Goal: Information Seeking & Learning: Learn about a topic

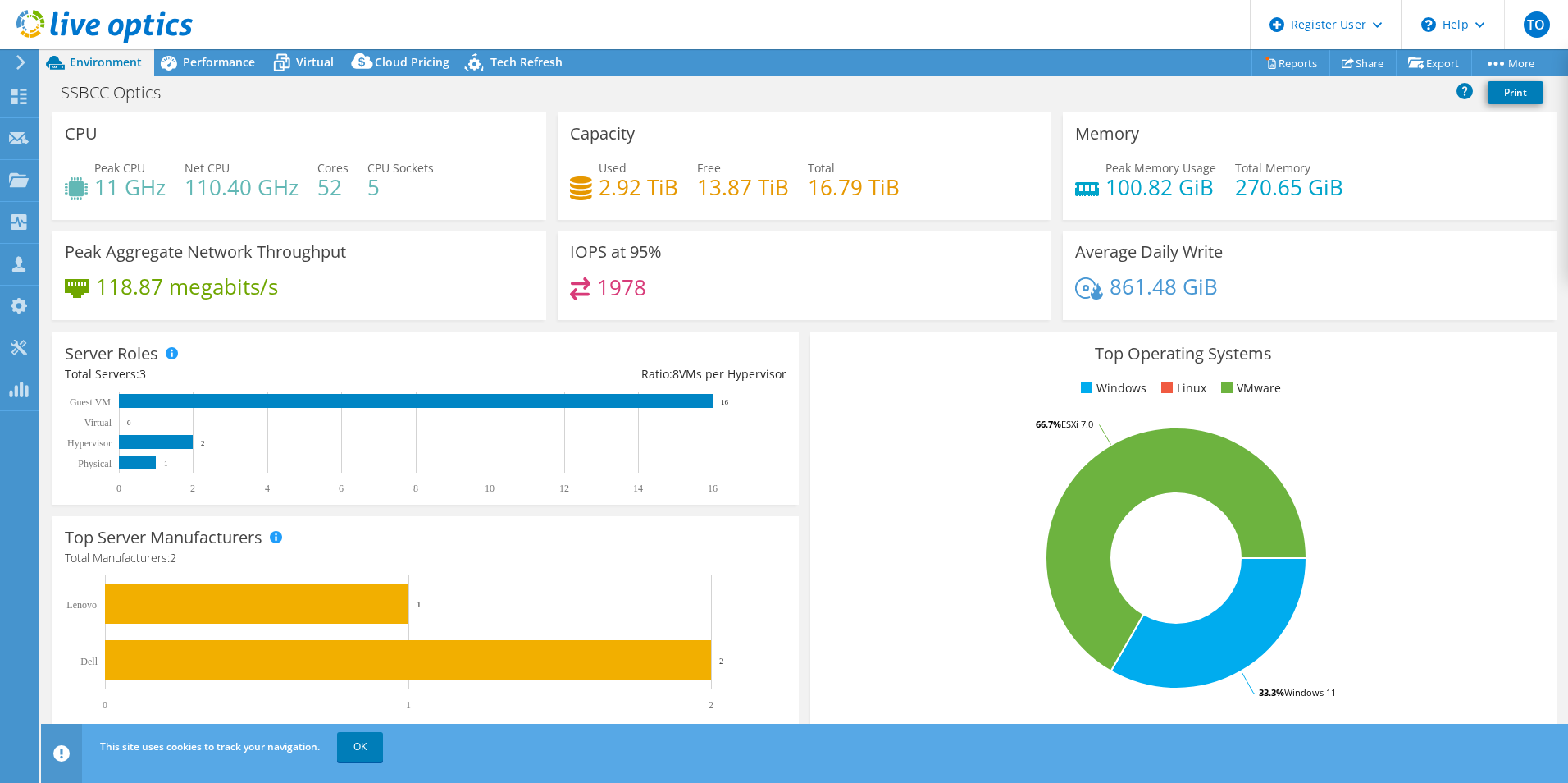
select select "USD"
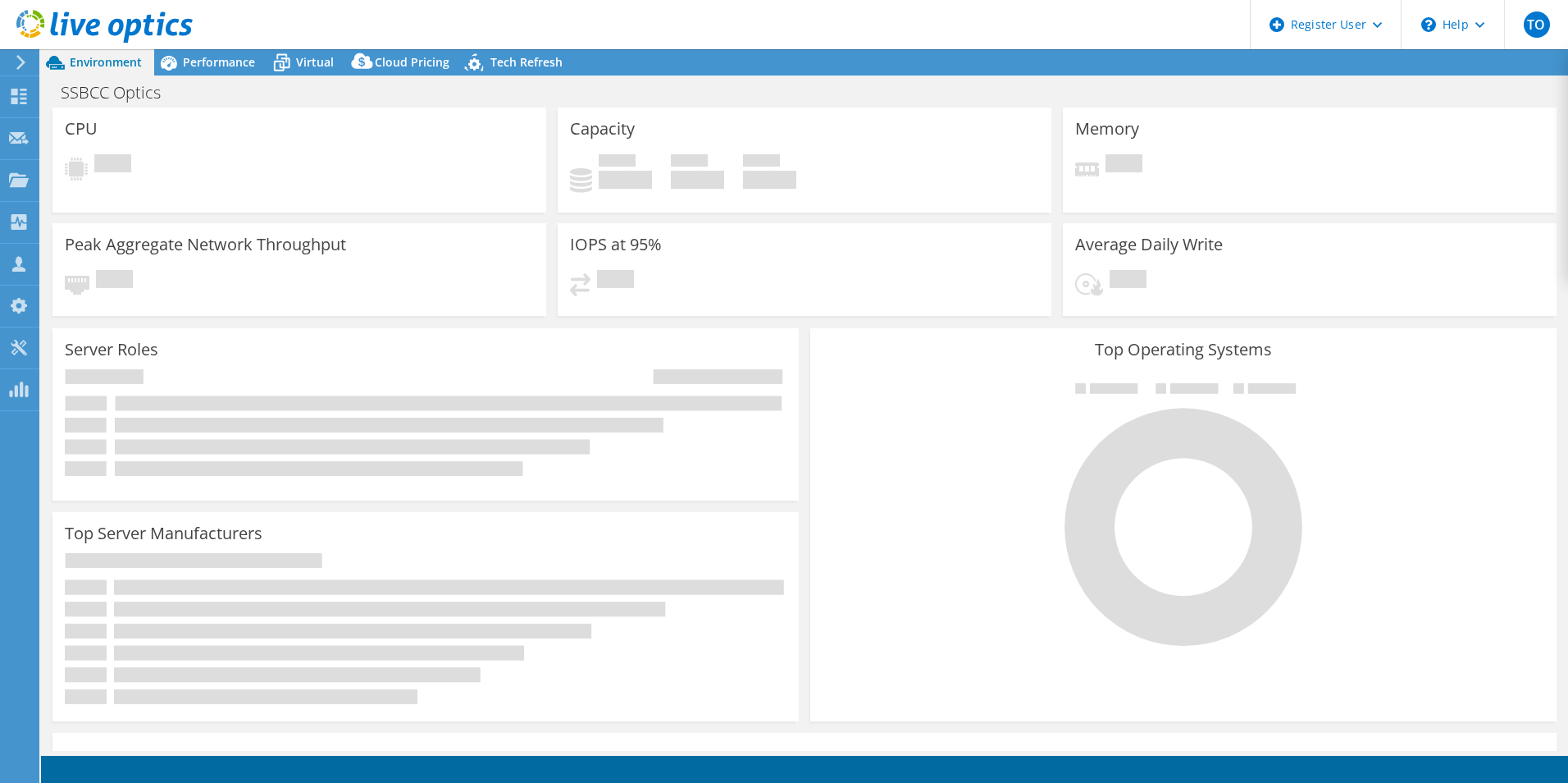
select select "USD"
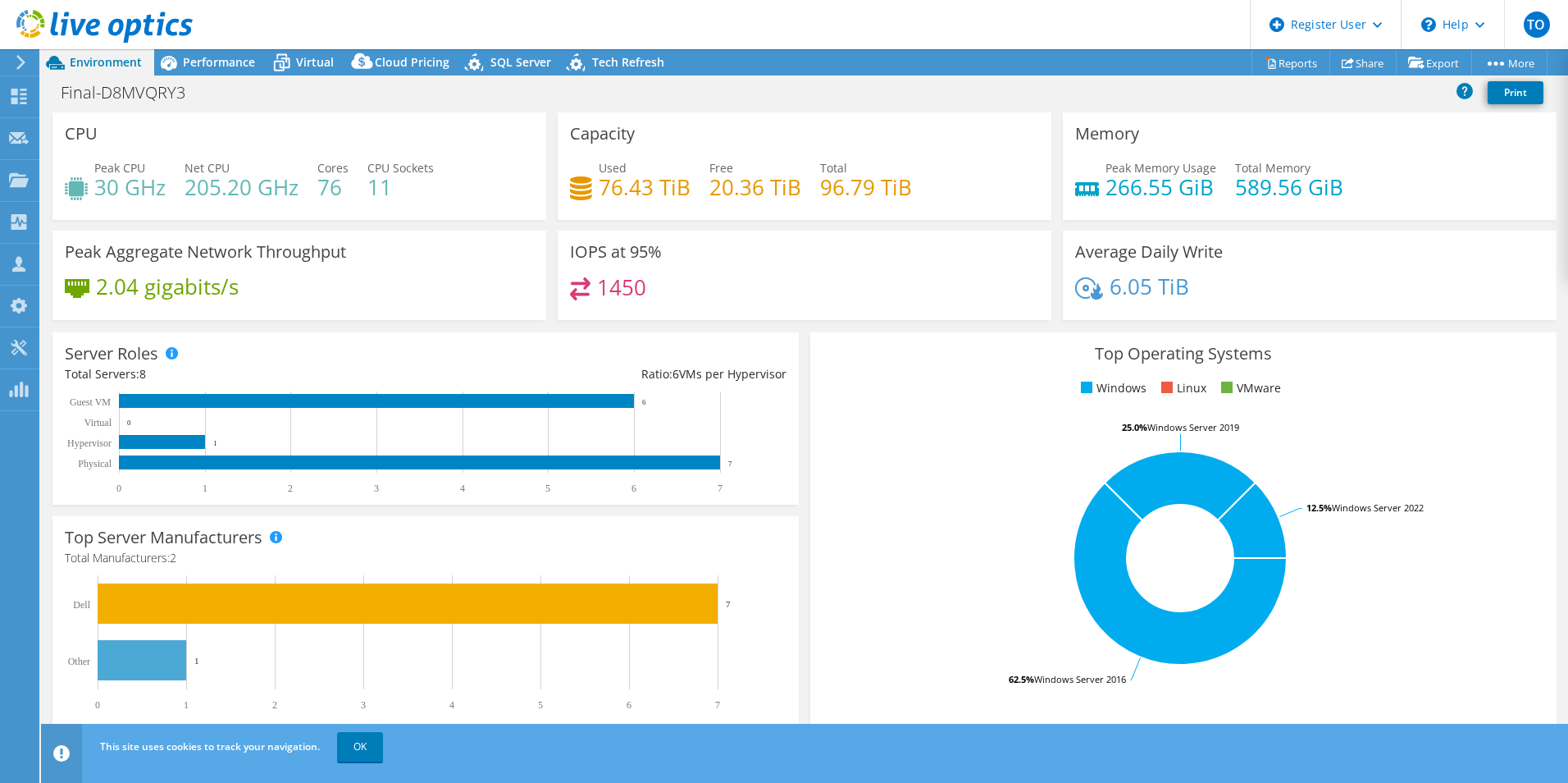
select select "USD"
click at [222, 69] on span "Performance" at bounding box center [219, 62] width 72 height 16
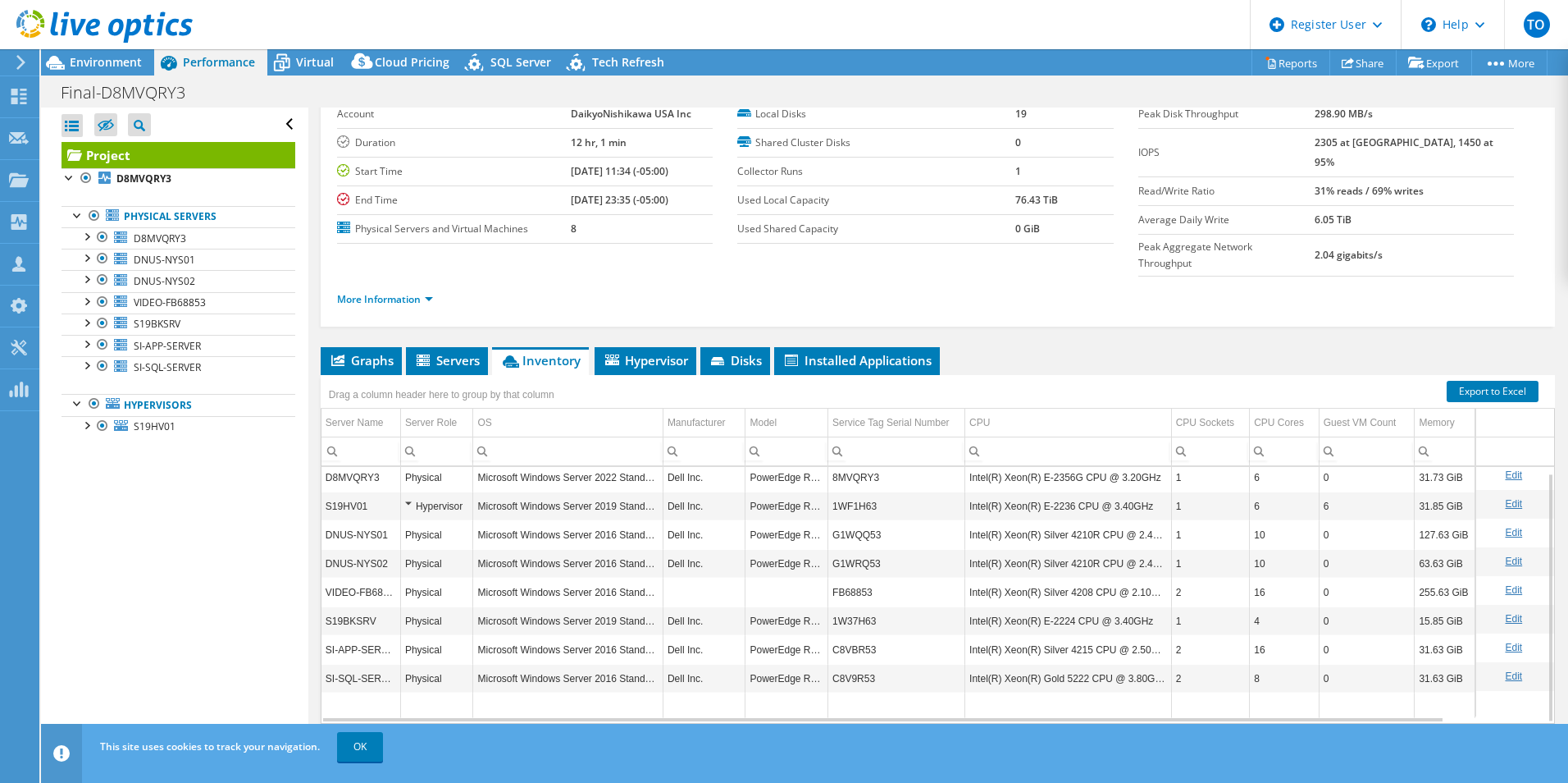
scroll to position [0, 0]
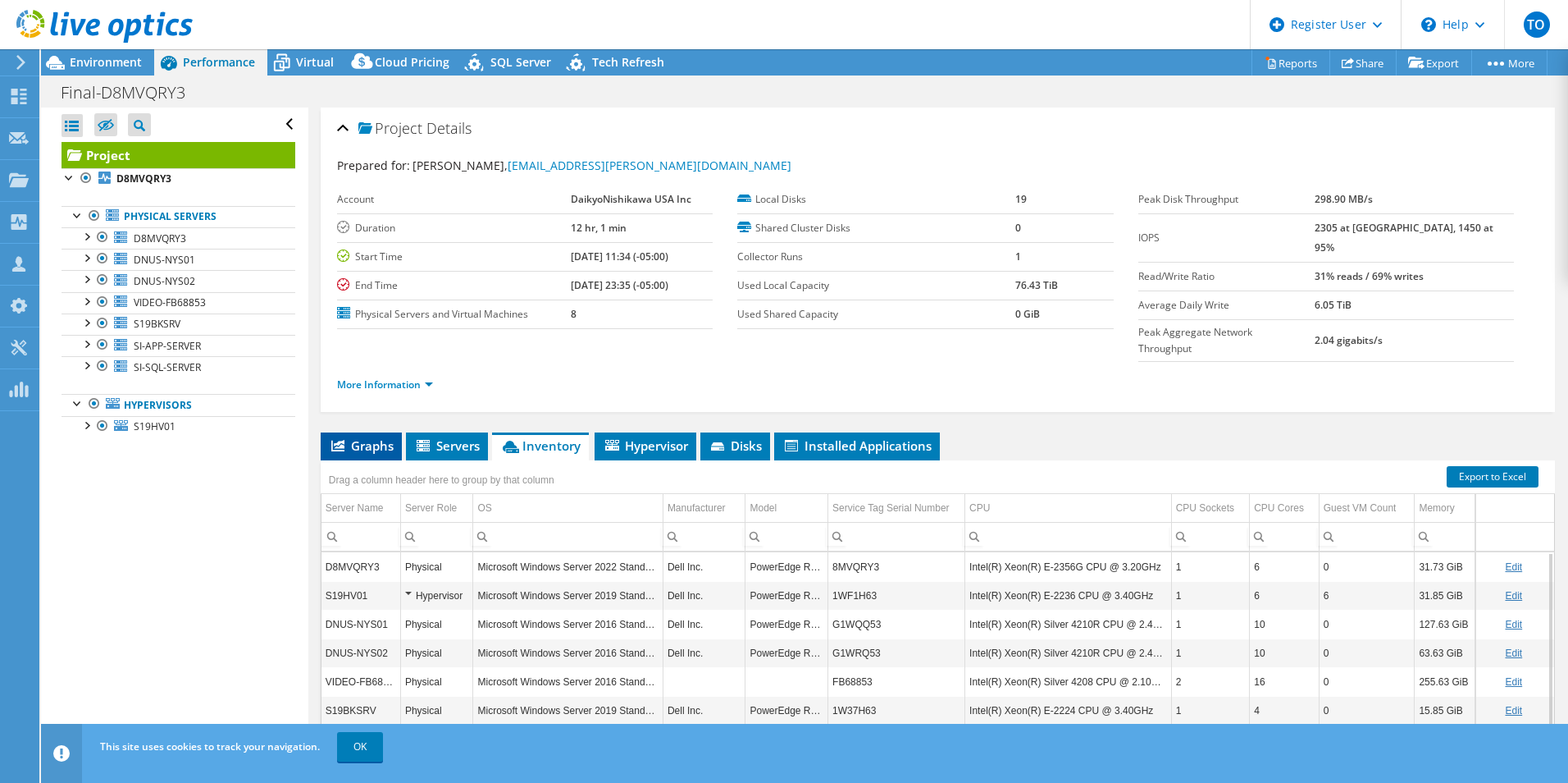
click at [353, 438] on span "Graphs" at bounding box center [361, 445] width 65 height 16
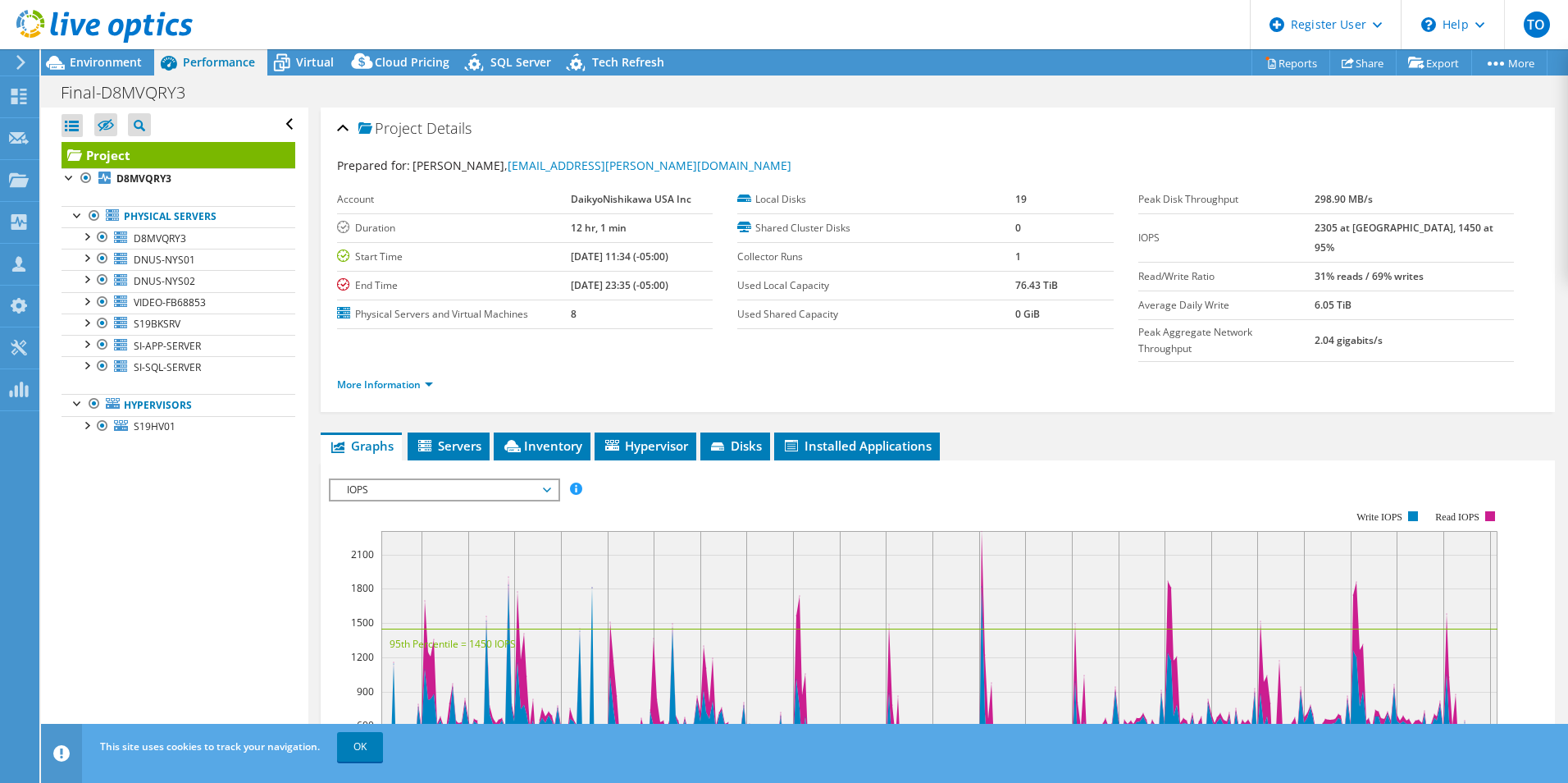
click at [389, 480] on span "IOPS" at bounding box center [443, 490] width 210 height 19
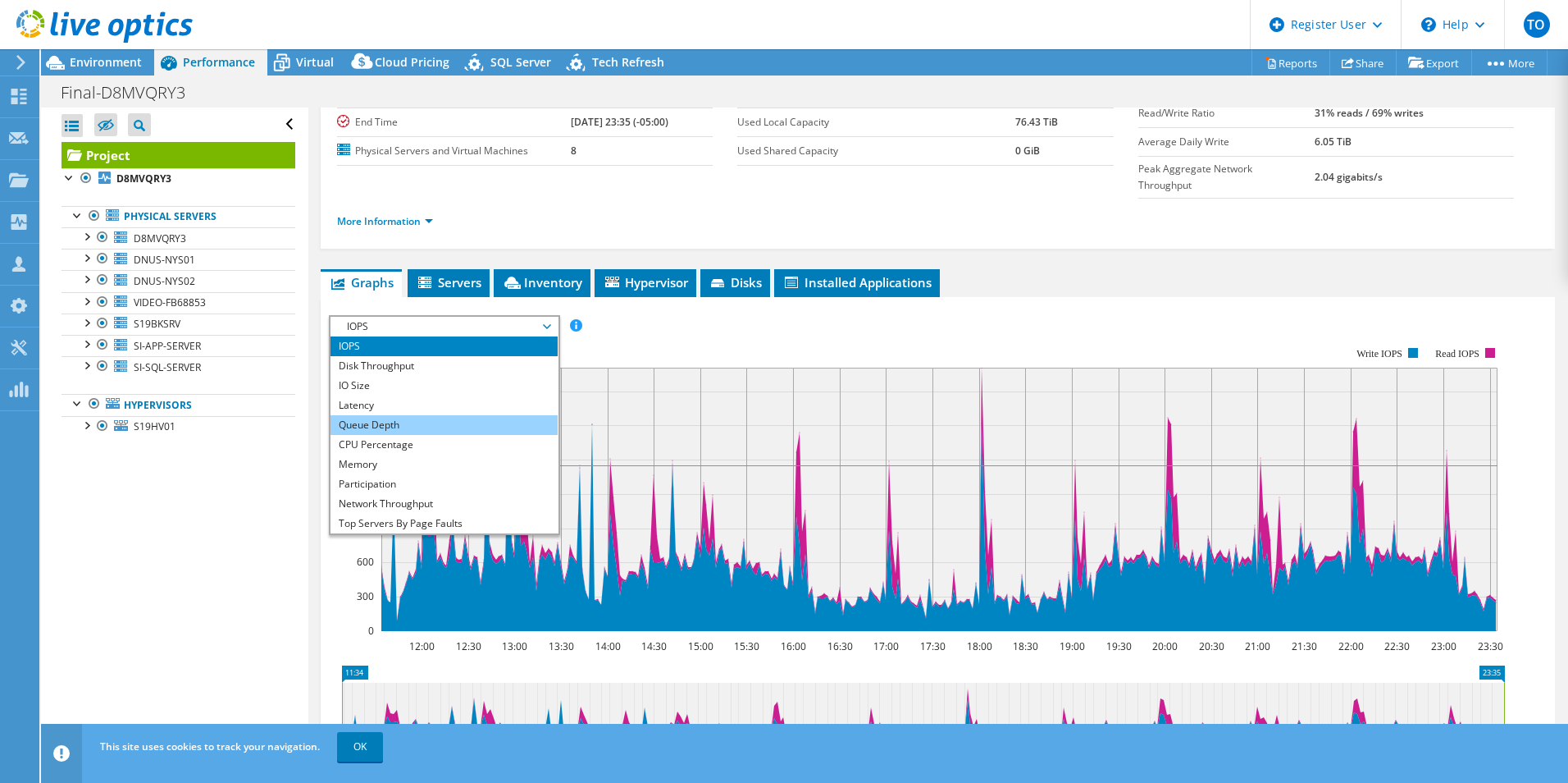
scroll to position [164, 0]
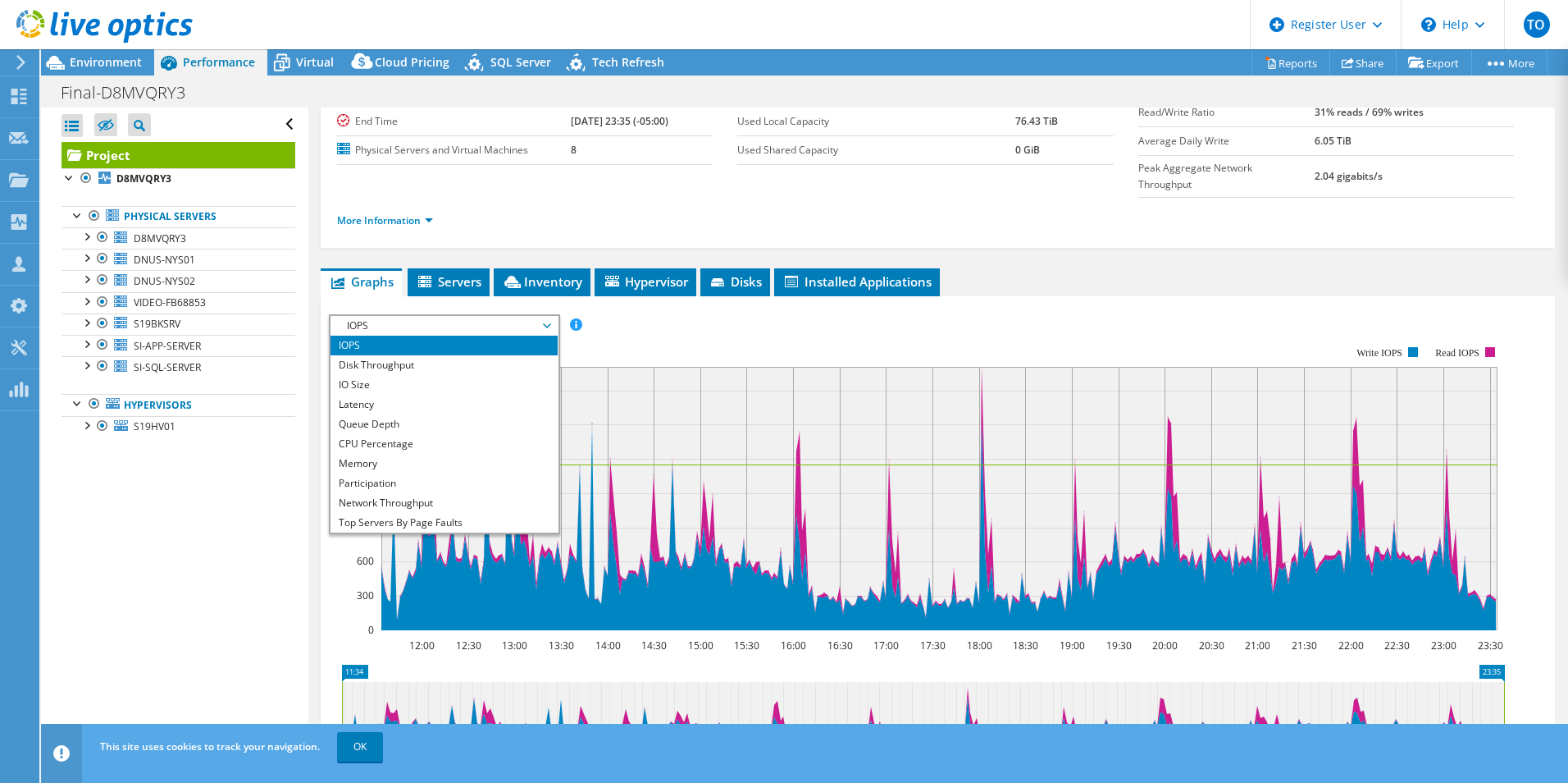
click at [607, 214] on div "Project Details Prepared for: Scott Jones, s-jones@dnusinc.com Account DaikyoNi…" at bounding box center [938, 96] width 1234 height 305
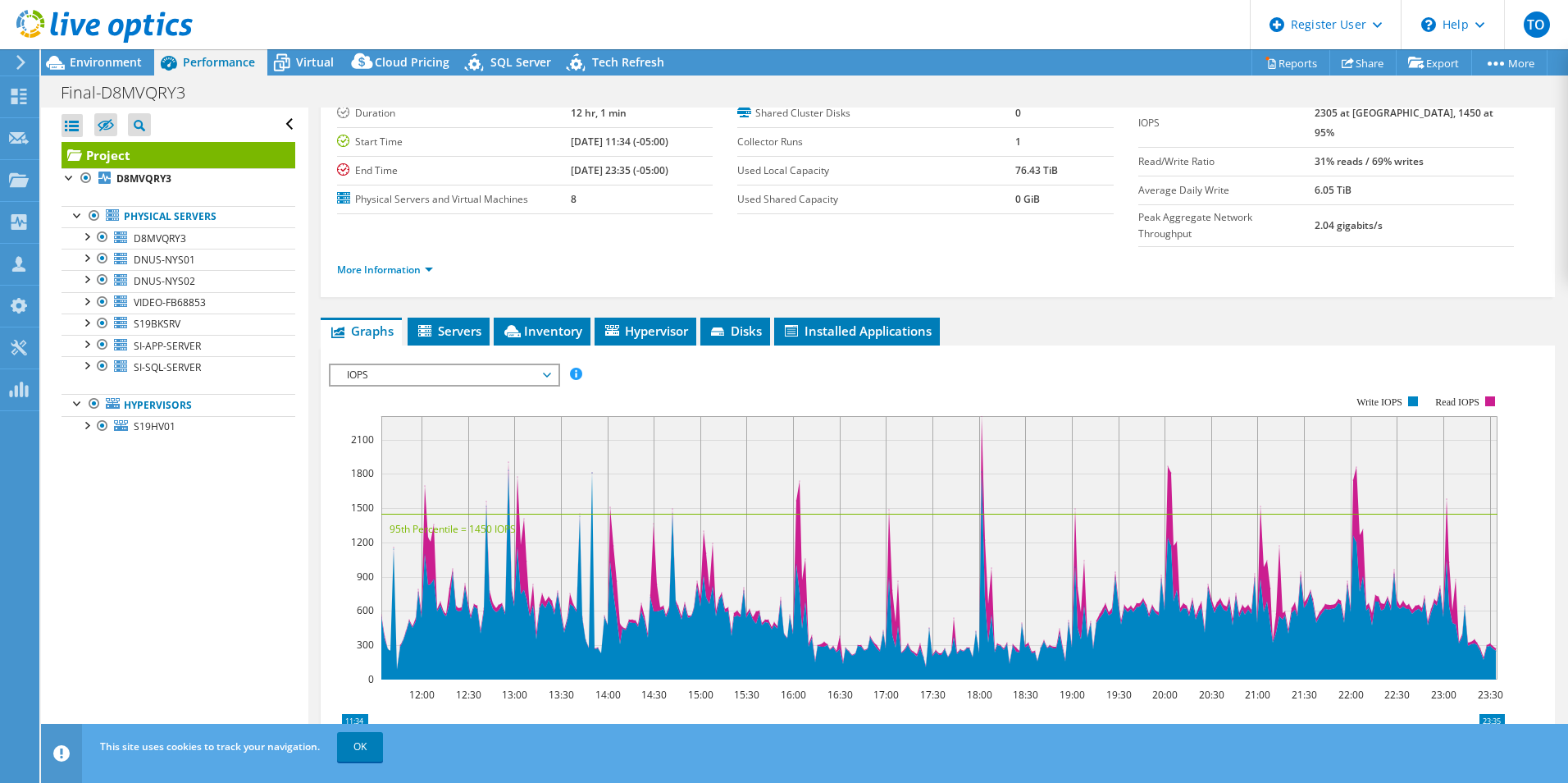
scroll to position [0, 0]
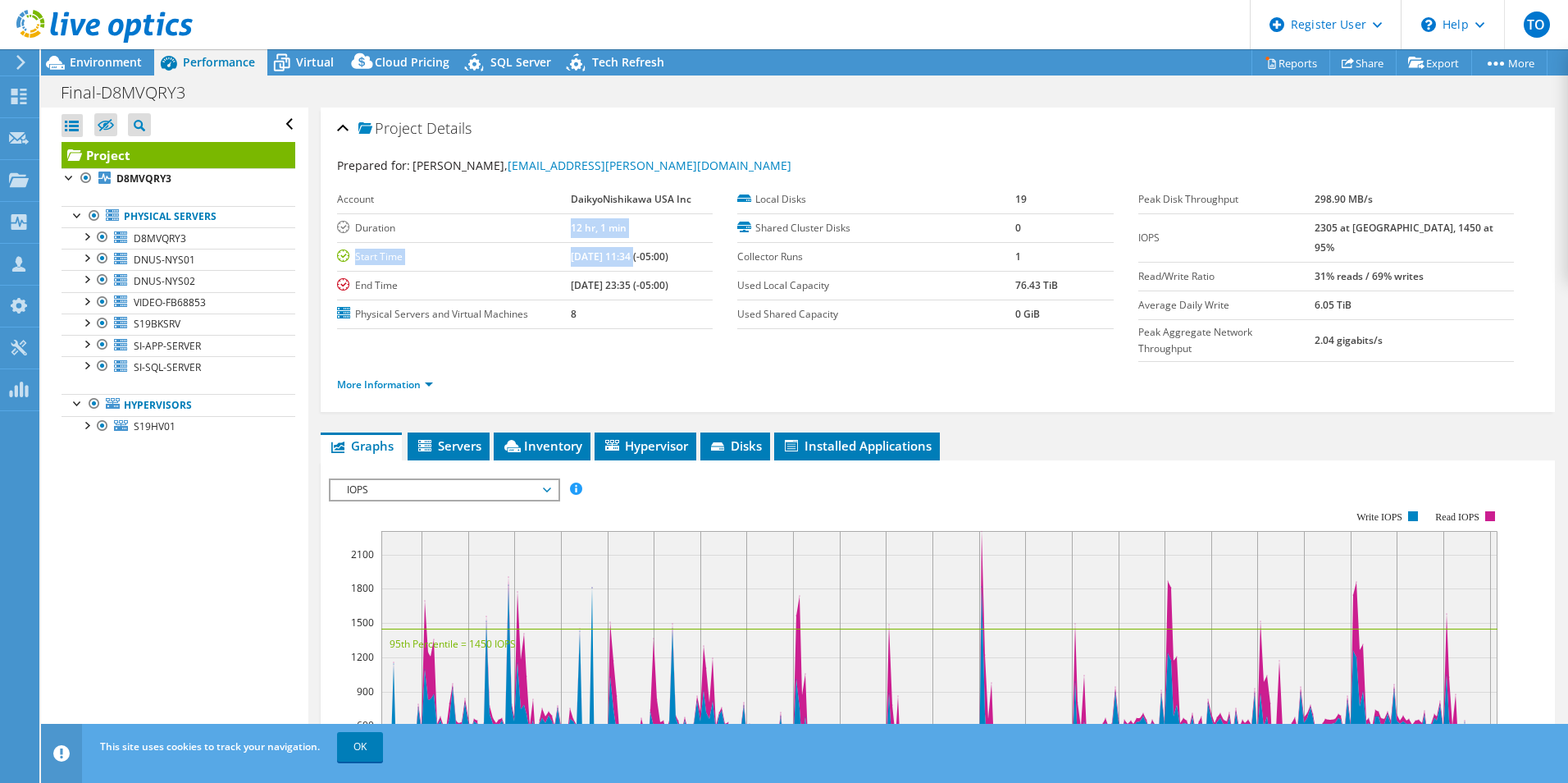
drag, startPoint x: 553, startPoint y: 239, endPoint x: 634, endPoint y: 245, distance: 81.2
click at [634, 245] on tbody "Account DaikyoNishikawa USA Inc Duration 12 hr, 1 min Start Time 10/08/2025, 11…" at bounding box center [525, 257] width 375 height 144
drag, startPoint x: 634, startPoint y: 245, endPoint x: 671, endPoint y: 351, distance: 112.3
click at [671, 372] on ul "More Information" at bounding box center [938, 382] width 1201 height 22
click at [119, 55] on span "Environment" at bounding box center [106, 62] width 72 height 16
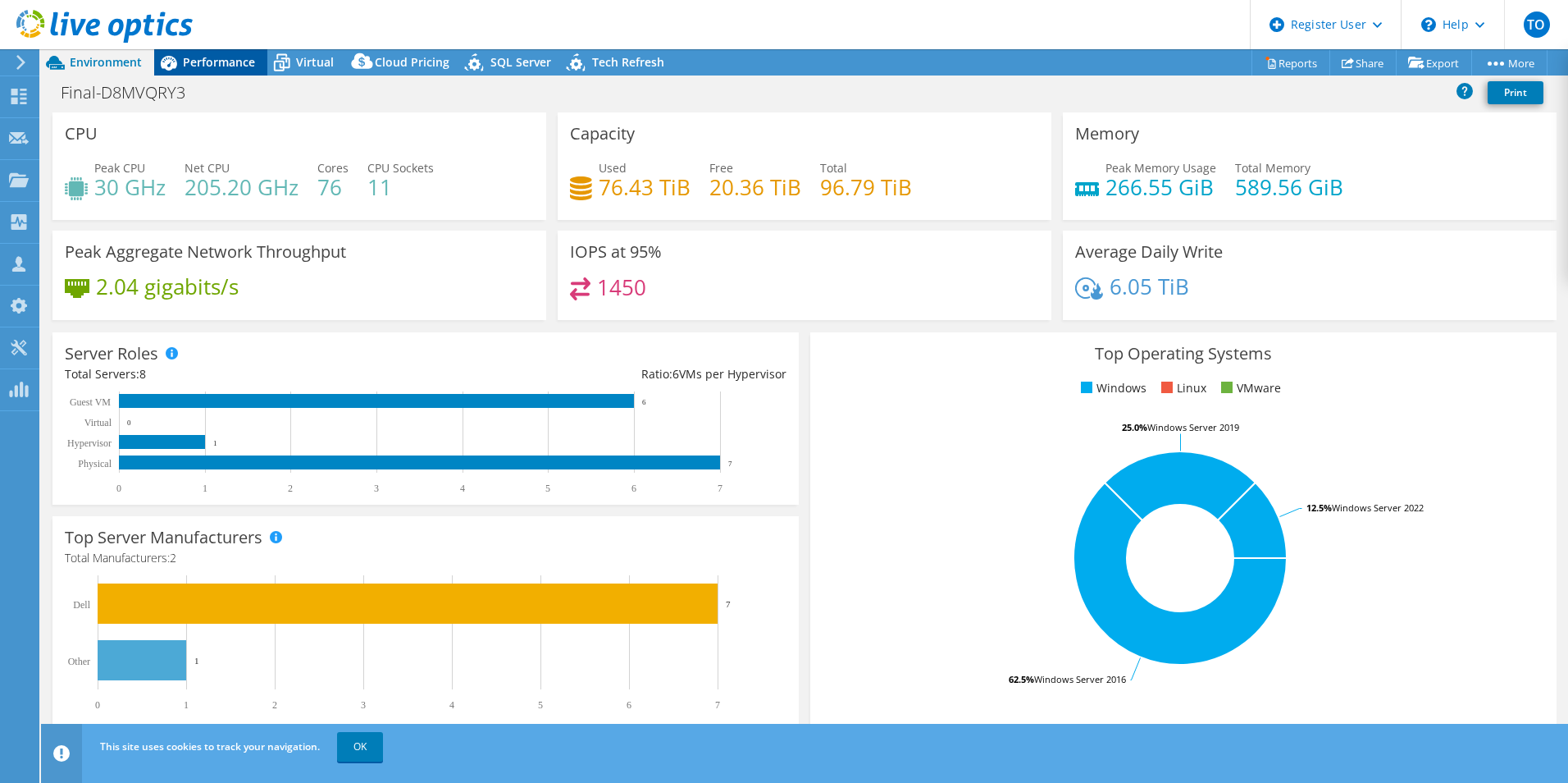
click at [241, 55] on span "Performance" at bounding box center [219, 62] width 72 height 16
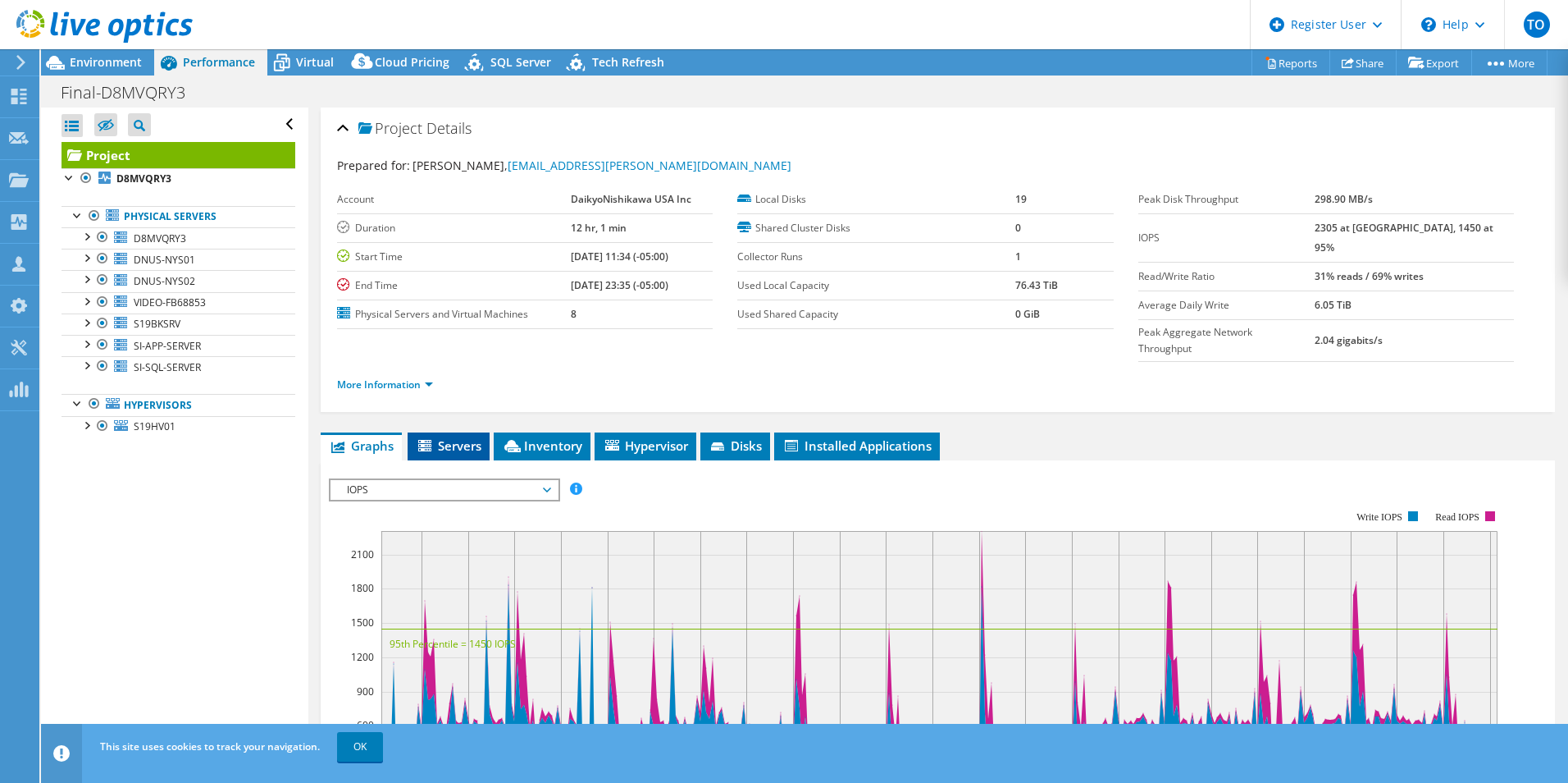
click at [460, 438] on span "Servers" at bounding box center [449, 445] width 66 height 16
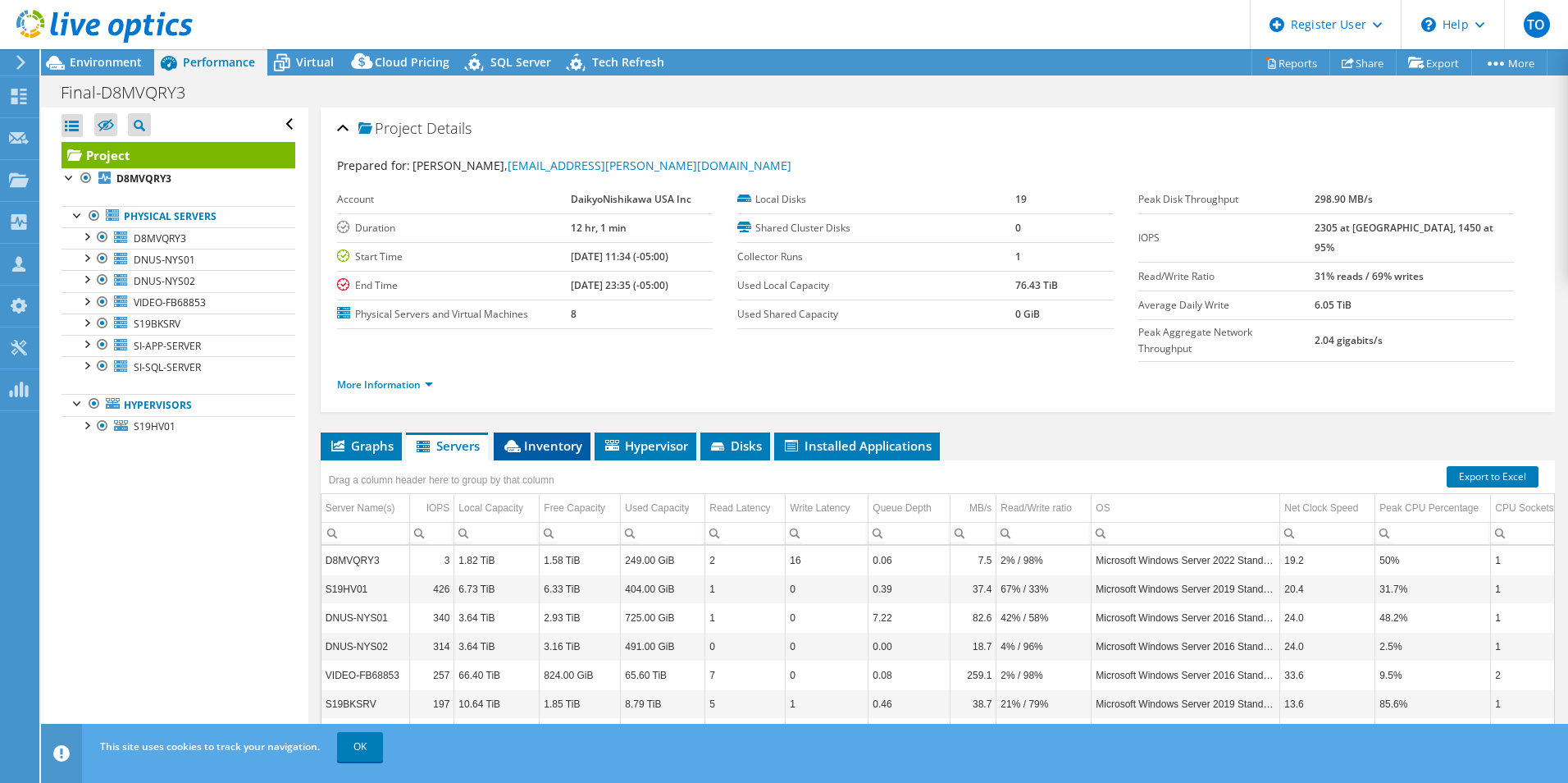
click at [559, 438] on span "Inventory" at bounding box center [541, 445] width 80 height 16
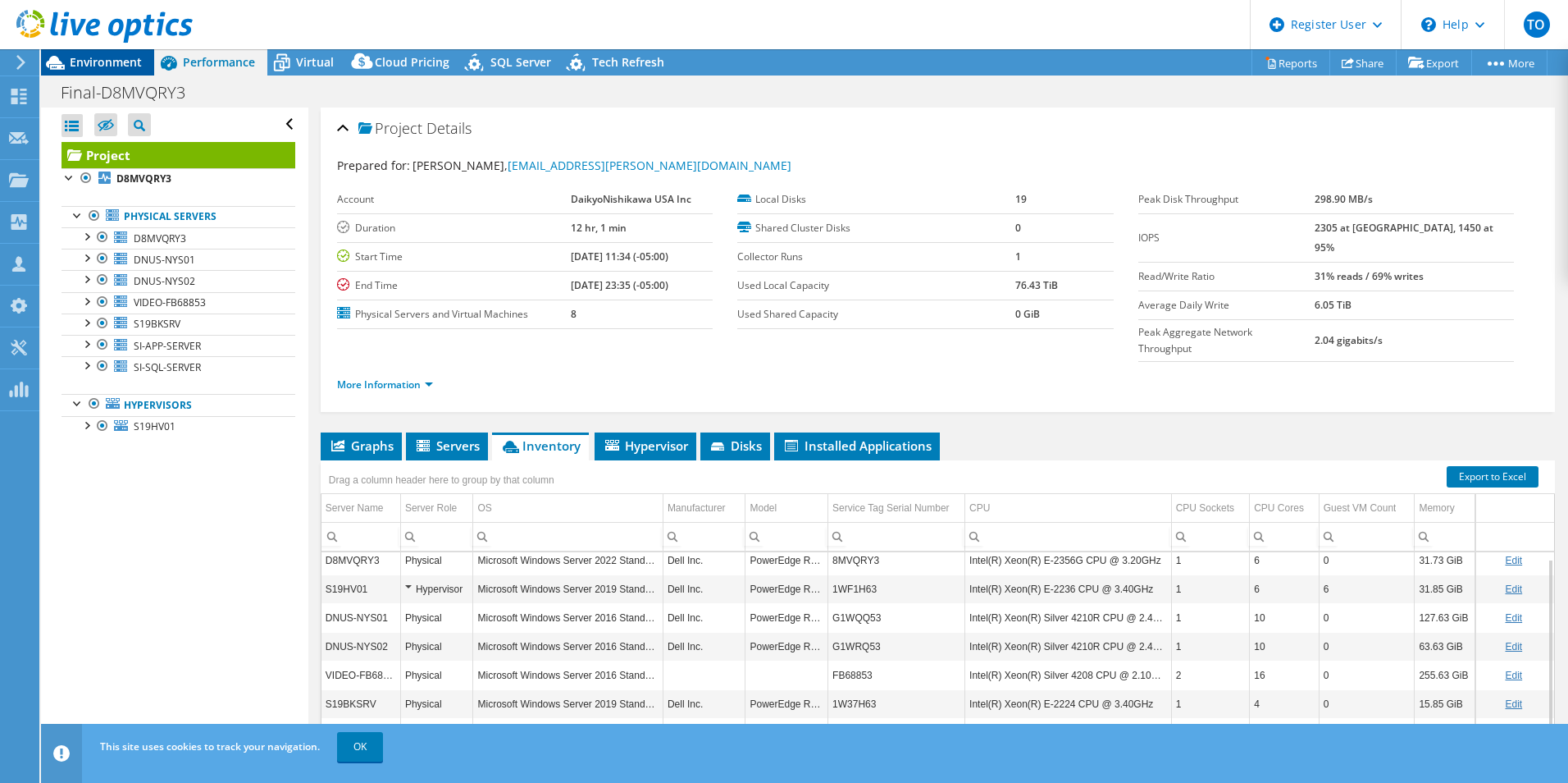
click at [79, 54] on span "Environment" at bounding box center [106, 62] width 72 height 16
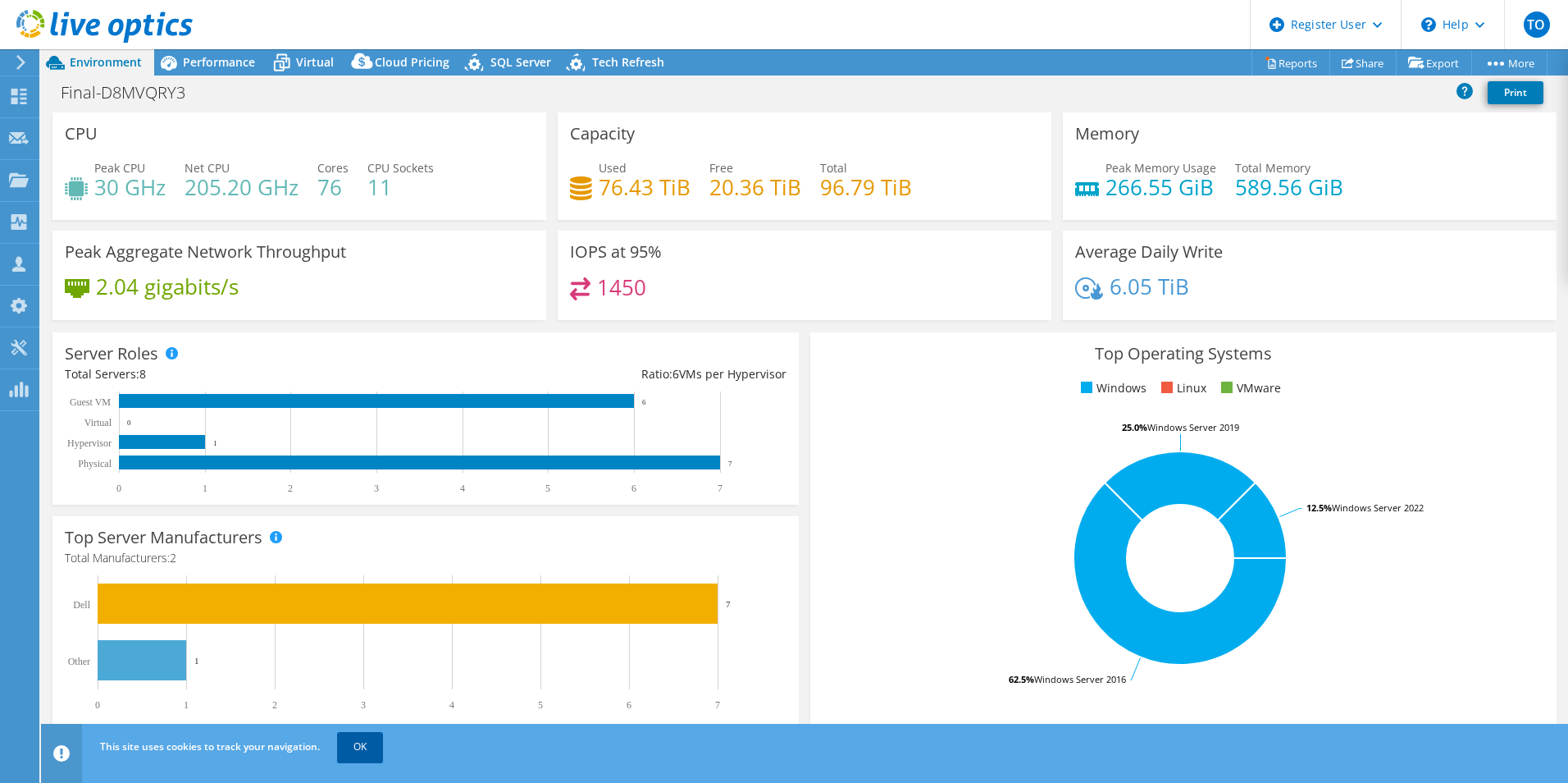
click at [377, 746] on link "OK" at bounding box center [360, 746] width 46 height 29
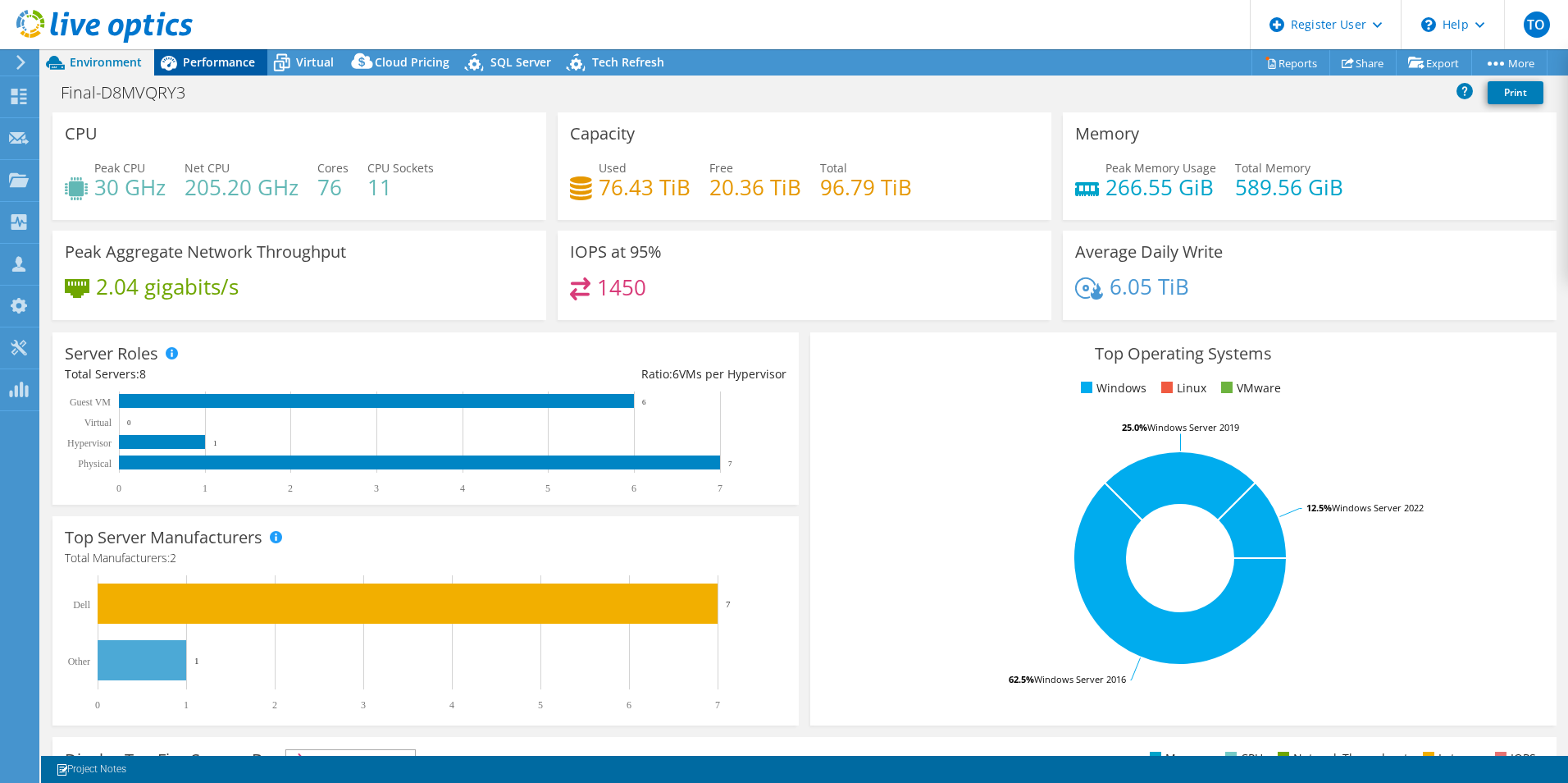
click at [221, 64] on span "Performance" at bounding box center [219, 62] width 72 height 16
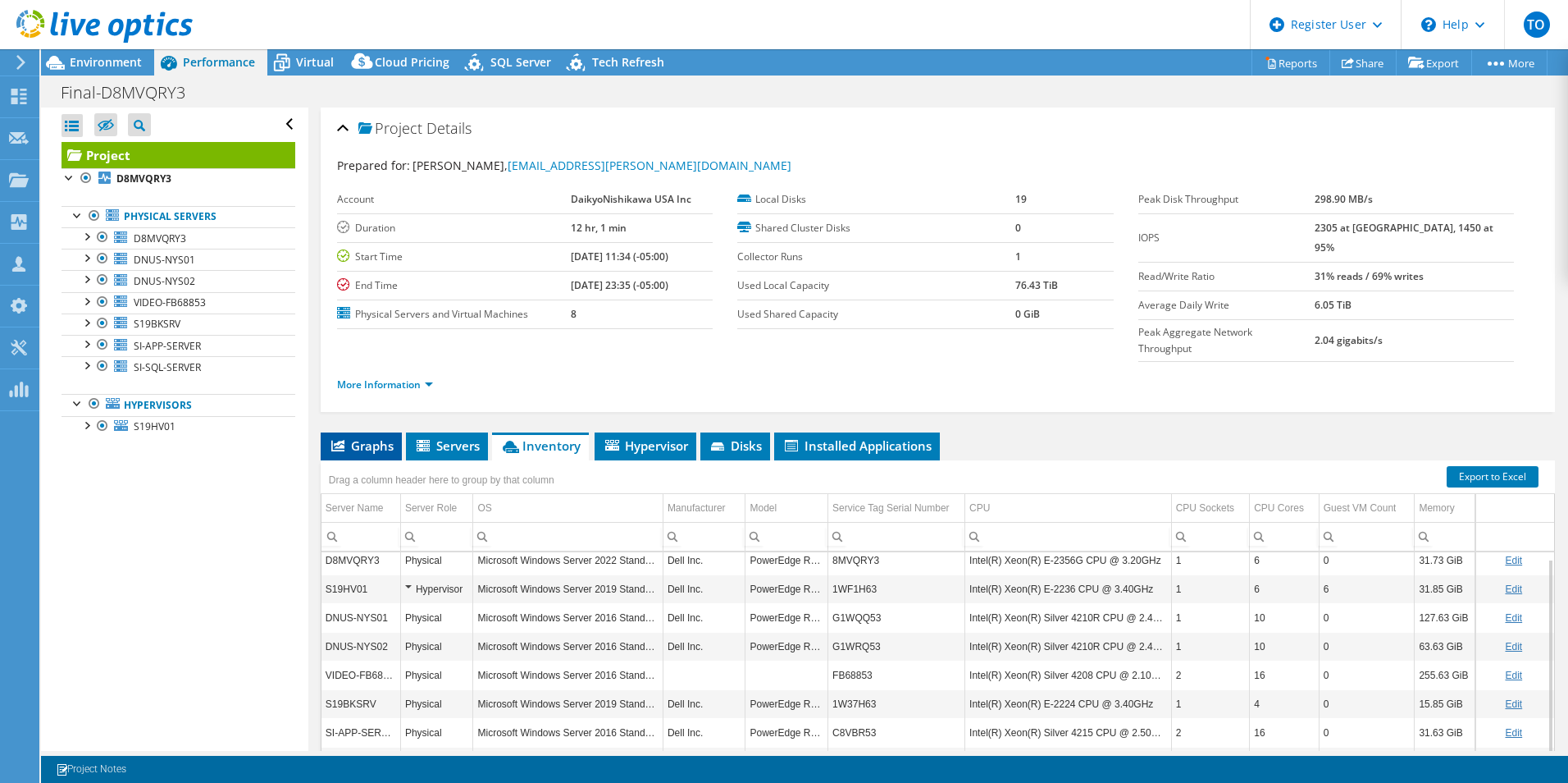
click at [374, 438] on span "Graphs" at bounding box center [361, 445] width 65 height 16
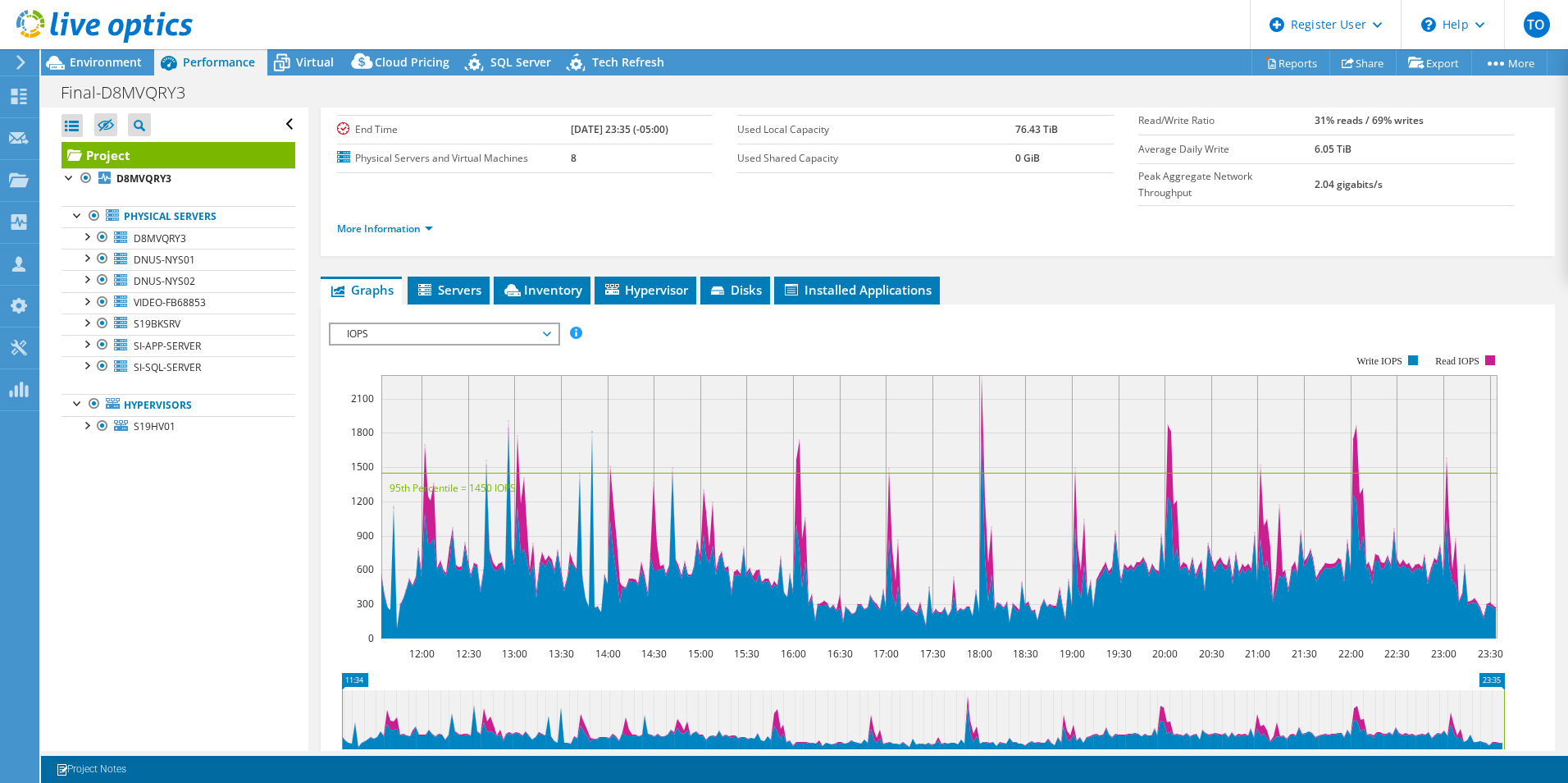
scroll to position [328, 0]
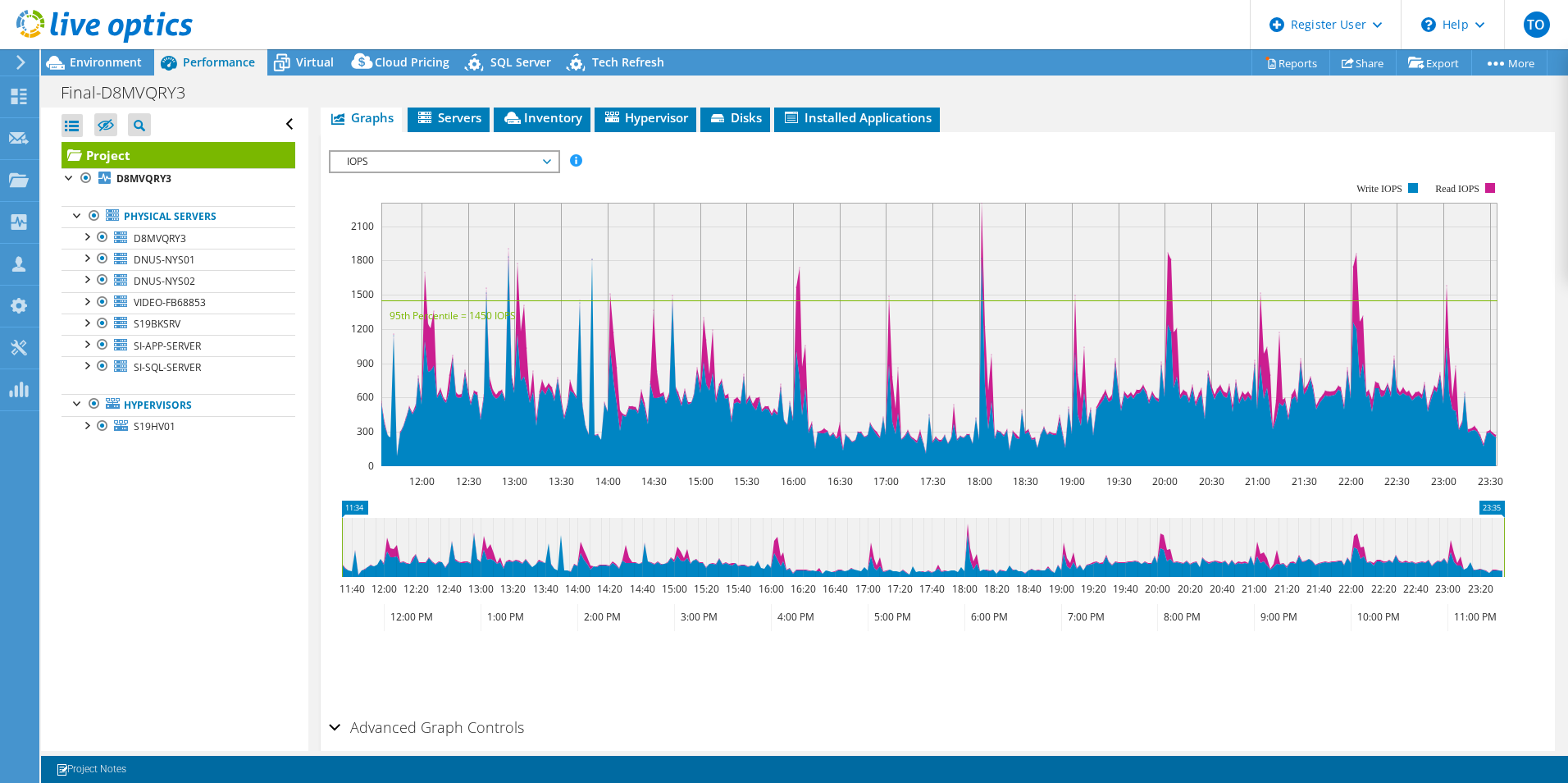
click at [512, 160] on rect at bounding box center [915, 324] width 1174 height 328
click at [513, 151] on span "IOPS" at bounding box center [443, 161] width 210 height 19
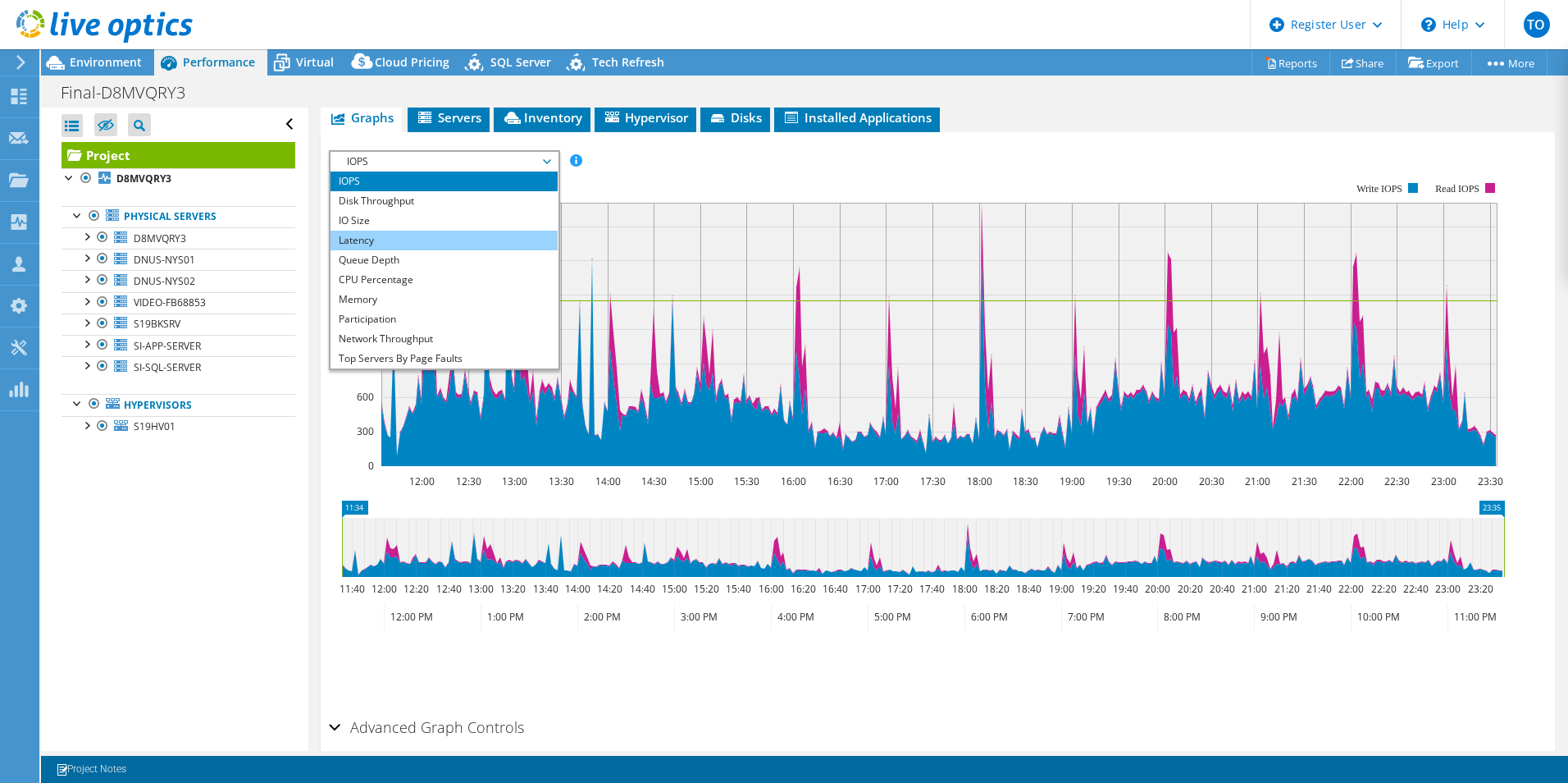
click at [451, 231] on li "Latency" at bounding box center [444, 241] width 227 height 19
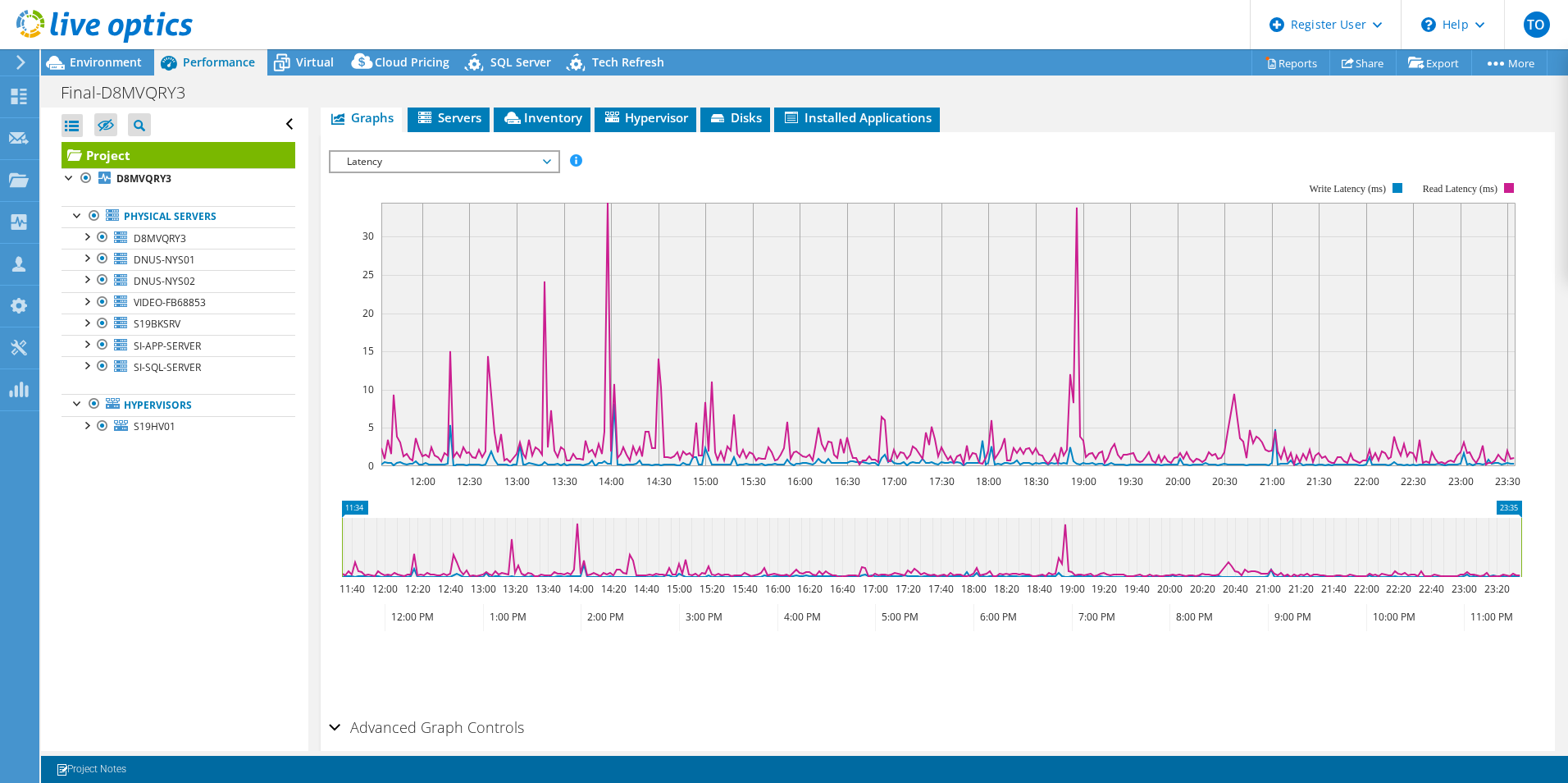
click at [448, 151] on span "Latency" at bounding box center [443, 161] width 210 height 19
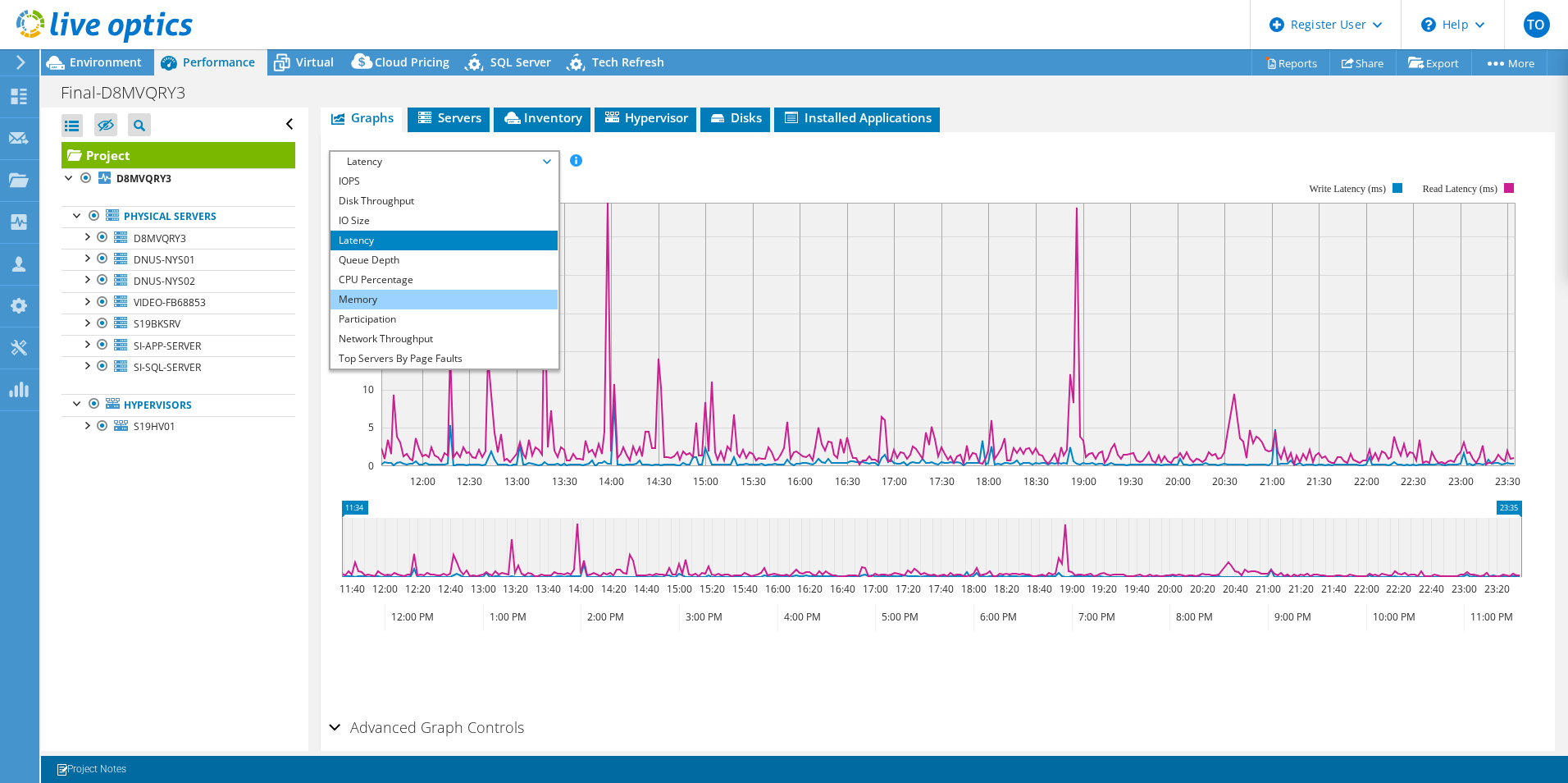
click at [410, 289] on li "Memory" at bounding box center [444, 299] width 227 height 19
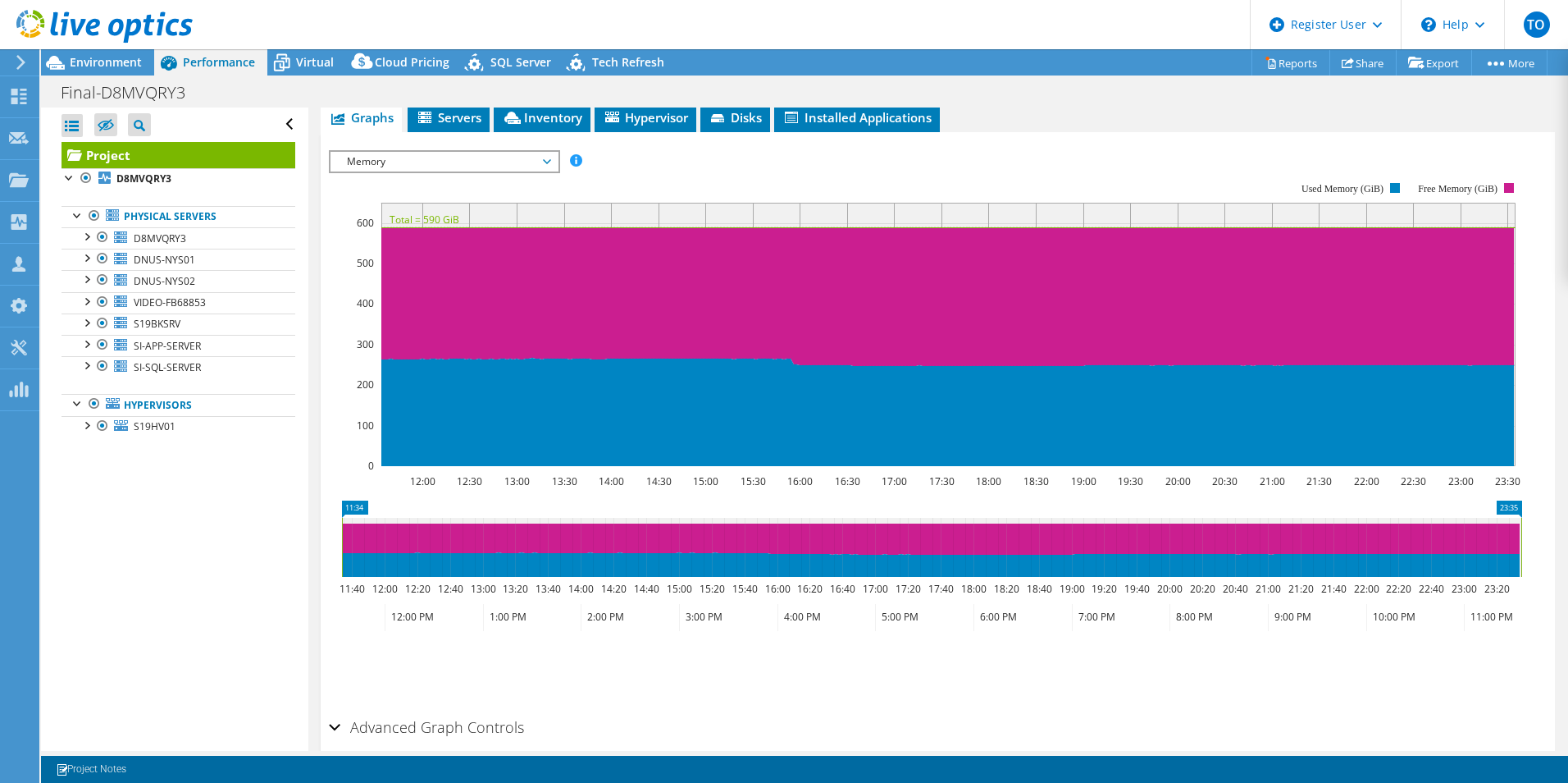
click at [449, 151] on span "Memory" at bounding box center [443, 161] width 210 height 19
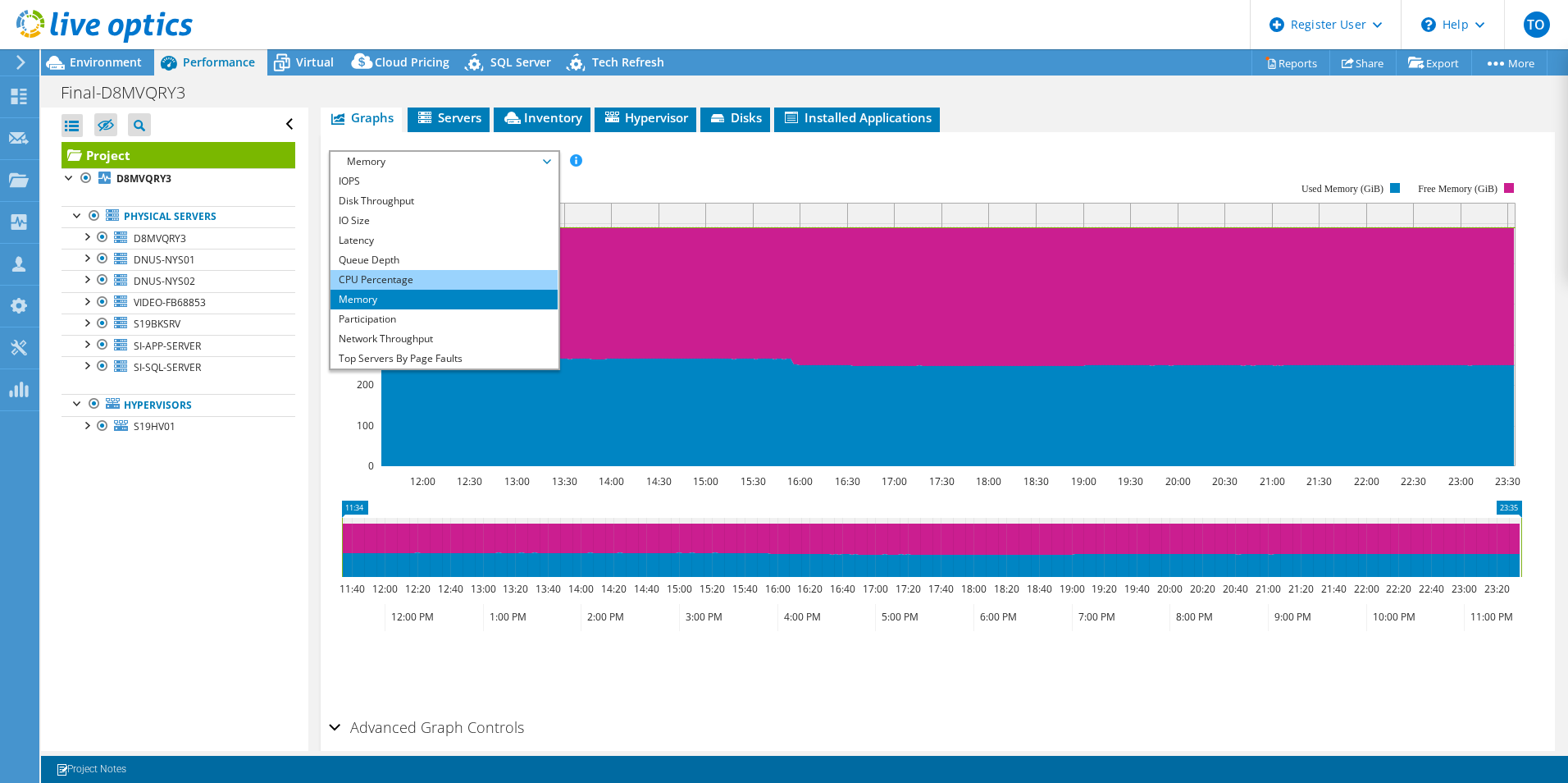
click at [405, 270] on li "CPU Percentage" at bounding box center [444, 279] width 227 height 19
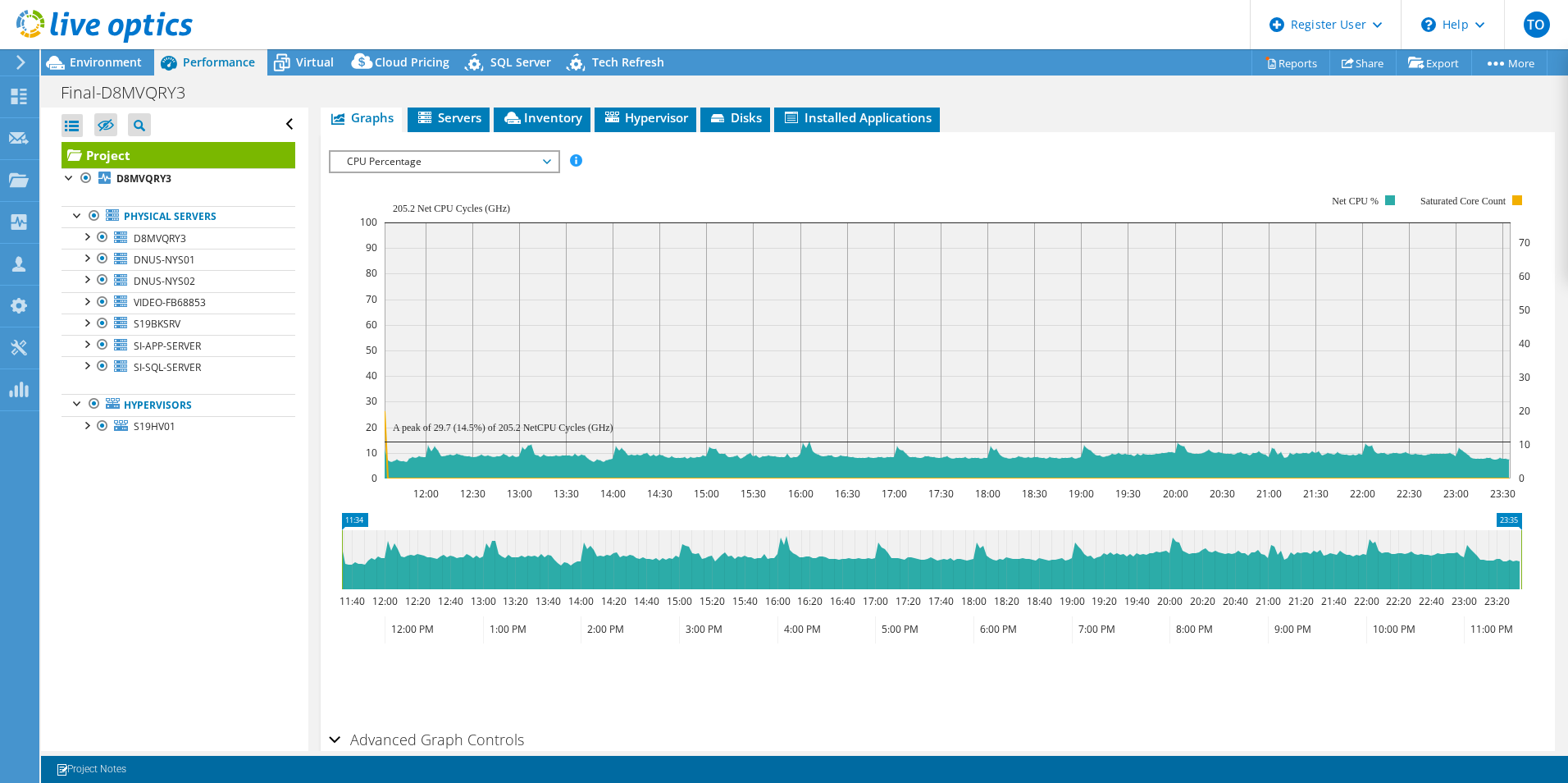
click at [518, 151] on span "CPU Percentage" at bounding box center [443, 161] width 210 height 19
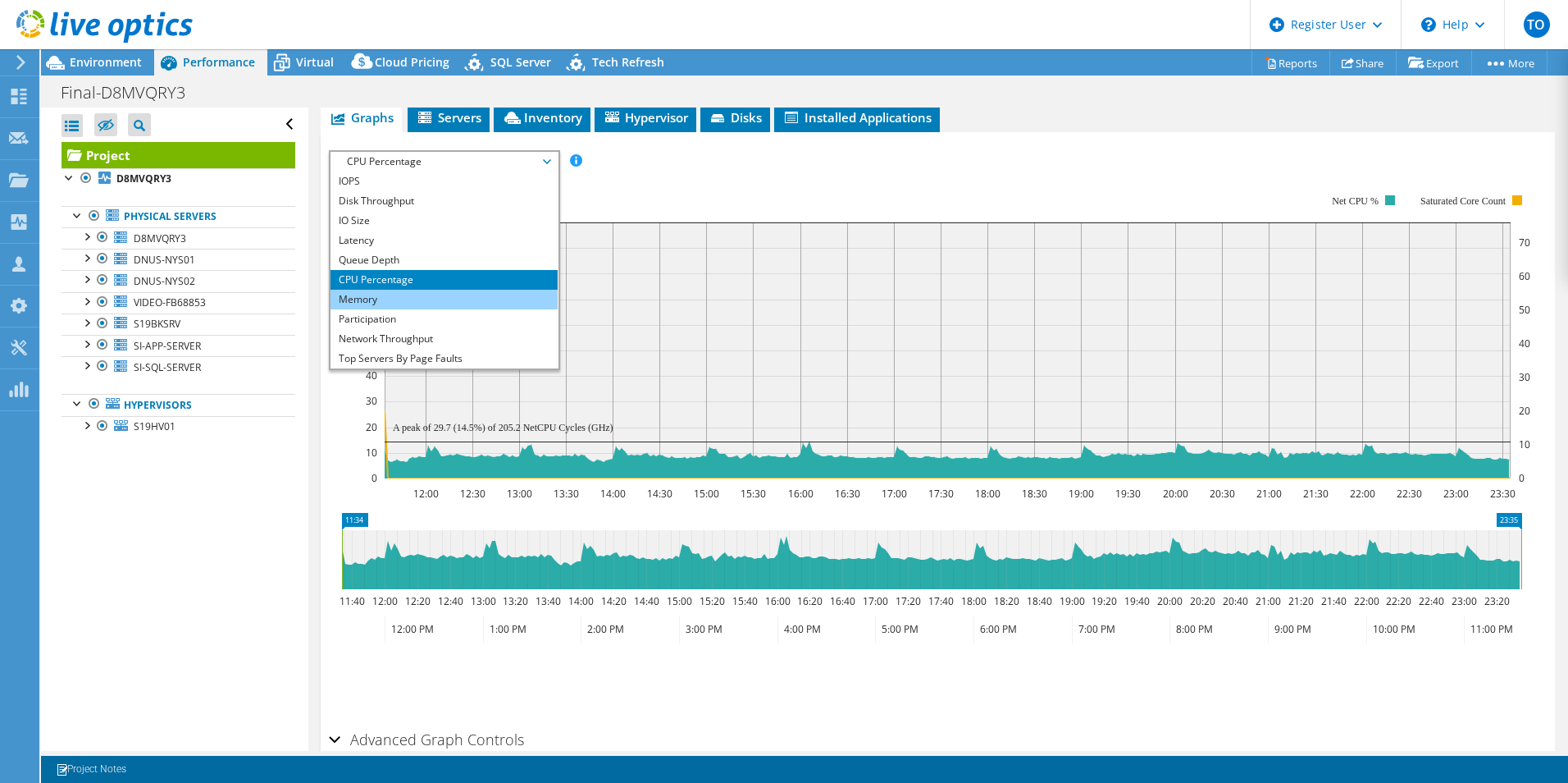
click at [450, 289] on li "Memory" at bounding box center [444, 299] width 227 height 19
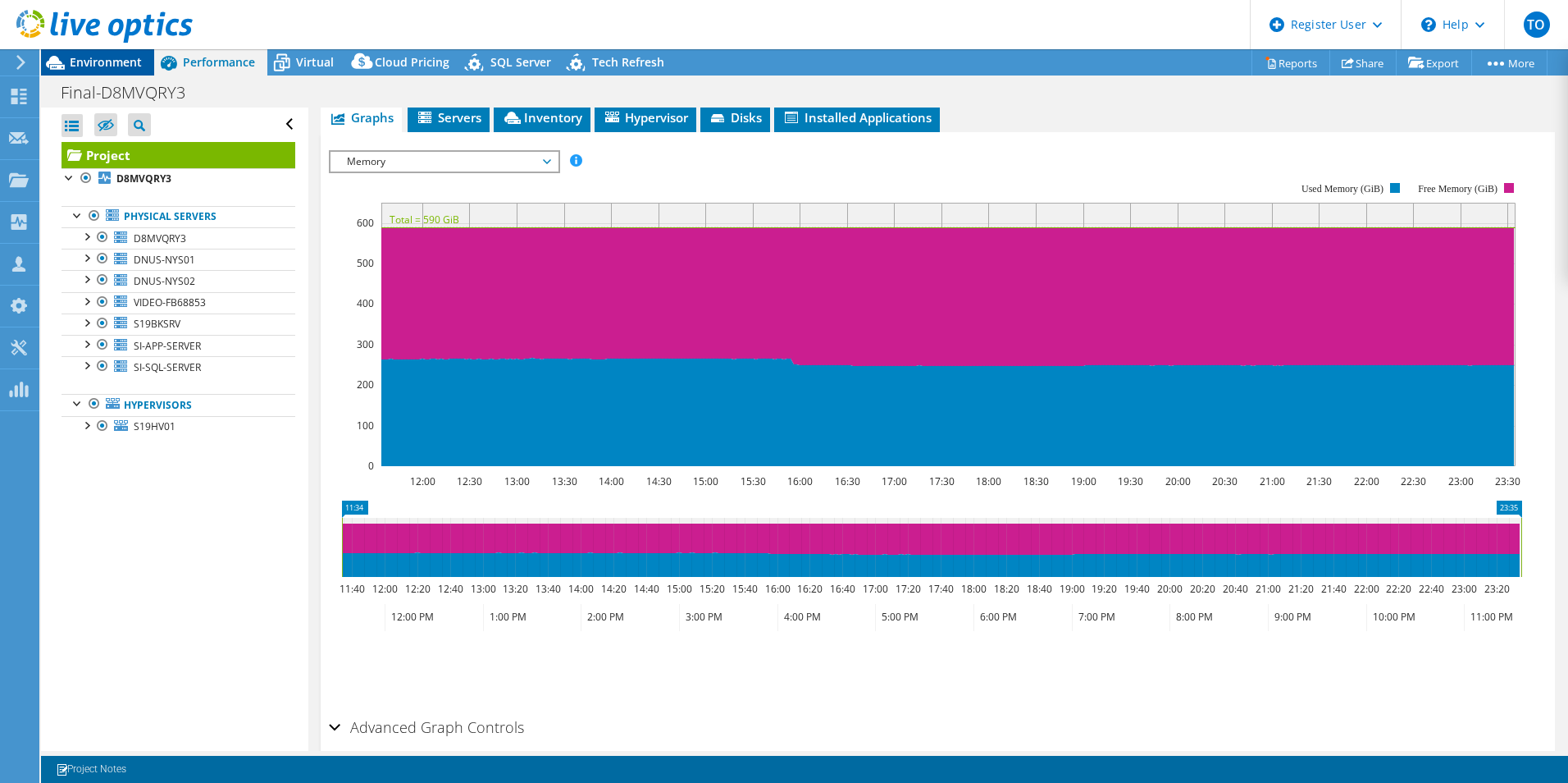
drag, startPoint x: 143, startPoint y: 74, endPoint x: 141, endPoint y: 66, distance: 8.2
click at [141, 70] on div "Environment" at bounding box center [97, 62] width 113 height 26
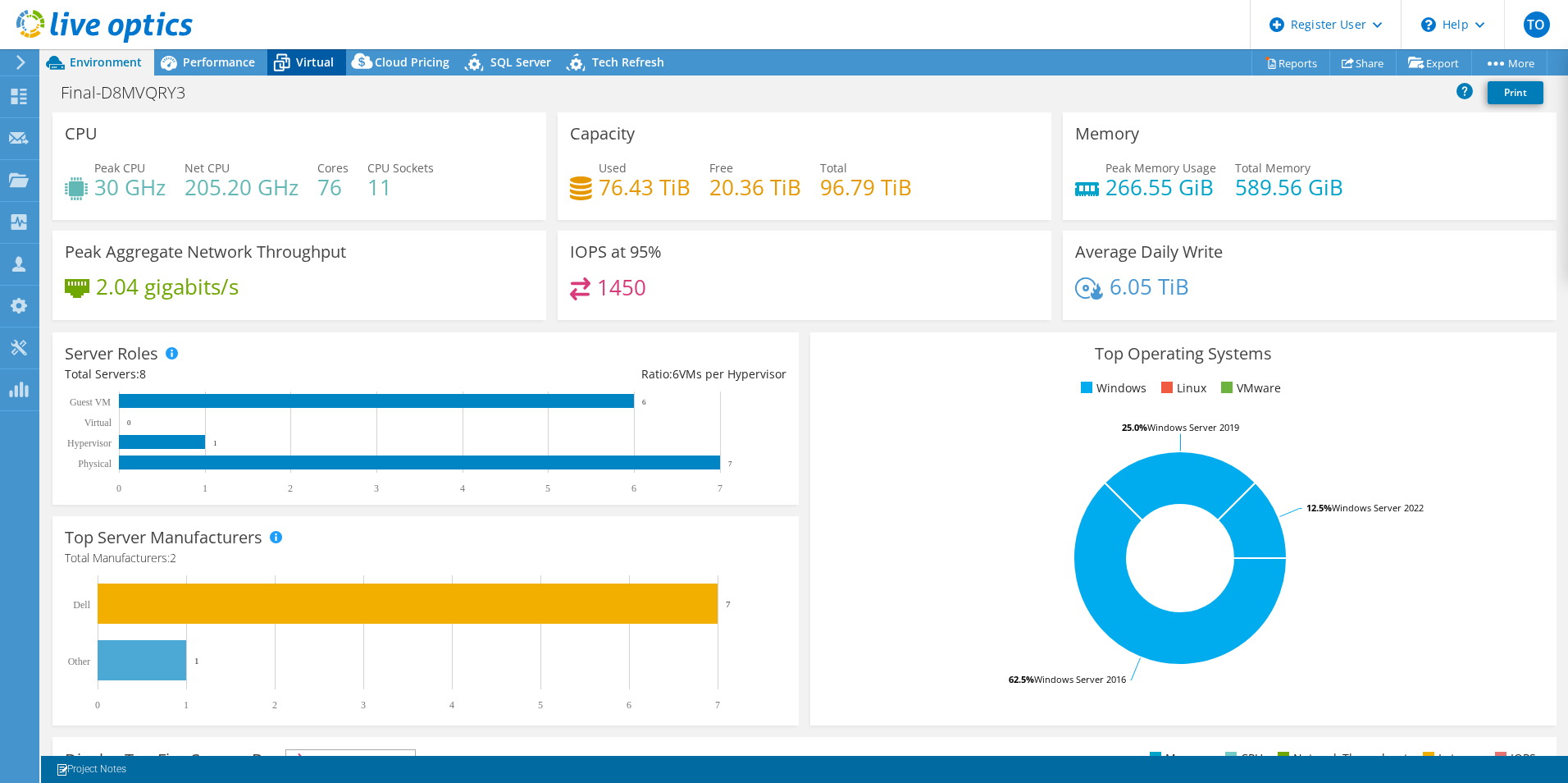
click at [310, 66] on span "Virtual" at bounding box center [314, 62] width 38 height 16
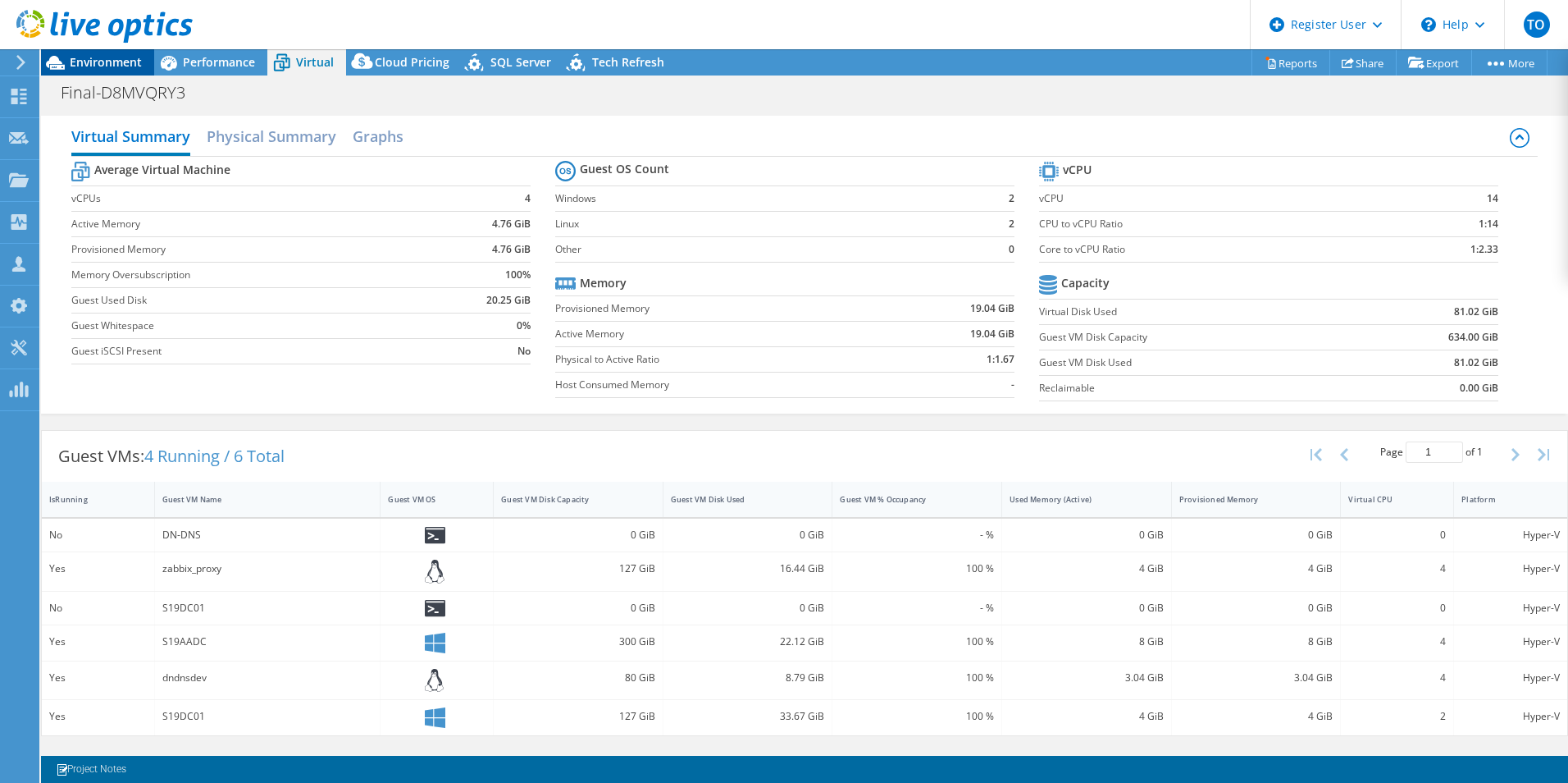
click at [130, 63] on span "Environment" at bounding box center [106, 62] width 72 height 16
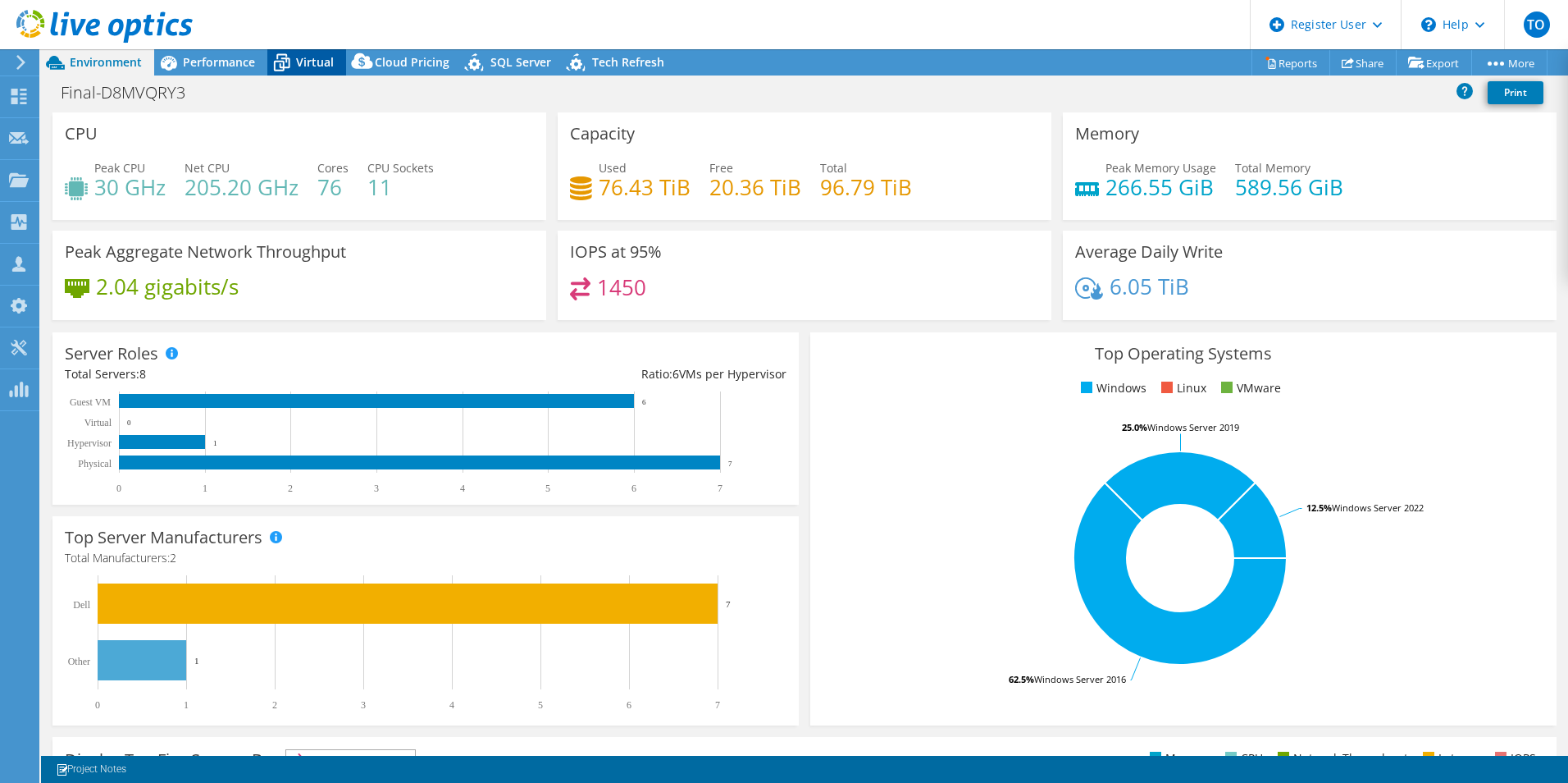
click at [275, 60] on icon at bounding box center [282, 63] width 29 height 29
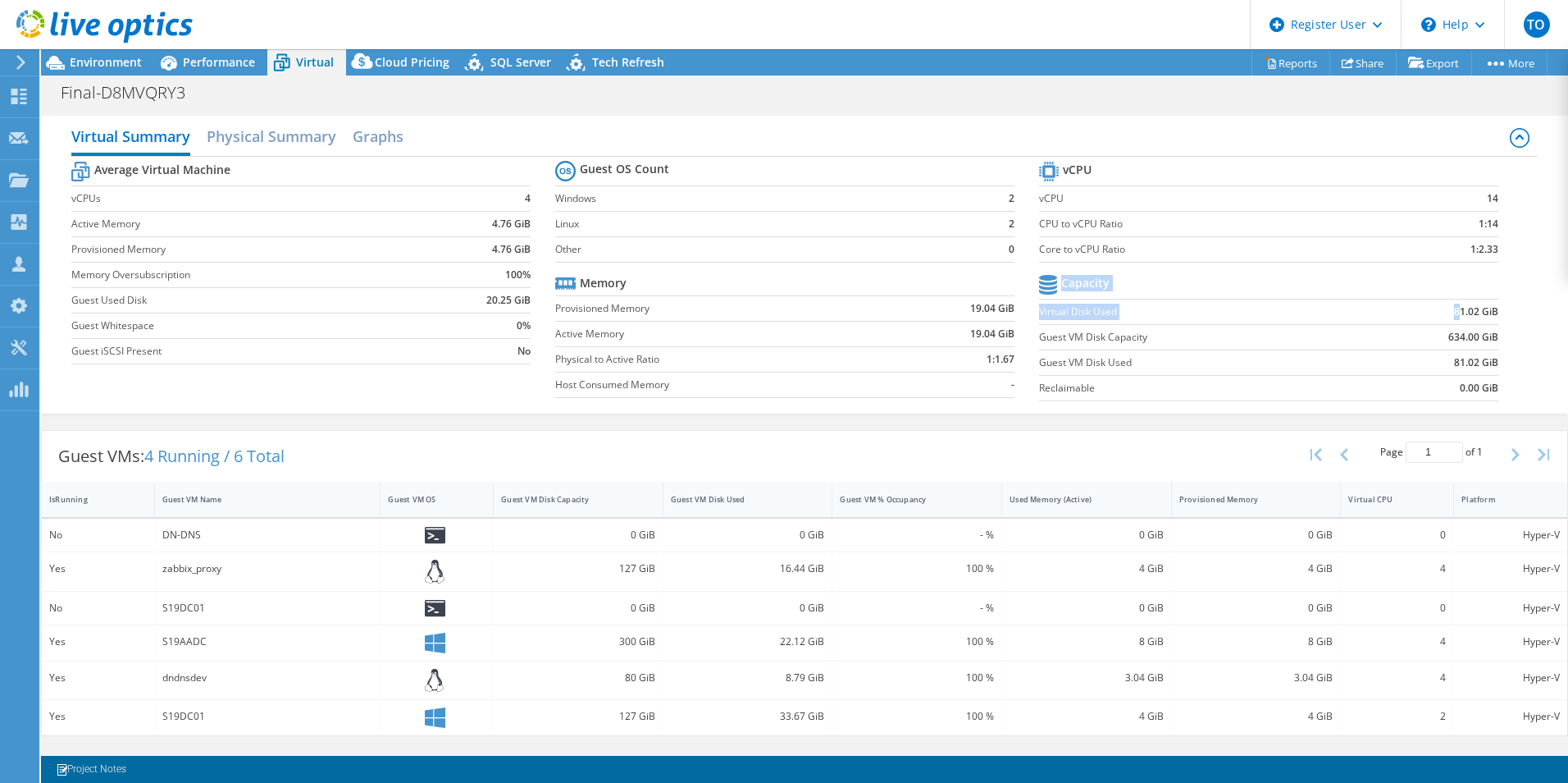
drag, startPoint x: 1457, startPoint y: 314, endPoint x: 1502, endPoint y: 371, distance: 72.6
click at [1502, 371] on section "vCPU vCPU 14 CPU to vCPU Ratio 1:14 Core to vCPU Ratio 1:2.33 Capacity Virtual …" at bounding box center [1280, 283] width 484 height 252
click at [1311, 379] on label "Reclaimable" at bounding box center [1199, 387] width 321 height 16
click at [592, 52] on div "Tech Refresh" at bounding box center [620, 62] width 113 height 26
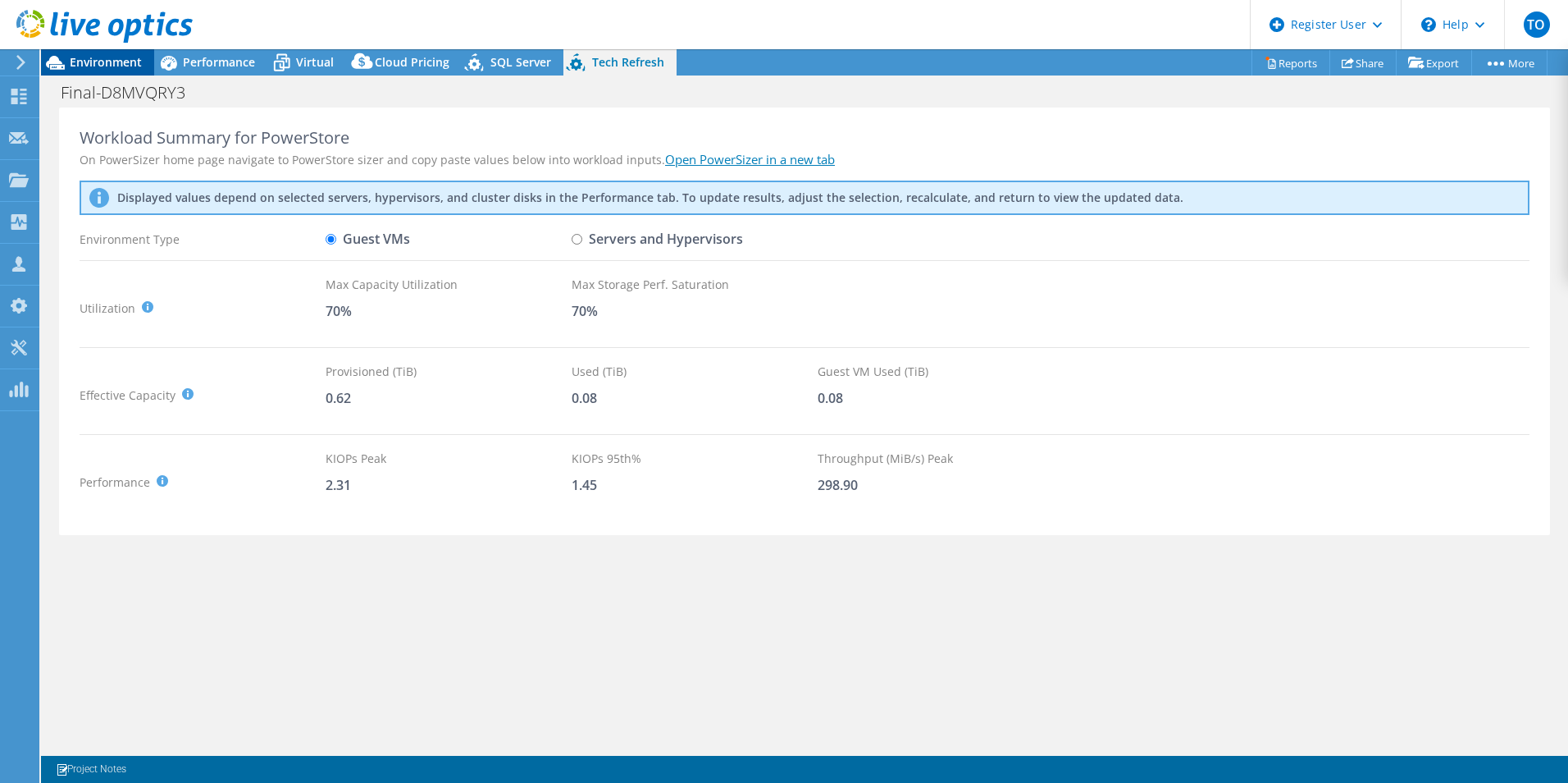
click at [87, 58] on span "Environment" at bounding box center [106, 62] width 72 height 16
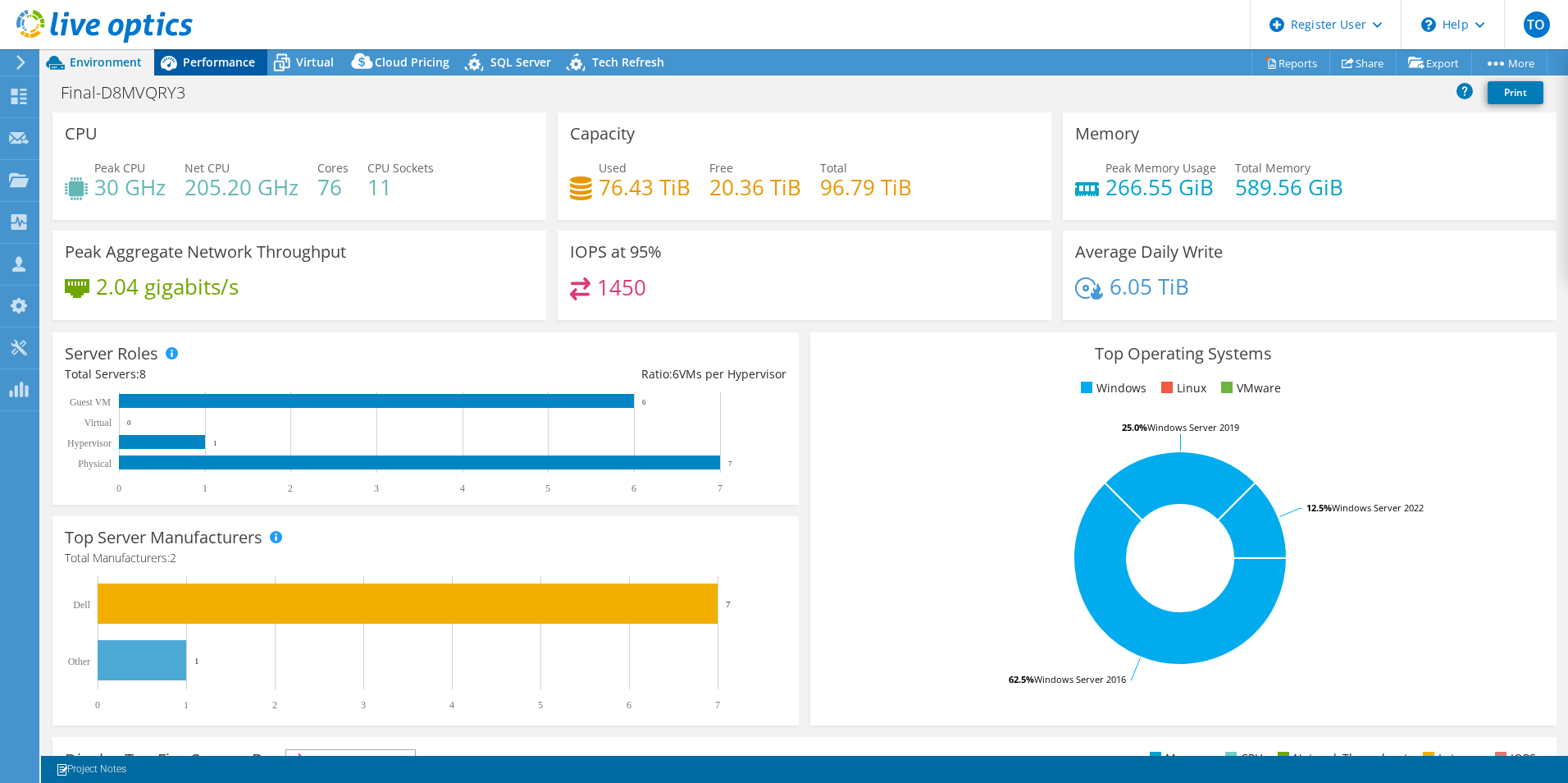
click at [254, 68] on span "Performance" at bounding box center [219, 62] width 72 height 16
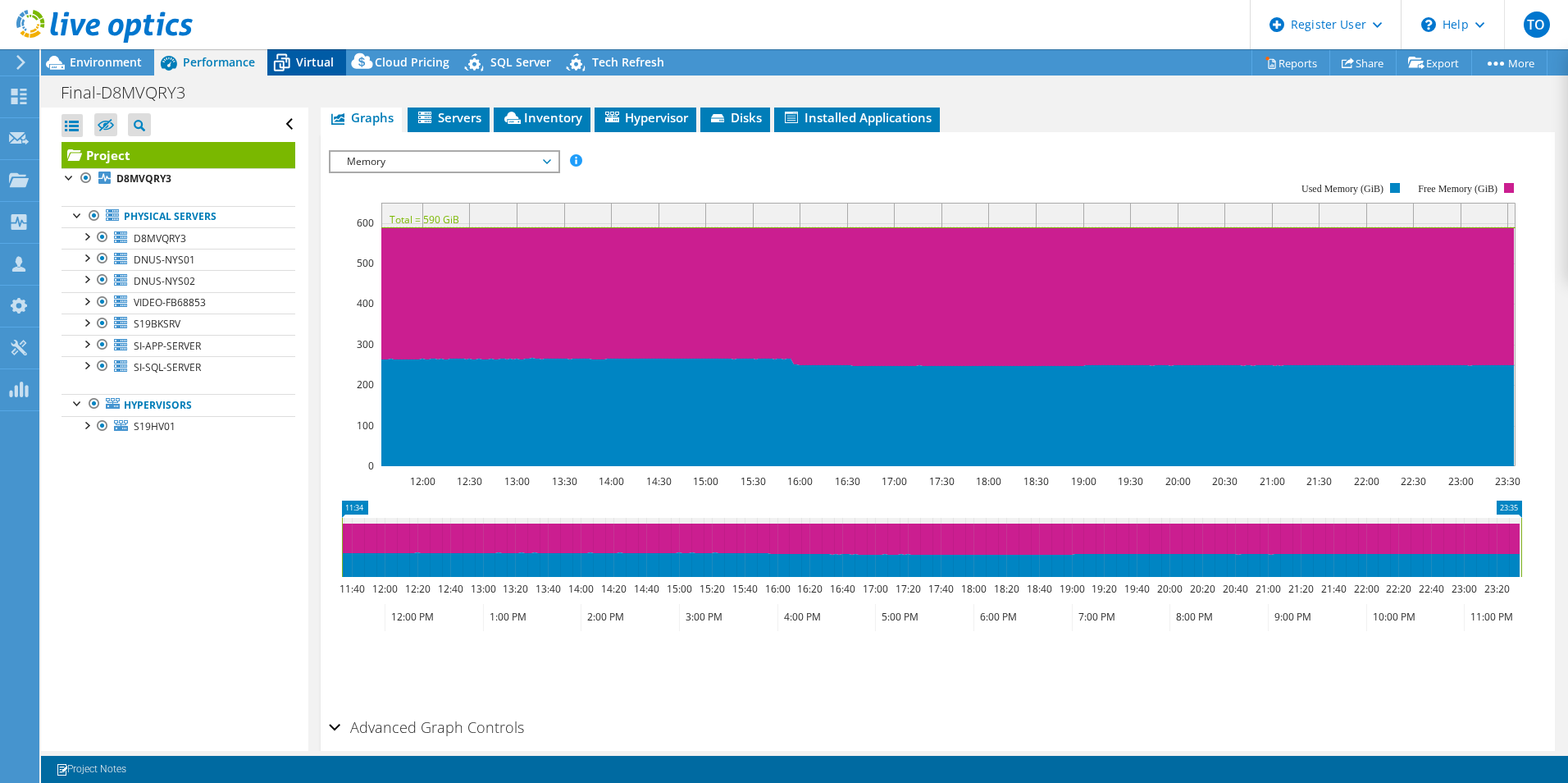
click at [315, 61] on span "Virtual" at bounding box center [314, 62] width 38 height 16
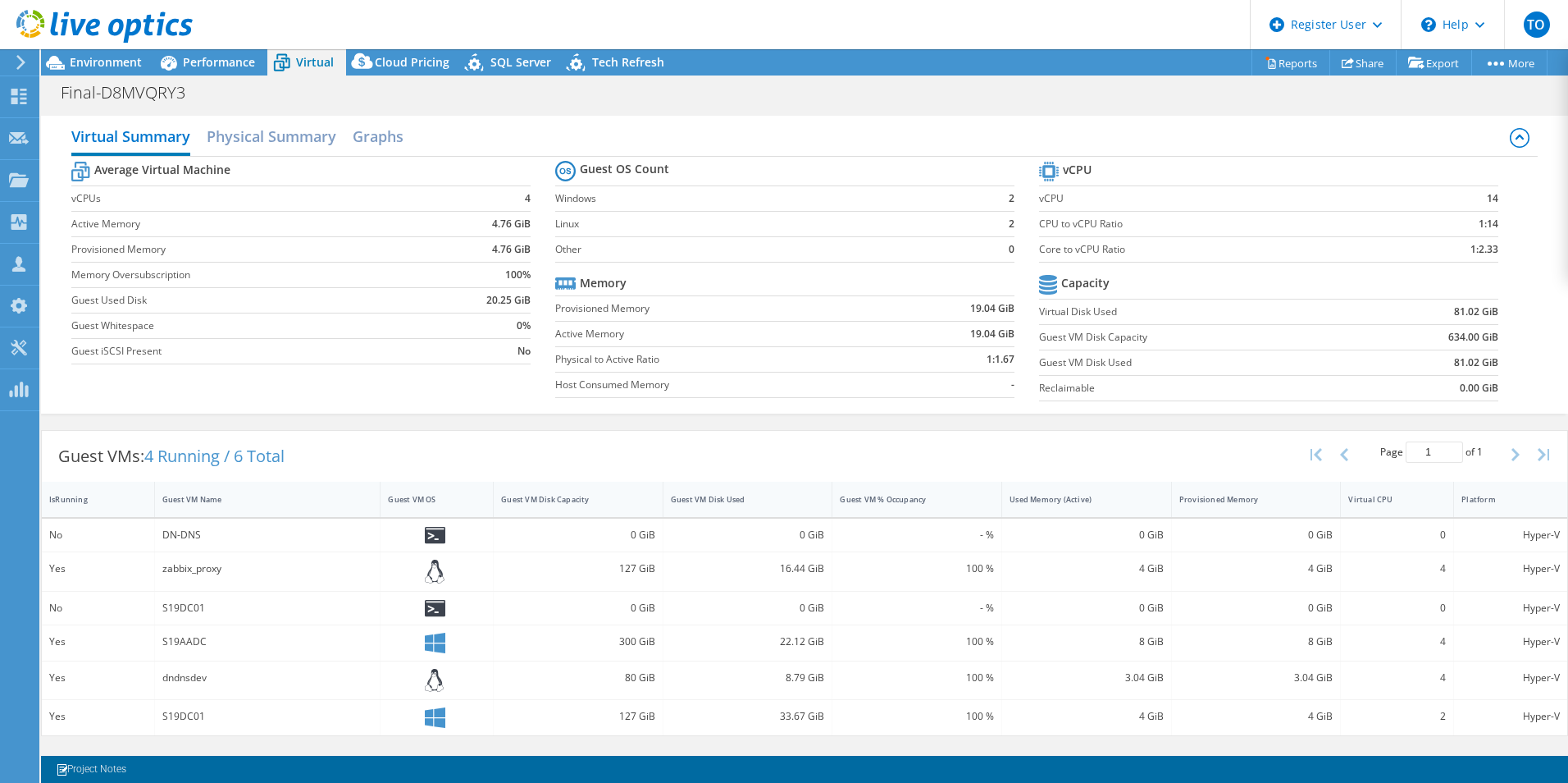
drag, startPoint x: 1412, startPoint y: 327, endPoint x: 1543, endPoint y: 385, distance: 143.3
click at [1543, 385] on div "Virtual Summary Physical Summary Graphs Average Virtual Machine vCPUs 4 Active …" at bounding box center [804, 264] width 1526 height 298
click at [837, 426] on div "Guest VMs: 4 Running / 6 Total Page 1 of 1 5 rows 10 rows 20 rows 25 rows 50 ro…" at bounding box center [804, 583] width 1526 height 323
click at [66, 61] on icon at bounding box center [55, 63] width 29 height 29
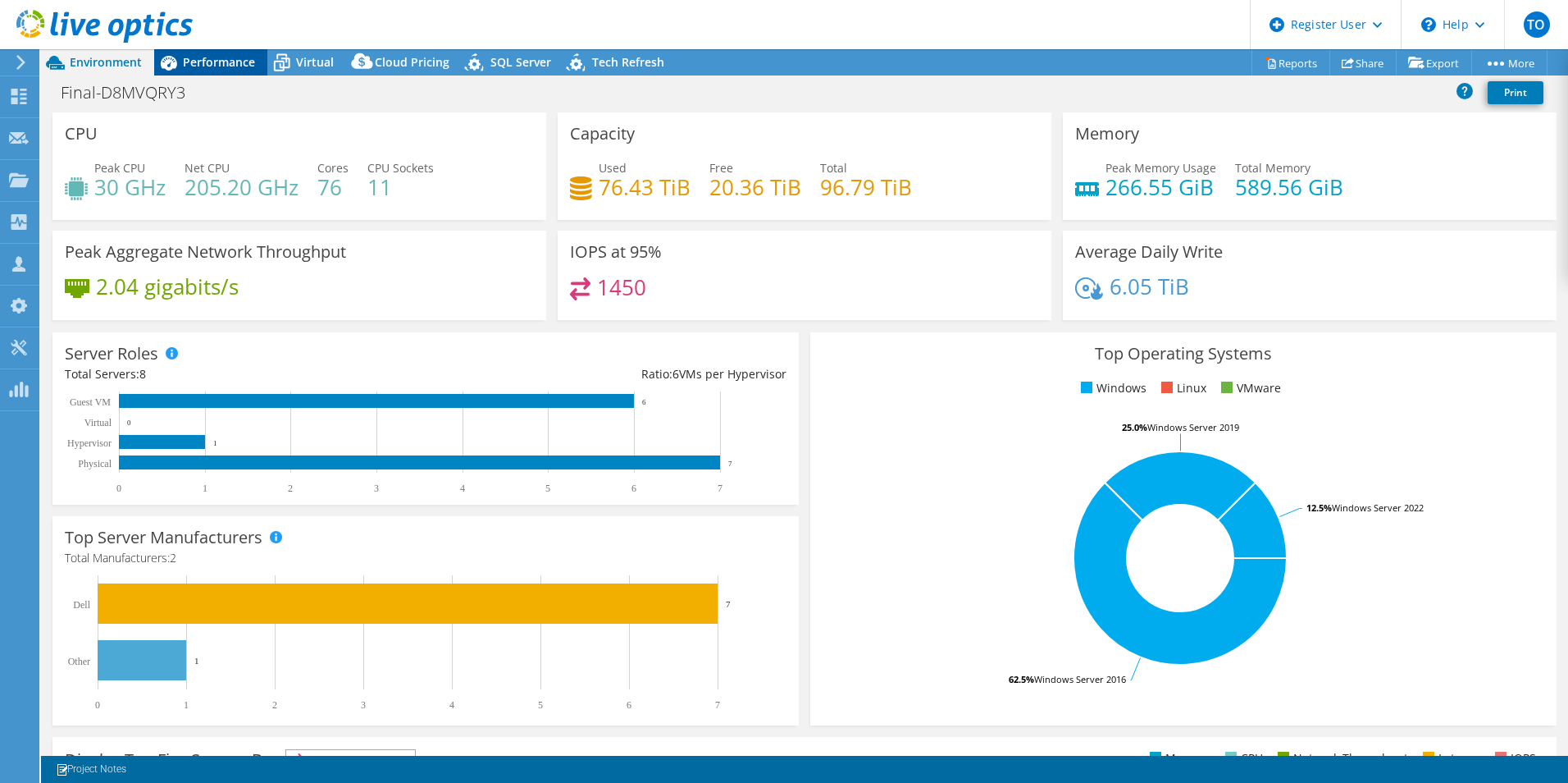
click at [242, 67] on span "Performance" at bounding box center [219, 62] width 72 height 16
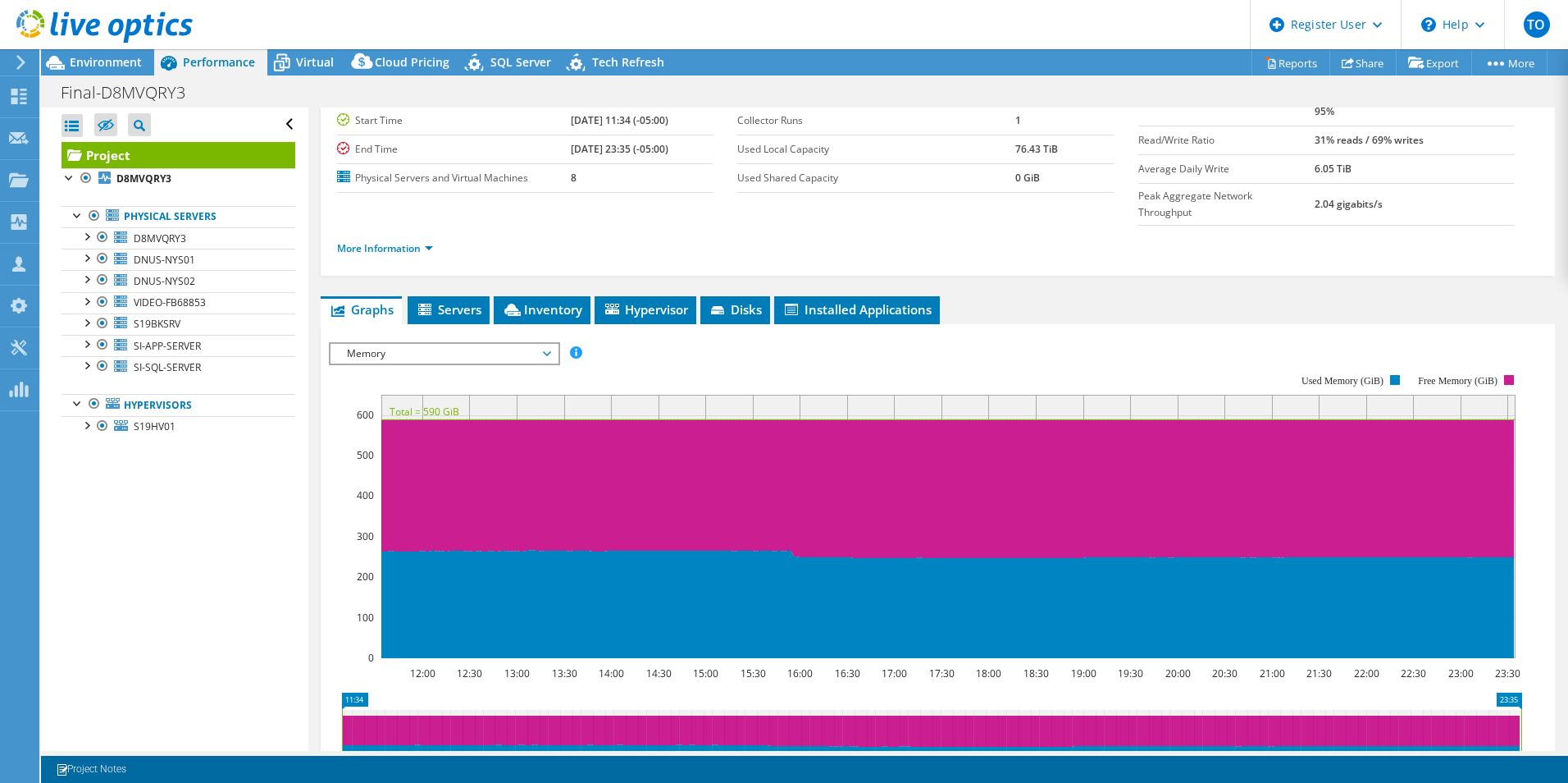
scroll to position [0, 0]
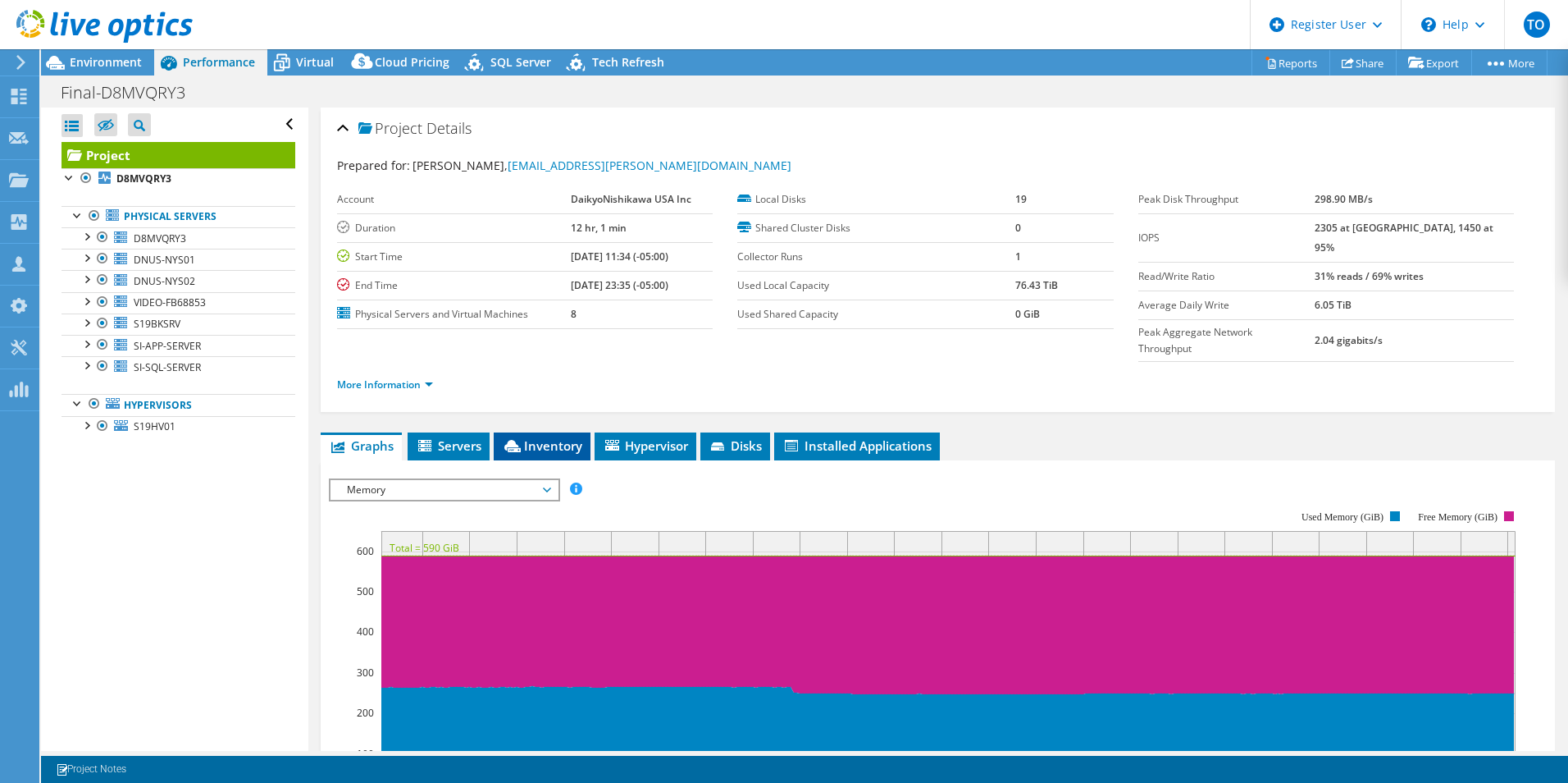
click at [572, 438] on span "Inventory" at bounding box center [541, 445] width 80 height 16
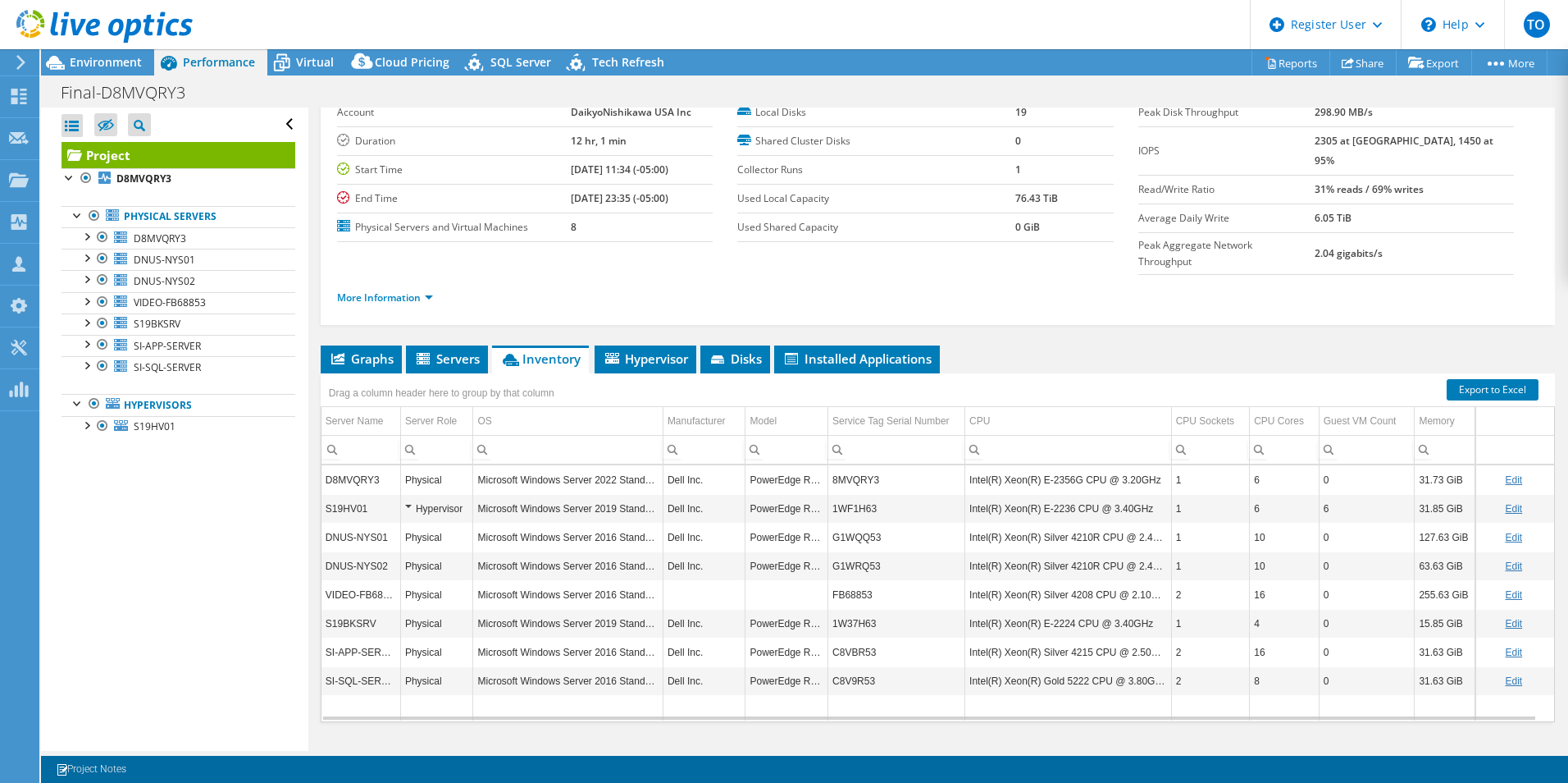
scroll to position [87, 0]
click at [72, 407] on div at bounding box center [78, 402] width 16 height 16
click at [417, 498] on div "Hypervisor" at bounding box center [437, 507] width 64 height 19
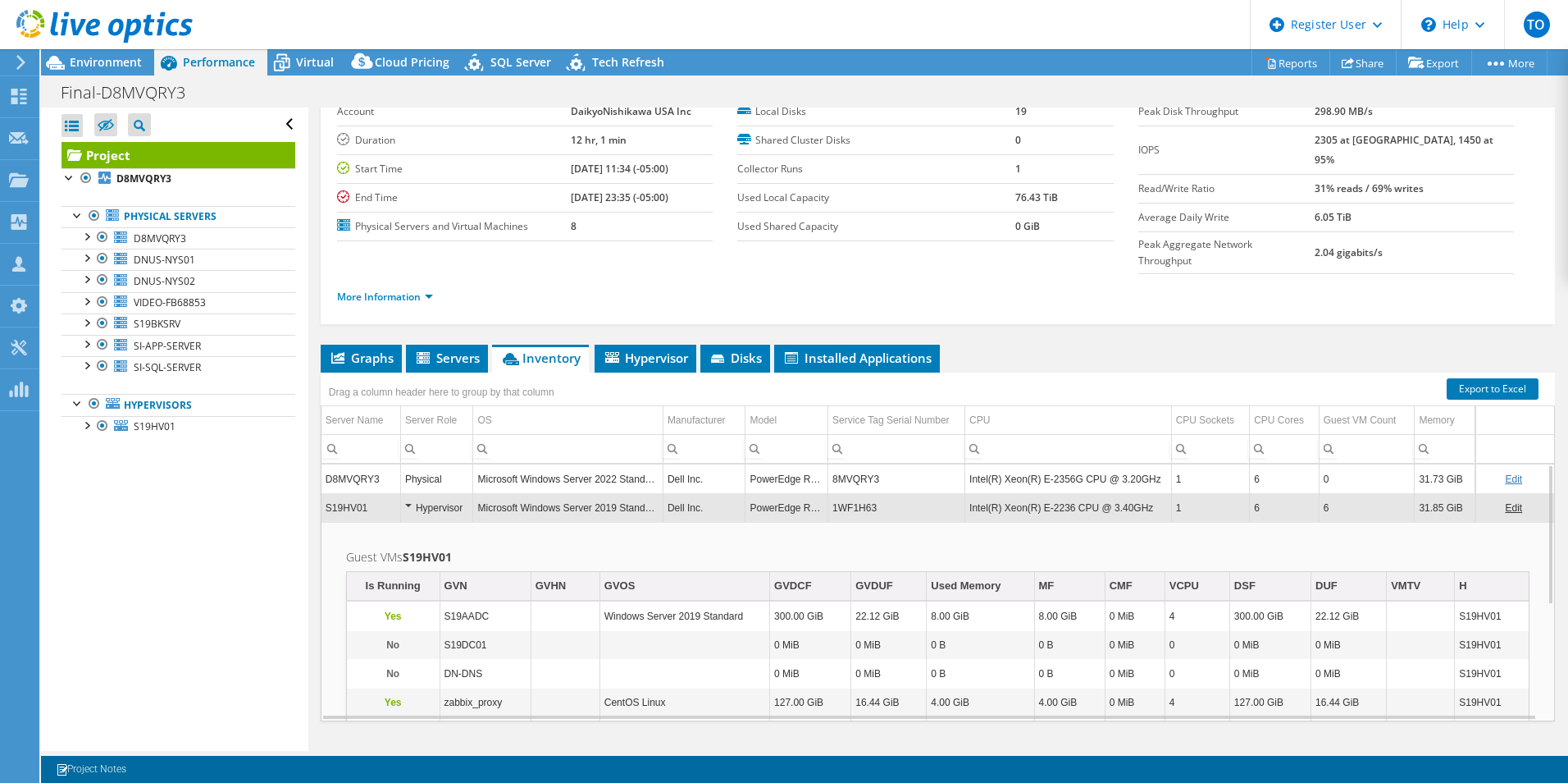
click at [405, 498] on div "Hypervisor" at bounding box center [437, 507] width 64 height 19
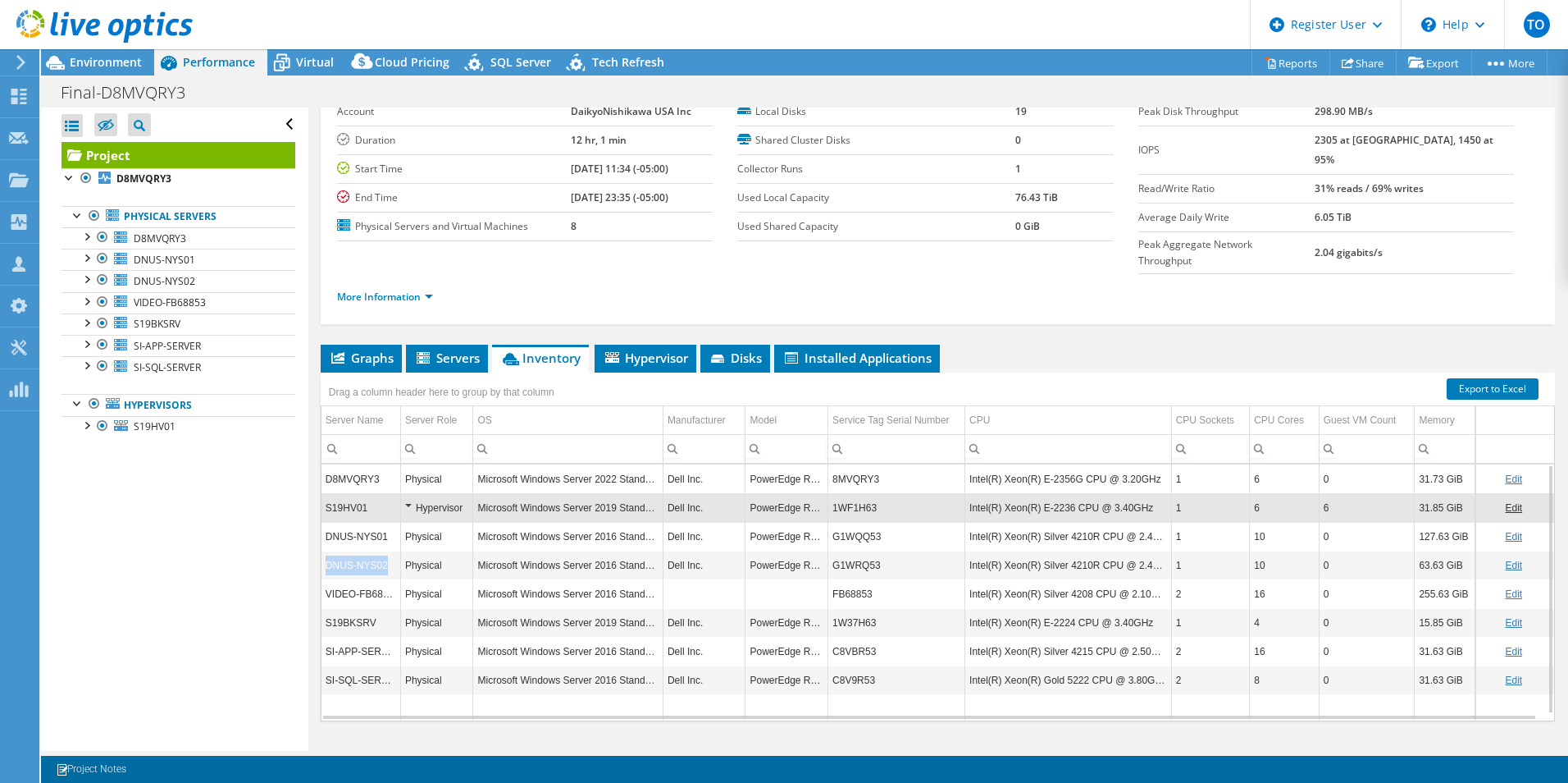
drag, startPoint x: 327, startPoint y: 532, endPoint x: 387, endPoint y: 534, distance: 60.0
click at [387, 550] on td "DNUS-NYS02" at bounding box center [361, 565] width 80 height 29
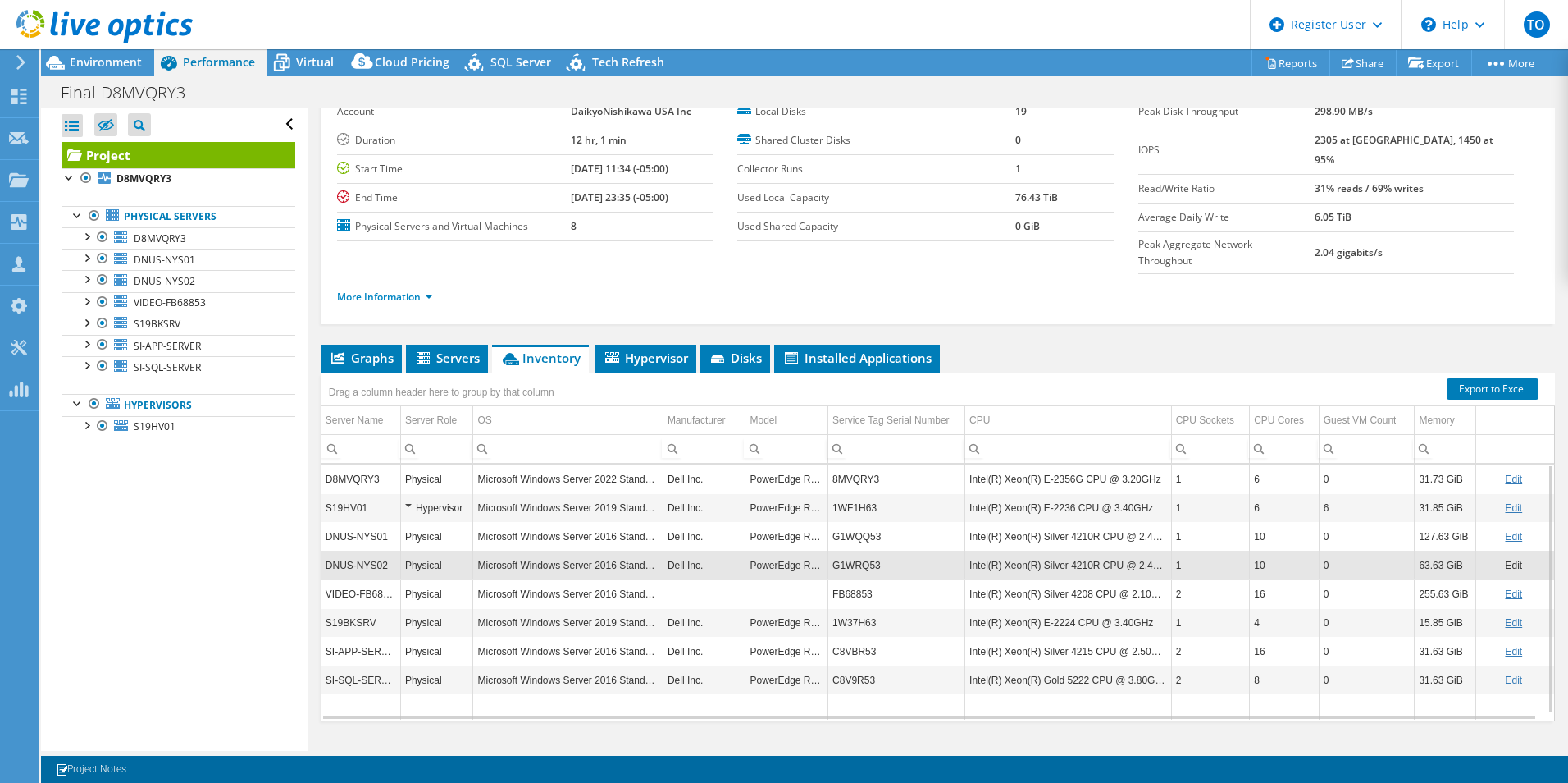
drag, startPoint x: 387, startPoint y: 534, endPoint x: 272, endPoint y: 538, distance: 115.1
click at [272, 538] on div "Open All Close All Hide Excluded Nodes Project Tree Filter" at bounding box center [174, 429] width 267 height 643
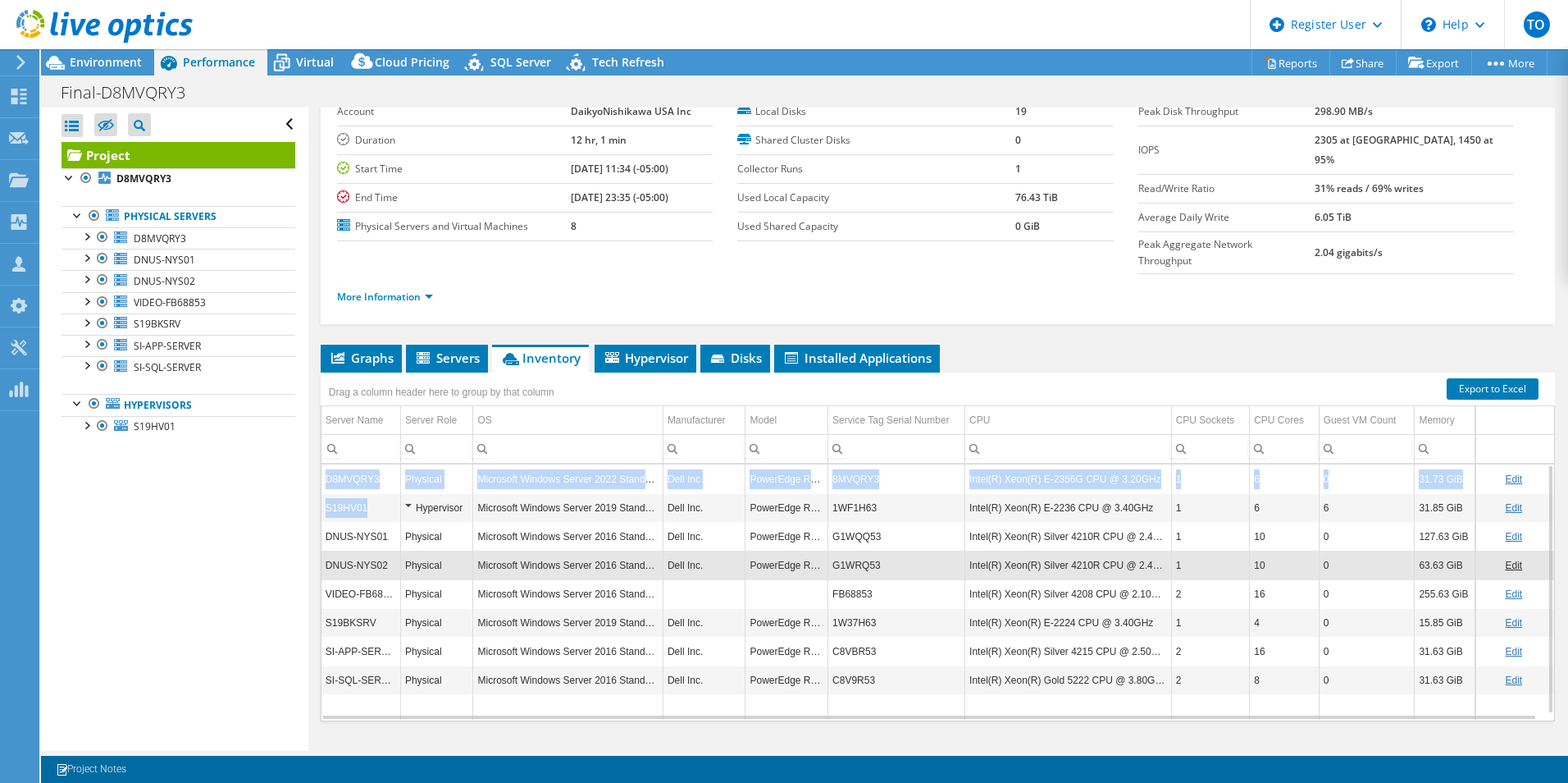
drag, startPoint x: 365, startPoint y: 474, endPoint x: 321, endPoint y: 481, distance: 44.6
click at [321, 493] on td "S19HV01" at bounding box center [361, 507] width 80 height 29
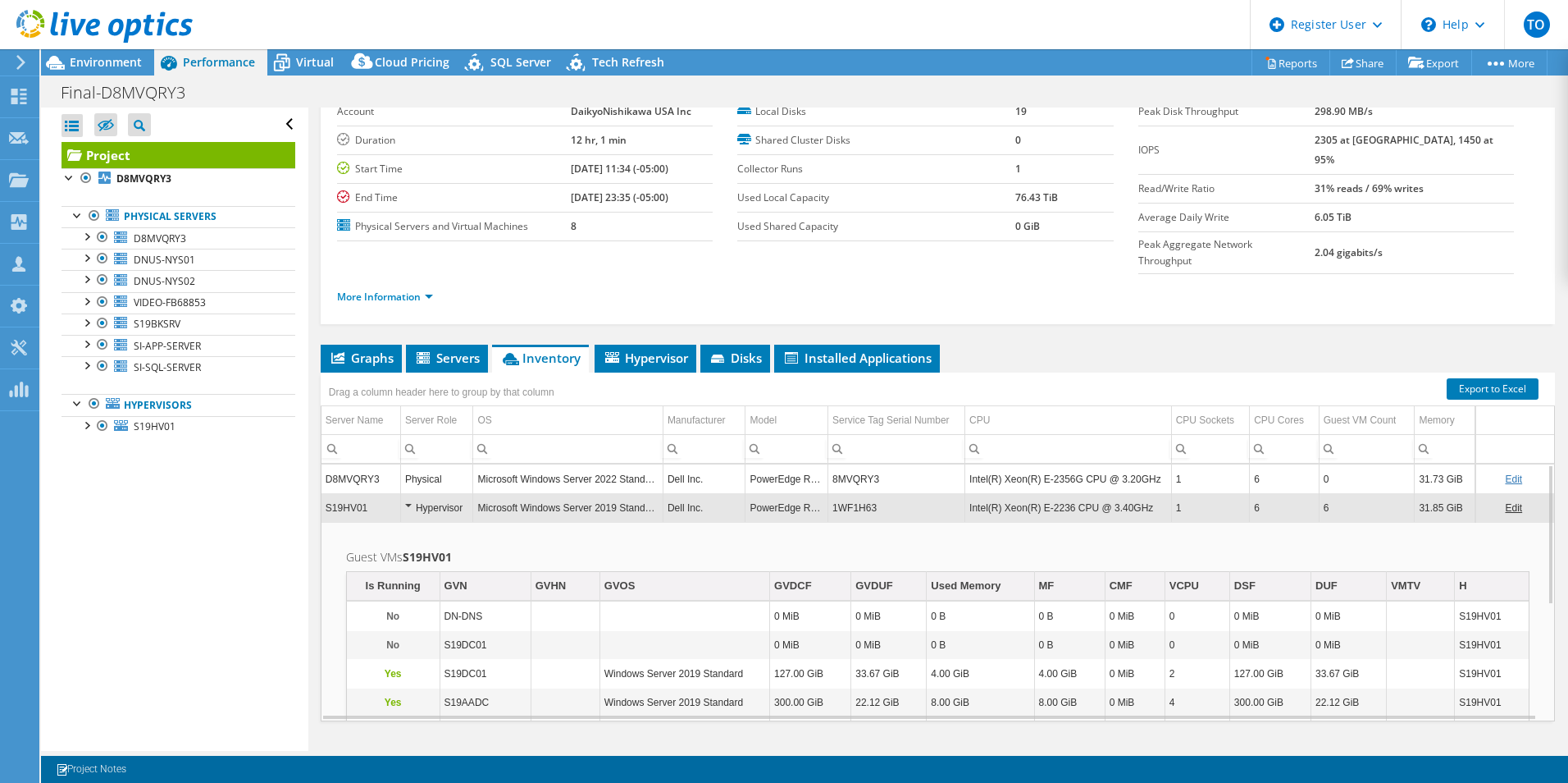
click at [375, 493] on td "S19HV01" at bounding box center [361, 507] width 80 height 29
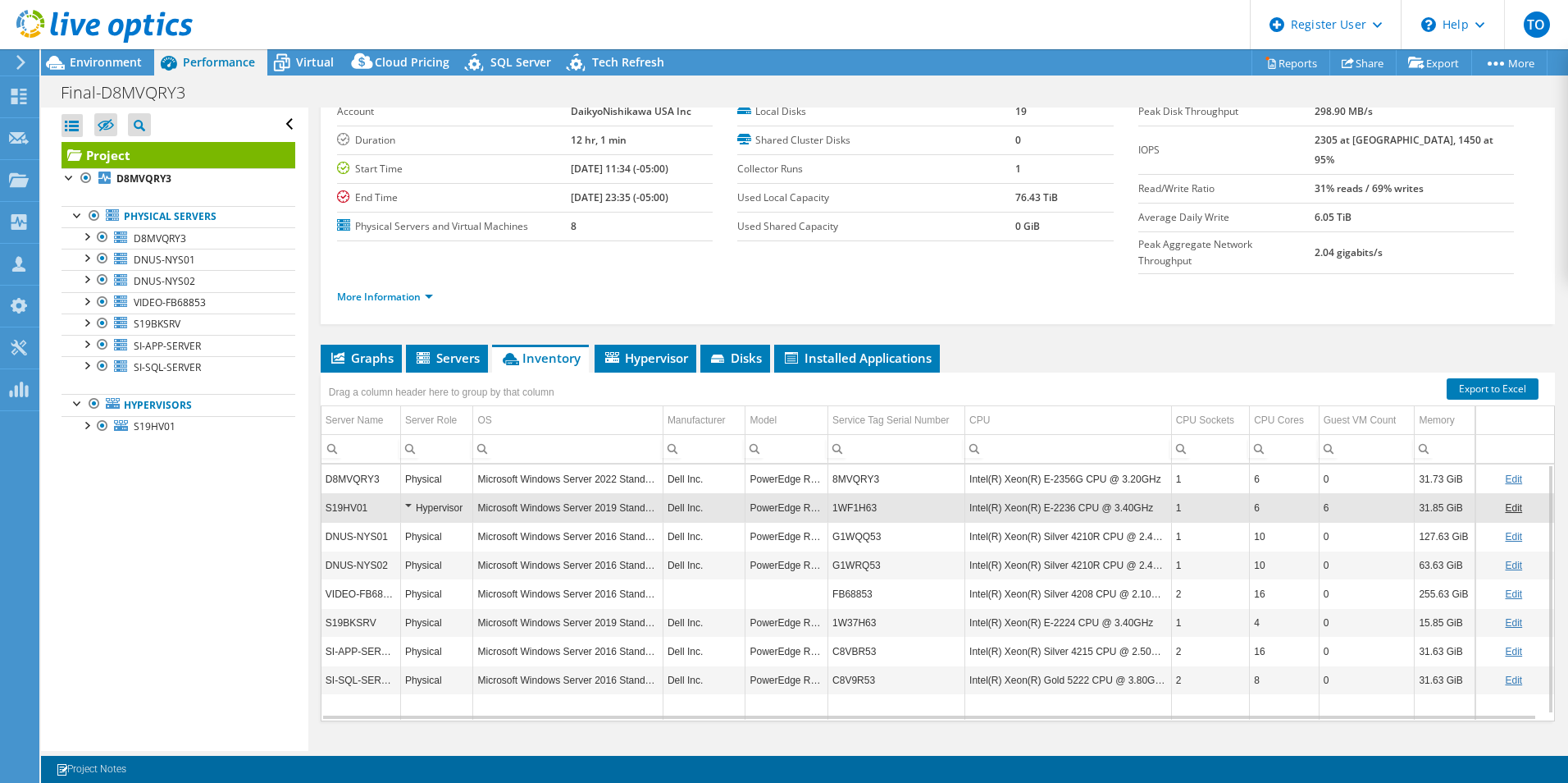
click at [376, 579] on td "VIDEO-FB68853" at bounding box center [361, 594] width 80 height 29
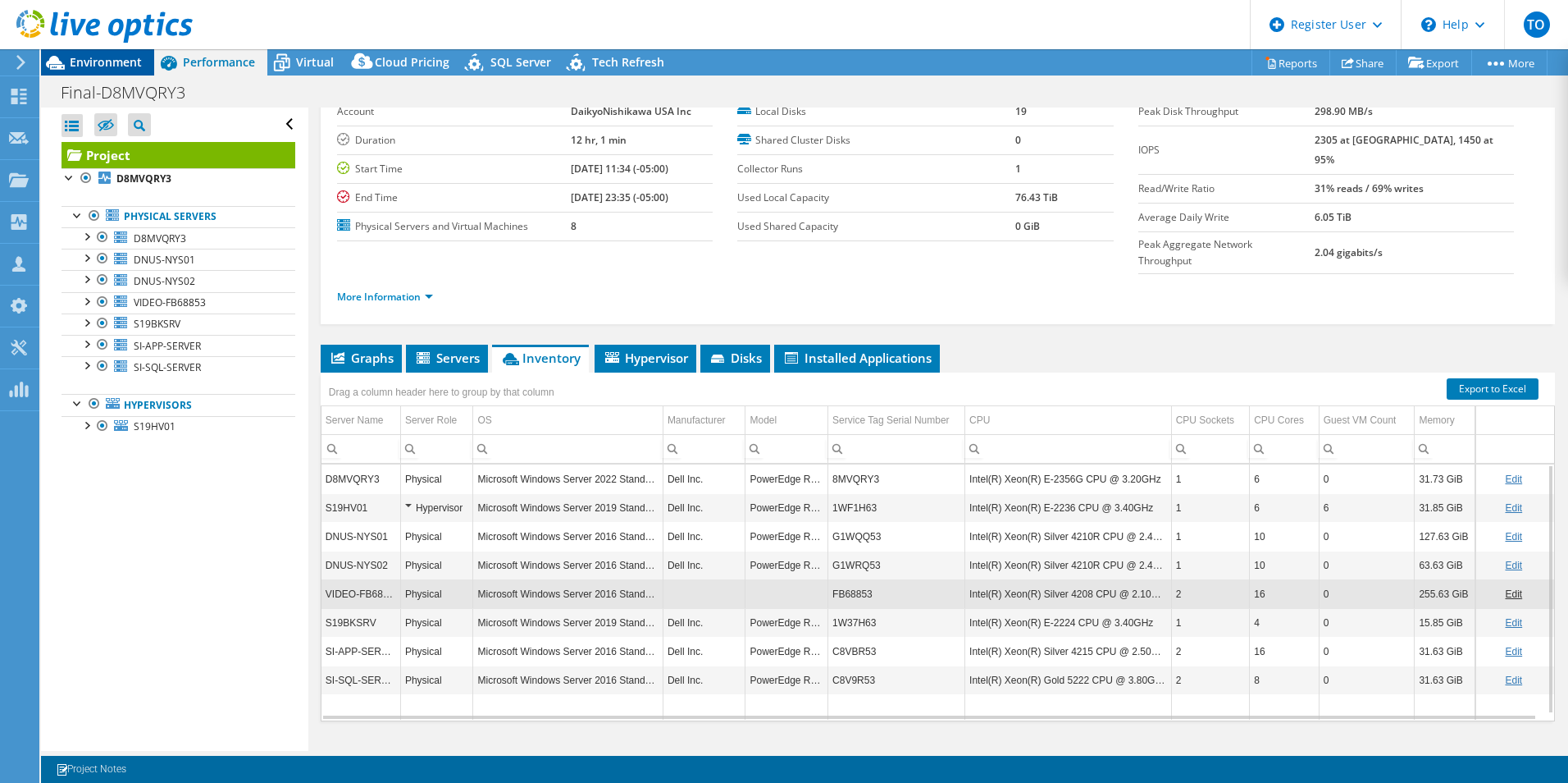
click at [121, 56] on span "Environment" at bounding box center [106, 62] width 72 height 16
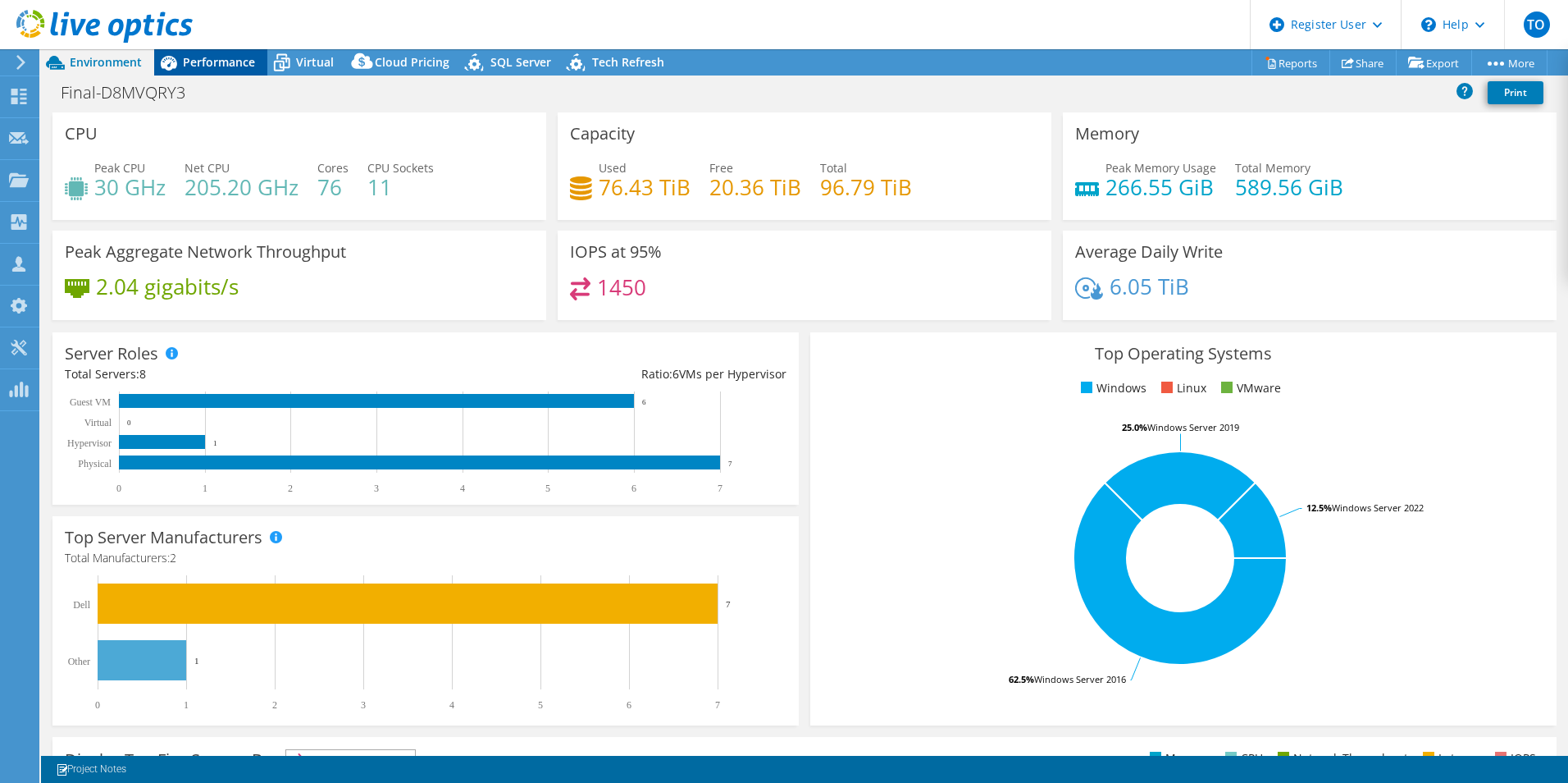
click at [245, 55] on span "Performance" at bounding box center [219, 62] width 72 height 16
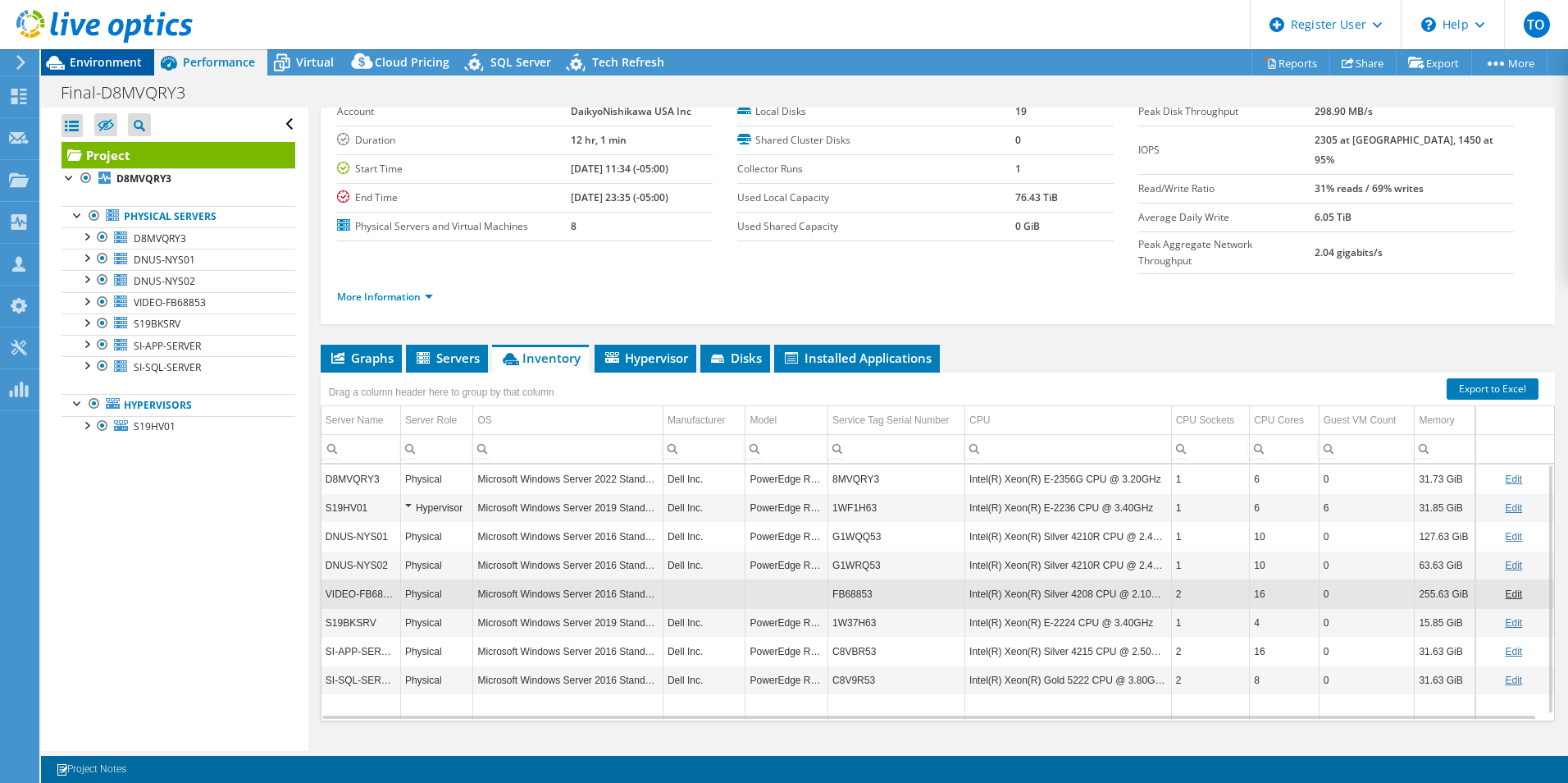
click at [121, 55] on span "Environment" at bounding box center [106, 62] width 72 height 16
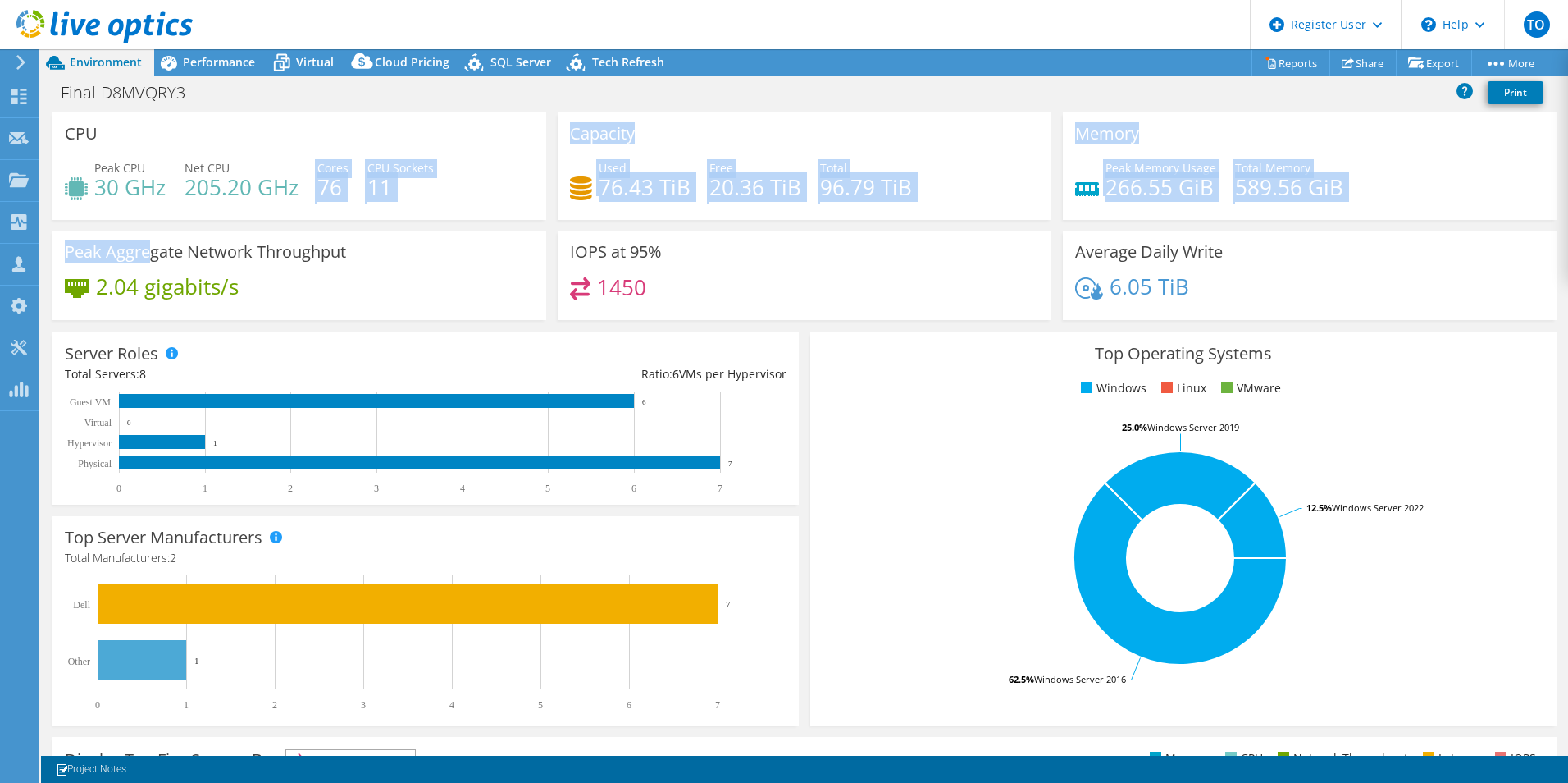
drag, startPoint x: 193, startPoint y: 221, endPoint x: 136, endPoint y: 232, distance: 58.1
click at [138, 235] on div "CPU Peak CPU 30 GHz Net CPU 205.20 GHz Cores 76 CPU Sockets 11 Capacity Used 76…" at bounding box center [804, 221] width 1516 height 218
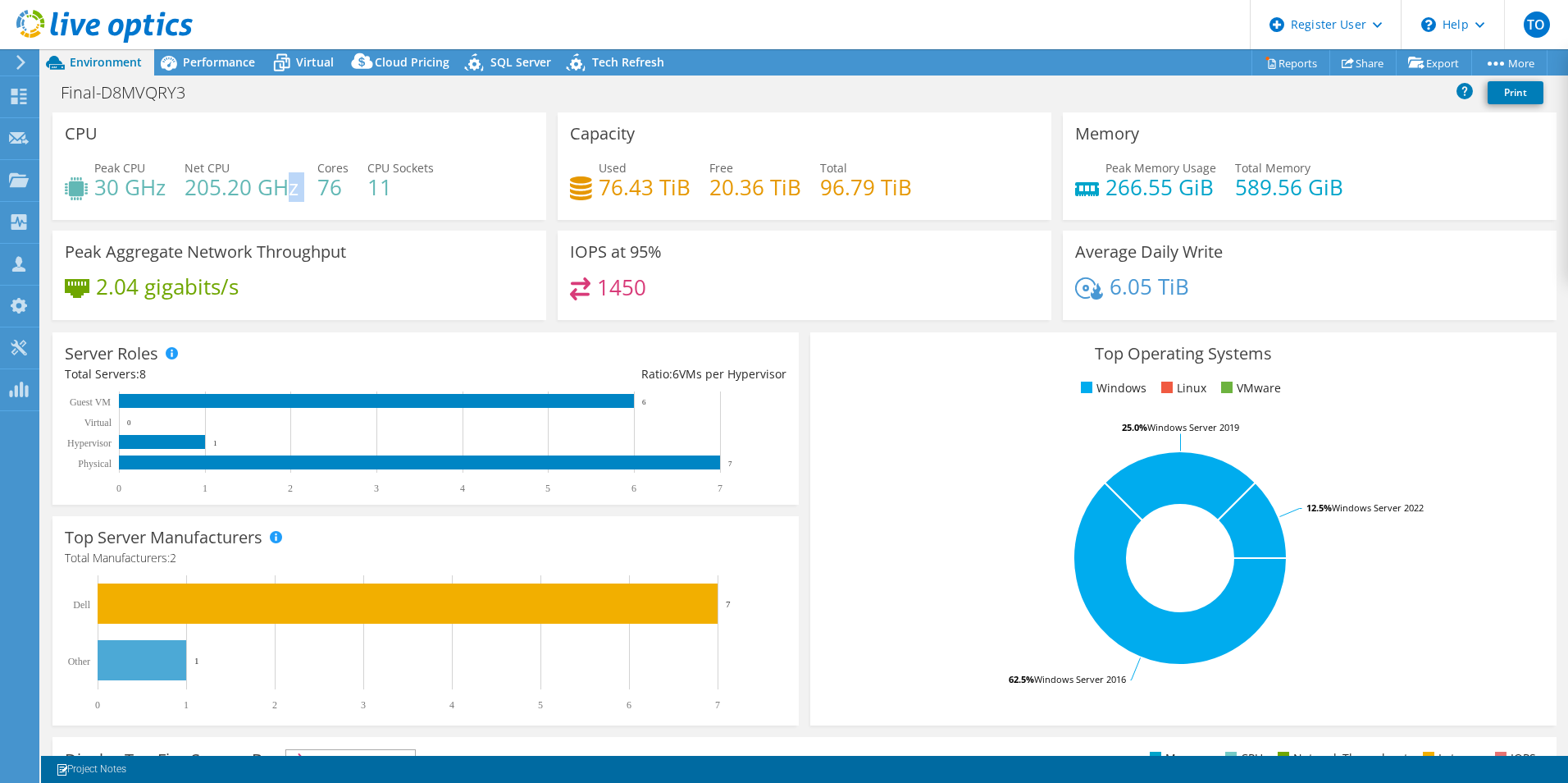
click at [301, 187] on div "Peak CPU 30 GHz Net CPU 205.20 GHz Cores 76 CPU Sockets 11" at bounding box center [300, 185] width 469 height 53
drag, startPoint x: 301, startPoint y: 185, endPoint x: 258, endPoint y: 158, distance: 50.8
click at [261, 165] on div "Net CPU 205.20 GHz" at bounding box center [241, 178] width 114 height 37
click at [187, 62] on span "Performance" at bounding box center [219, 62] width 72 height 16
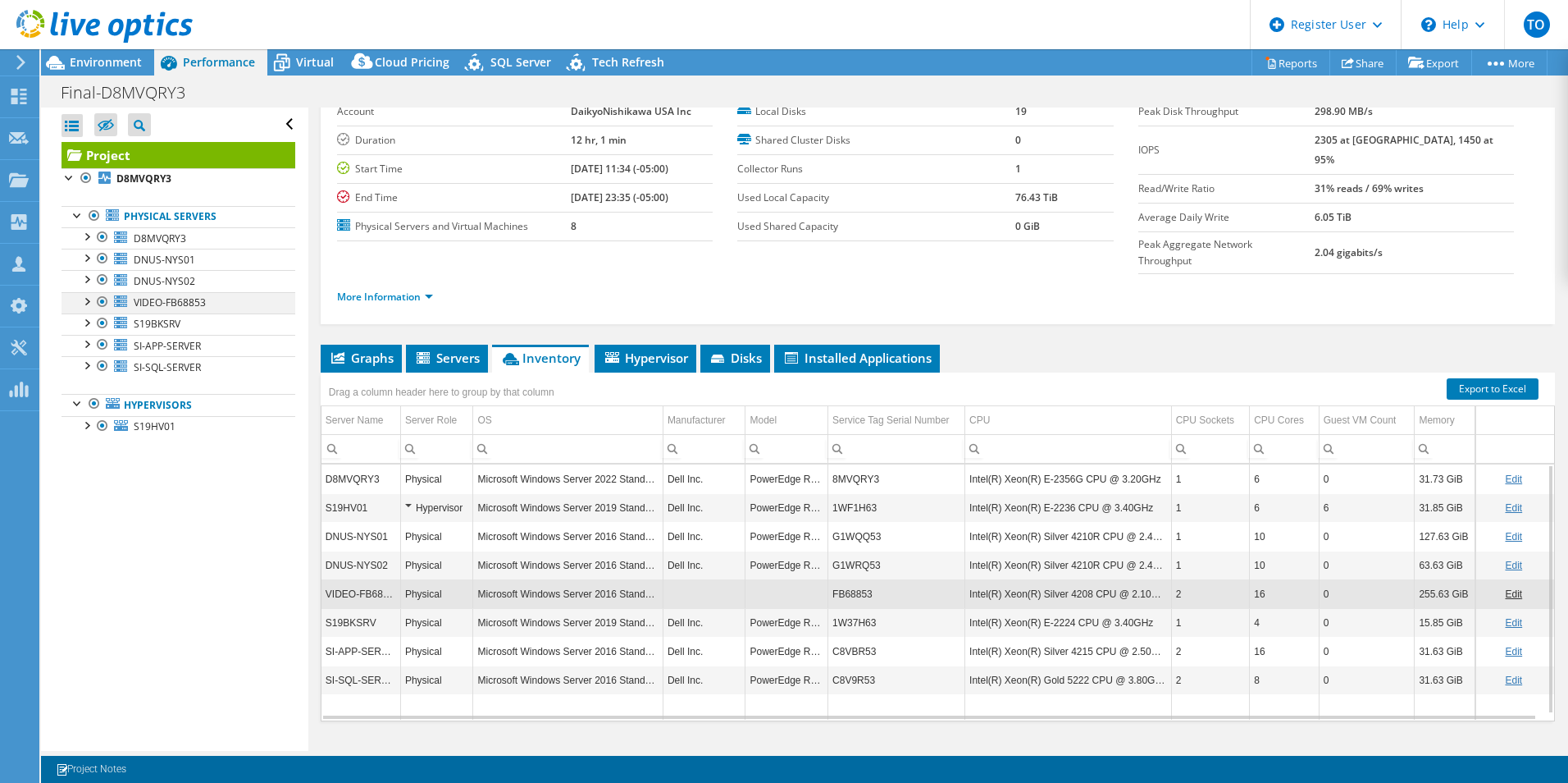
click at [101, 300] on div at bounding box center [102, 302] width 16 height 19
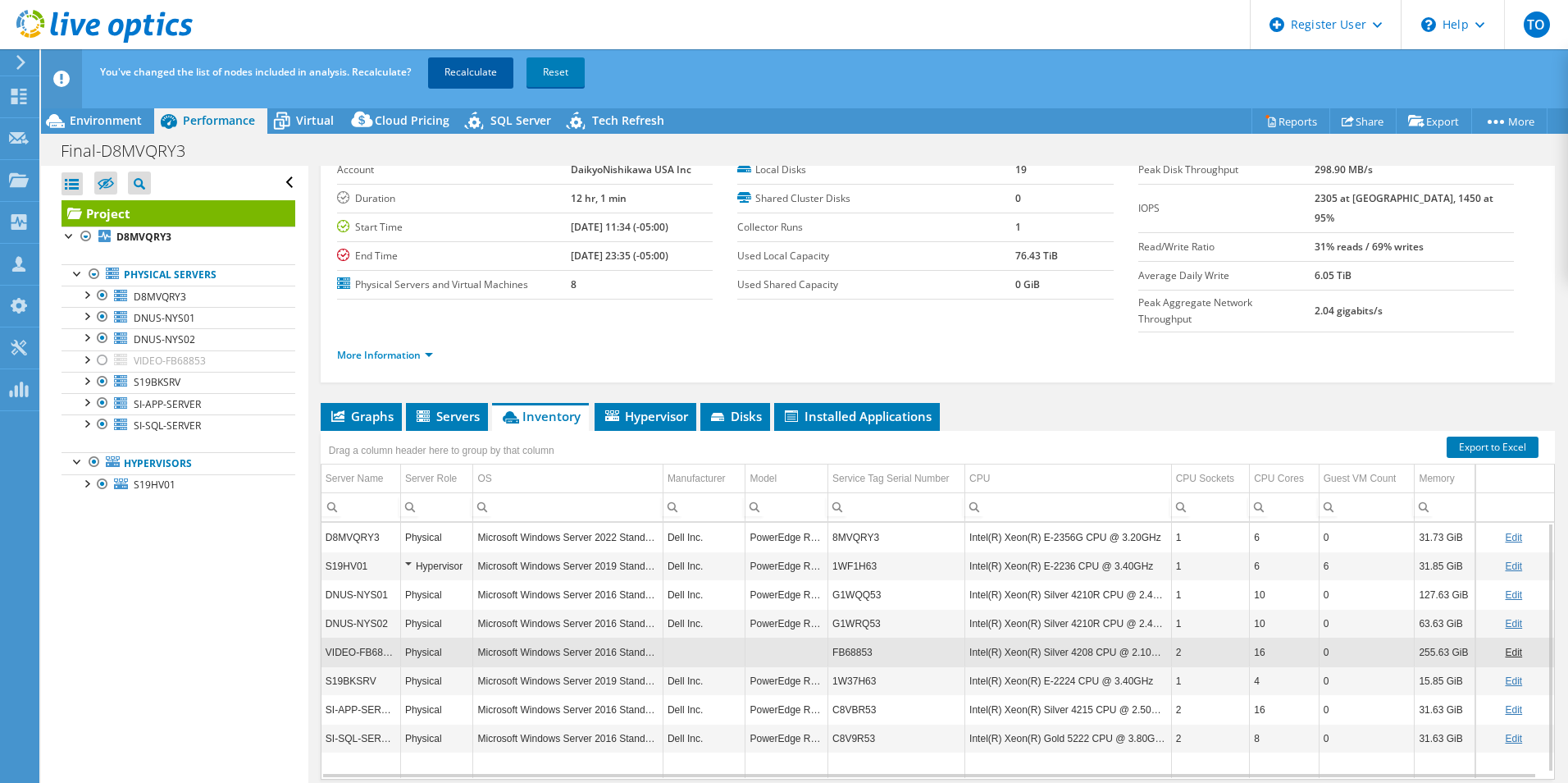
click at [468, 77] on link "Recalculate" at bounding box center [470, 72] width 85 height 29
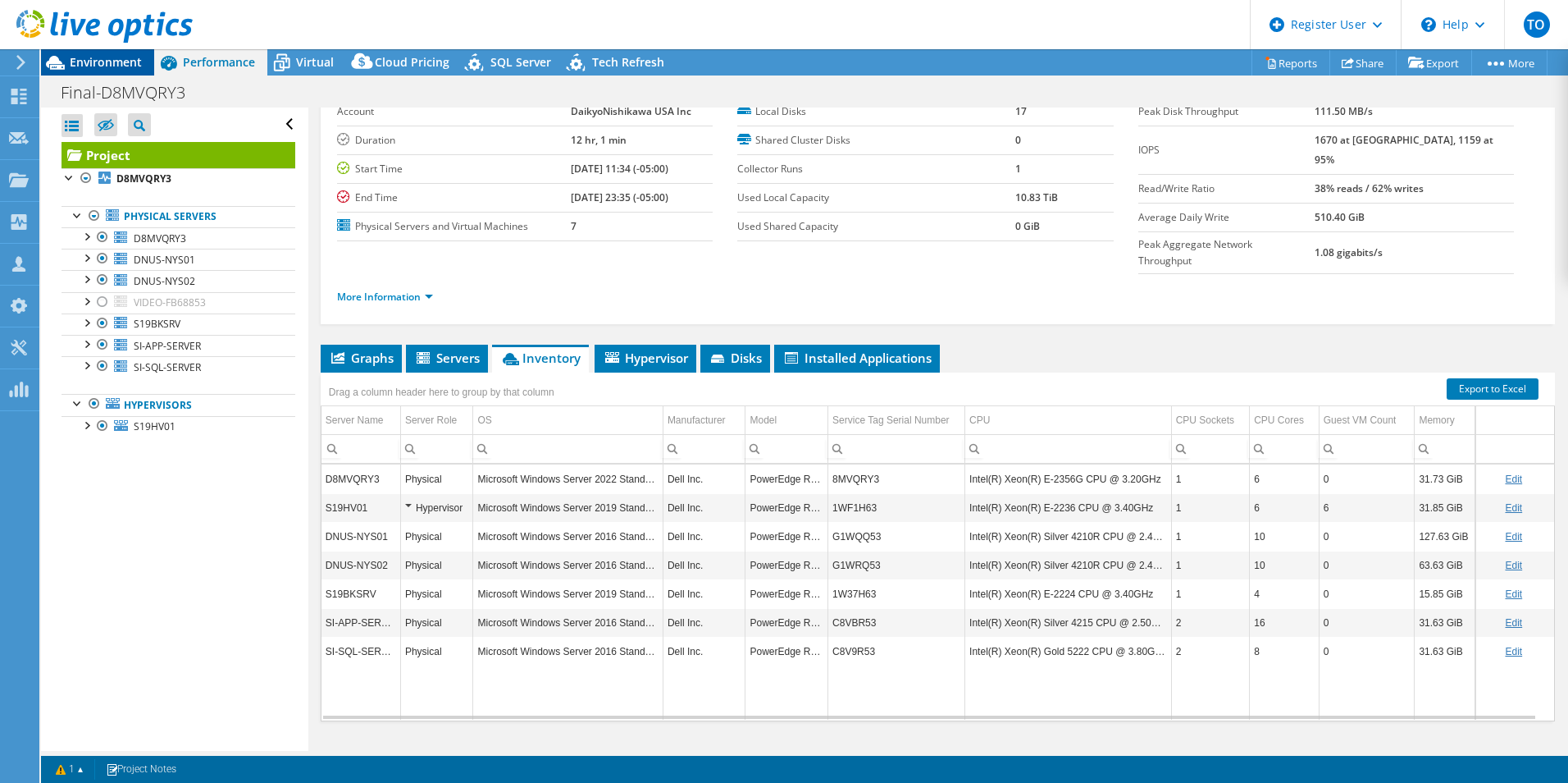
click at [117, 74] on div "Environment" at bounding box center [97, 62] width 113 height 26
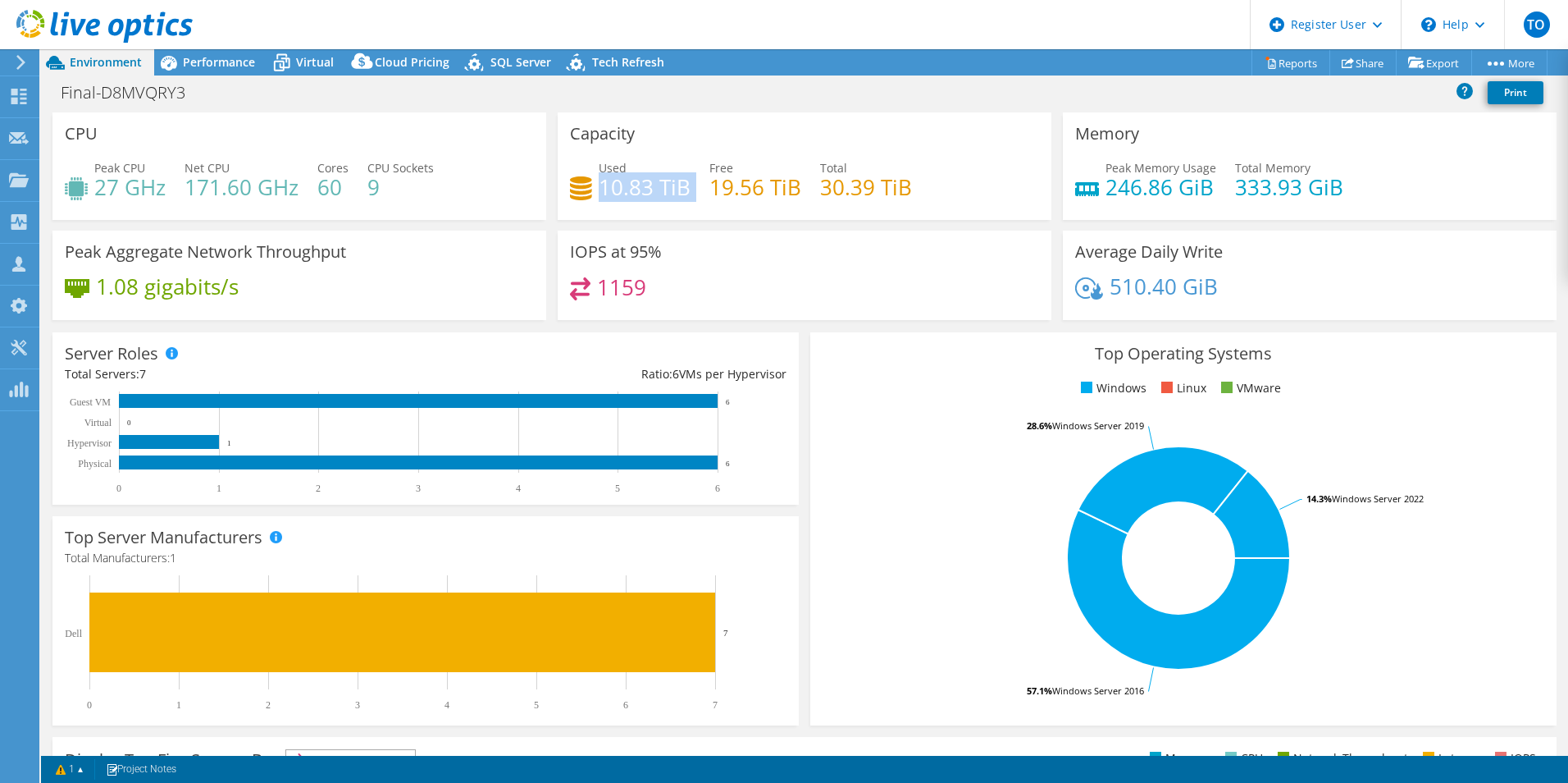
drag, startPoint x: 595, startPoint y: 188, endPoint x: 689, endPoint y: 193, distance: 94.1
click at [689, 193] on div "Used 10.83 TiB Free 19.56 TiB Total 30.39 TiB" at bounding box center [805, 185] width 469 height 53
click at [608, 178] on h4 "10.83 TiB" at bounding box center [644, 186] width 92 height 18
drag, startPoint x: 597, startPoint y: 189, endPoint x: 669, endPoint y: 204, distance: 73.5
click at [669, 204] on div "Used 10.83 TiB Free 19.56 TiB Total 30.39 TiB" at bounding box center [805, 185] width 469 height 53
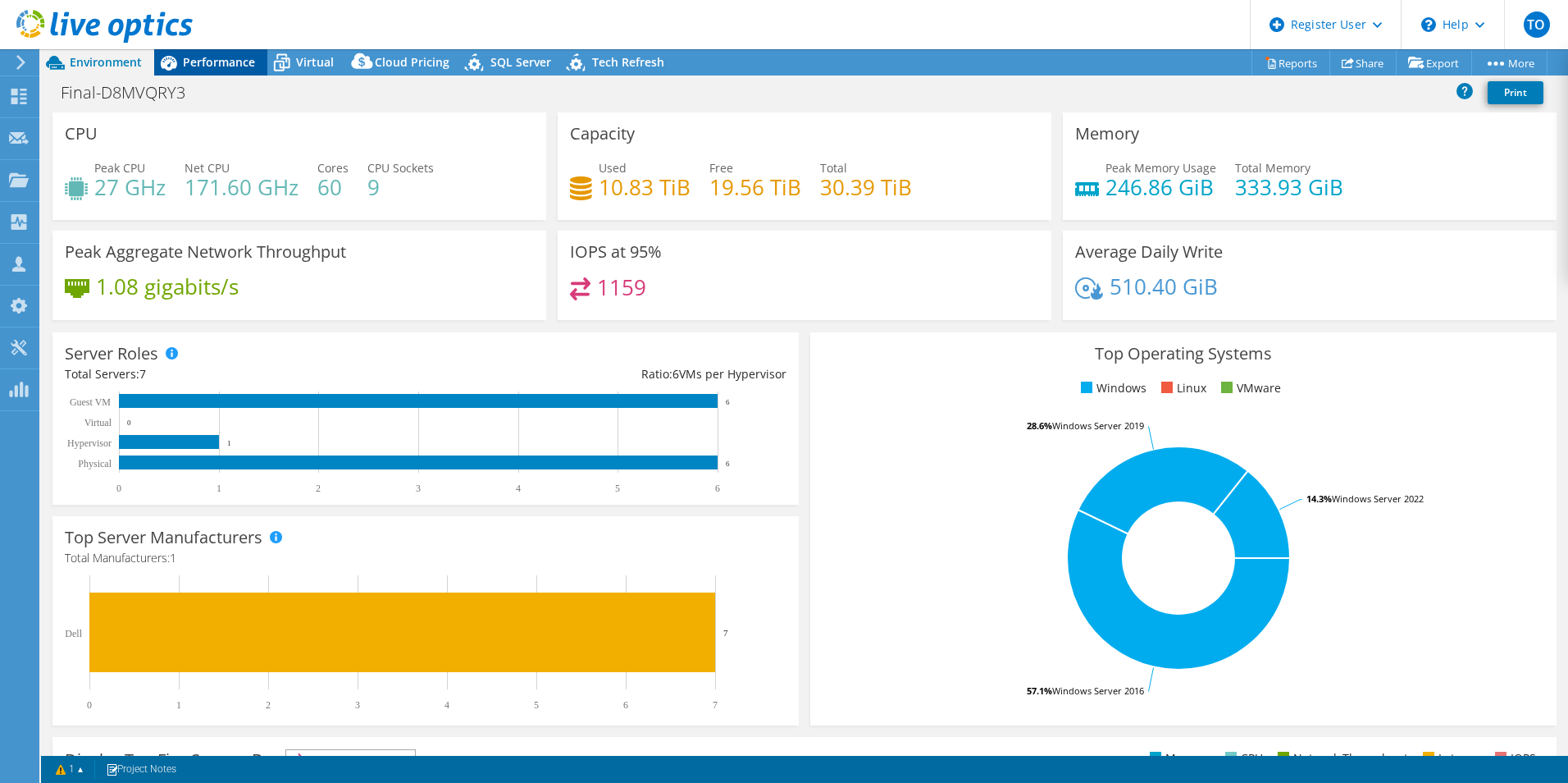
click at [170, 61] on icon at bounding box center [169, 62] width 16 height 15
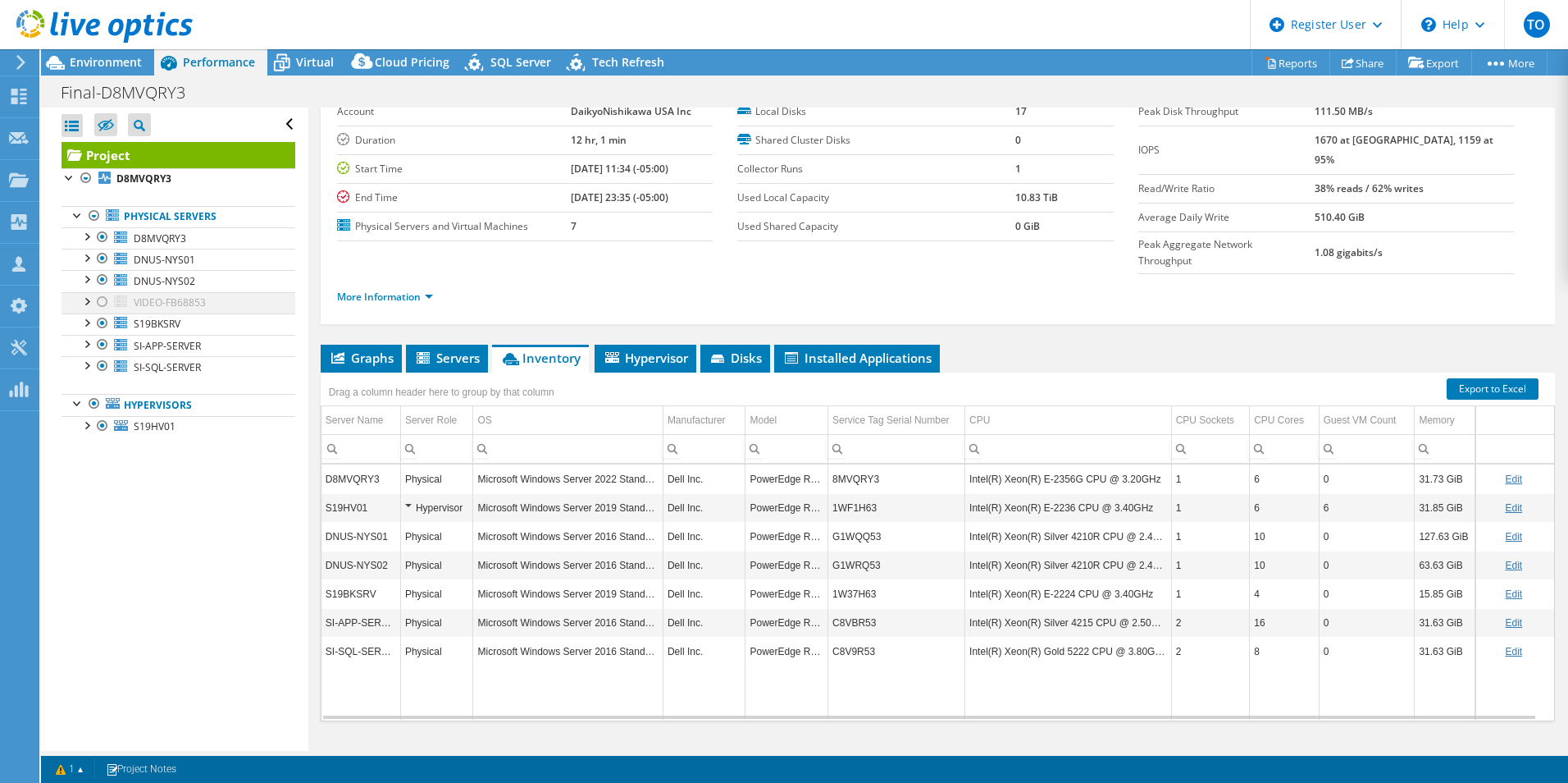
click at [86, 304] on div at bounding box center [85, 300] width 16 height 16
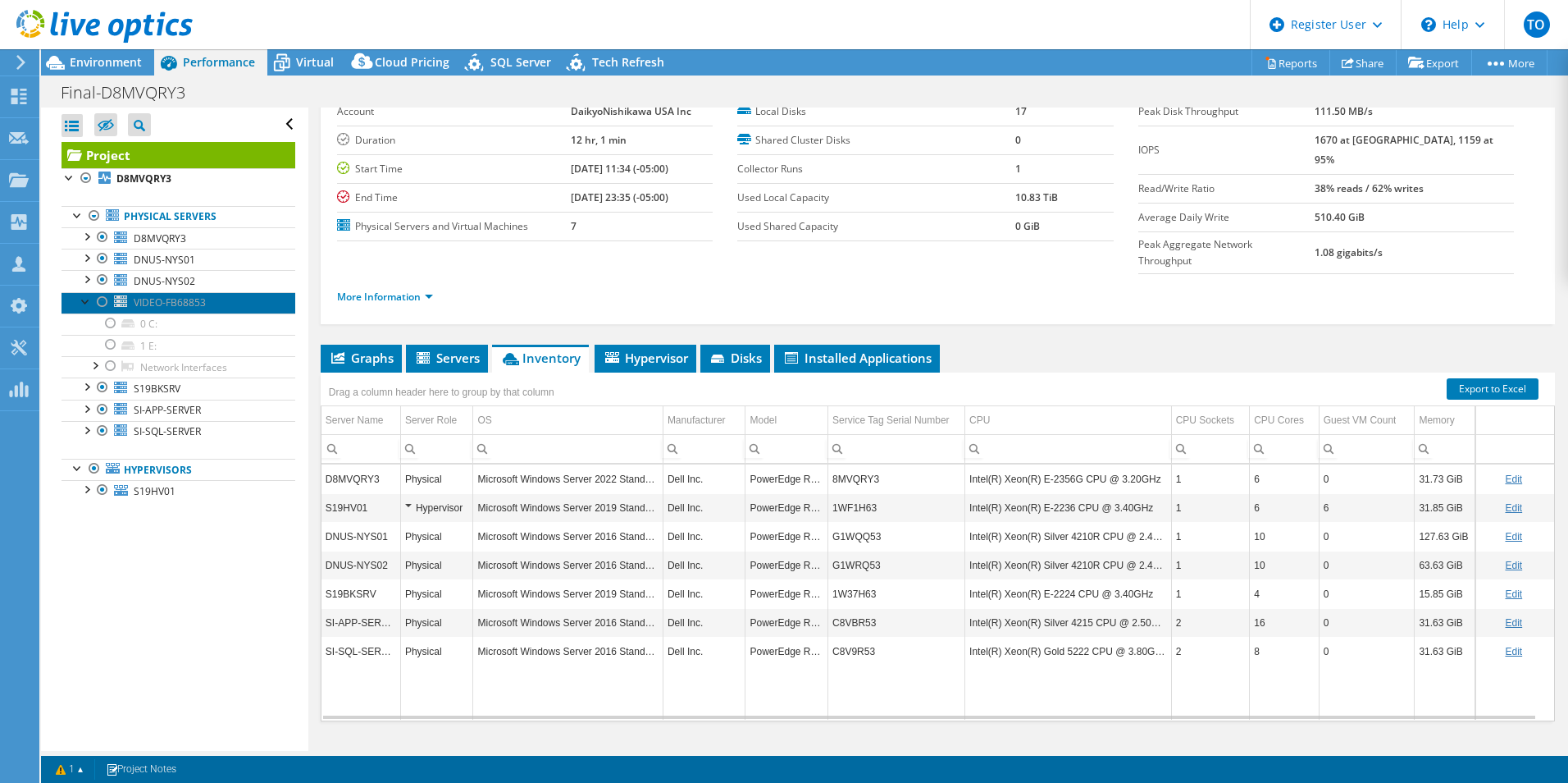
click at [157, 306] on span "VIDEO-FB68853" at bounding box center [170, 302] width 72 height 14
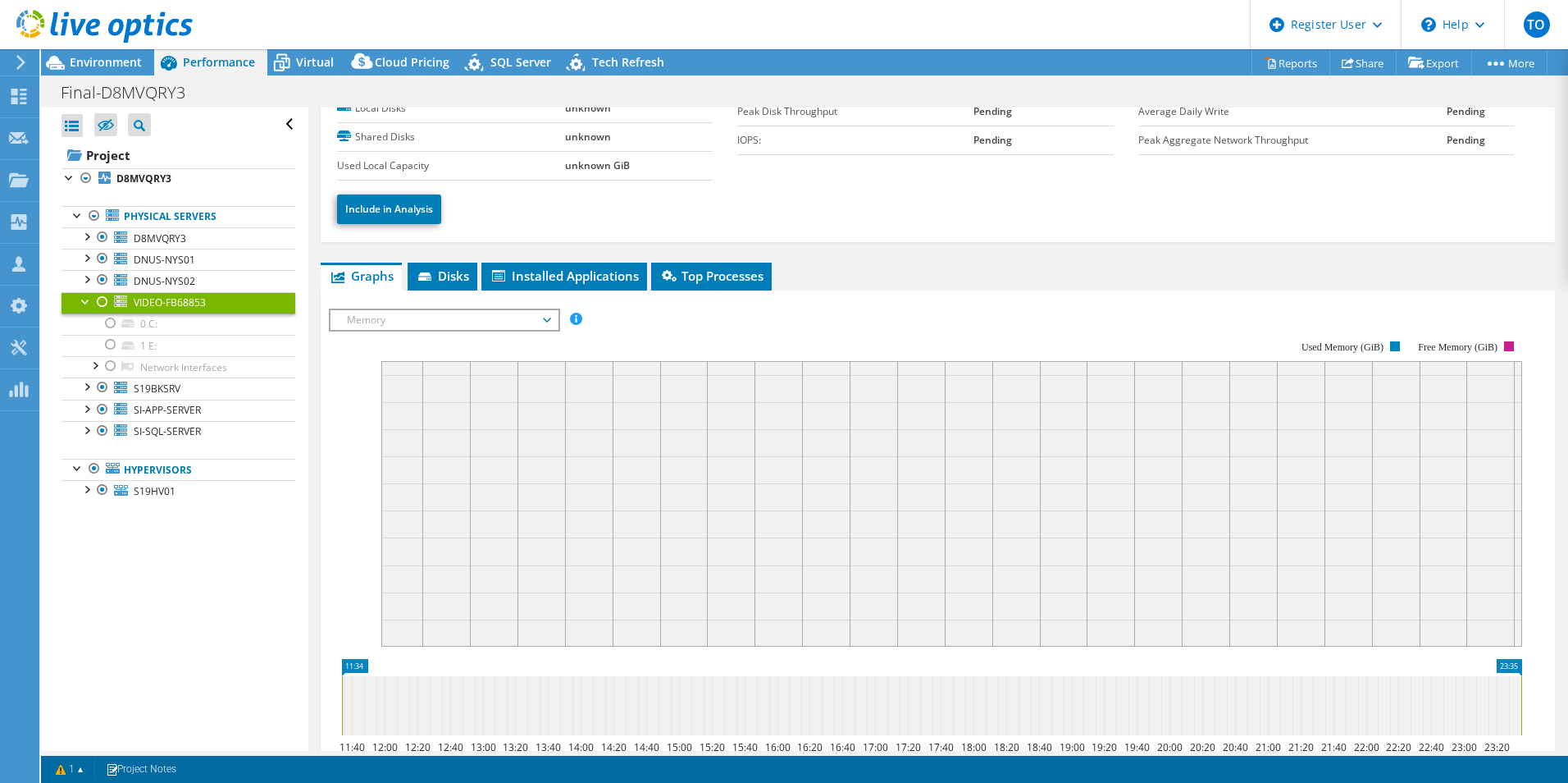
scroll to position [0, 0]
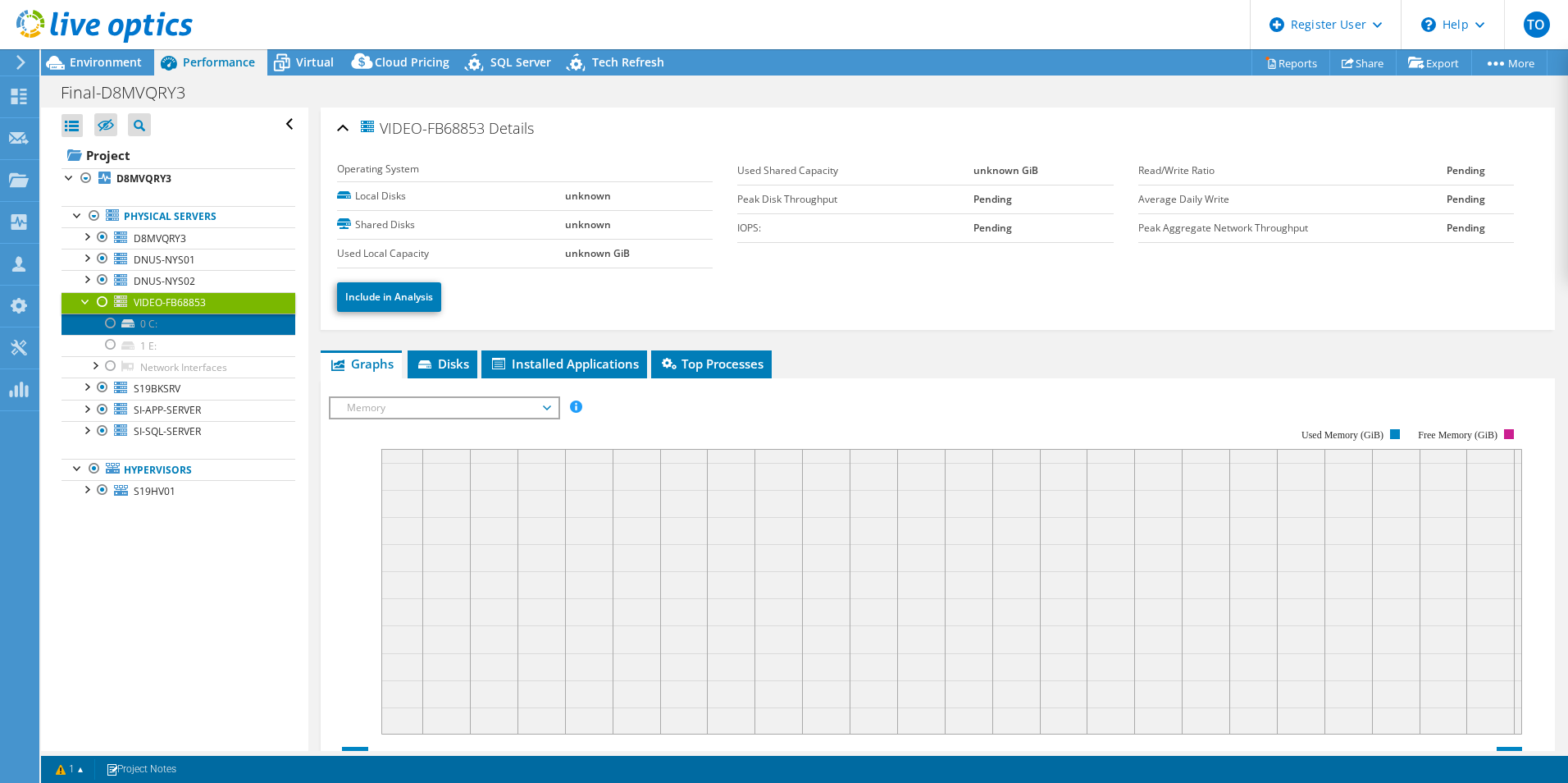
click at [164, 325] on link "0 C:" at bounding box center [177, 324] width 234 height 21
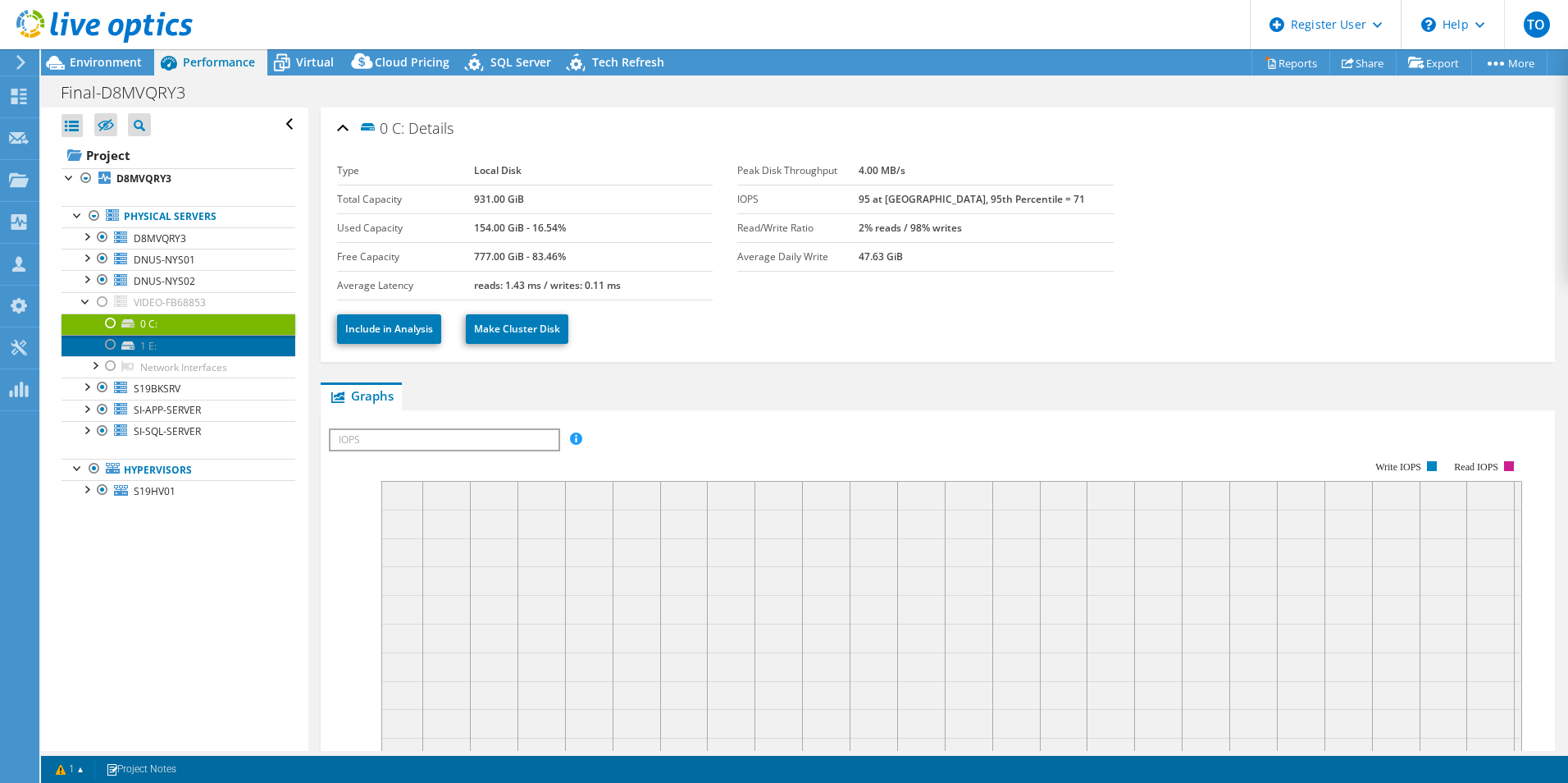
click at [176, 351] on link "1 E:" at bounding box center [177, 345] width 234 height 21
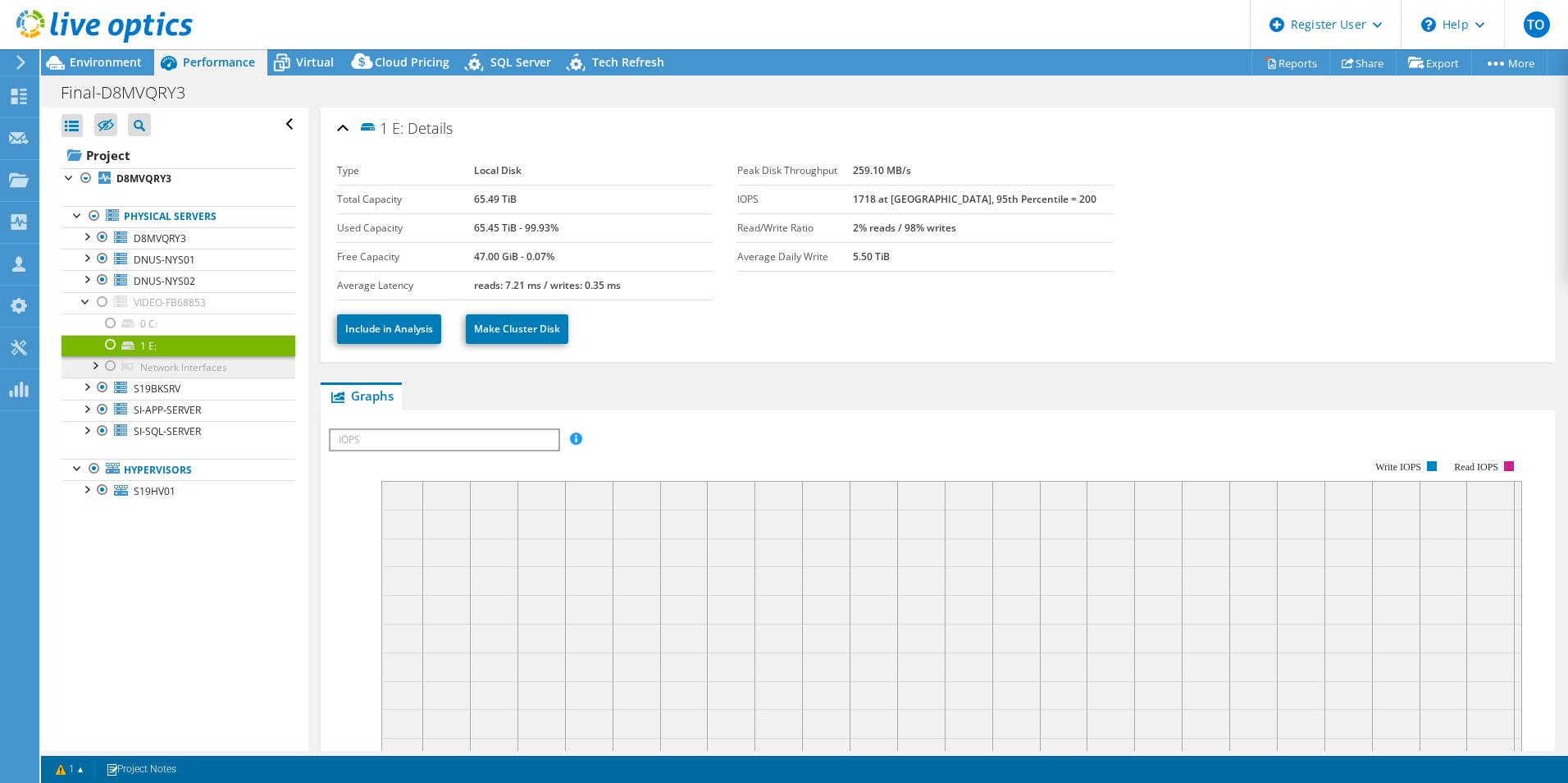
click at [180, 365] on link "Network Interfaces" at bounding box center [177, 367] width 234 height 21
click at [174, 366] on link "Network Interfaces" at bounding box center [177, 367] width 234 height 21
drag, startPoint x: 464, startPoint y: 207, endPoint x: 523, endPoint y: 204, distance: 59.1
click at [523, 204] on tr "Total Capacity 65.49 TiB" at bounding box center [525, 199] width 375 height 29
click at [82, 303] on div at bounding box center [85, 300] width 16 height 16
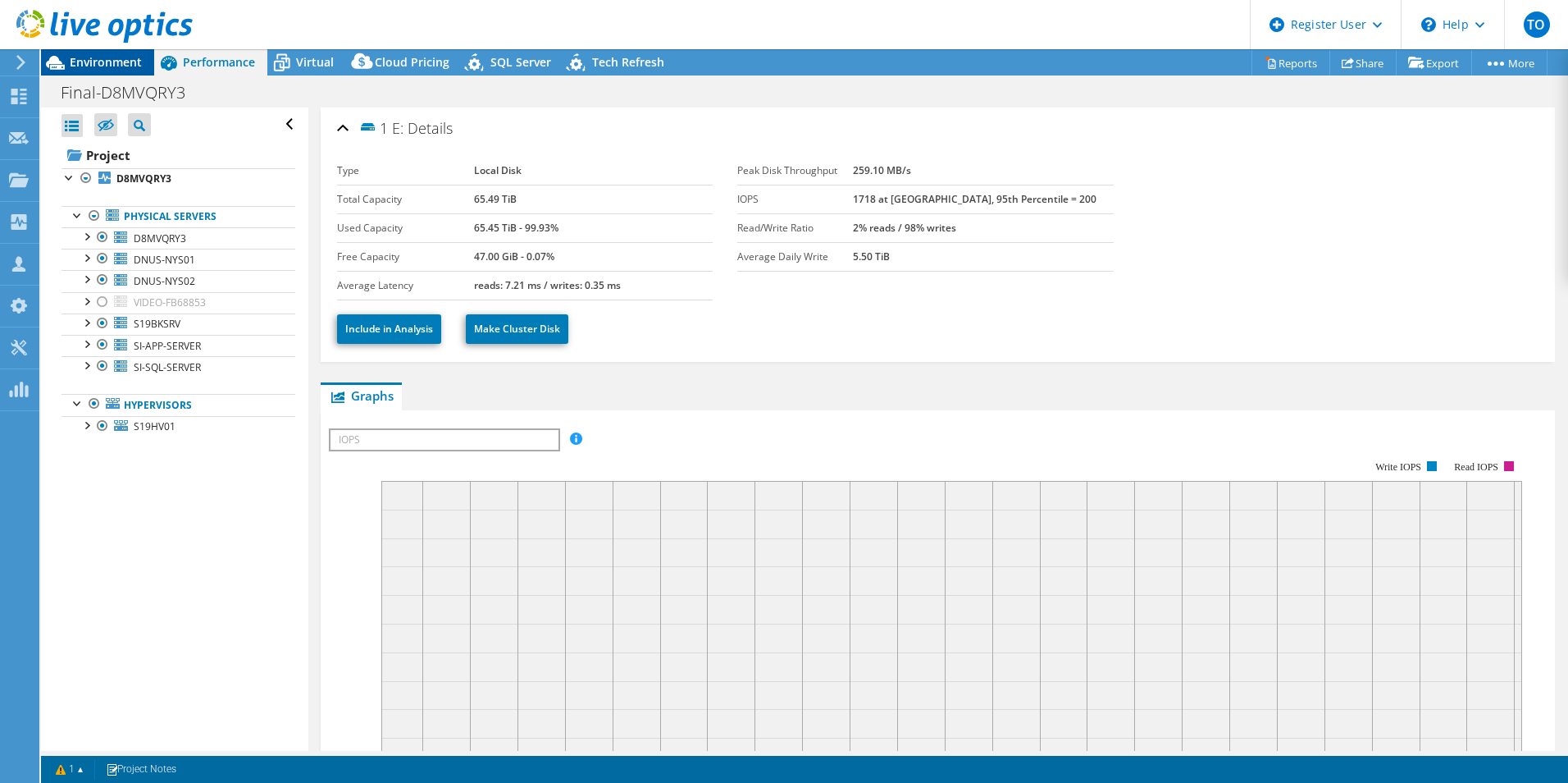
click at [64, 55] on icon at bounding box center [55, 63] width 29 height 29
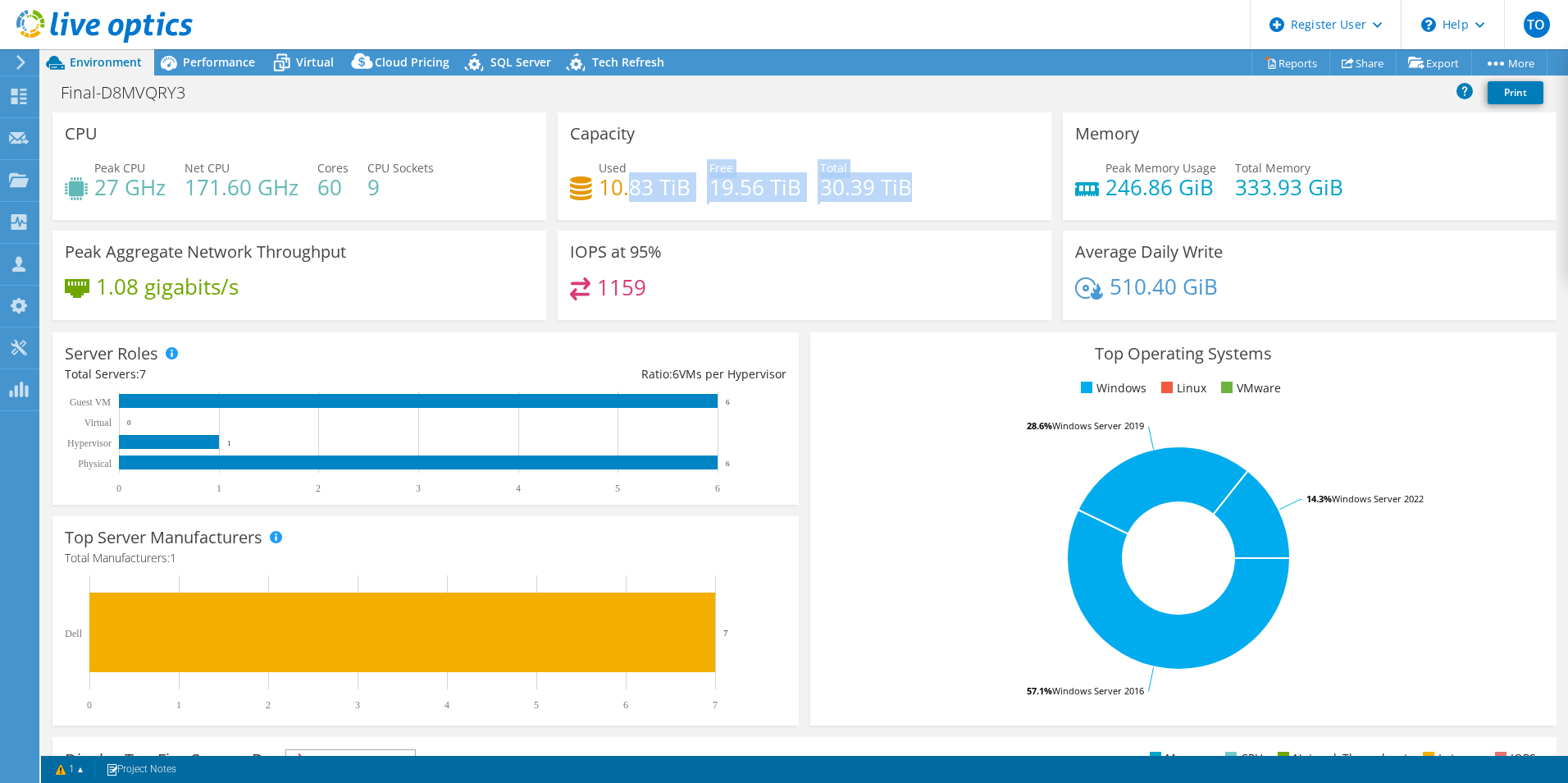
drag, startPoint x: 909, startPoint y: 186, endPoint x: 618, endPoint y: 199, distance: 291.3
click at [619, 199] on div "Used 10.83 TiB Free 19.56 TiB Total 30.39 TiB" at bounding box center [805, 185] width 469 height 53
drag, startPoint x: 618, startPoint y: 199, endPoint x: 604, endPoint y: 197, distance: 14.1
click at [604, 196] on h4 "10.83 TiB" at bounding box center [644, 186] width 92 height 18
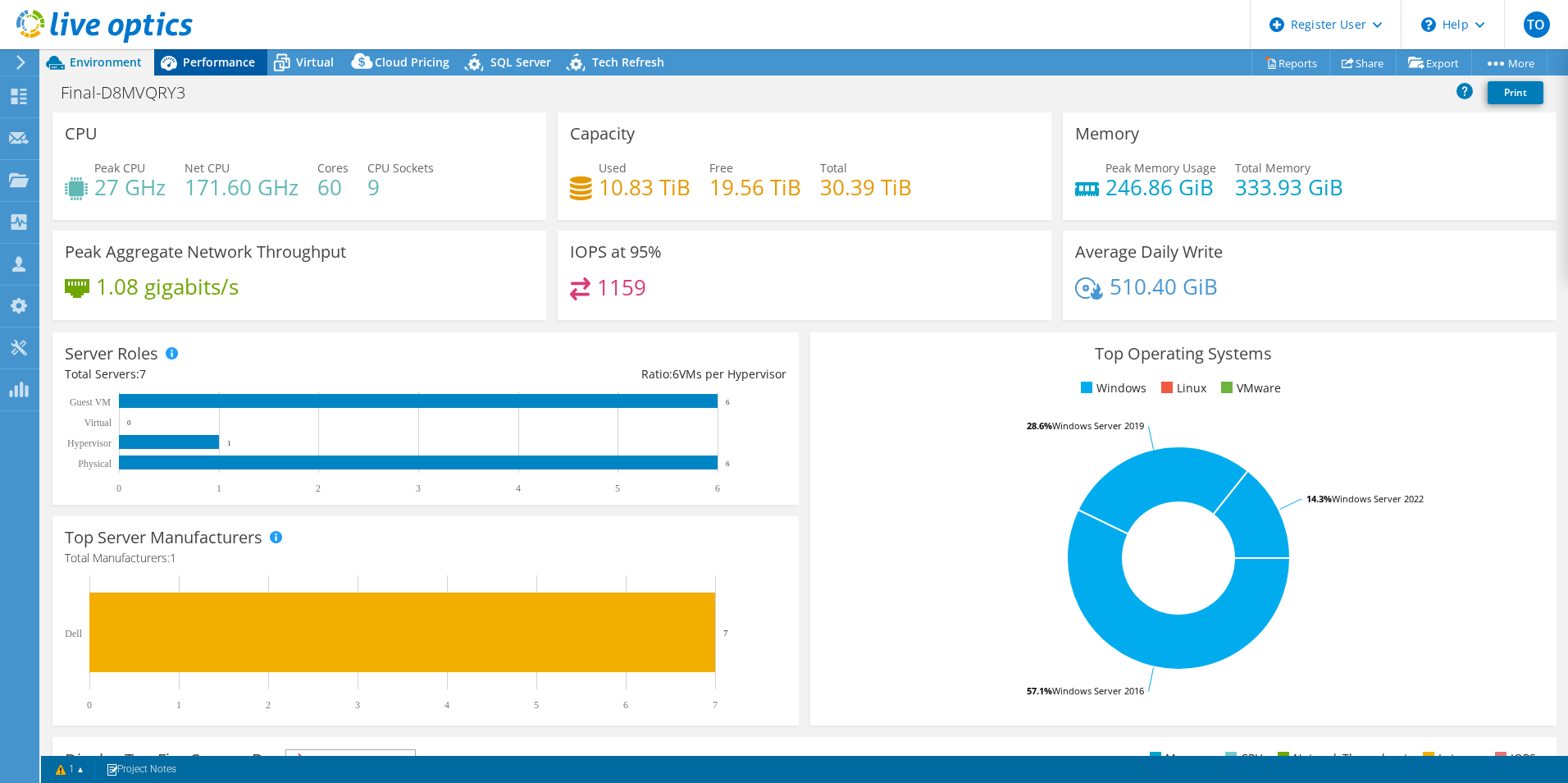
click at [227, 67] on span "Performance" at bounding box center [219, 62] width 72 height 16
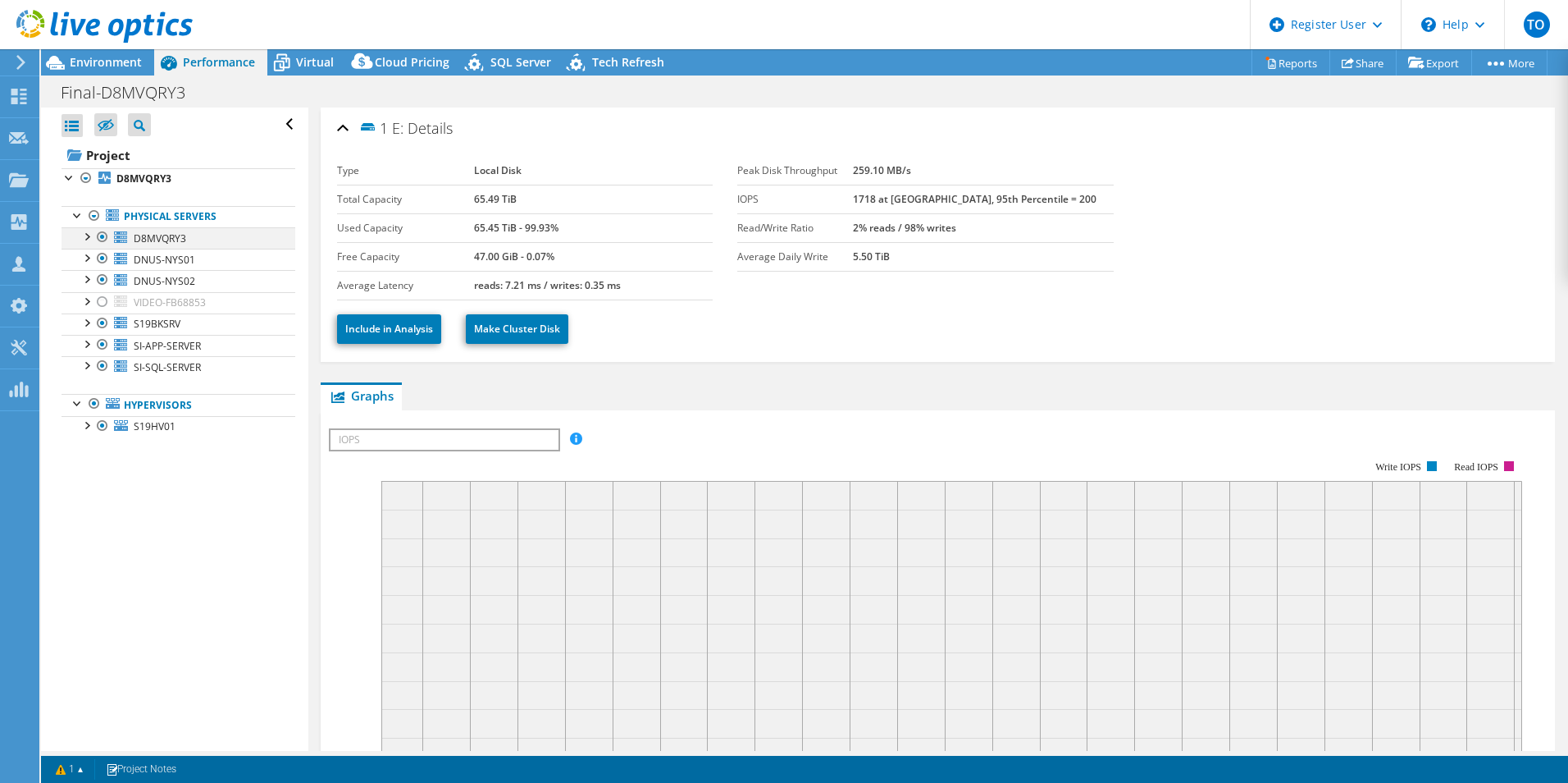
click at [86, 241] on div at bounding box center [85, 235] width 16 height 16
click at [85, 238] on div at bounding box center [85, 235] width 16 height 16
click at [92, 253] on div at bounding box center [85, 256] width 16 height 16
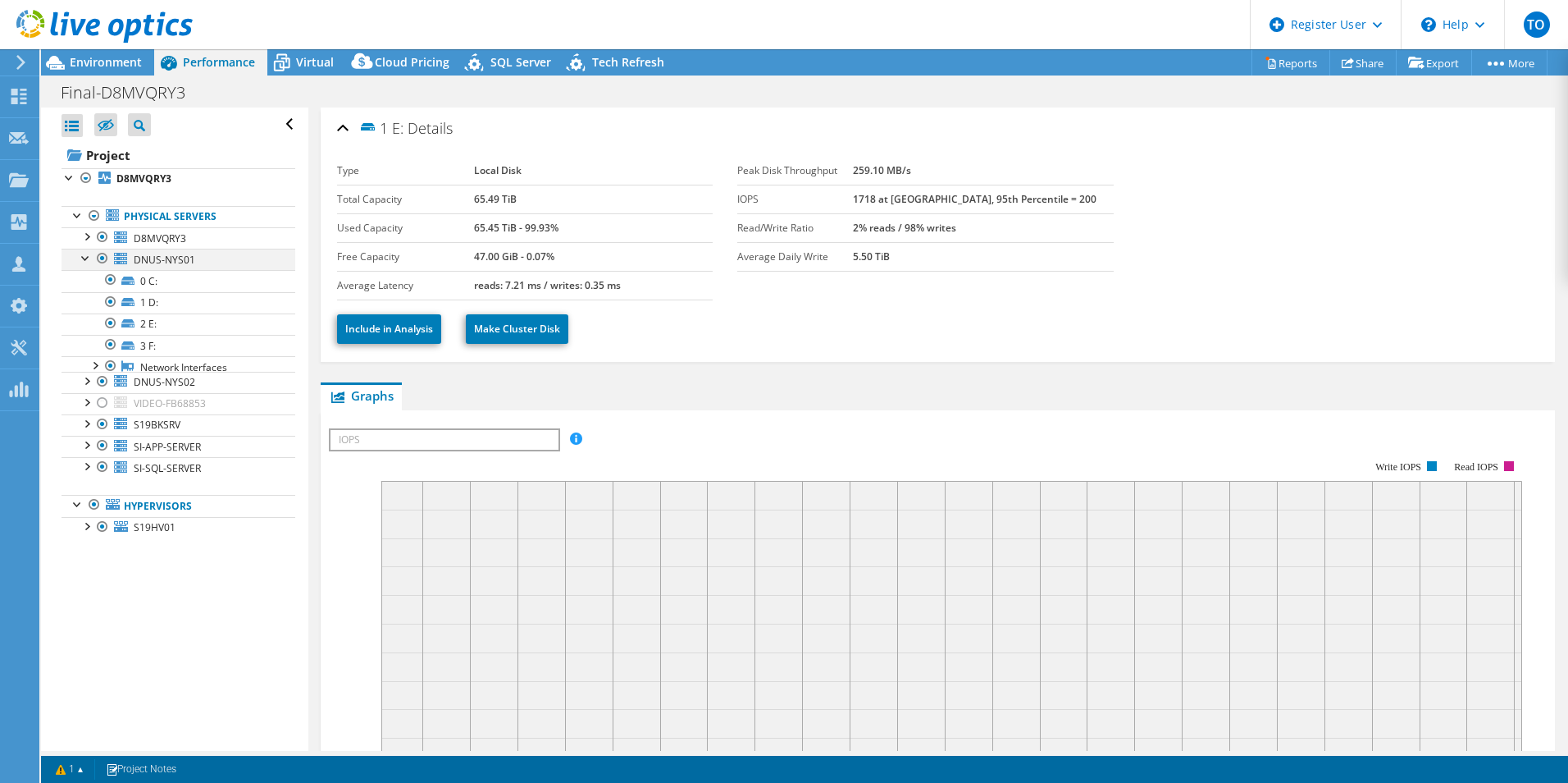
click at [92, 253] on div at bounding box center [85, 256] width 16 height 16
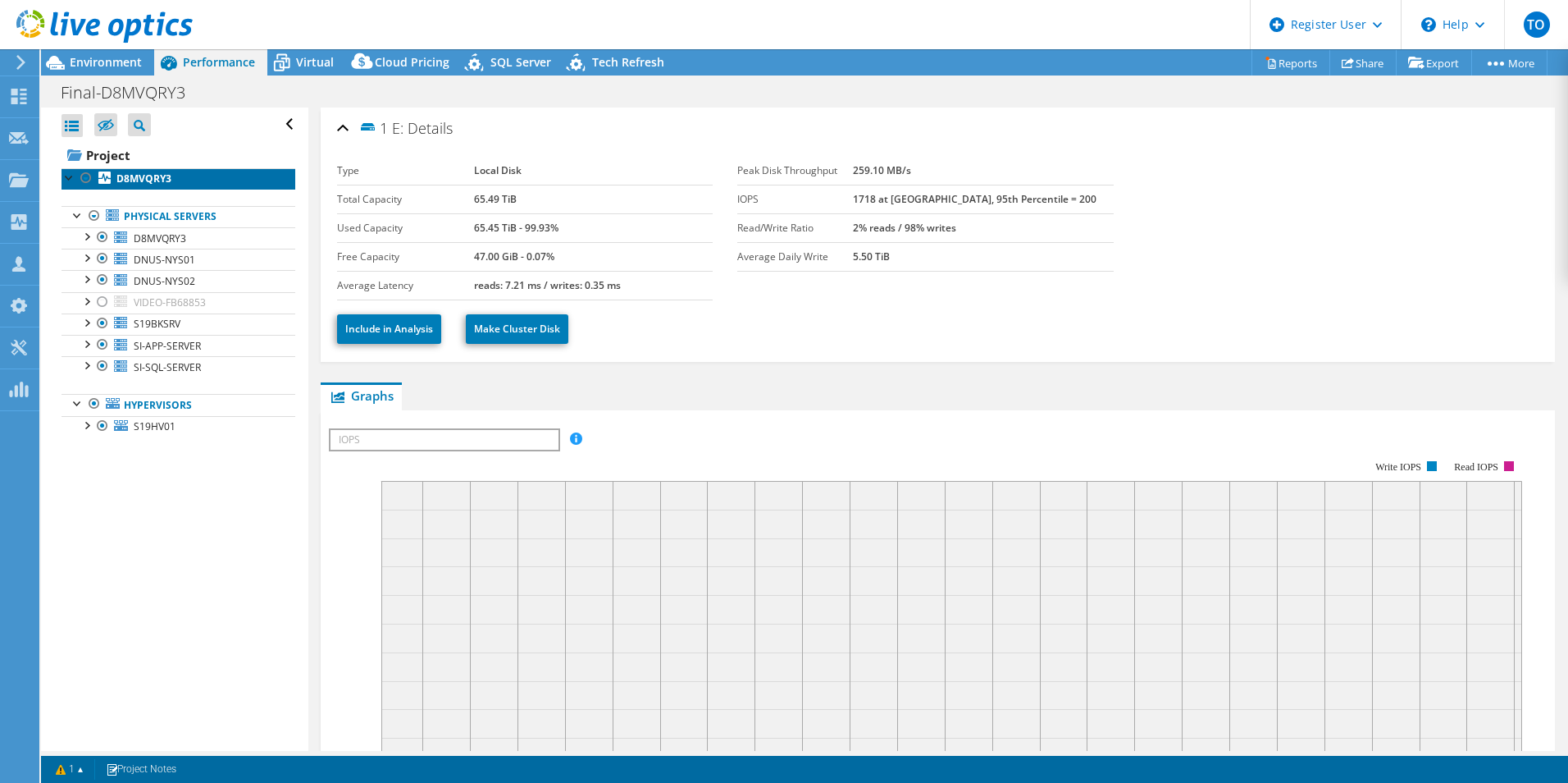
click at [144, 174] on b "D8MVQRY3" at bounding box center [144, 179] width 55 height 14
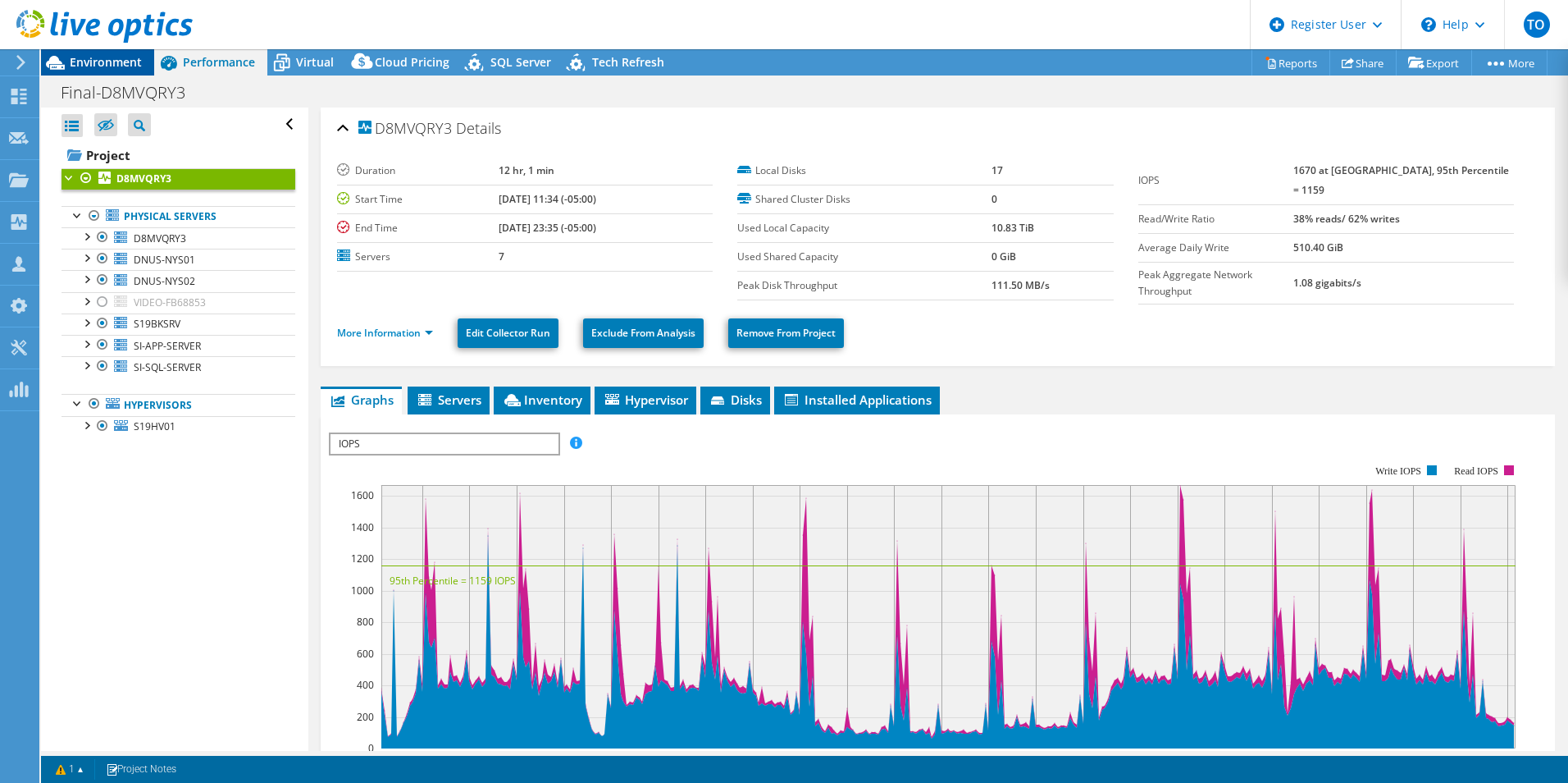
click at [130, 72] on div "Environment" at bounding box center [97, 62] width 113 height 26
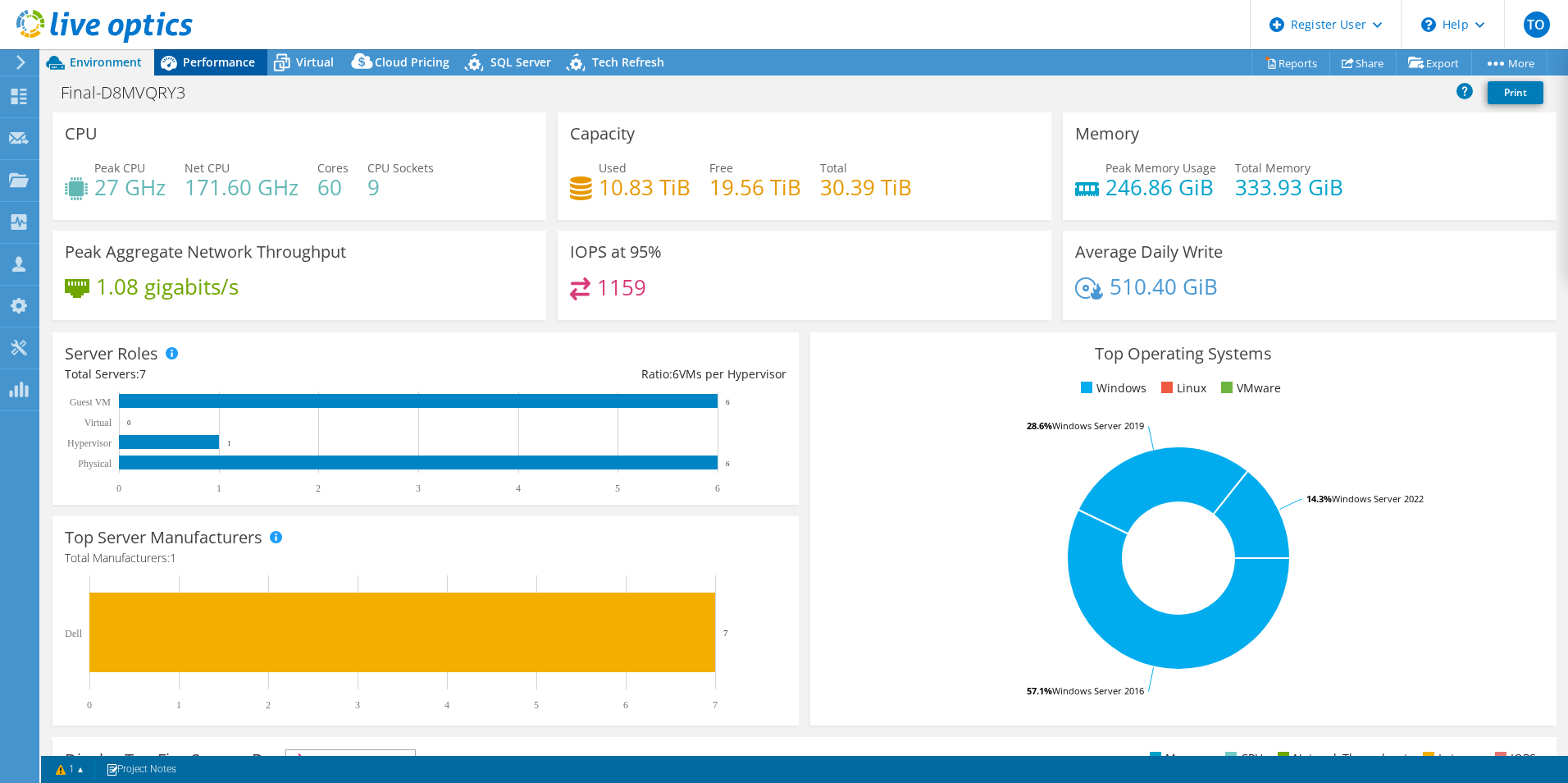
click at [196, 61] on span "Performance" at bounding box center [219, 62] width 72 height 16
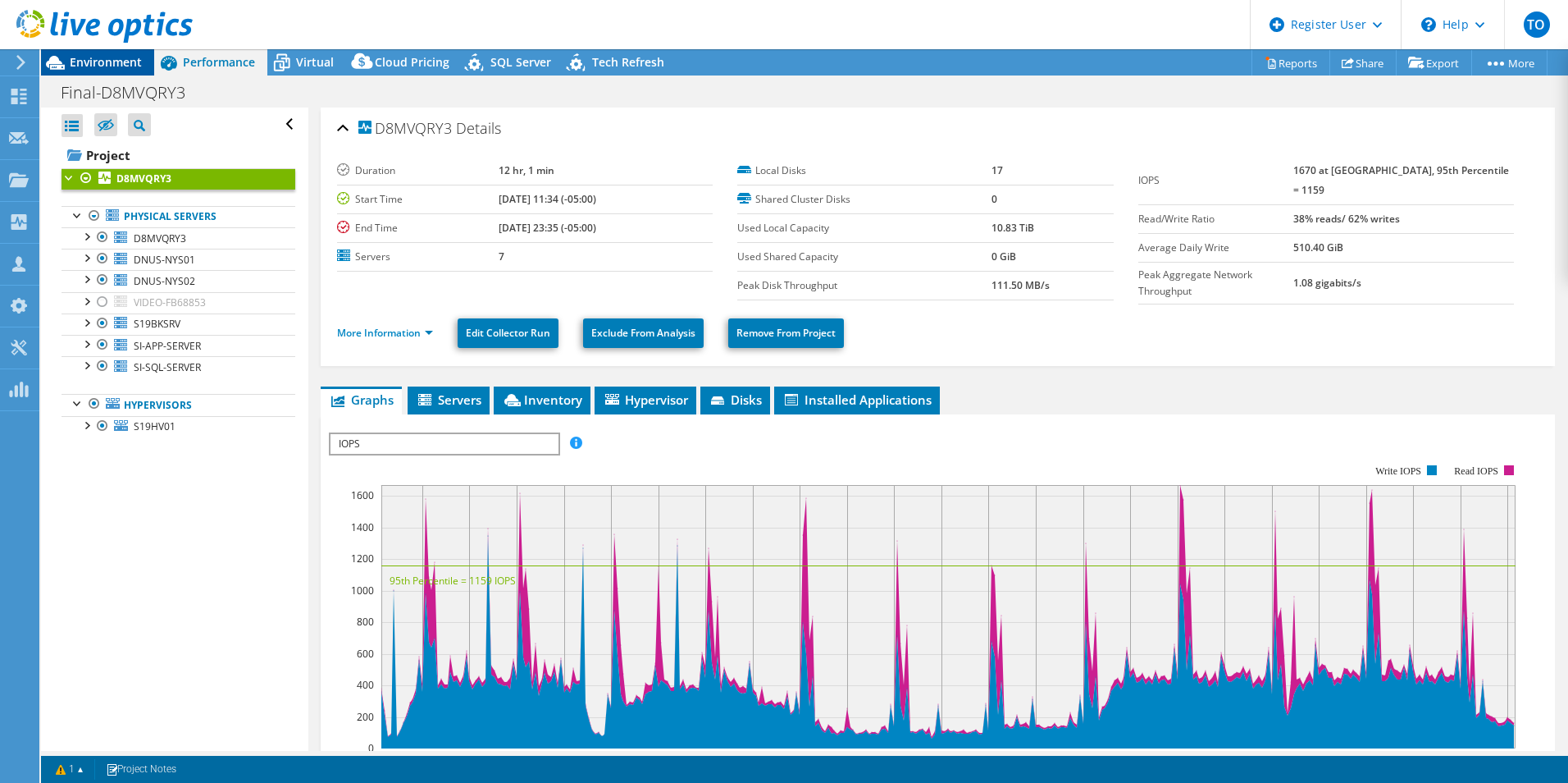
click at [146, 62] on div "Environment" at bounding box center [97, 62] width 113 height 26
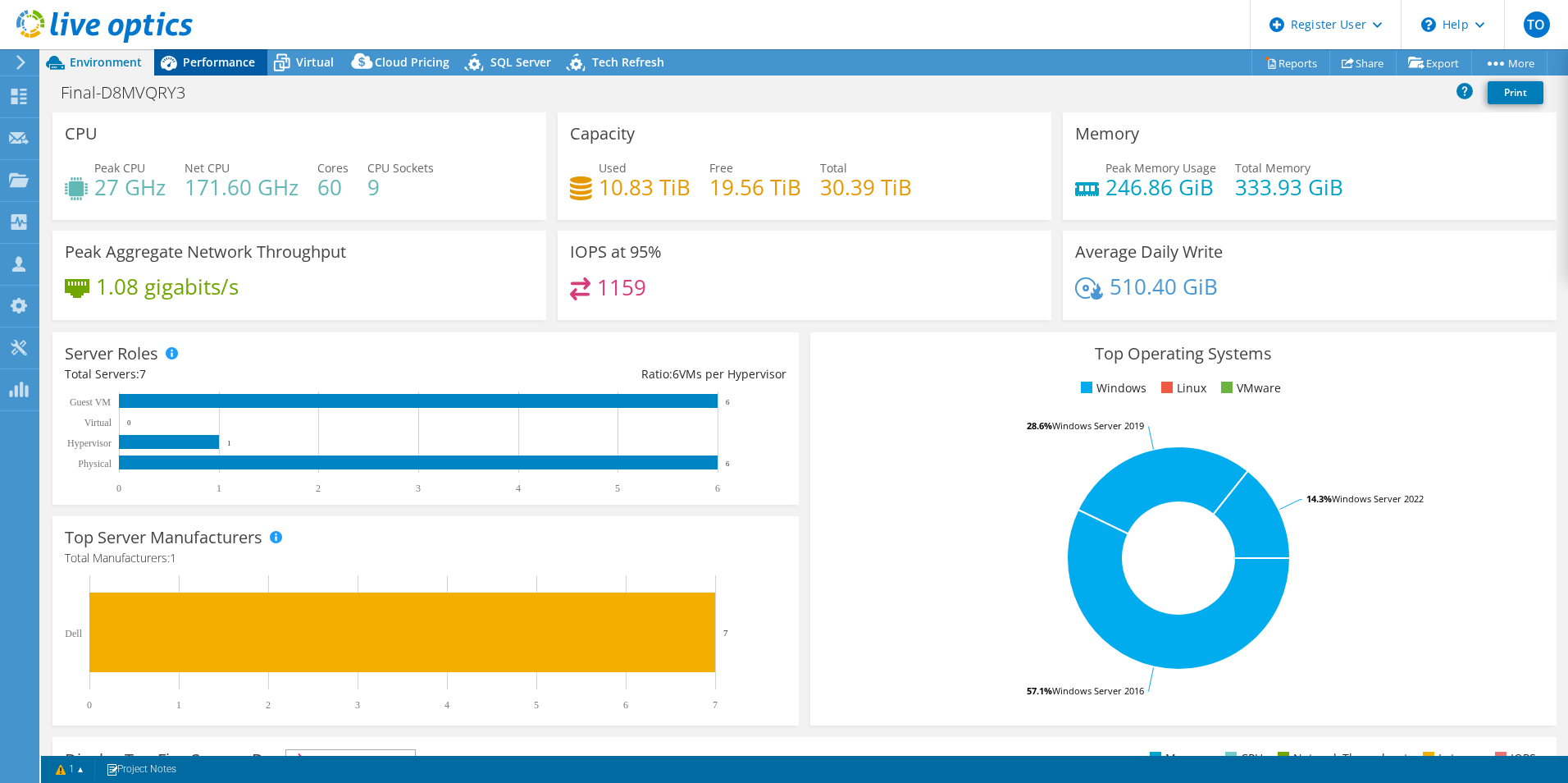
click at [210, 57] on span "Performance" at bounding box center [219, 62] width 72 height 16
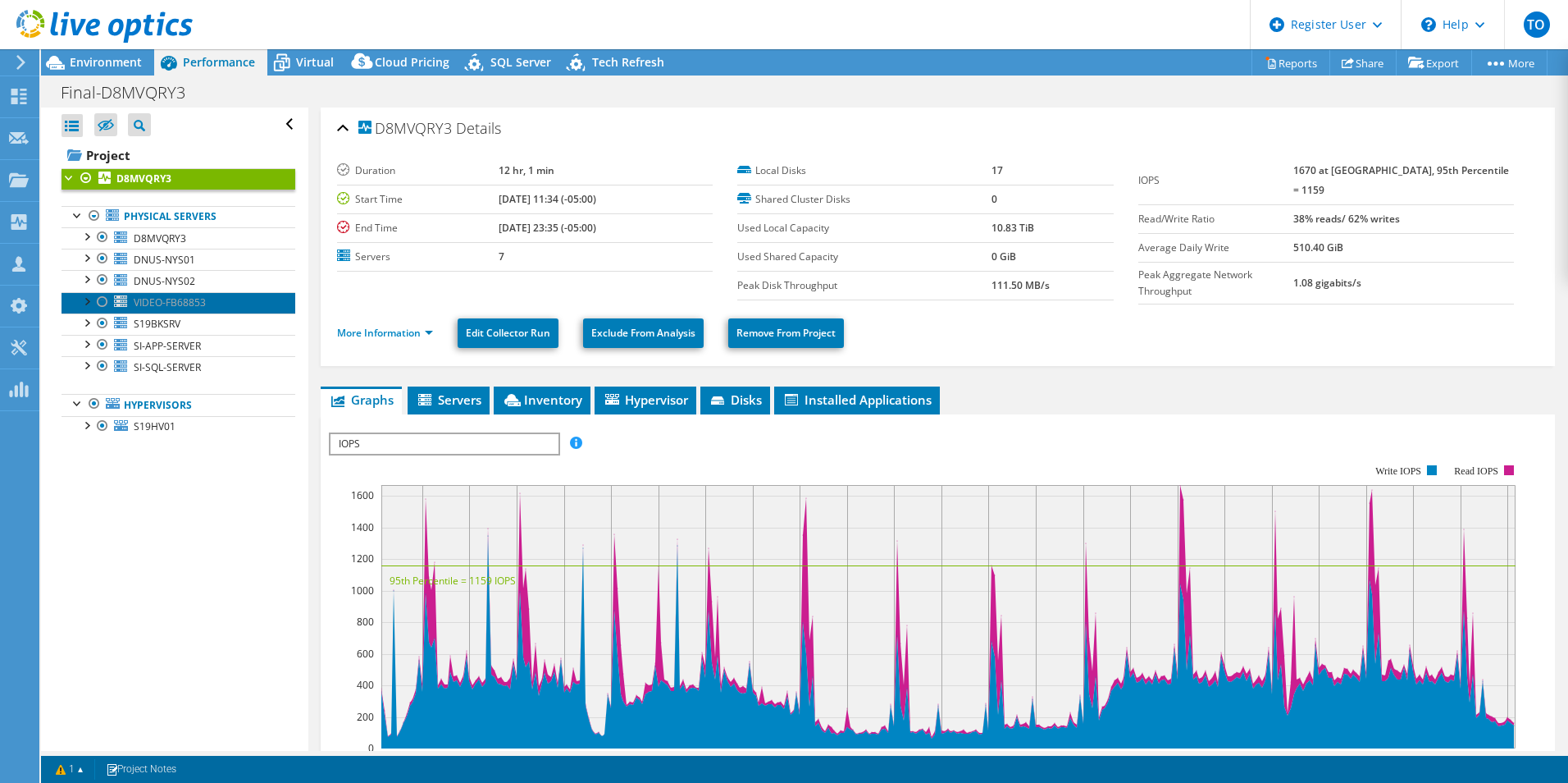
click at [138, 300] on span "VIDEO-FB68853" at bounding box center [170, 302] width 72 height 14
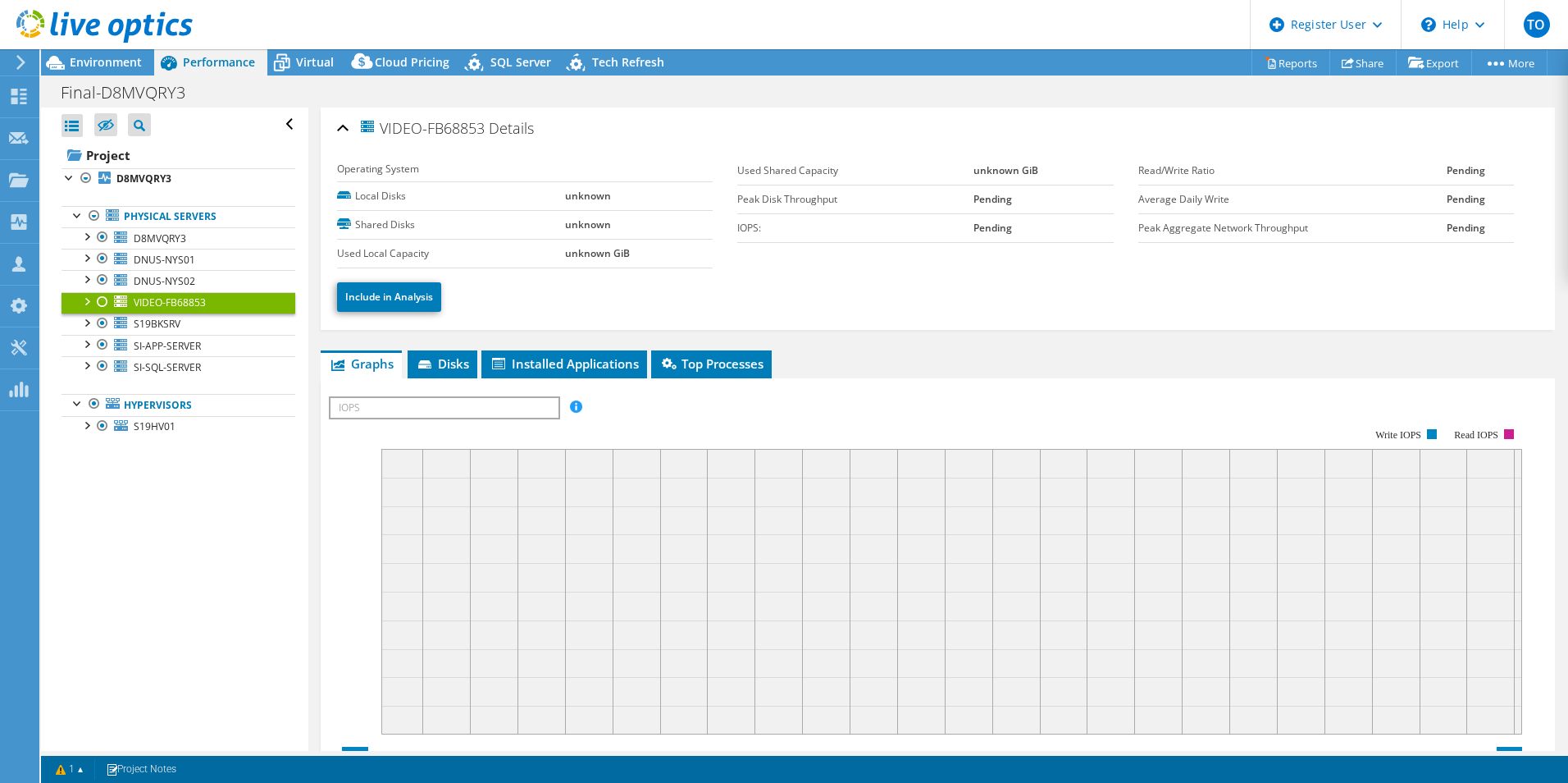
click at [82, 300] on div at bounding box center [85, 300] width 16 height 16
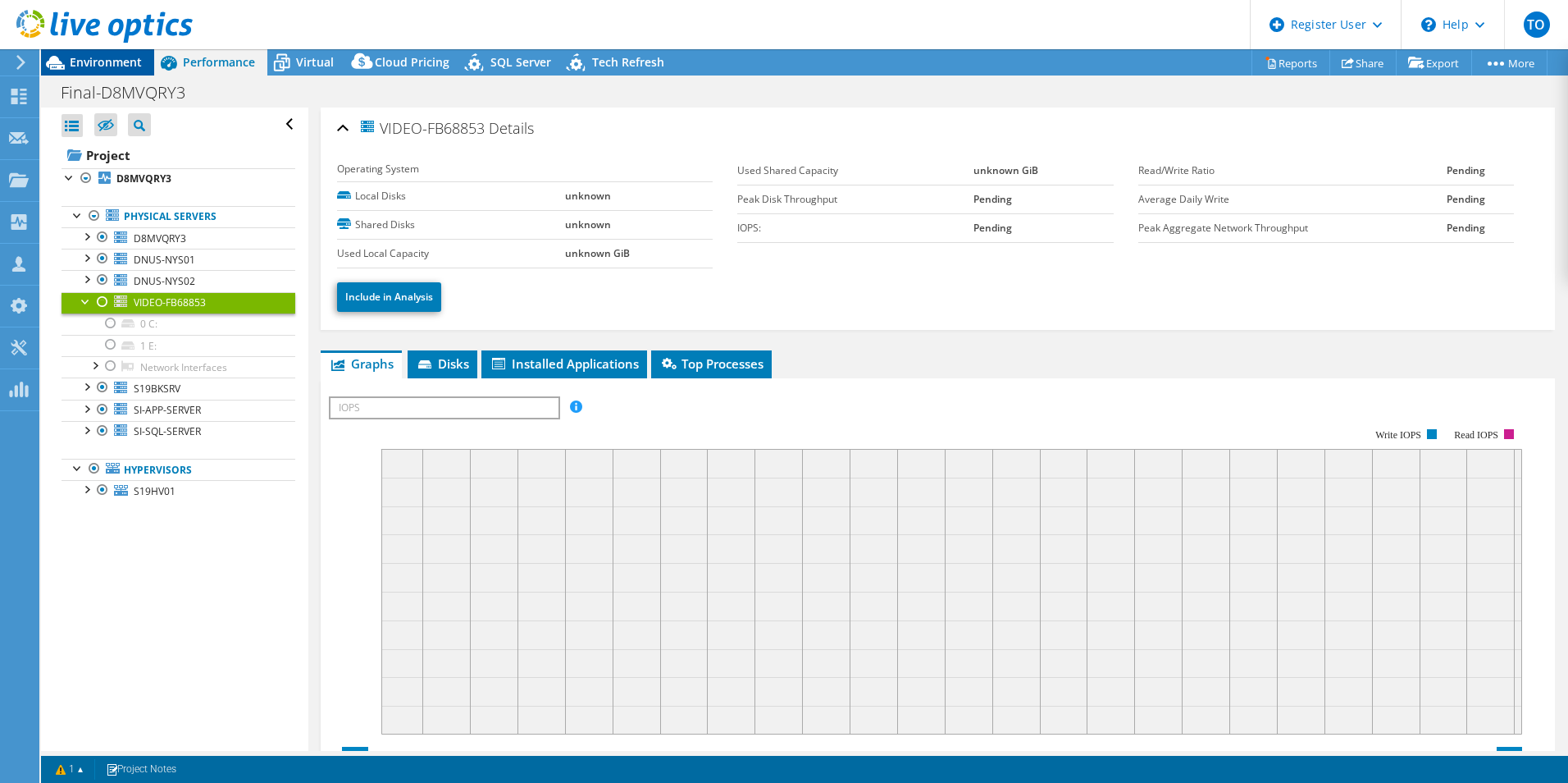
click at [114, 71] on div "Environment" at bounding box center [97, 62] width 113 height 26
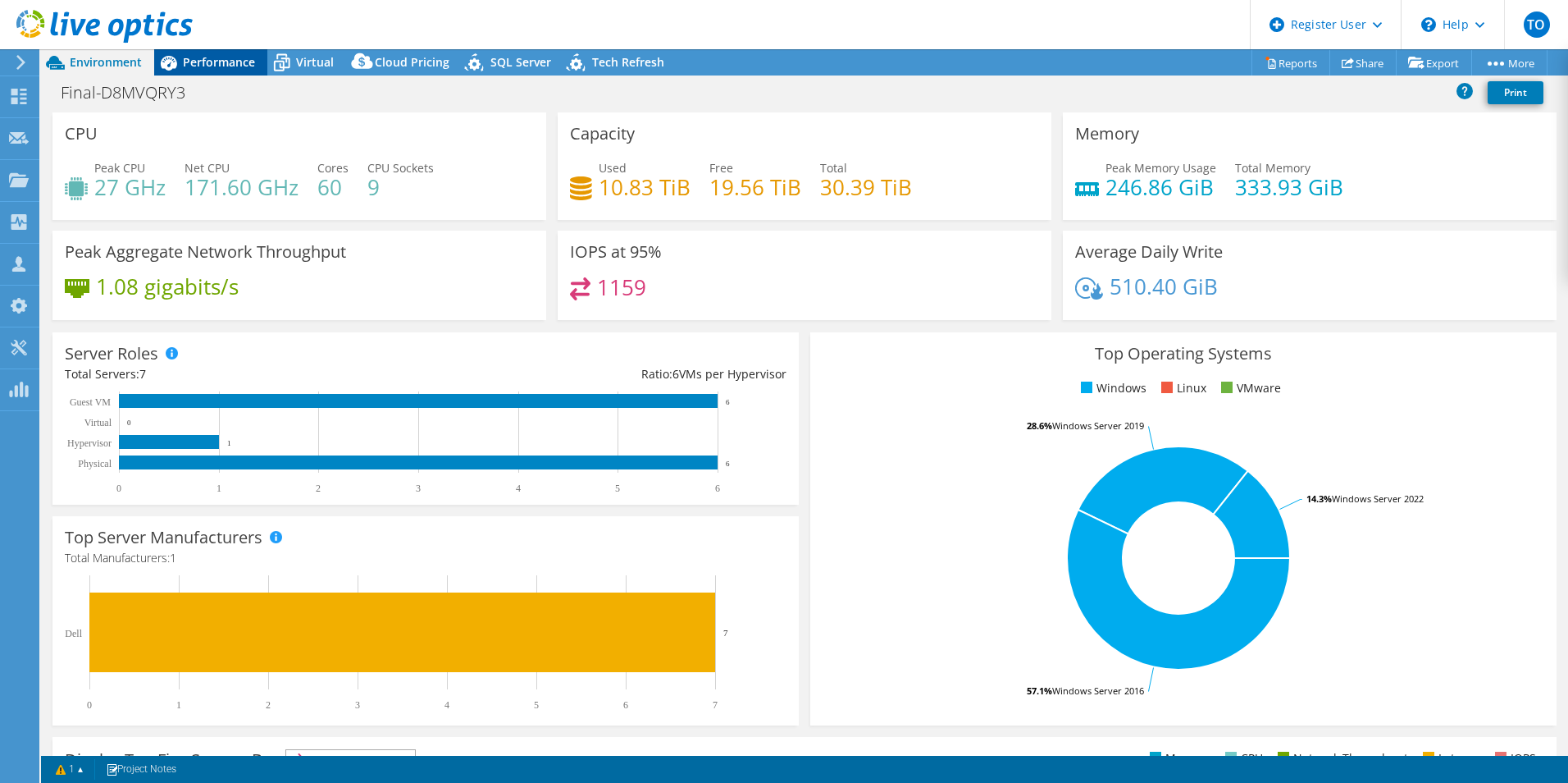
click at [199, 55] on span "Performance" at bounding box center [219, 62] width 72 height 16
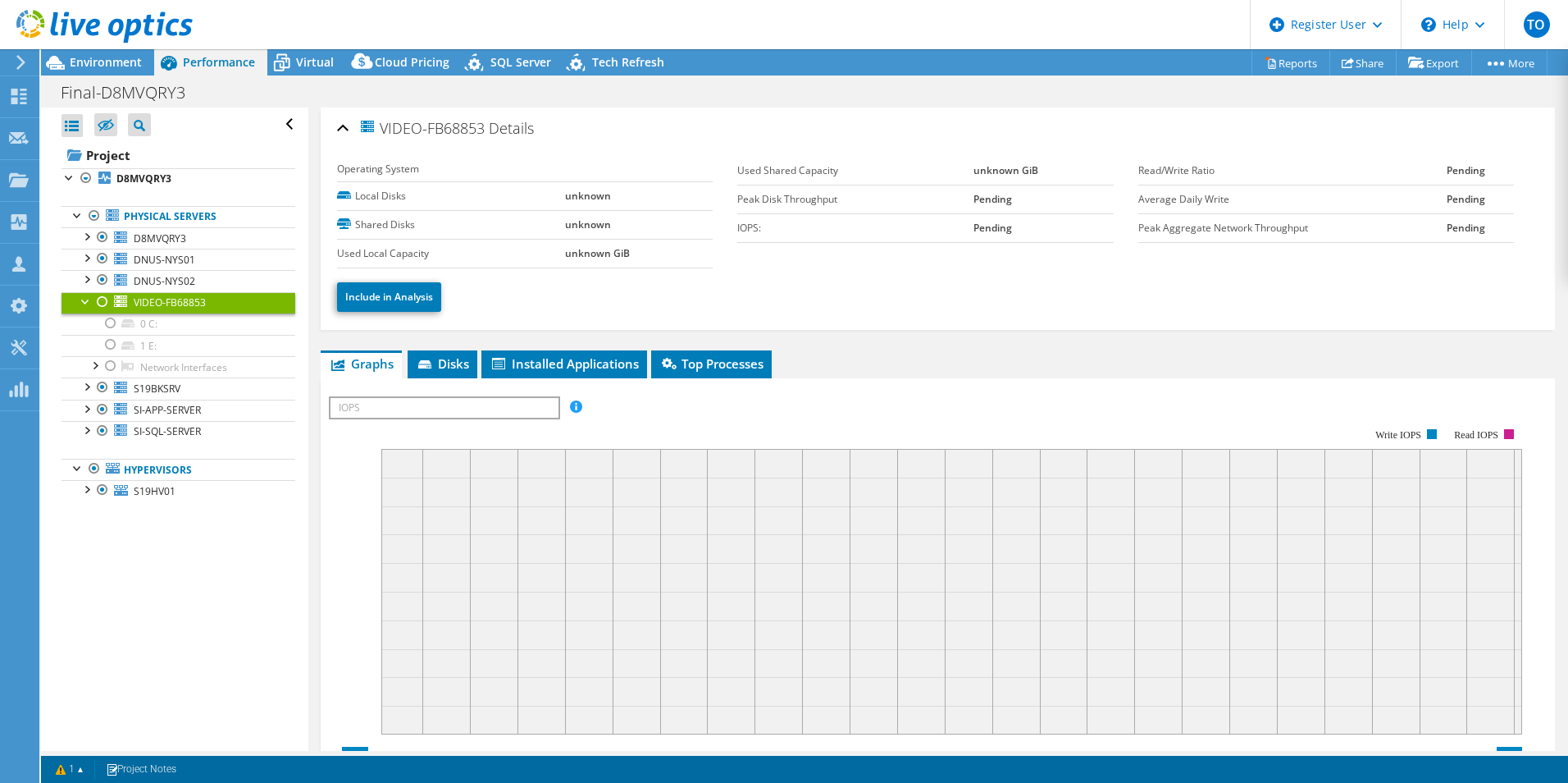
click at [82, 301] on div at bounding box center [85, 300] width 16 height 16
click at [84, 305] on div at bounding box center [85, 300] width 16 height 16
click at [164, 165] on link "Project" at bounding box center [177, 154] width 234 height 26
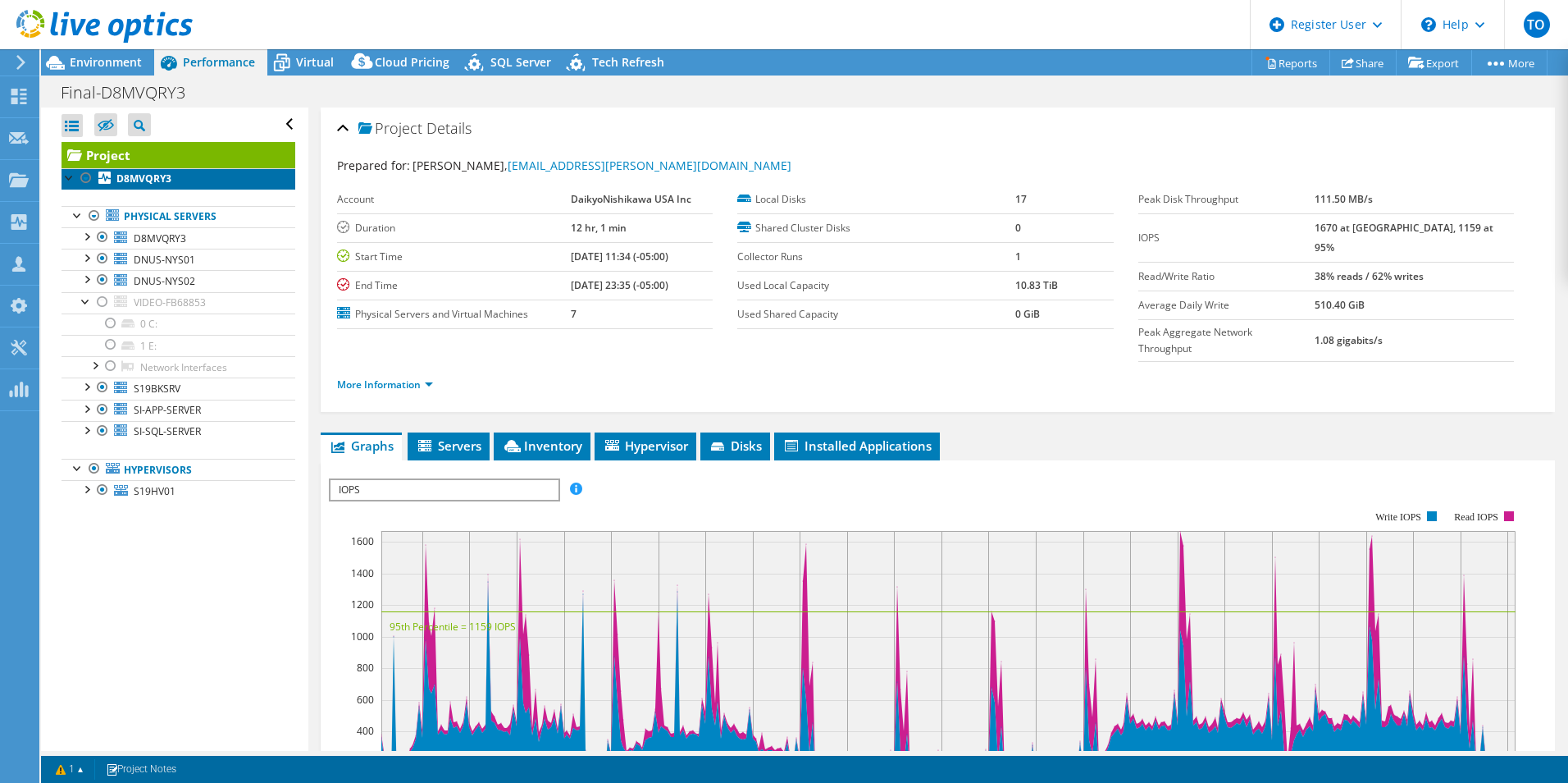
click at [173, 179] on link "D8MVQRY3" at bounding box center [177, 179] width 234 height 21
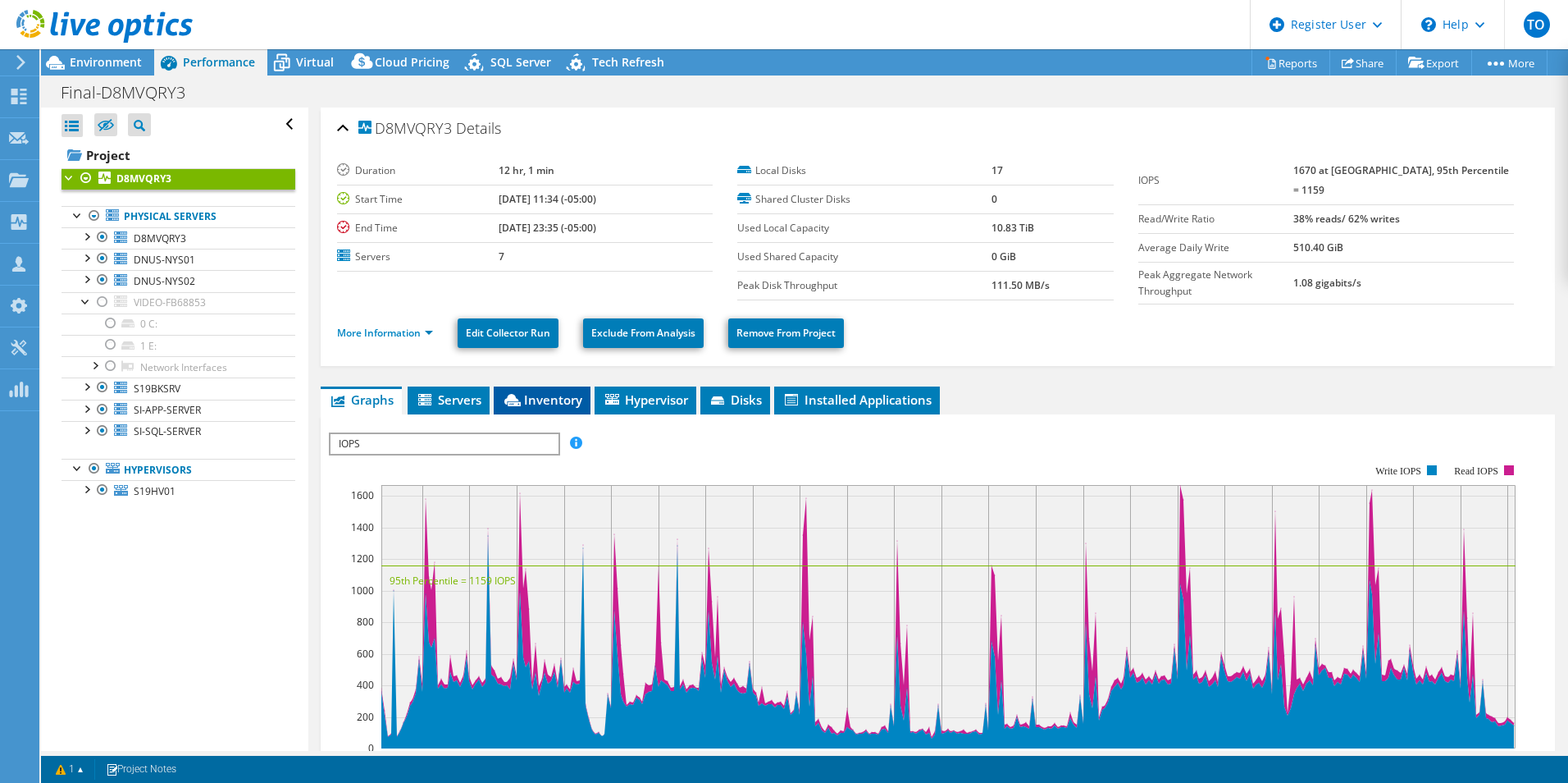
click at [556, 398] on span "Inventory" at bounding box center [541, 399] width 80 height 16
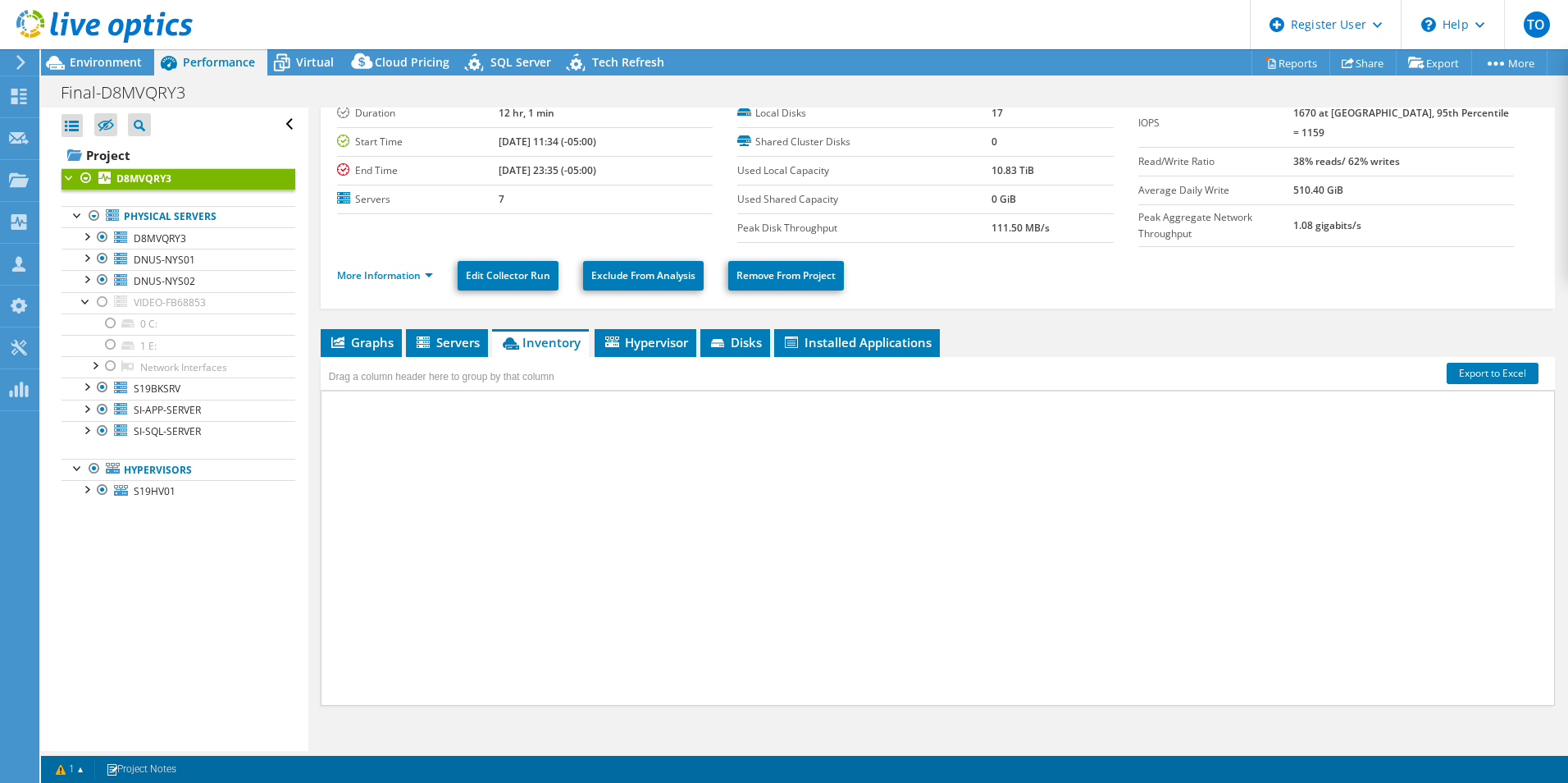
scroll to position [71, 0]
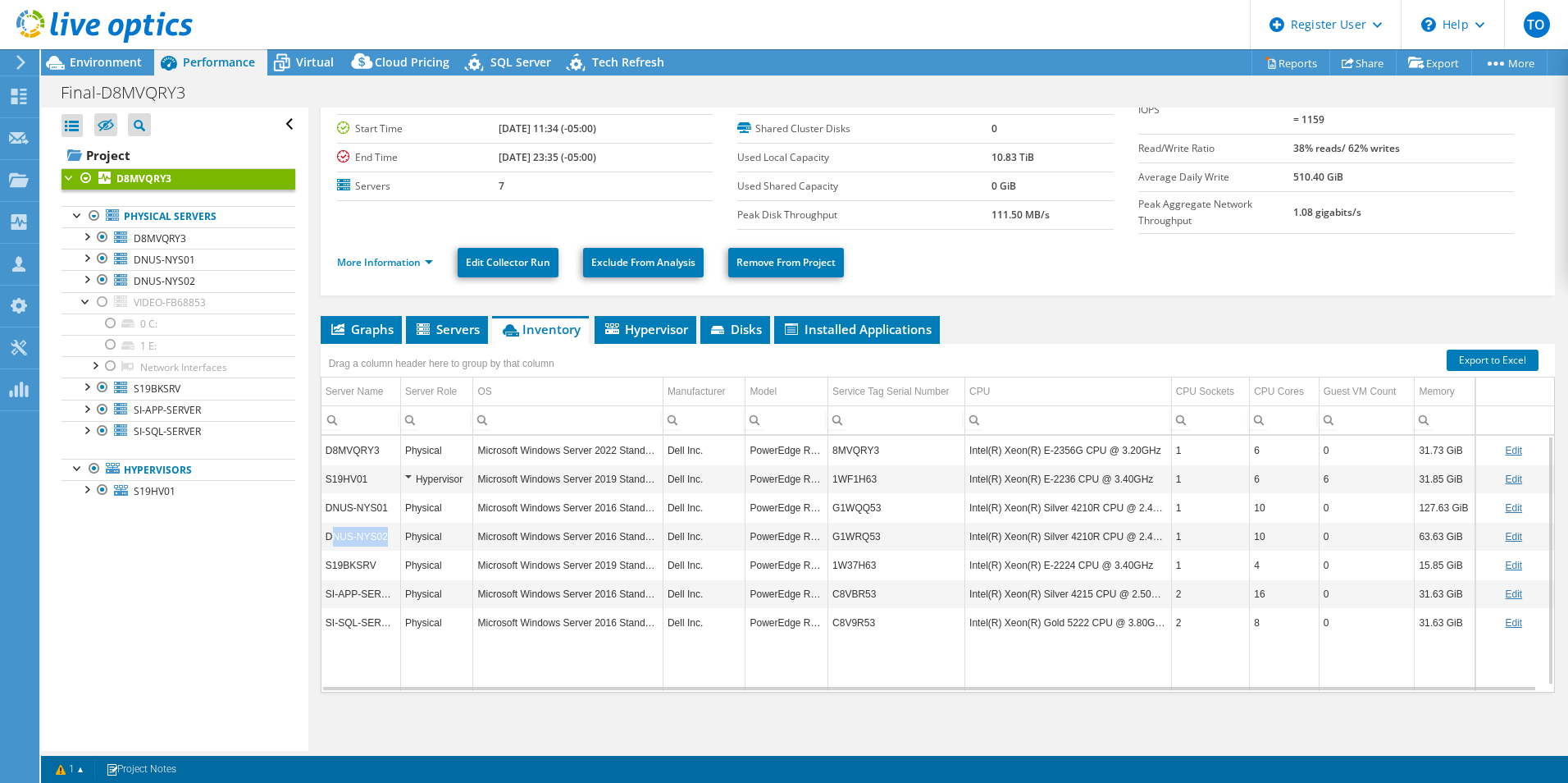
drag, startPoint x: 330, startPoint y: 532, endPoint x: 390, endPoint y: 529, distance: 60.1
click at [390, 529] on td "DNUS-NYS02" at bounding box center [361, 537] width 80 height 29
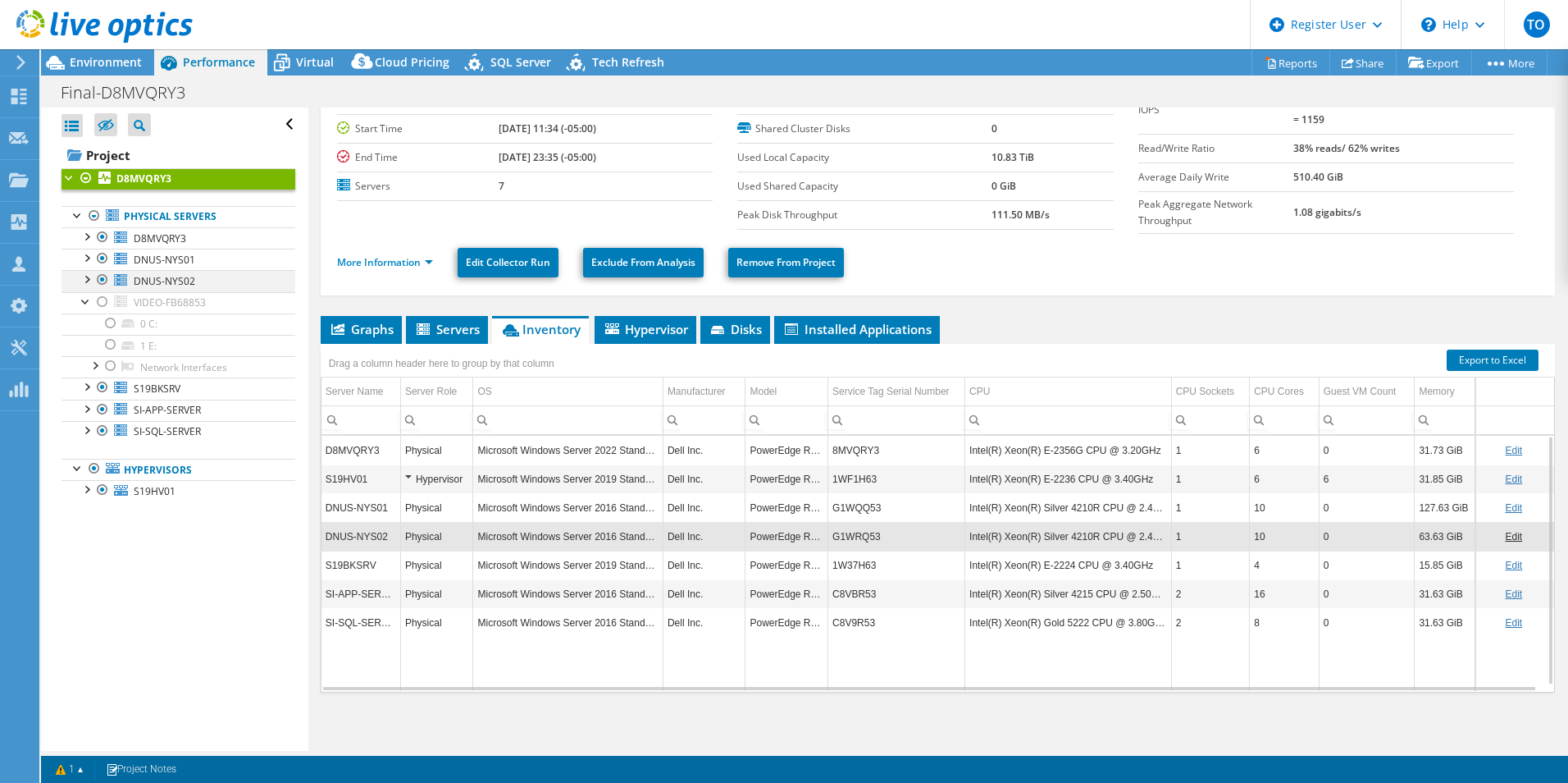
click at [89, 278] on div at bounding box center [85, 277] width 16 height 16
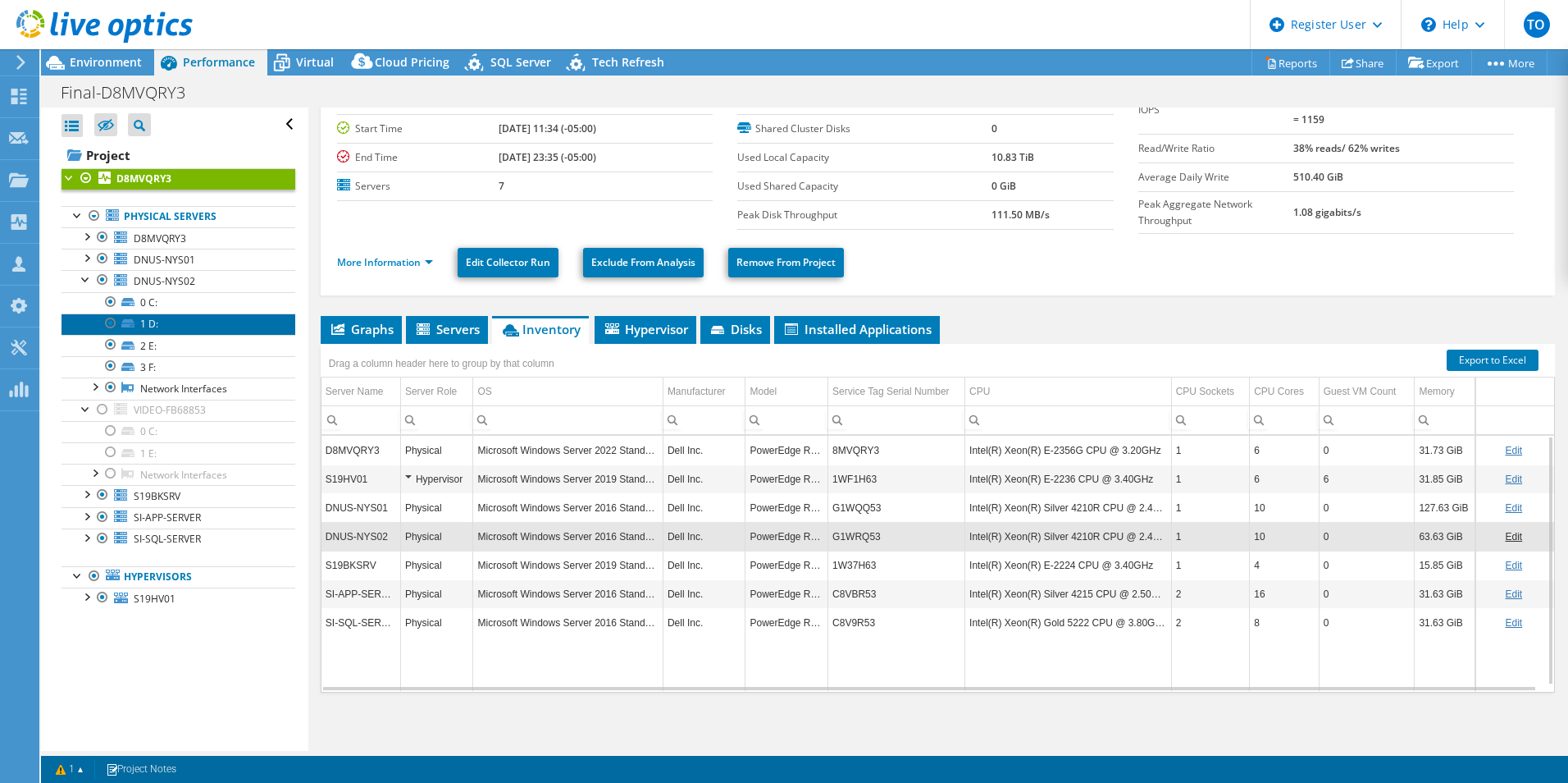
click at [188, 323] on link "1 D:" at bounding box center [177, 324] width 234 height 21
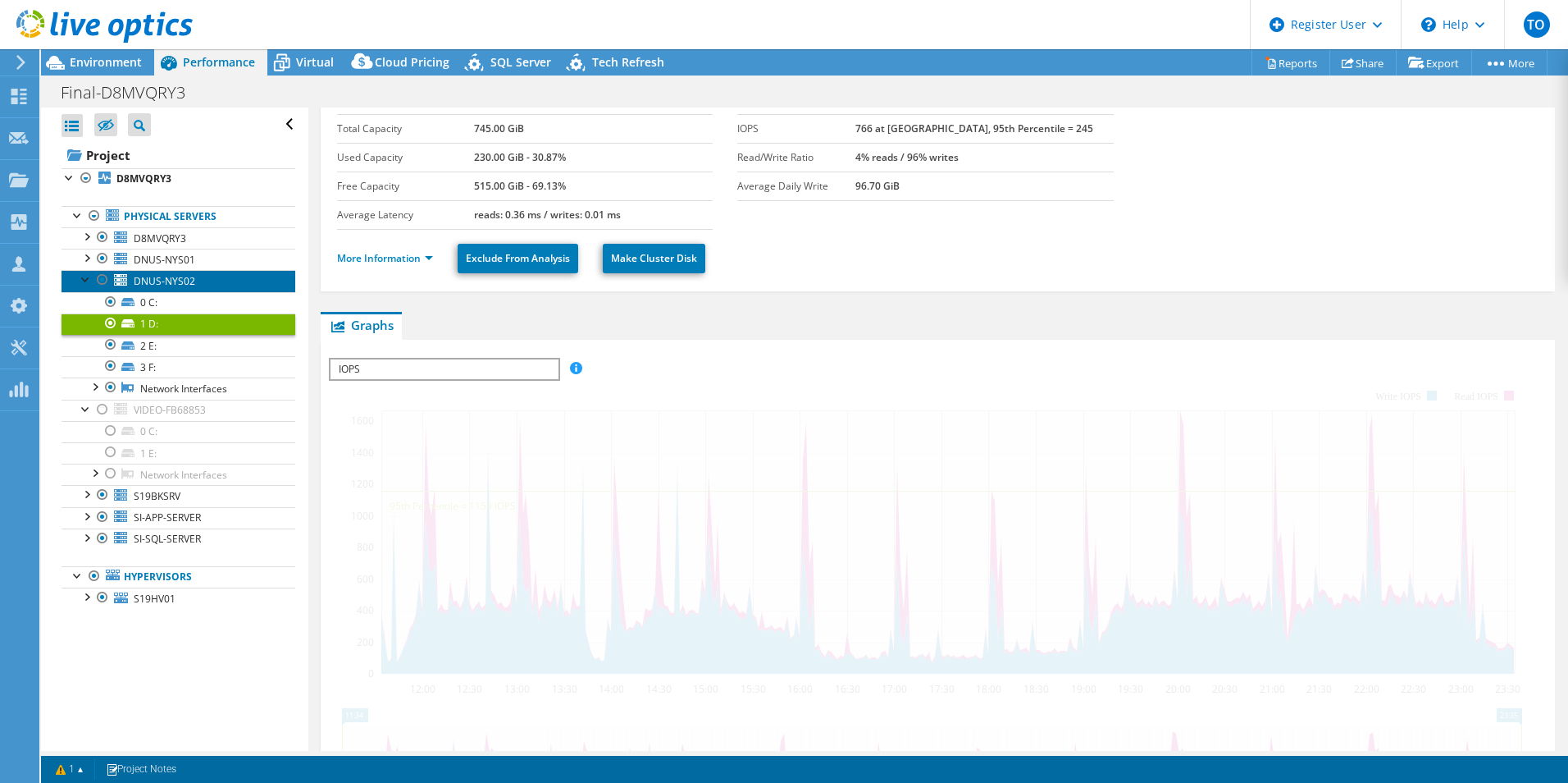
click at [169, 285] on span "DNUS-NYS02" at bounding box center [164, 280] width 61 height 14
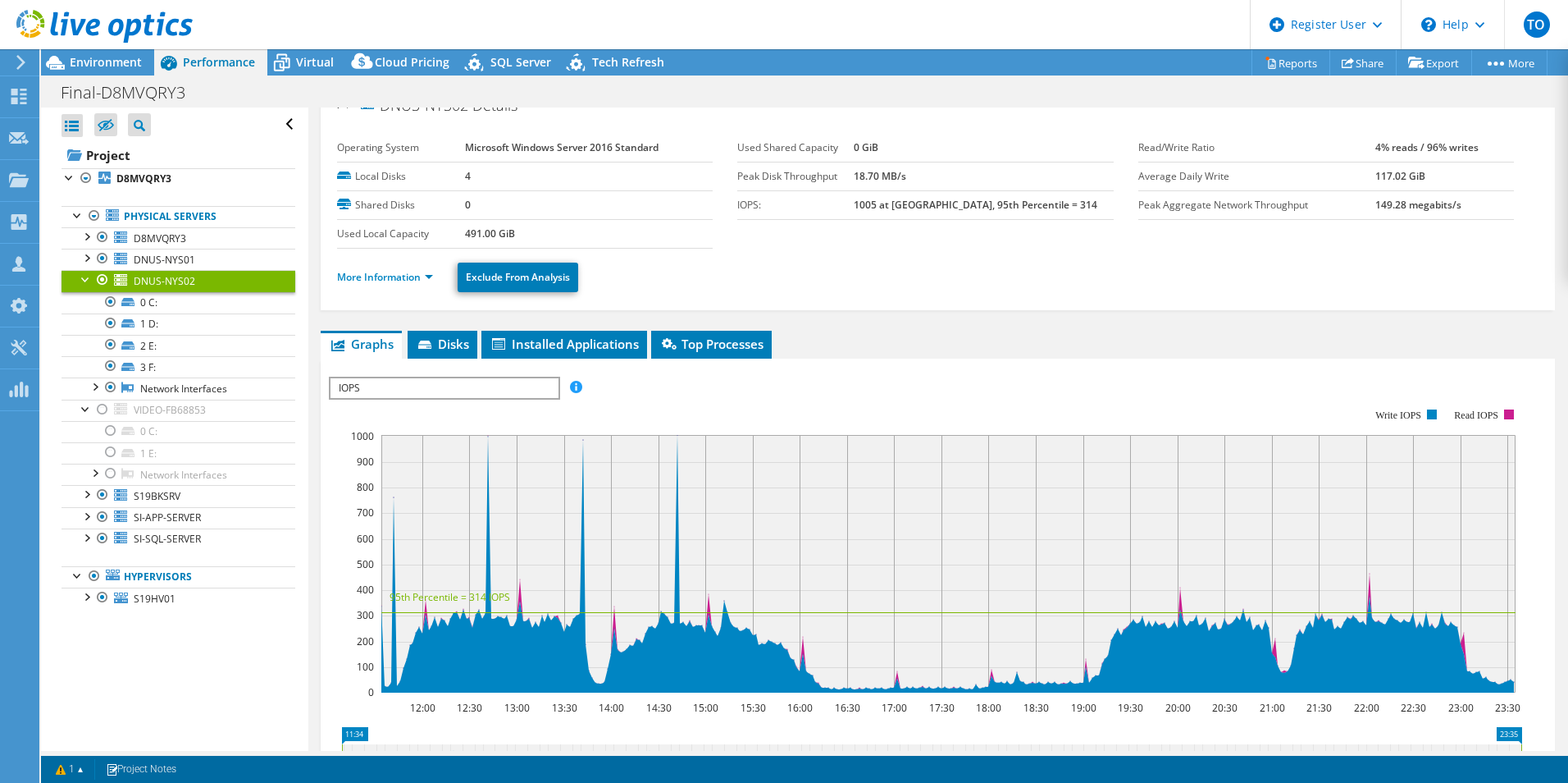
scroll to position [0, 0]
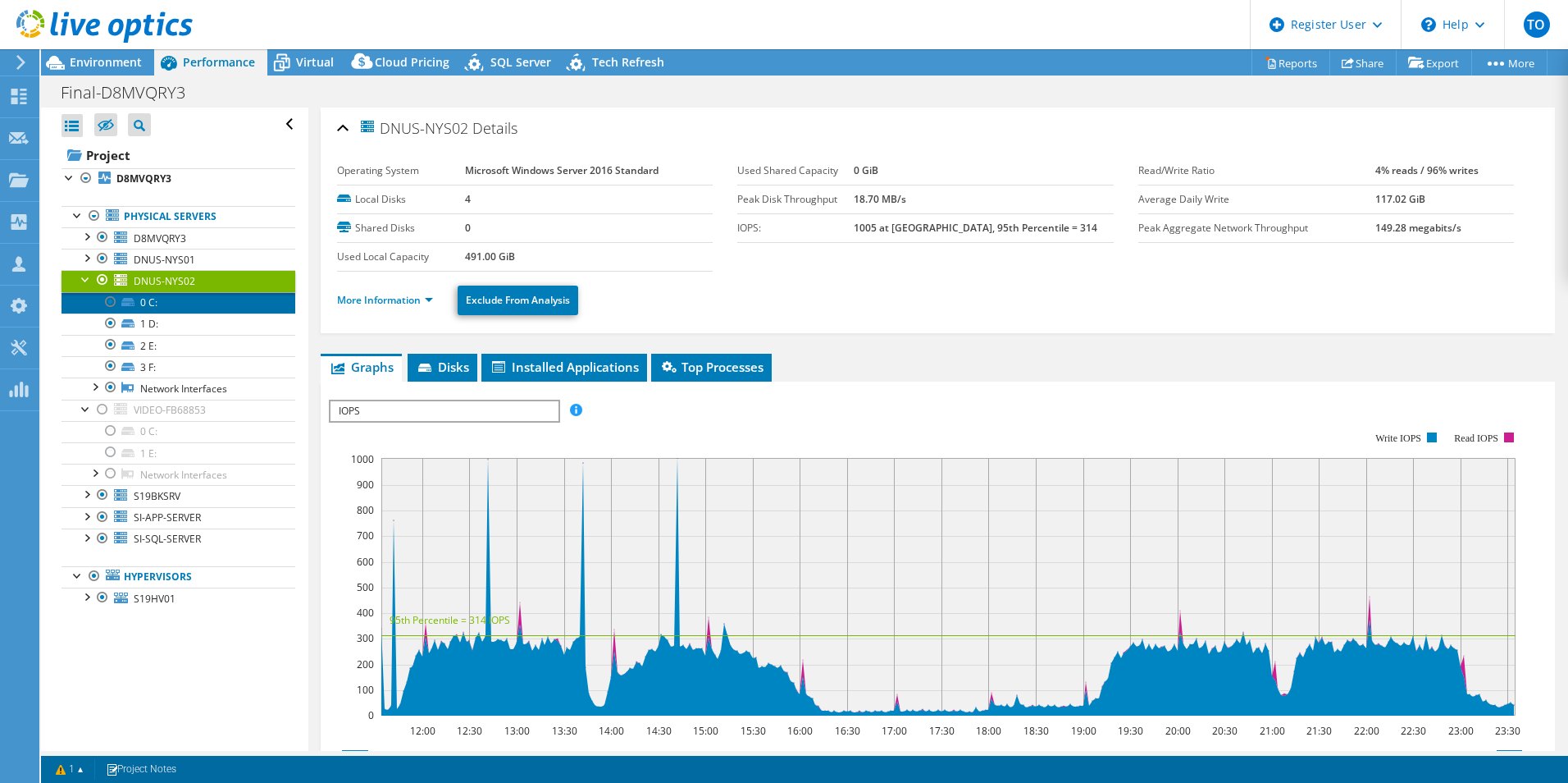
click at [155, 310] on link "0 C:" at bounding box center [177, 303] width 234 height 21
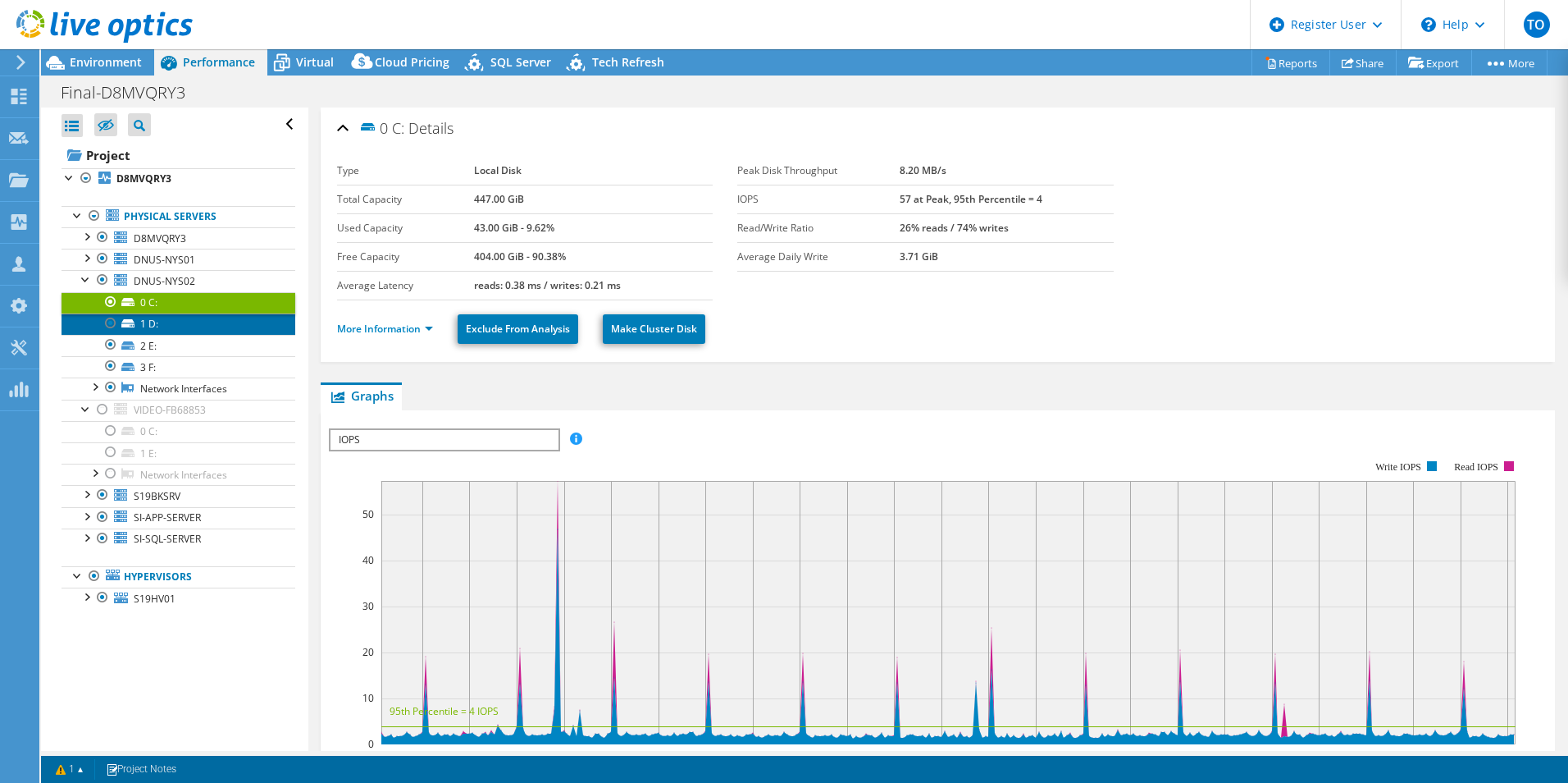
click at [164, 328] on link "1 D:" at bounding box center [177, 324] width 234 height 21
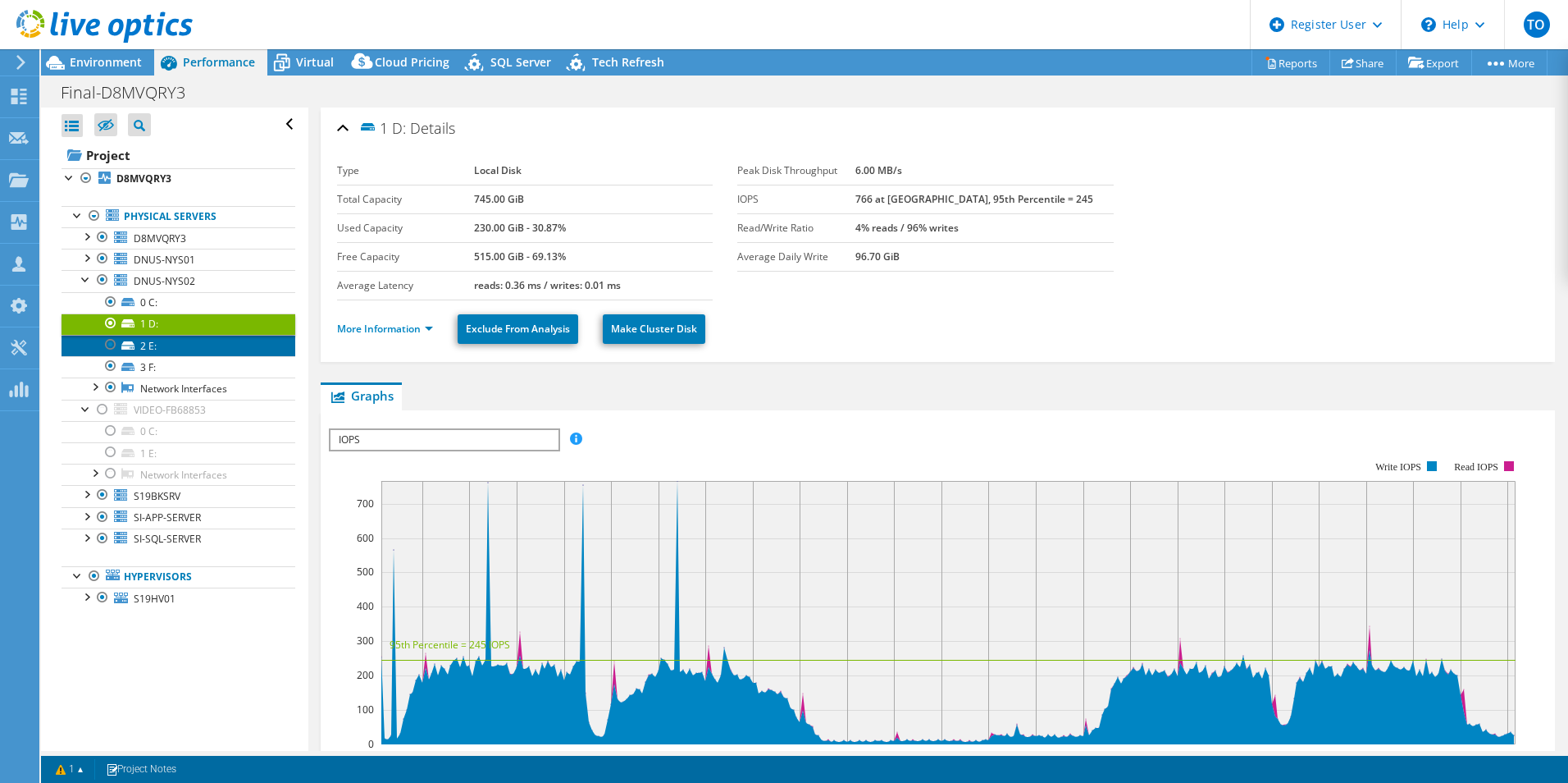
click at [162, 349] on link "2 E:" at bounding box center [177, 345] width 234 height 21
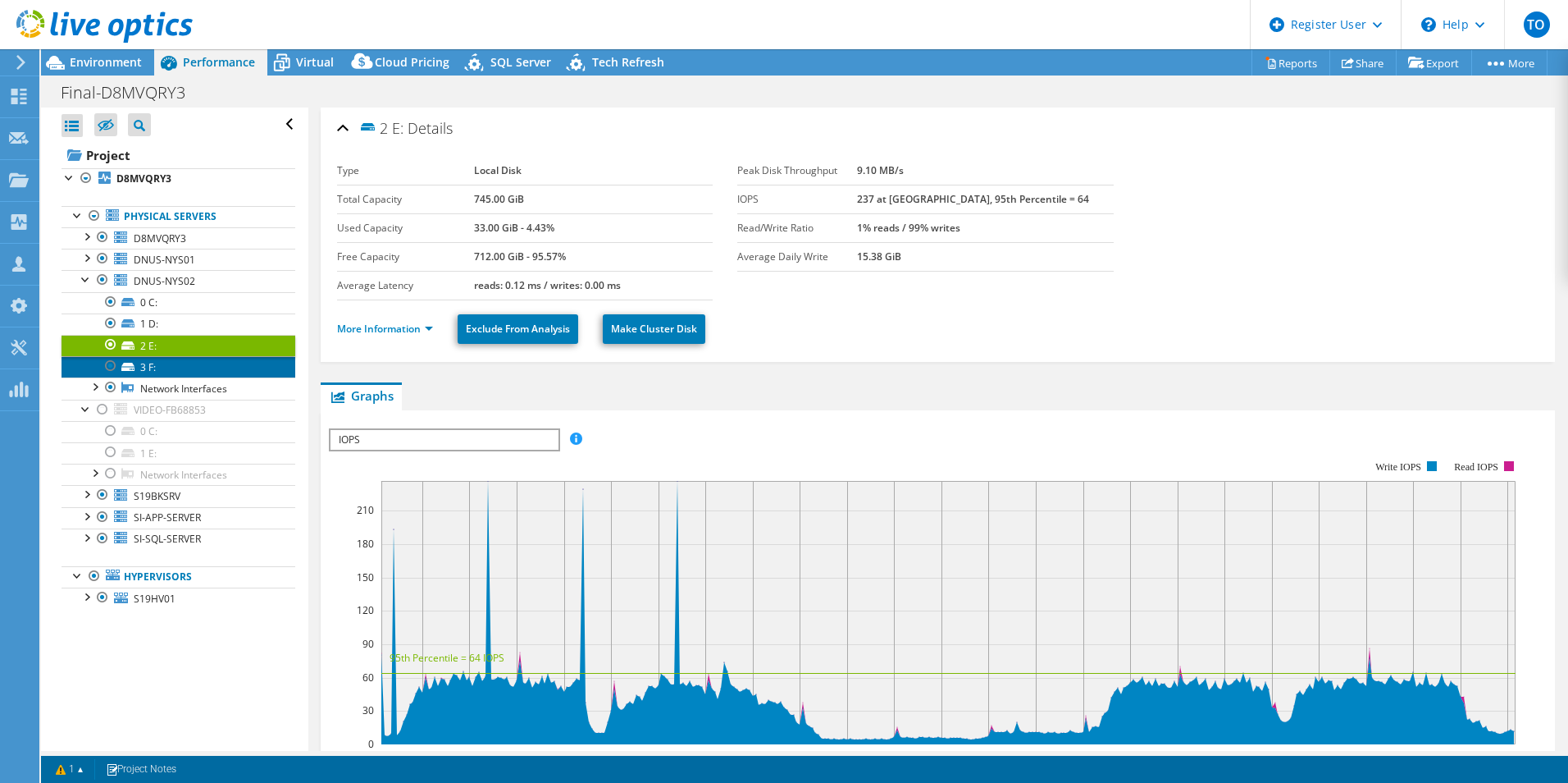
click at [153, 370] on link "3 F:" at bounding box center [177, 367] width 234 height 21
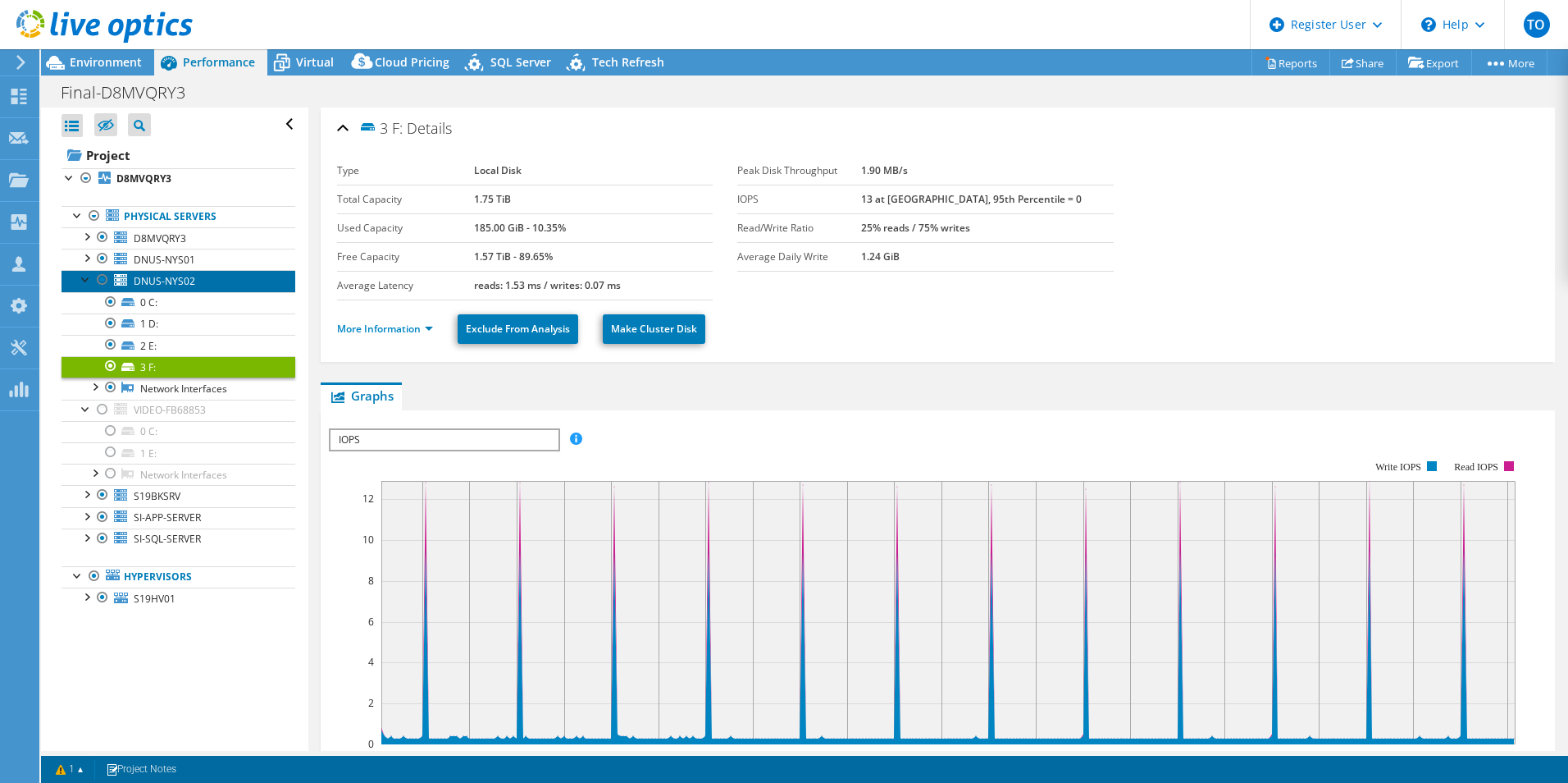
click at [150, 288] on span "DNUS-NYS02" at bounding box center [164, 280] width 61 height 14
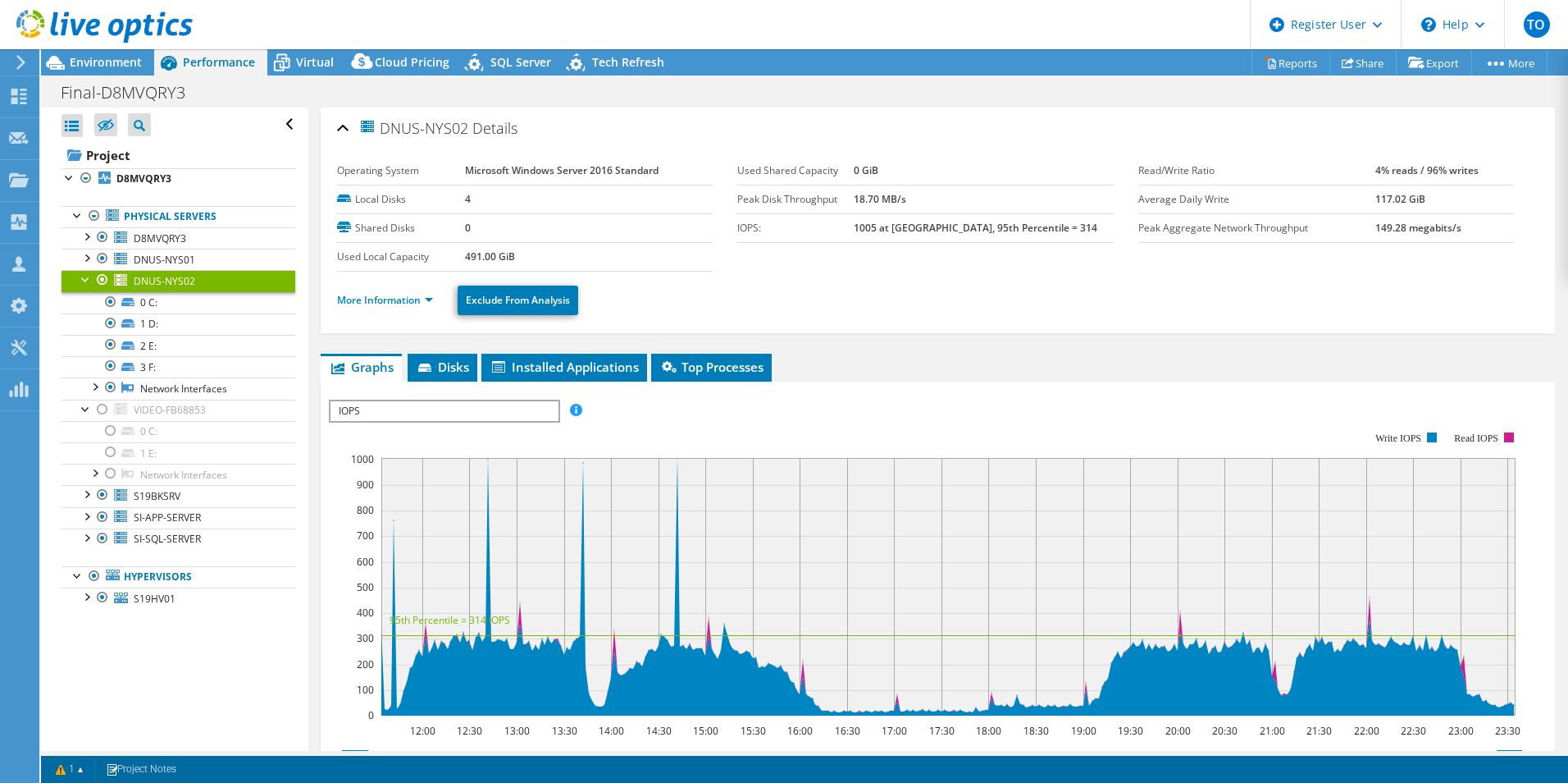
click at [83, 286] on div at bounding box center [85, 277] width 16 height 16
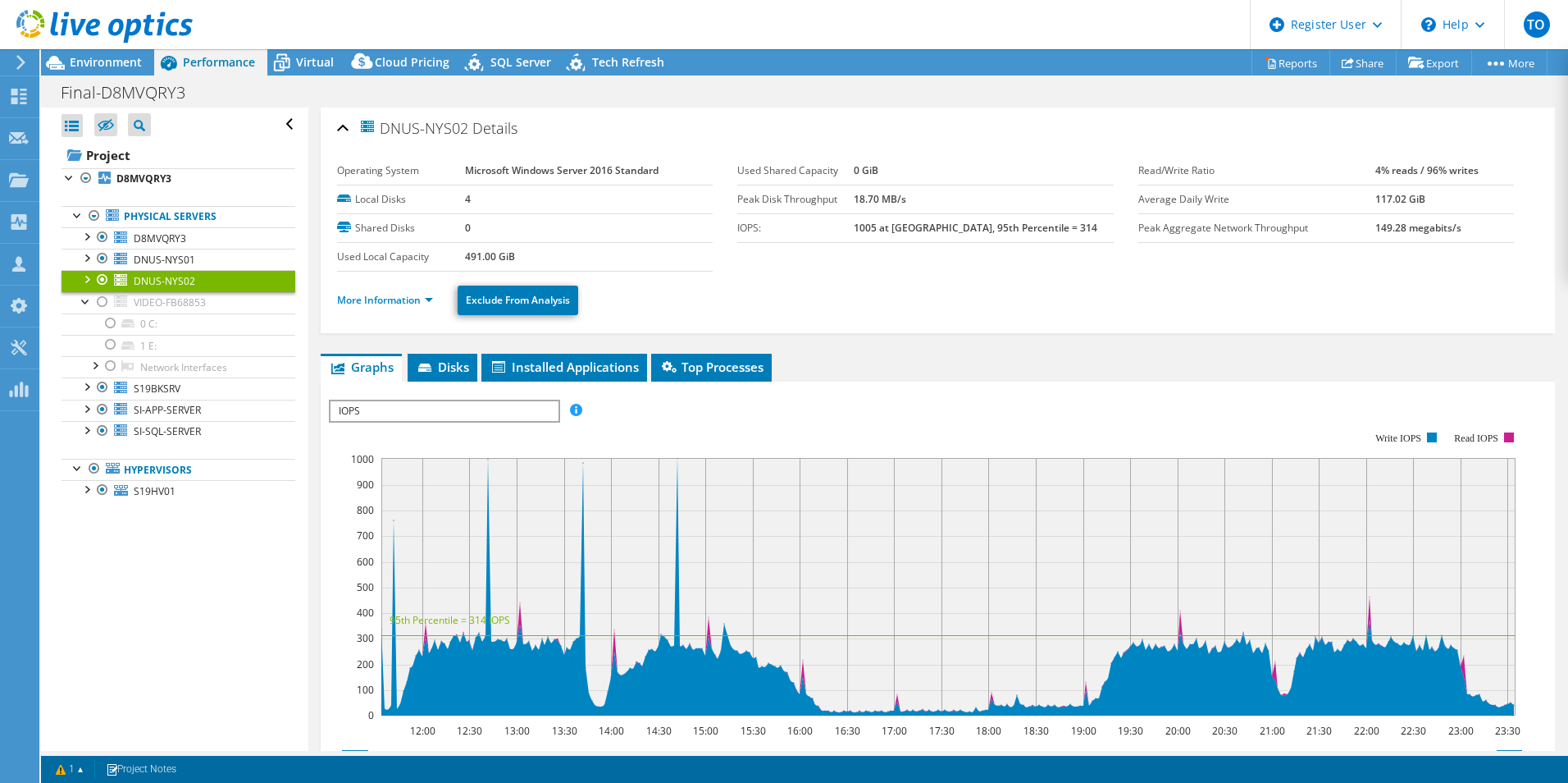
click at [87, 281] on div at bounding box center [85, 277] width 16 height 16
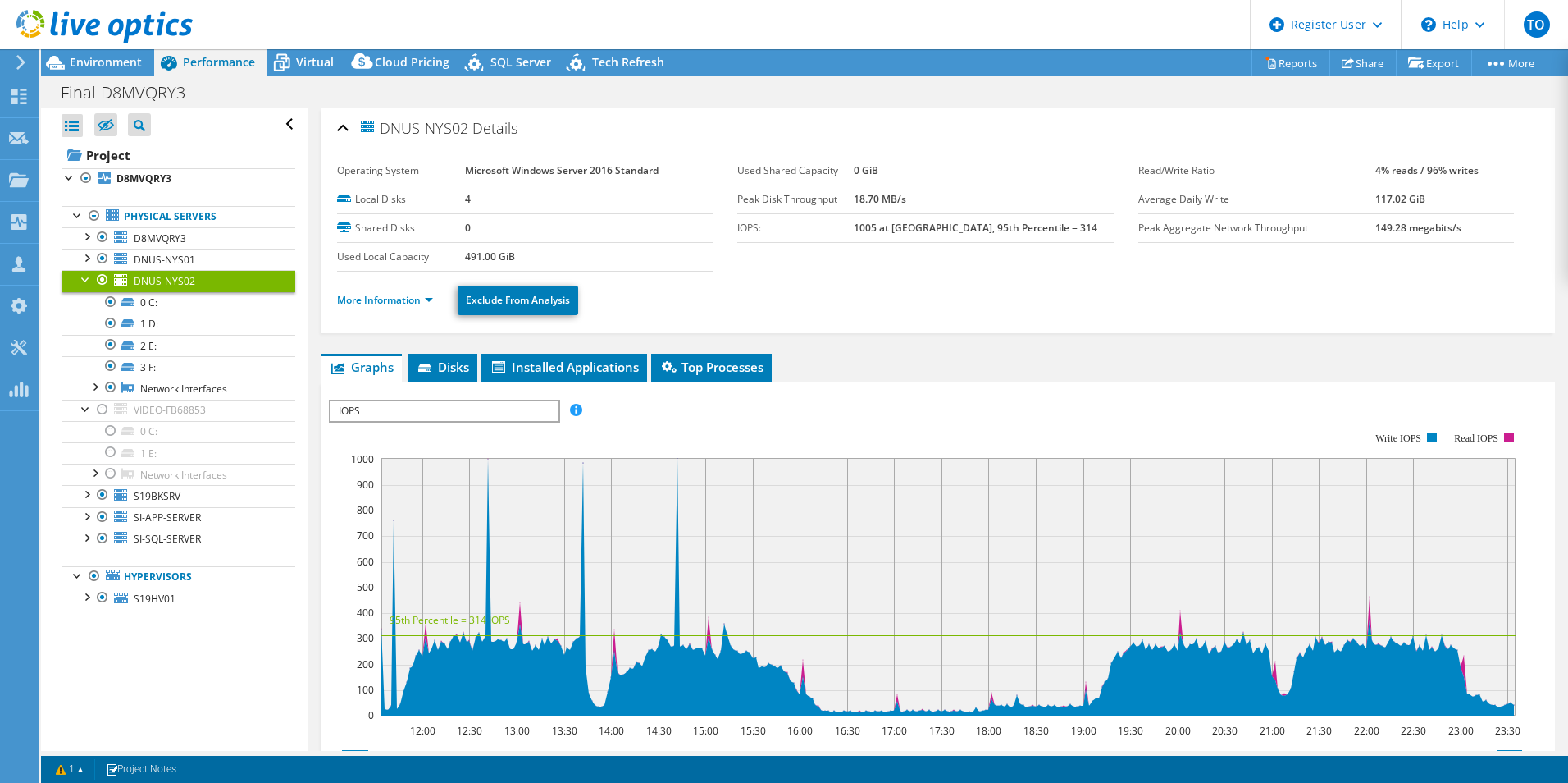
click at [87, 280] on div at bounding box center [85, 277] width 16 height 16
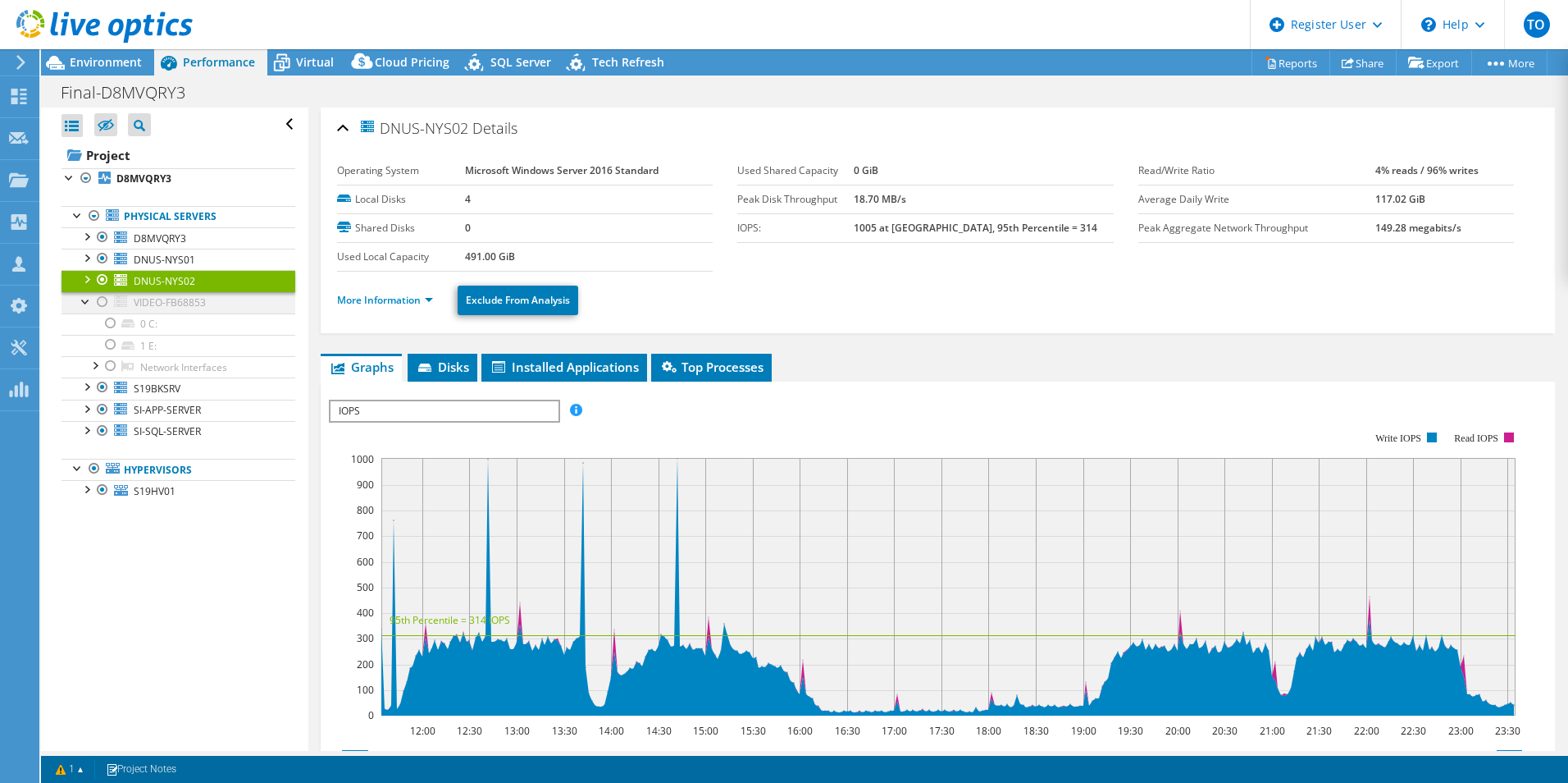
click at [81, 301] on div at bounding box center [85, 300] width 16 height 16
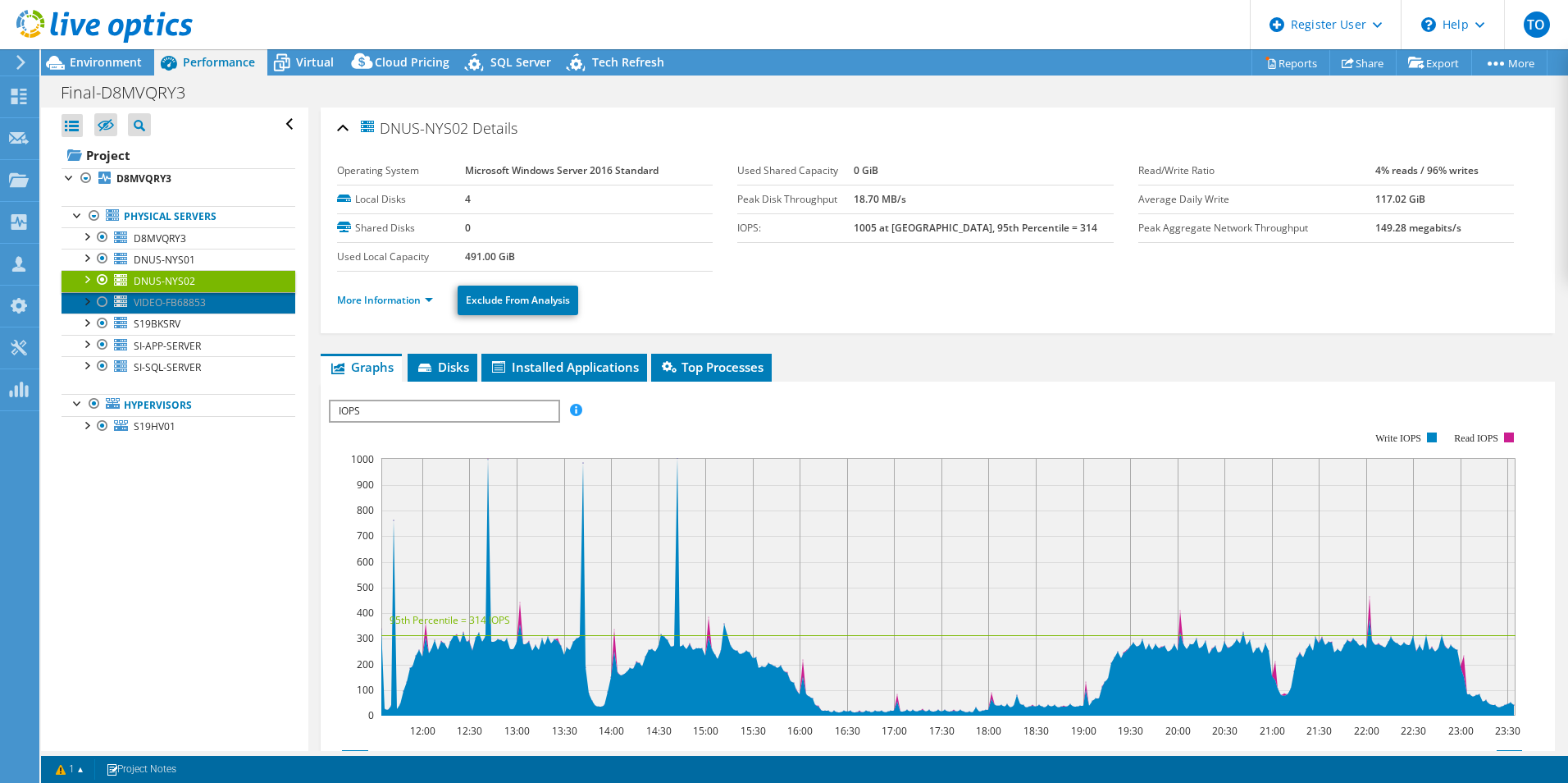
click at [162, 300] on span "VIDEO-FB68853" at bounding box center [170, 302] width 72 height 14
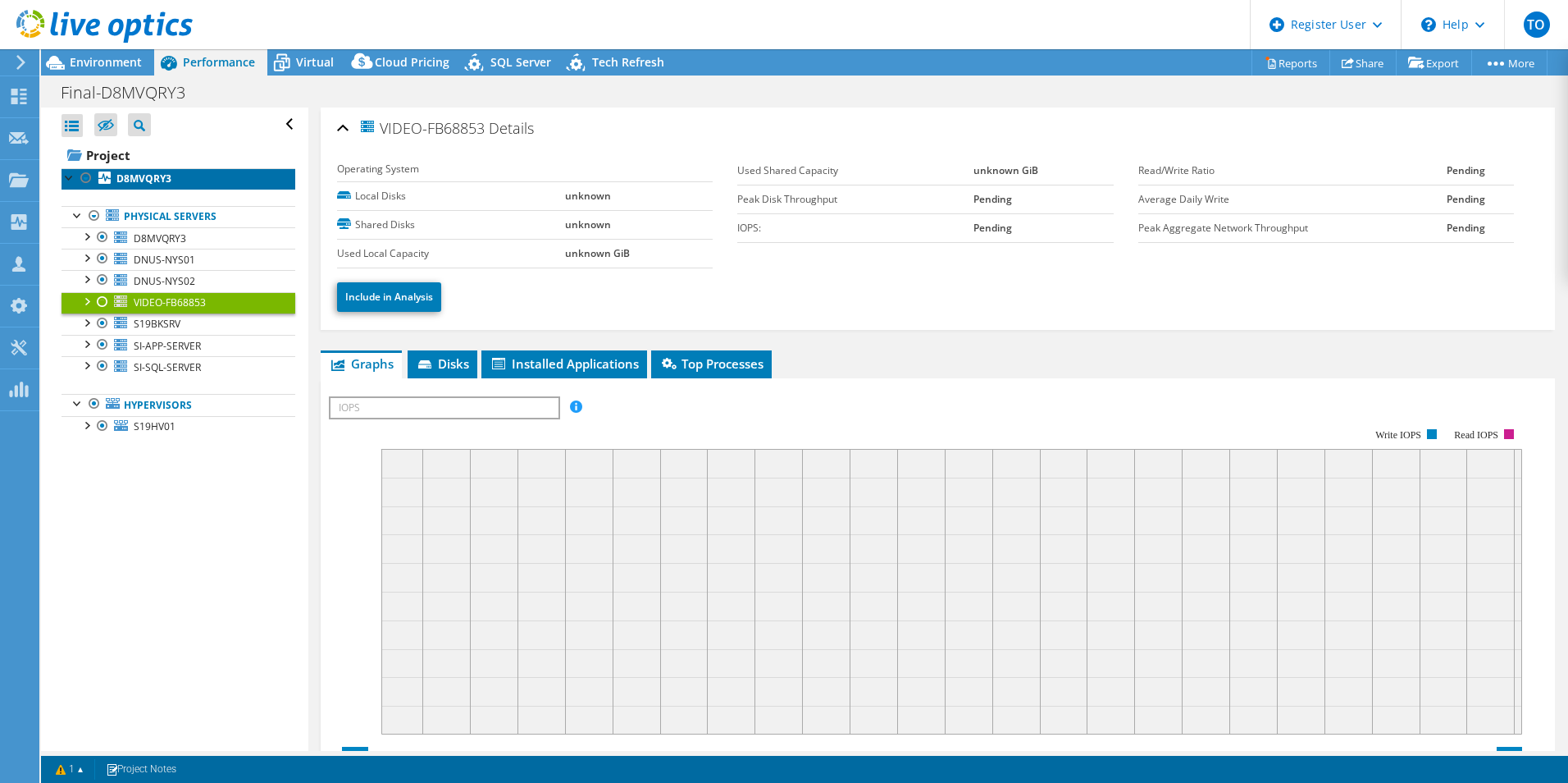
click at [174, 173] on link "D8MVQRY3" at bounding box center [177, 179] width 234 height 21
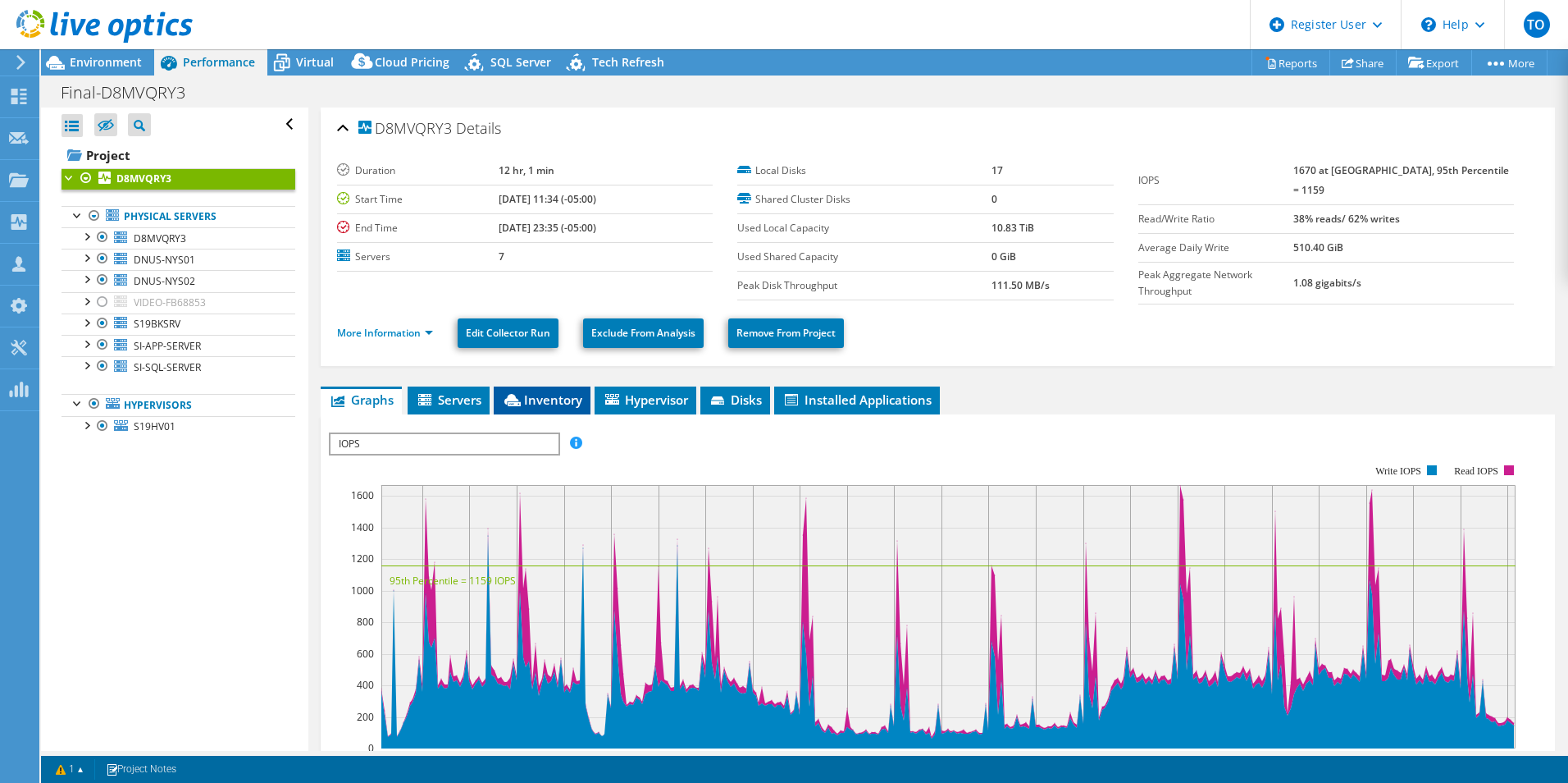
click at [552, 403] on span "Inventory" at bounding box center [541, 399] width 80 height 16
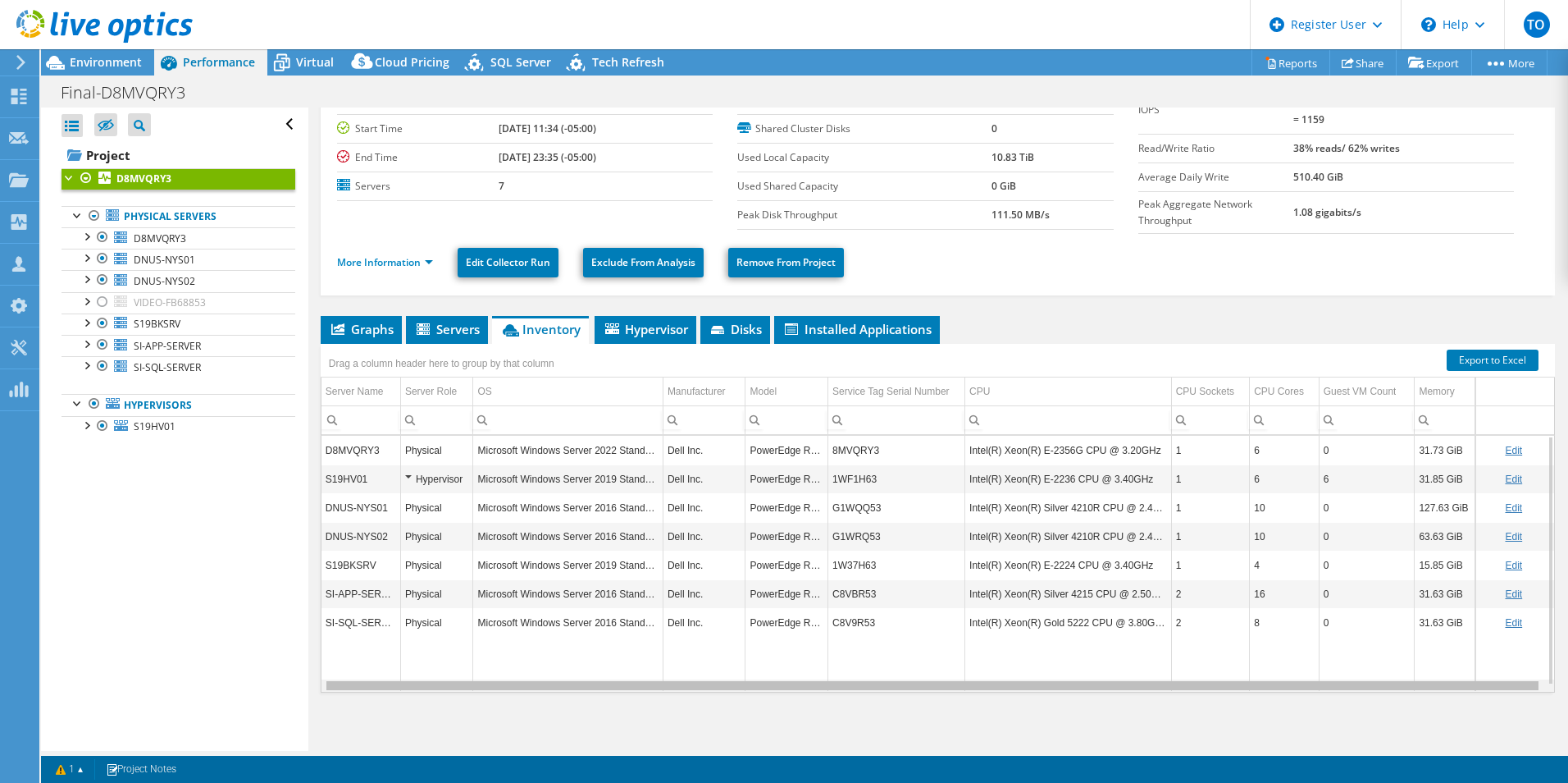
scroll to position [0, 5]
drag, startPoint x: 1244, startPoint y: 685, endPoint x: 1363, endPoint y: 658, distance: 122.0
click at [1339, 677] on body "TO Dell User Tofi Oladipo Tofi.Oladipo@dell.com Dell My Profile Log Out \n Help…" at bounding box center [784, 391] width 1568 height 783
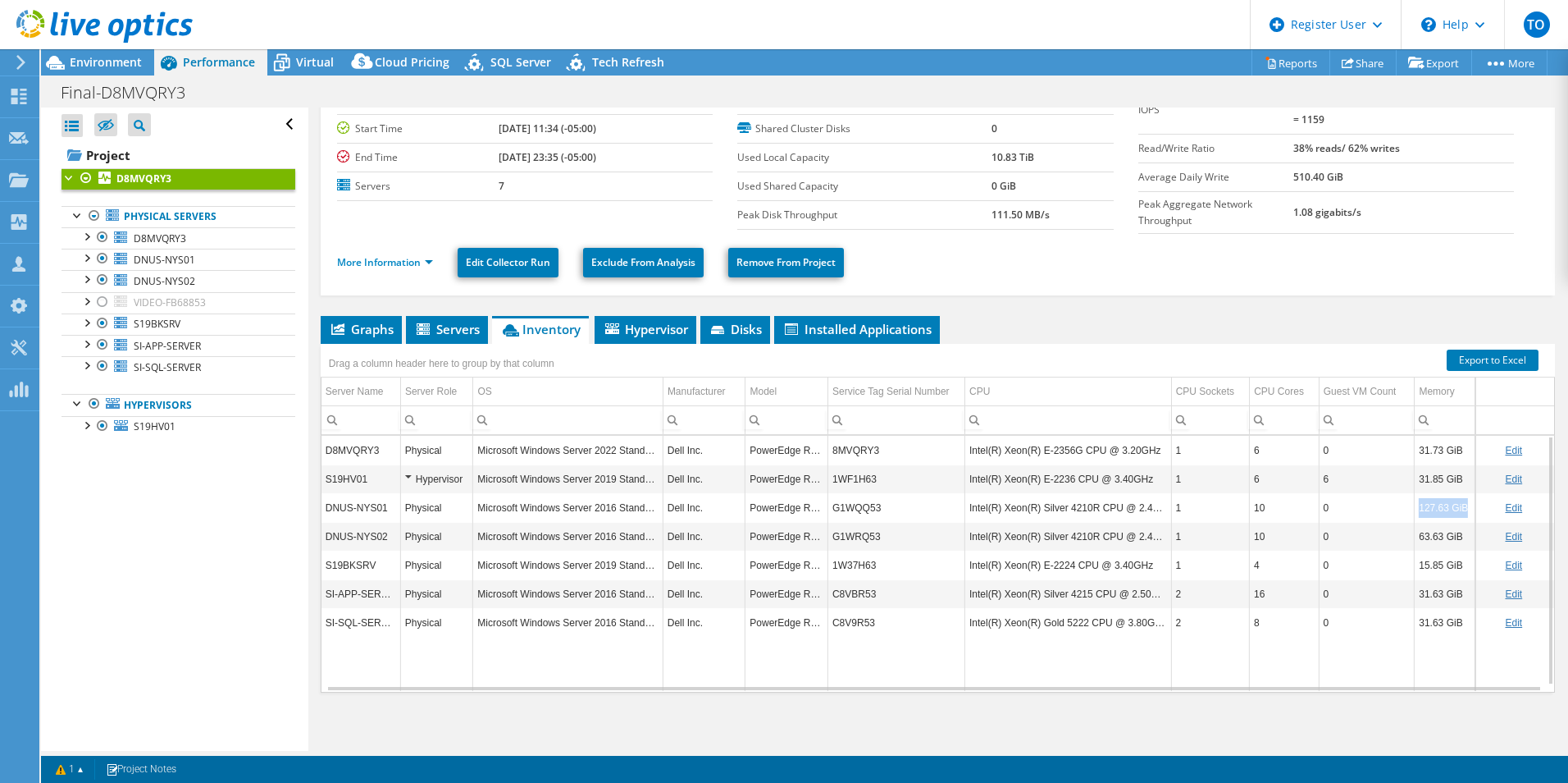
drag, startPoint x: 1402, startPoint y: 506, endPoint x: 1454, endPoint y: 513, distance: 52.5
click at [1454, 513] on td "127.63 GiB" at bounding box center [1445, 507] width 60 height 29
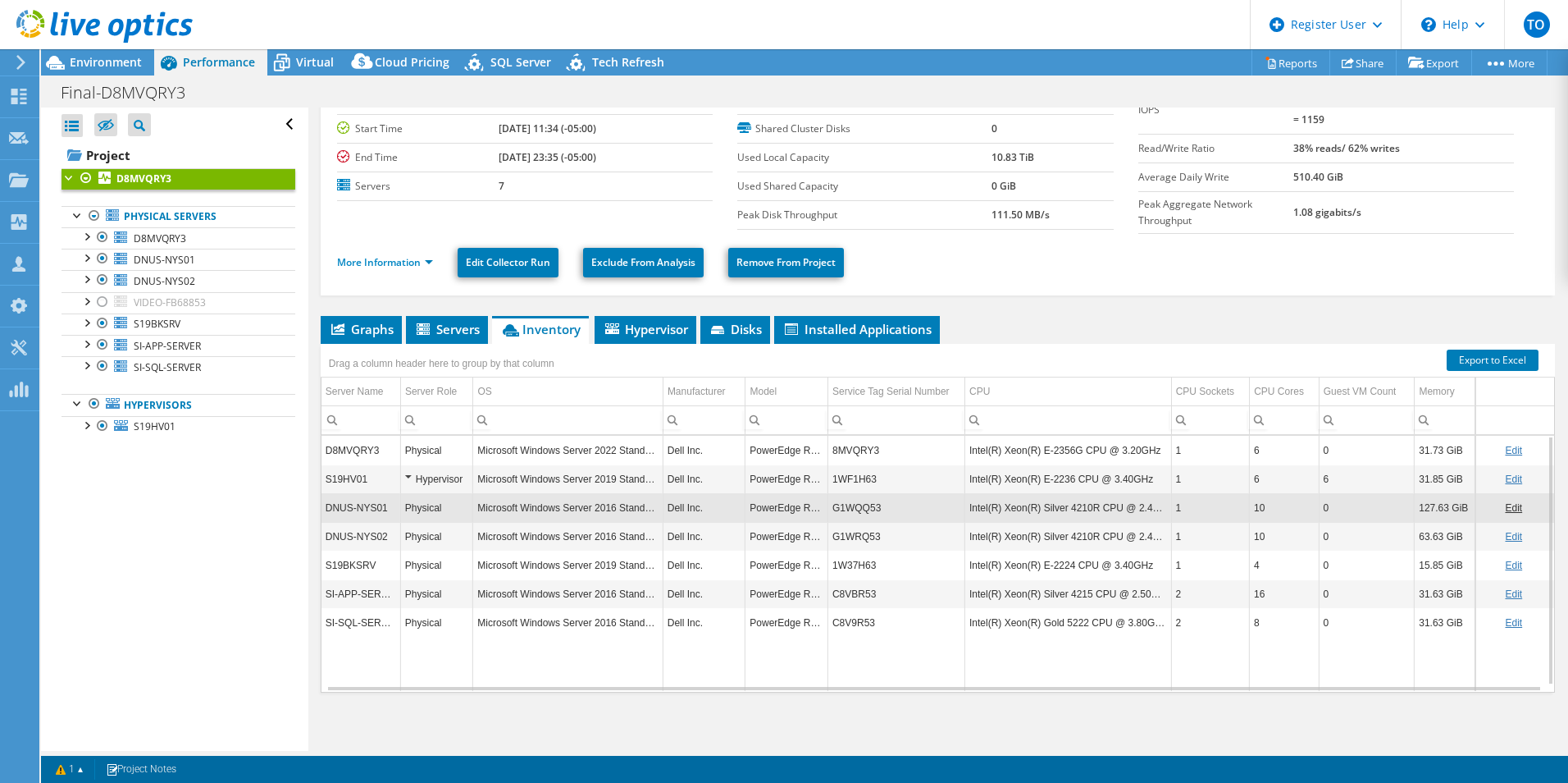
click at [358, 541] on td "DNUS-NYS02" at bounding box center [361, 537] width 80 height 29
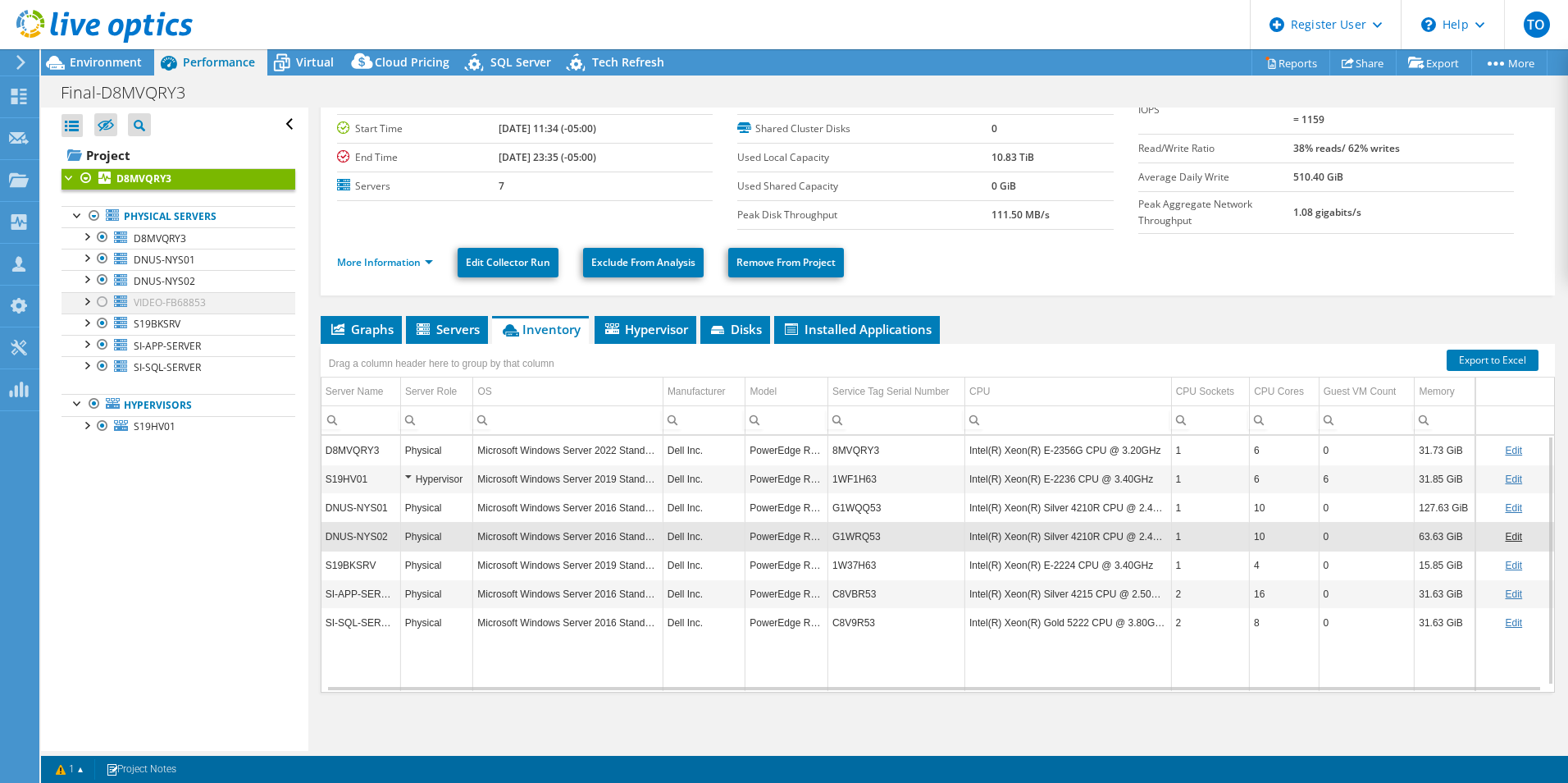
click at [100, 301] on div at bounding box center [102, 302] width 16 height 19
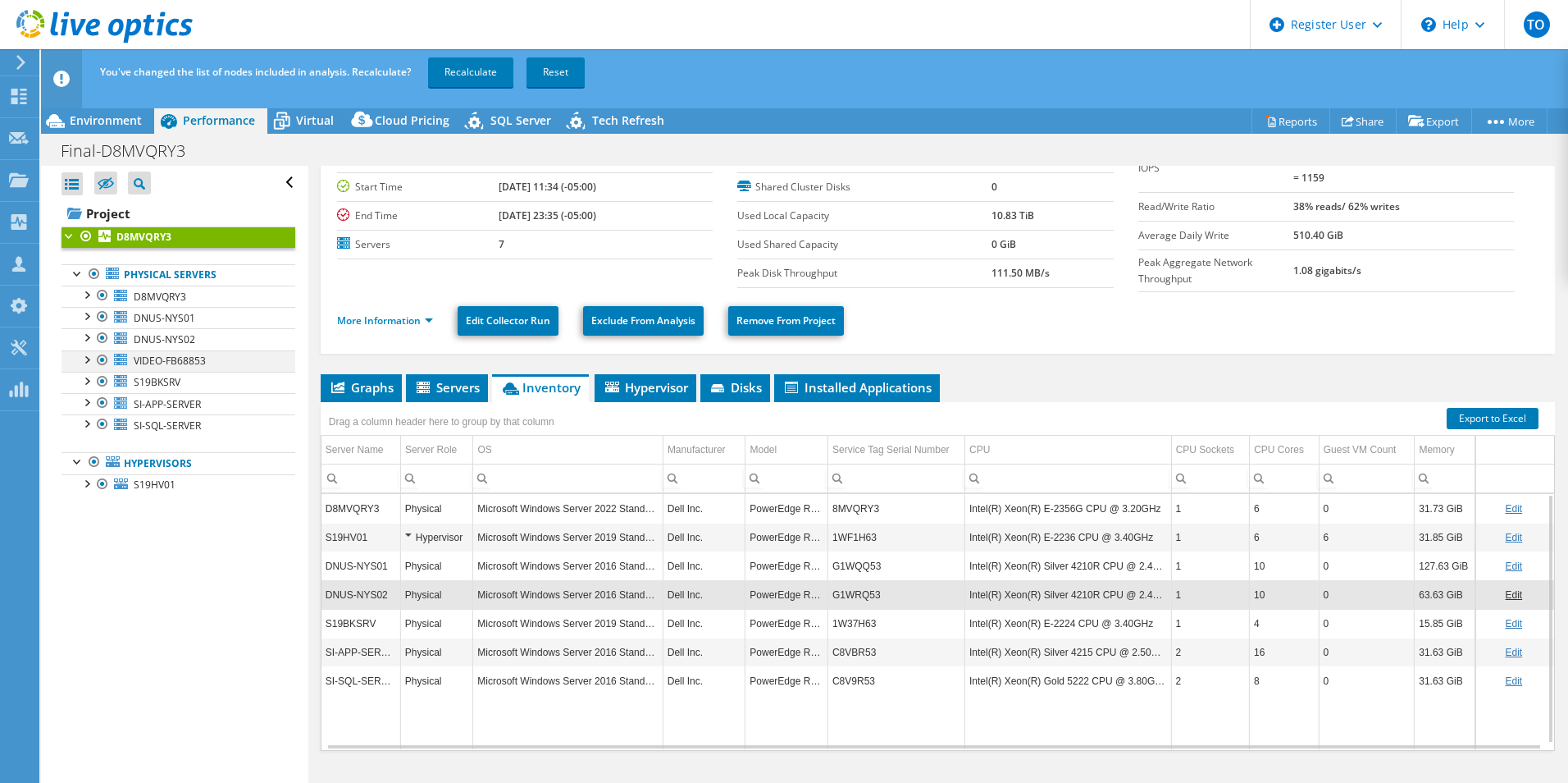
click at [100, 356] on div at bounding box center [102, 360] width 16 height 19
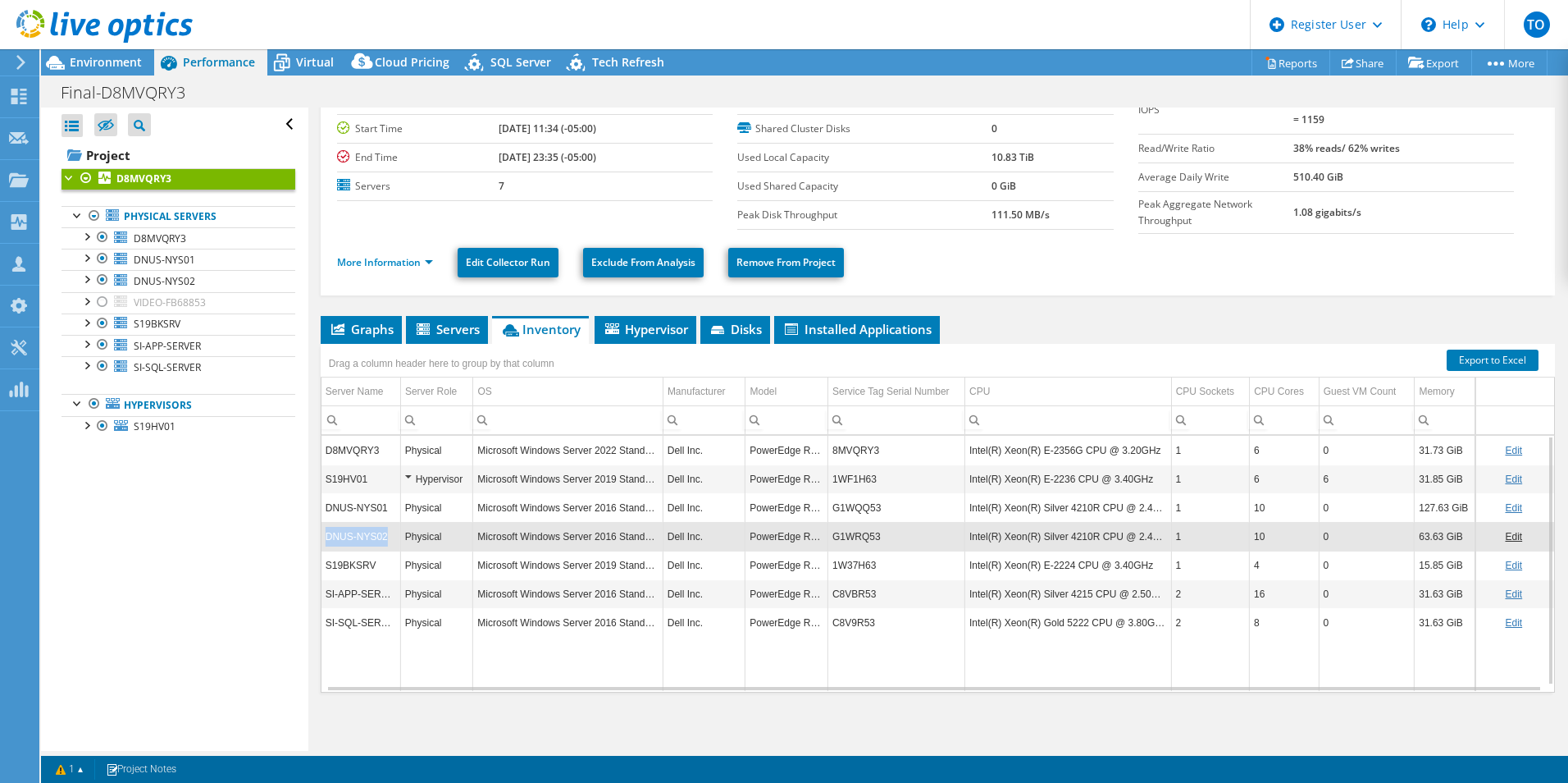
drag, startPoint x: 323, startPoint y: 536, endPoint x: 388, endPoint y: 534, distance: 65.0
click at [388, 534] on td "DNUS-NYS02" at bounding box center [361, 537] width 80 height 29
click at [381, 530] on td "DNUS-NYS02" at bounding box center [361, 537] width 80 height 29
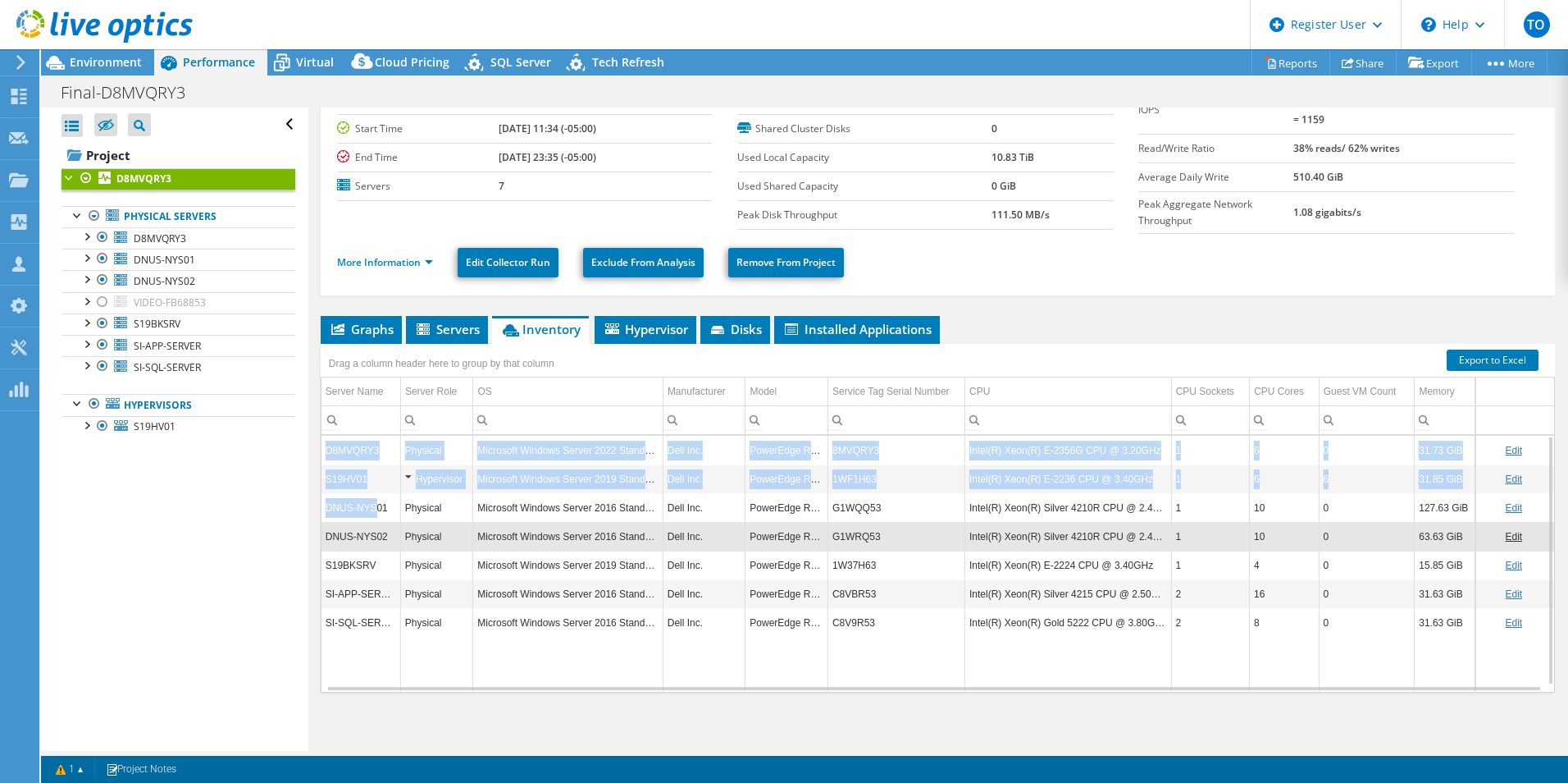
drag, startPoint x: 318, startPoint y: 502, endPoint x: 370, endPoint y: 505, distance: 52.1
click at [370, 505] on div "D8MVQRY3 Details Duration 12 hr, 1 min Start Time 10/08/2025, 11:34 (-05:00) En…" at bounding box center [938, 396] width 1259 height 718
click at [370, 505] on td "DNUS-NYS01" at bounding box center [361, 507] width 80 height 29
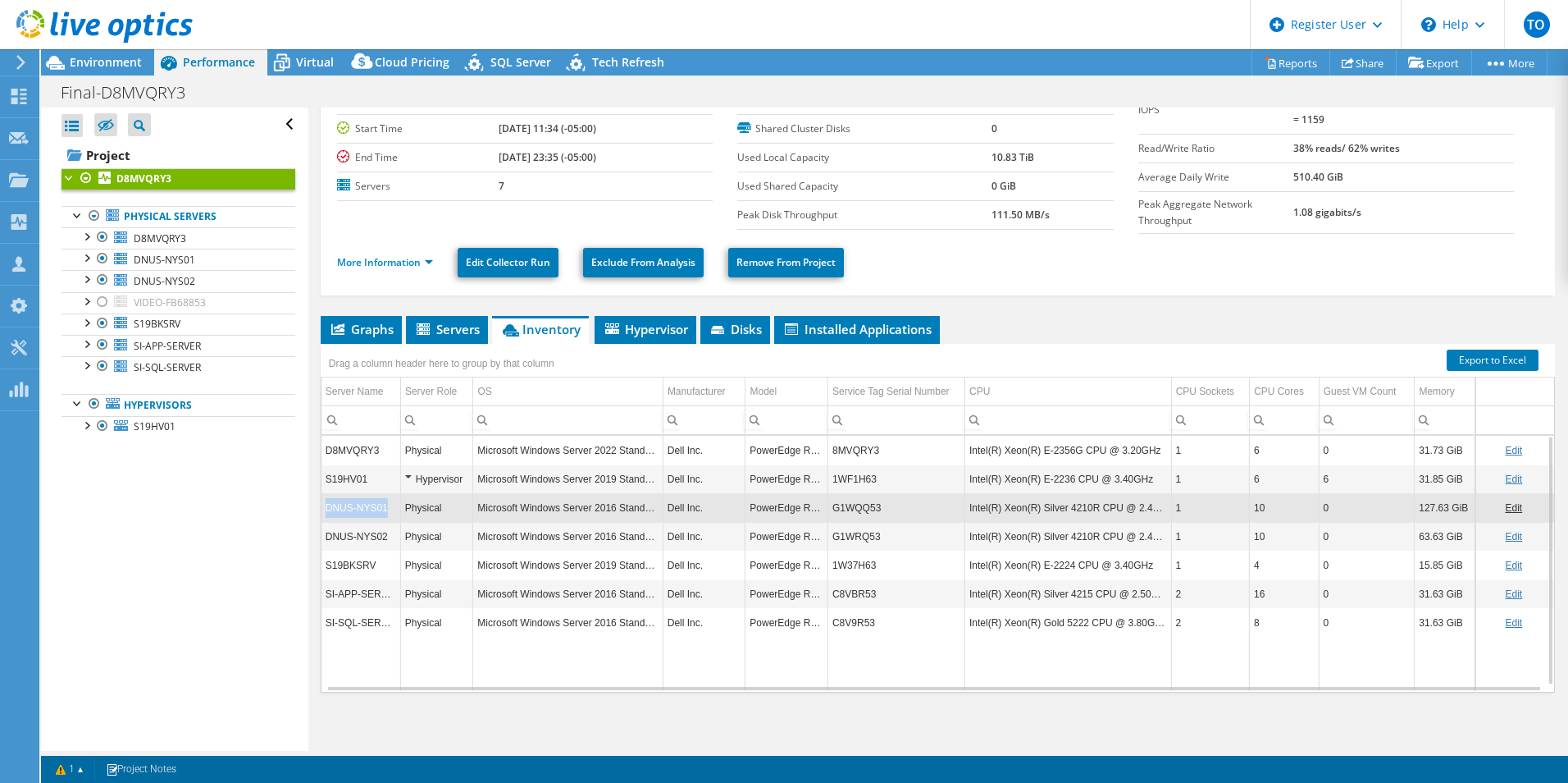
drag, startPoint x: 380, startPoint y: 511, endPoint x: 321, endPoint y: 510, distance: 59.0
click at [321, 510] on td "DNUS-NYS01" at bounding box center [361, 507] width 80 height 29
drag, startPoint x: 321, startPoint y: 510, endPoint x: 321, endPoint y: 533, distance: 23.0
click at [321, 533] on td "DNUS-NYS02" at bounding box center [361, 537] width 80 height 29
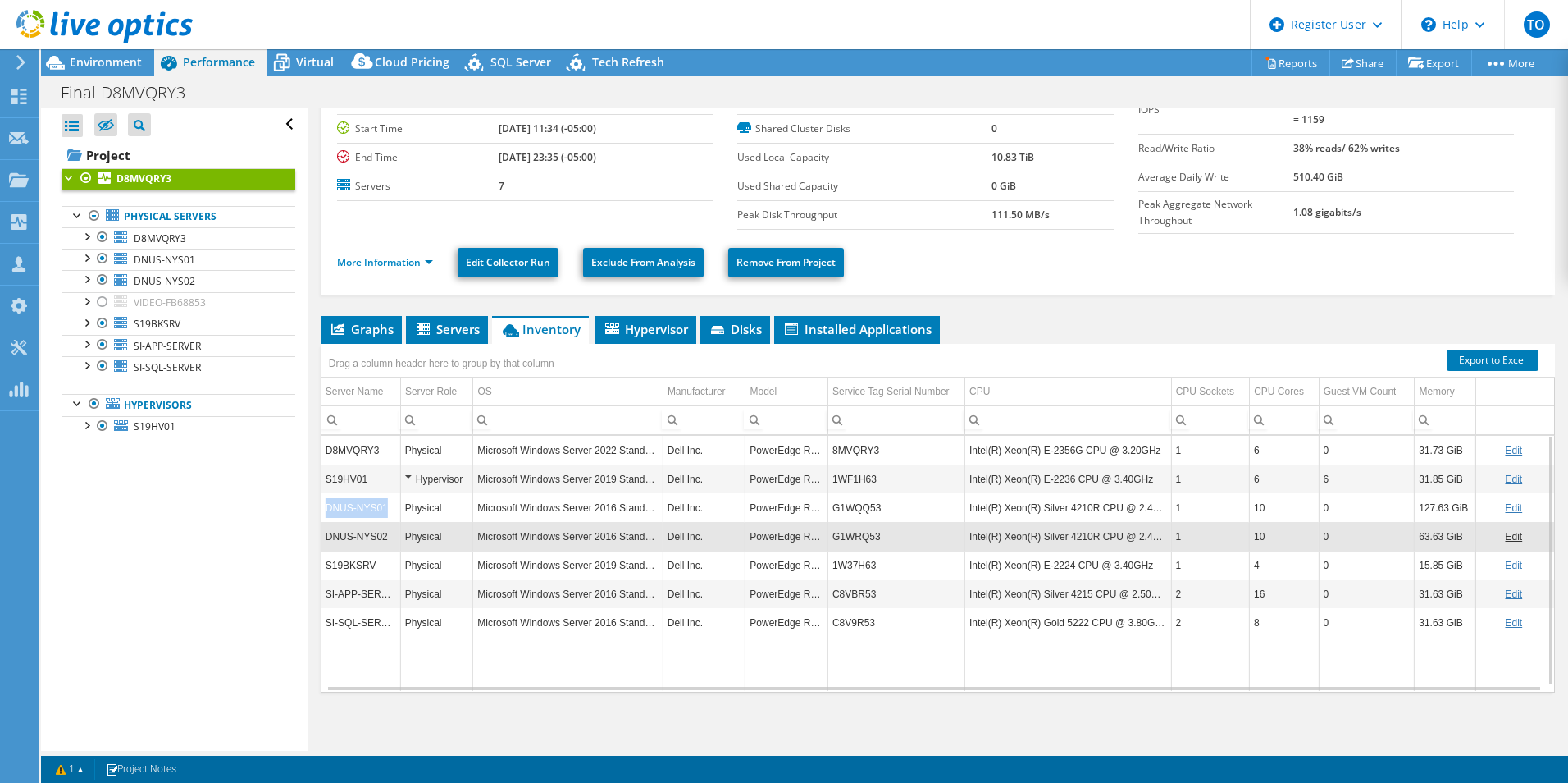
drag, startPoint x: 321, startPoint y: 533, endPoint x: 322, endPoint y: 509, distance: 24.0
click at [322, 509] on td "DNUS-NYS01" at bounding box center [361, 507] width 80 height 29
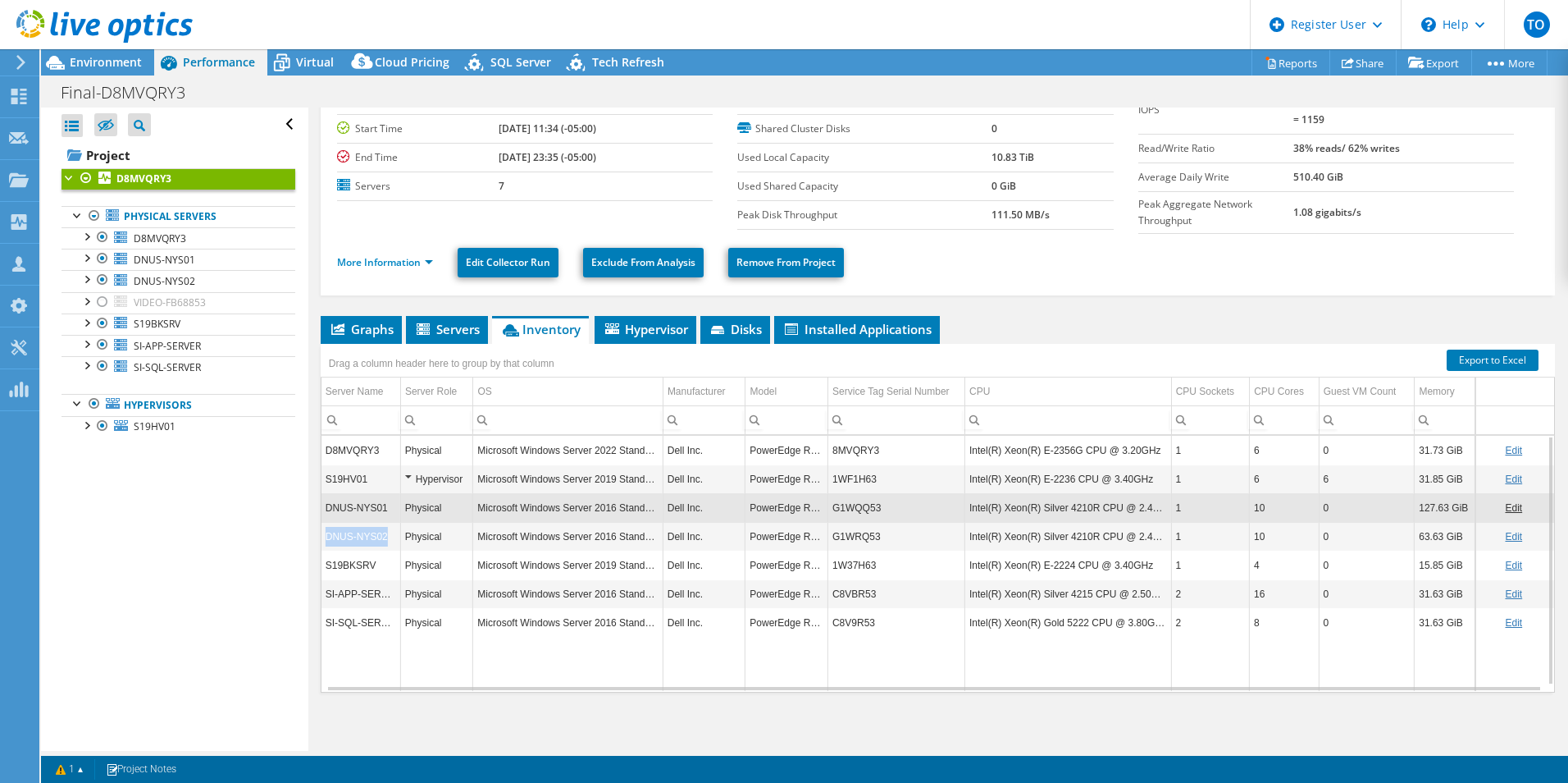
drag, startPoint x: 322, startPoint y: 509, endPoint x: 323, endPoint y: 531, distance: 22.0
click at [323, 531] on td "DNUS-NYS02" at bounding box center [361, 537] width 80 height 29
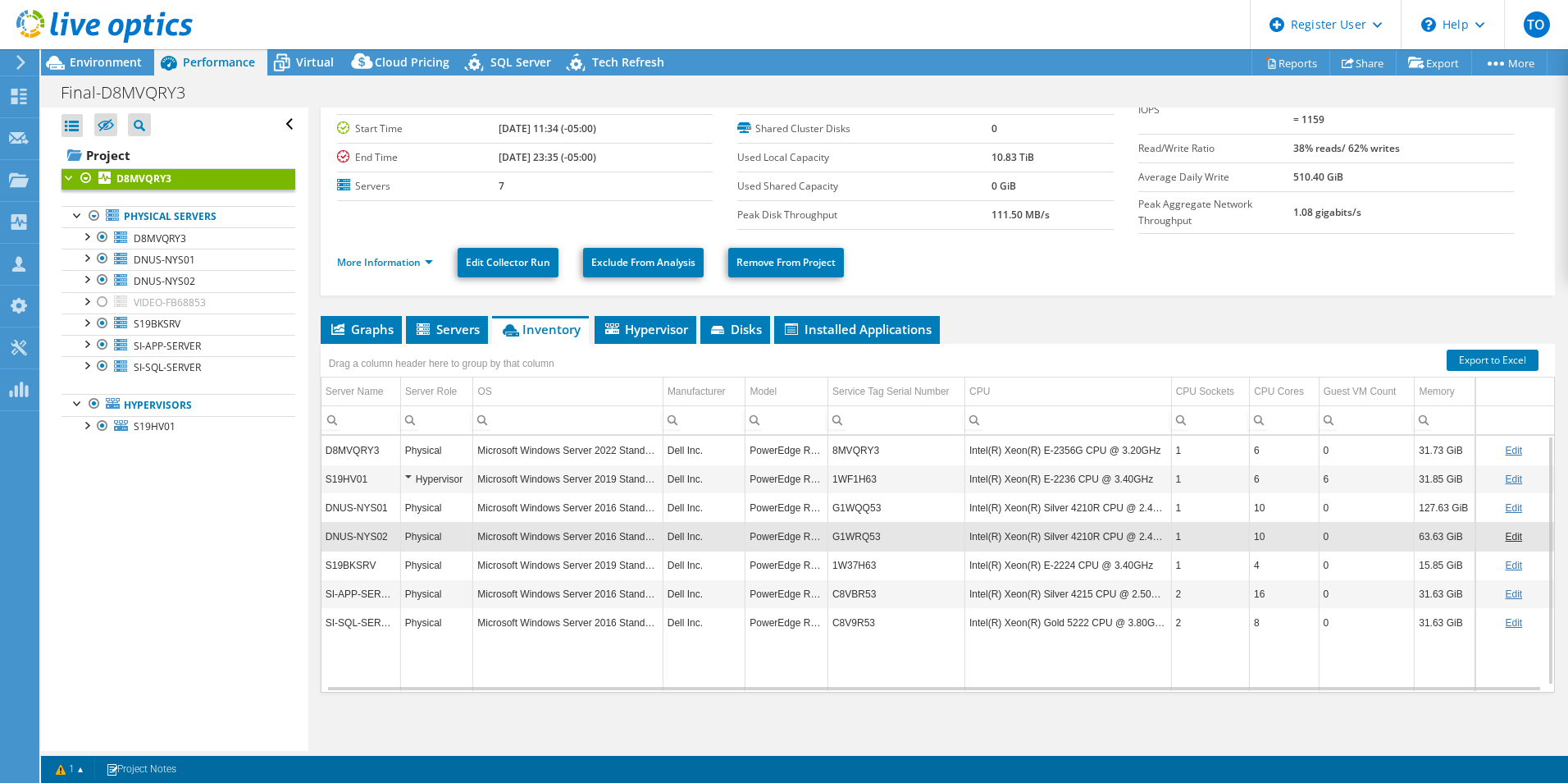
drag, startPoint x: 323, startPoint y: 531, endPoint x: 308, endPoint y: 540, distance: 17.5
click at [308, 540] on div "D8MVQRY3 Details Duration 12 hr, 1 min Start Time 10/08/2025, 11:34 (-05:00) En…" at bounding box center [938, 396] width 1259 height 718
drag, startPoint x: 386, startPoint y: 563, endPoint x: 329, endPoint y: 565, distance: 57.0
click at [329, 565] on td "S19BKSRV" at bounding box center [361, 565] width 80 height 29
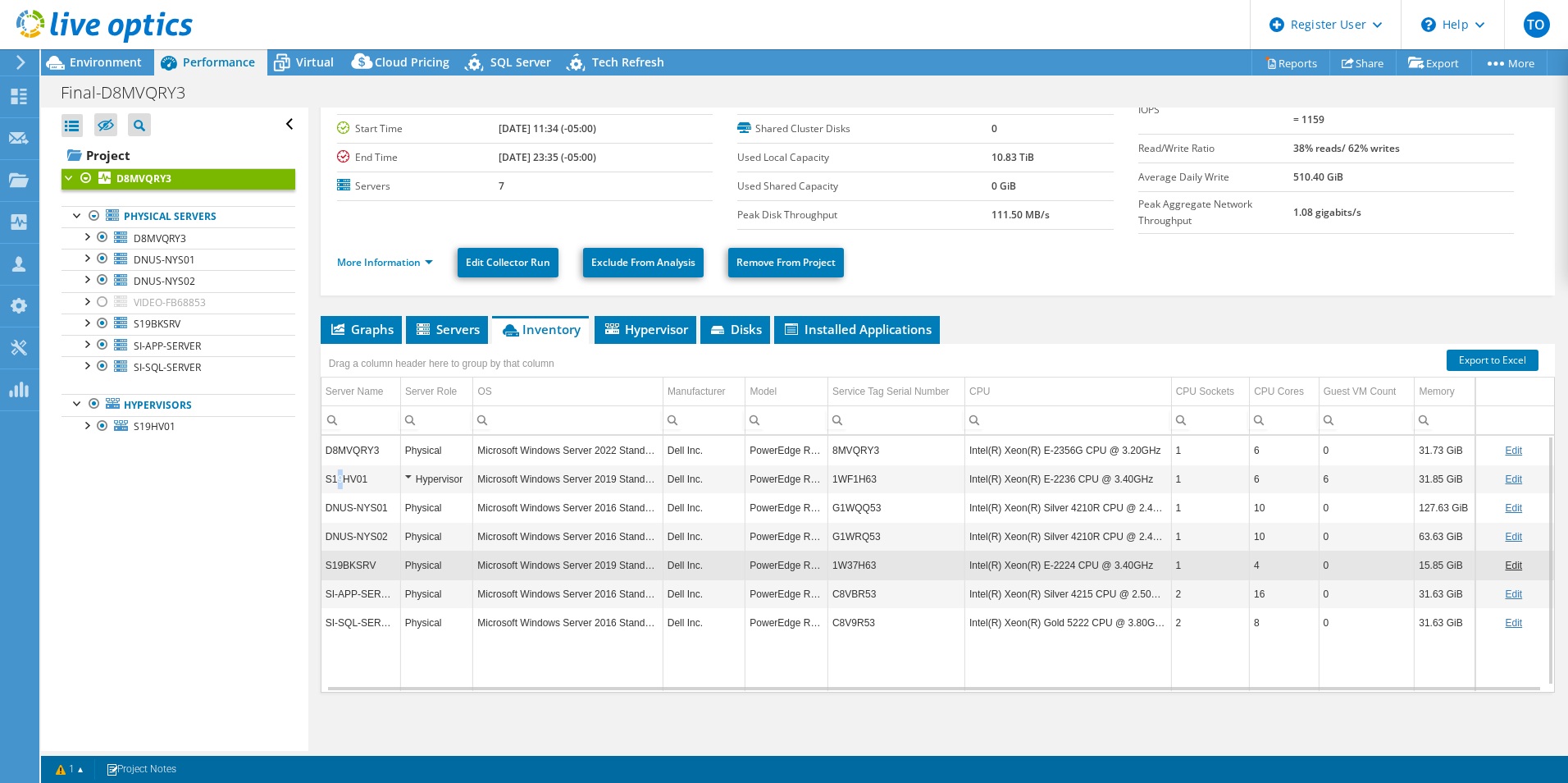
drag, startPoint x: 329, startPoint y: 565, endPoint x: 332, endPoint y: 478, distance: 87.1
click at [332, 478] on td "S19HV01" at bounding box center [361, 479] width 80 height 29
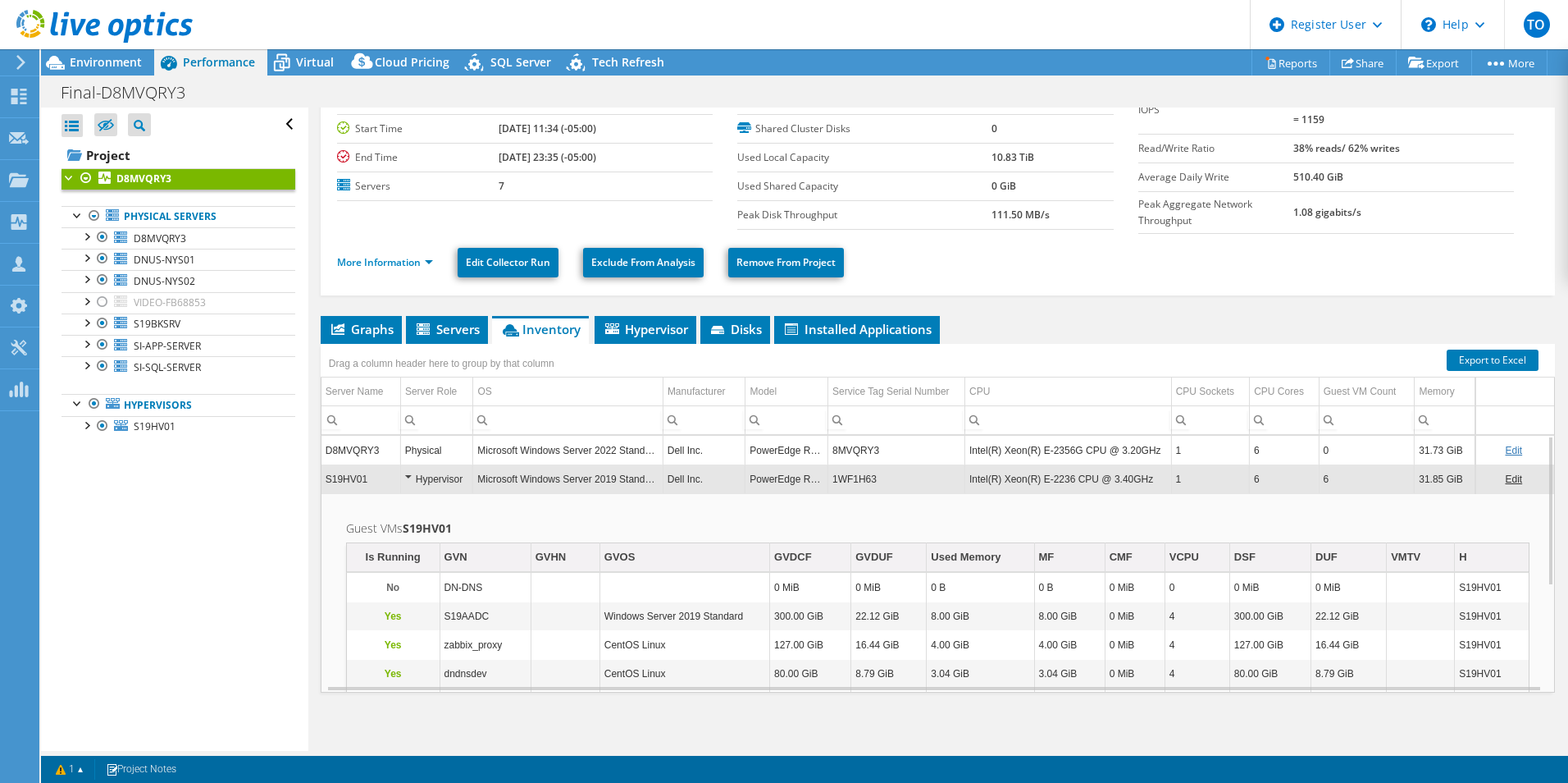
click at [346, 475] on td "S19HV01" at bounding box center [361, 479] width 80 height 29
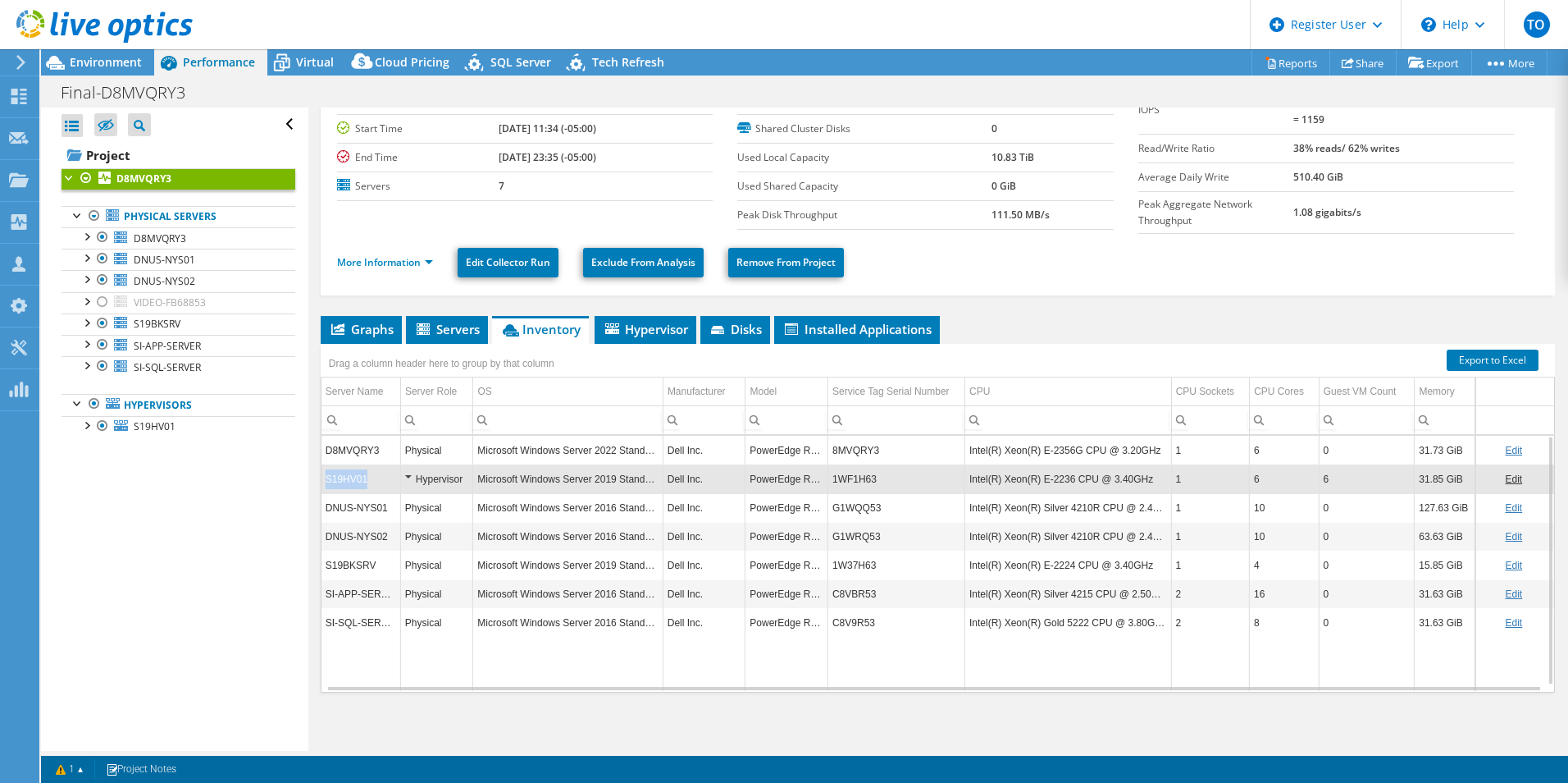
copy td "S19HV01"
drag, startPoint x: 374, startPoint y: 472, endPoint x: 321, endPoint y: 480, distance: 53.6
click at [321, 480] on td "S19HV01" at bounding box center [361, 479] width 80 height 29
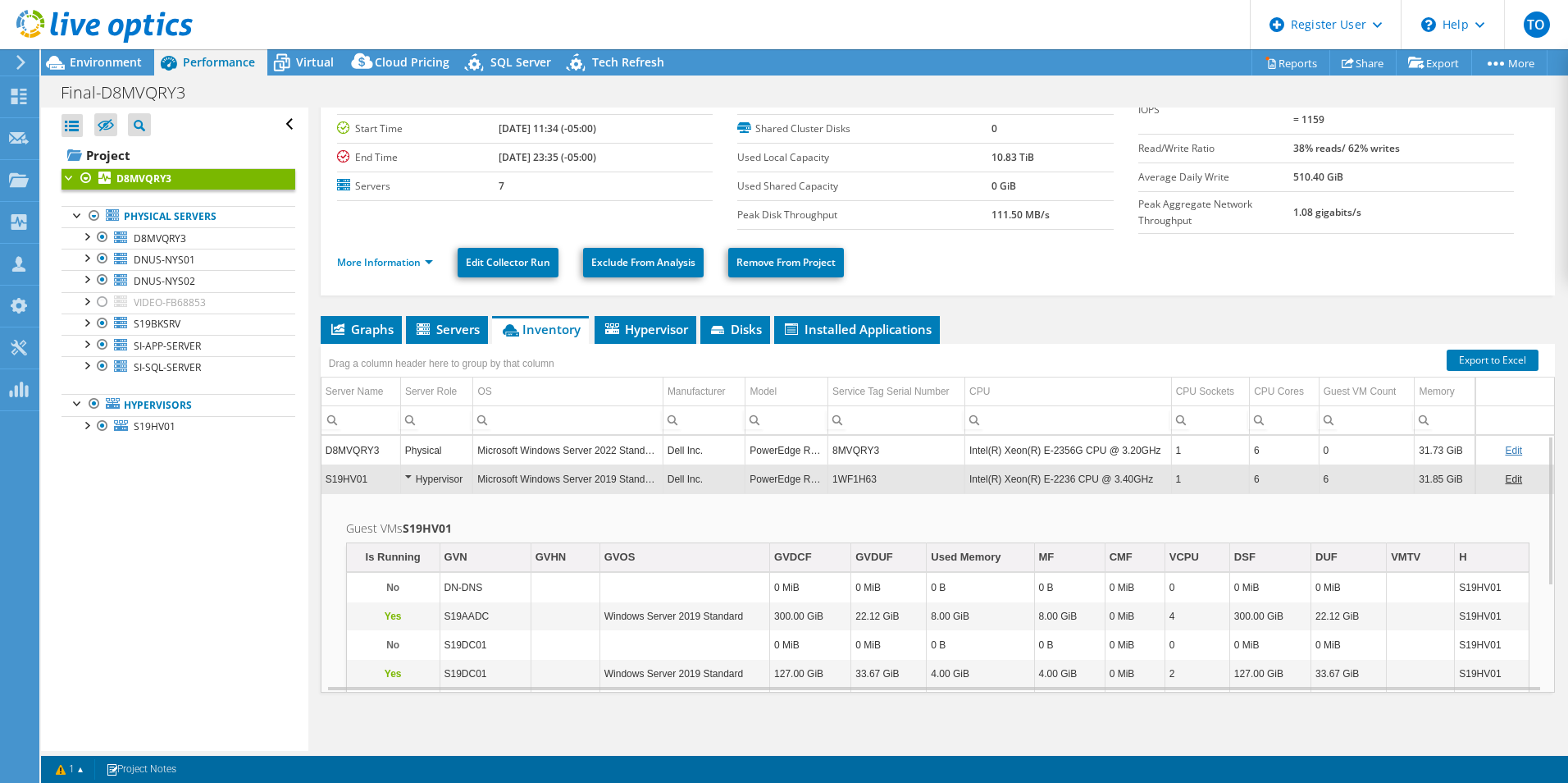
click at [336, 484] on td "S19HV01" at bounding box center [361, 479] width 80 height 29
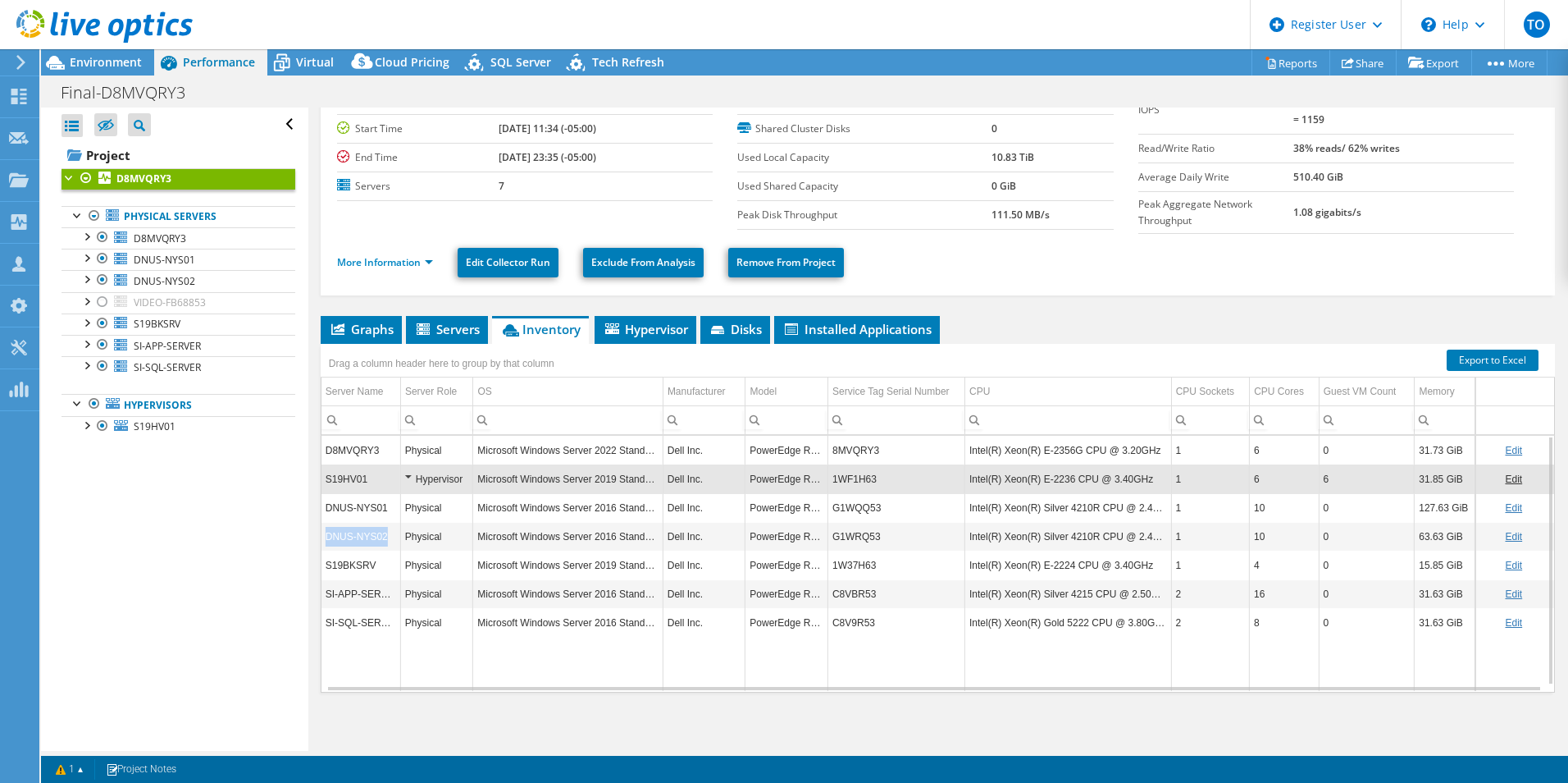
copy td "DNUS-NYS02"
drag, startPoint x: 367, startPoint y: 534, endPoint x: 321, endPoint y: 523, distance: 47.3
click at [321, 523] on td "DNUS-NYS02" at bounding box center [361, 537] width 80 height 29
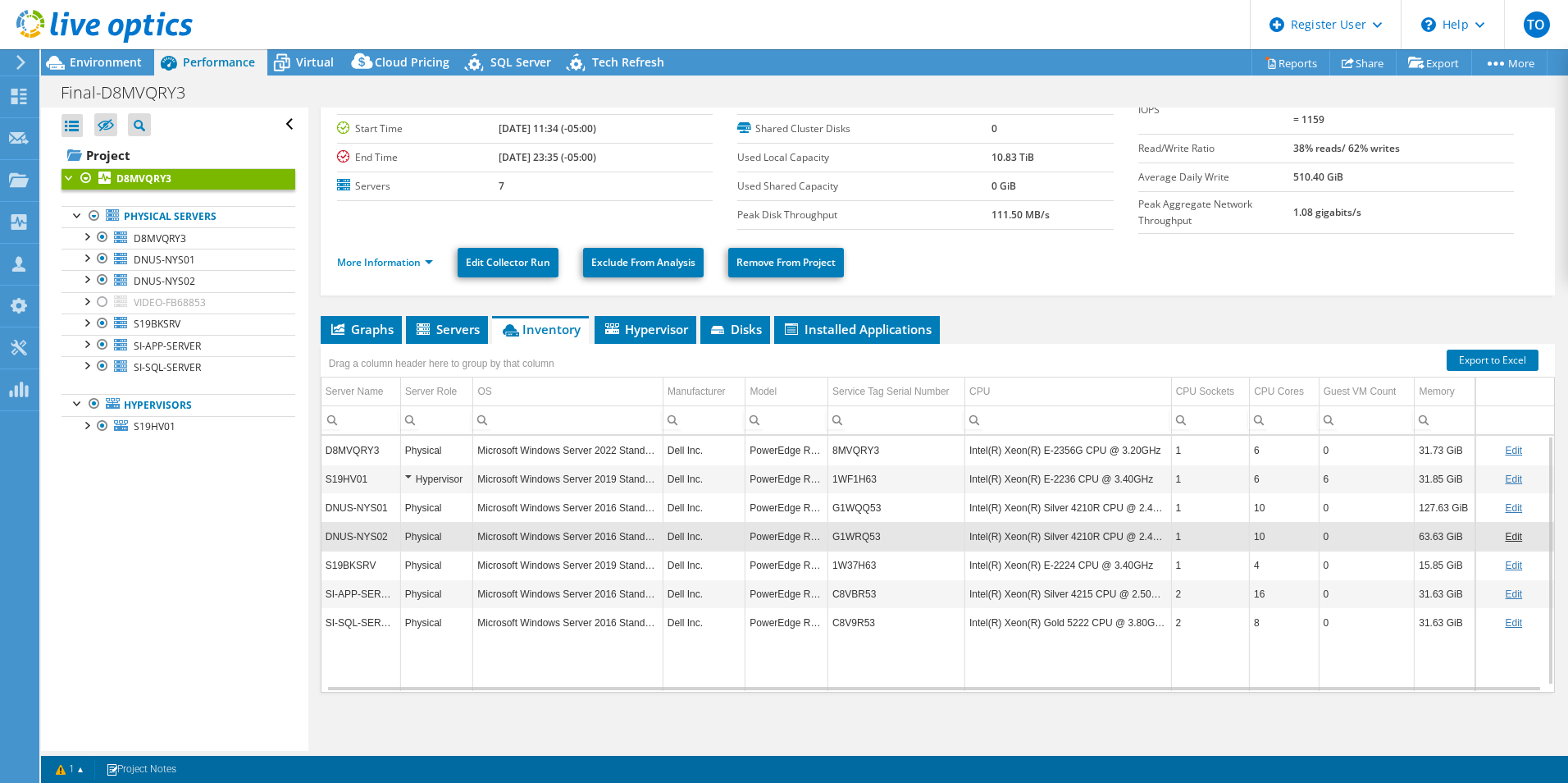
click at [272, 543] on div "Open All Close All Hide Excluded Nodes Project Tree Filter" at bounding box center [174, 429] width 267 height 643
click at [97, 298] on div at bounding box center [102, 302] width 16 height 19
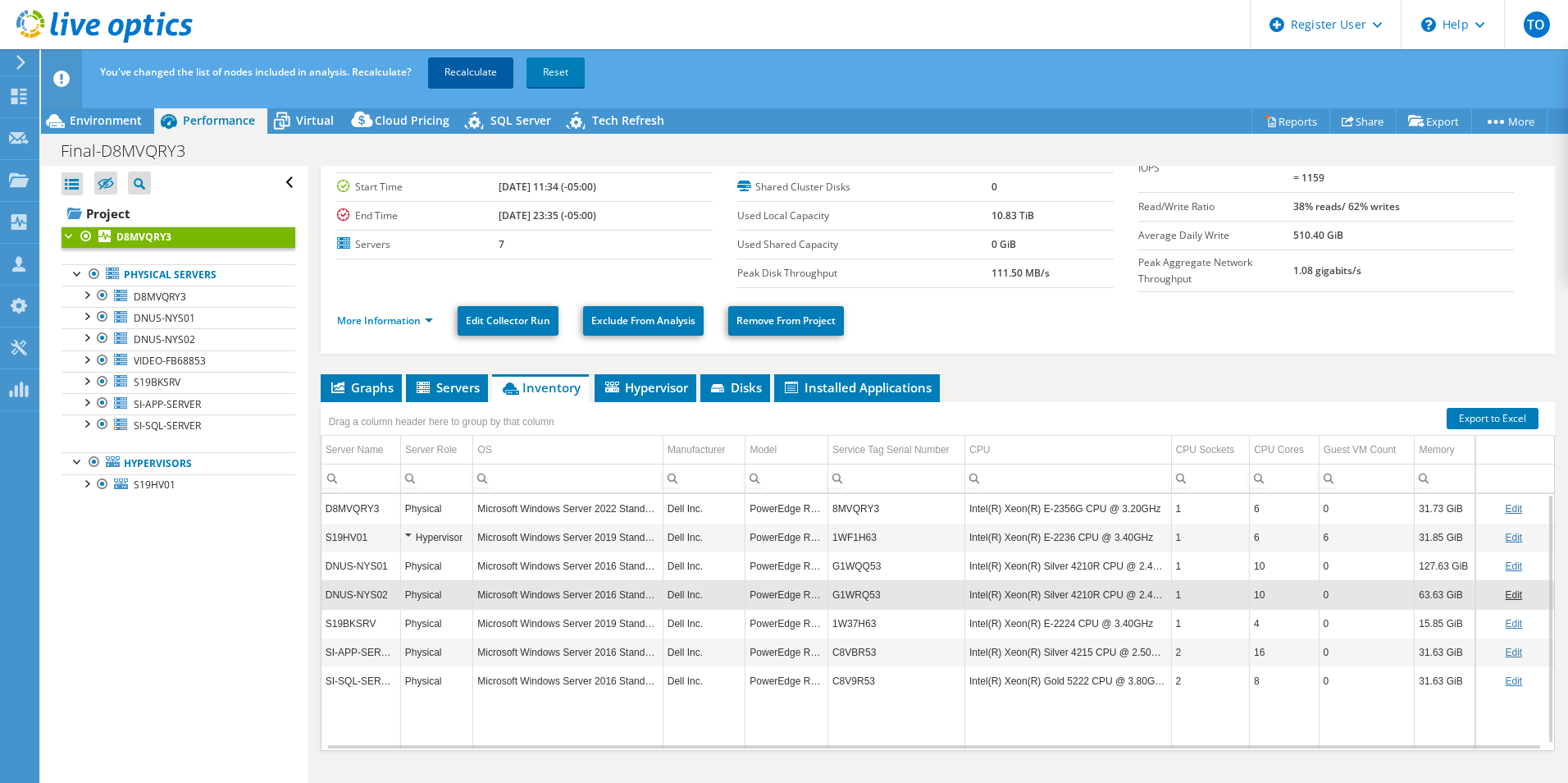
click at [495, 64] on link "Recalculate" at bounding box center [470, 72] width 85 height 29
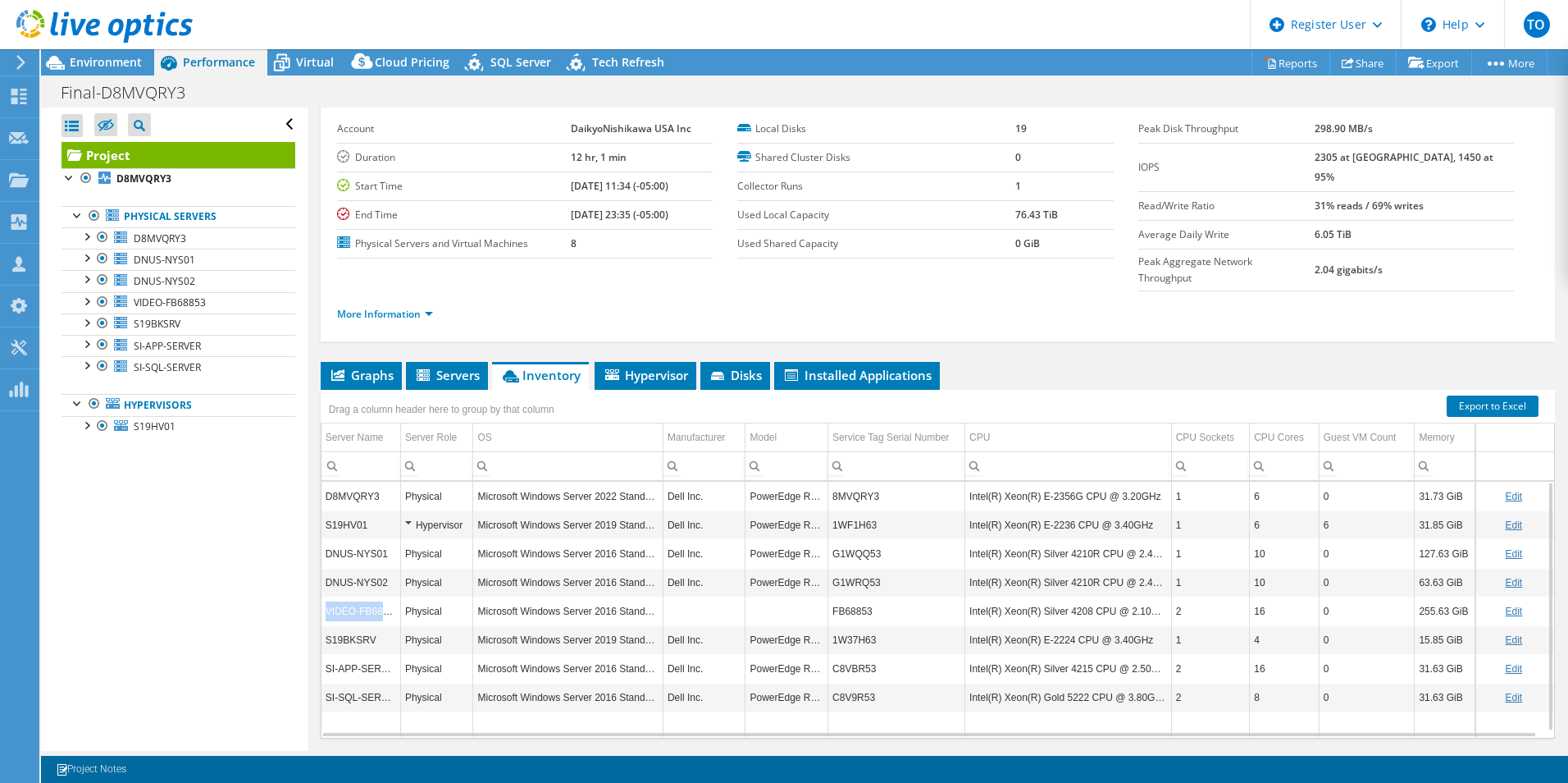
copy td "VIDEO-FB68853"
drag, startPoint x: 327, startPoint y: 578, endPoint x: 394, endPoint y: 576, distance: 67.0
click at [394, 597] on td "VIDEO-FB68853" at bounding box center [361, 611] width 80 height 29
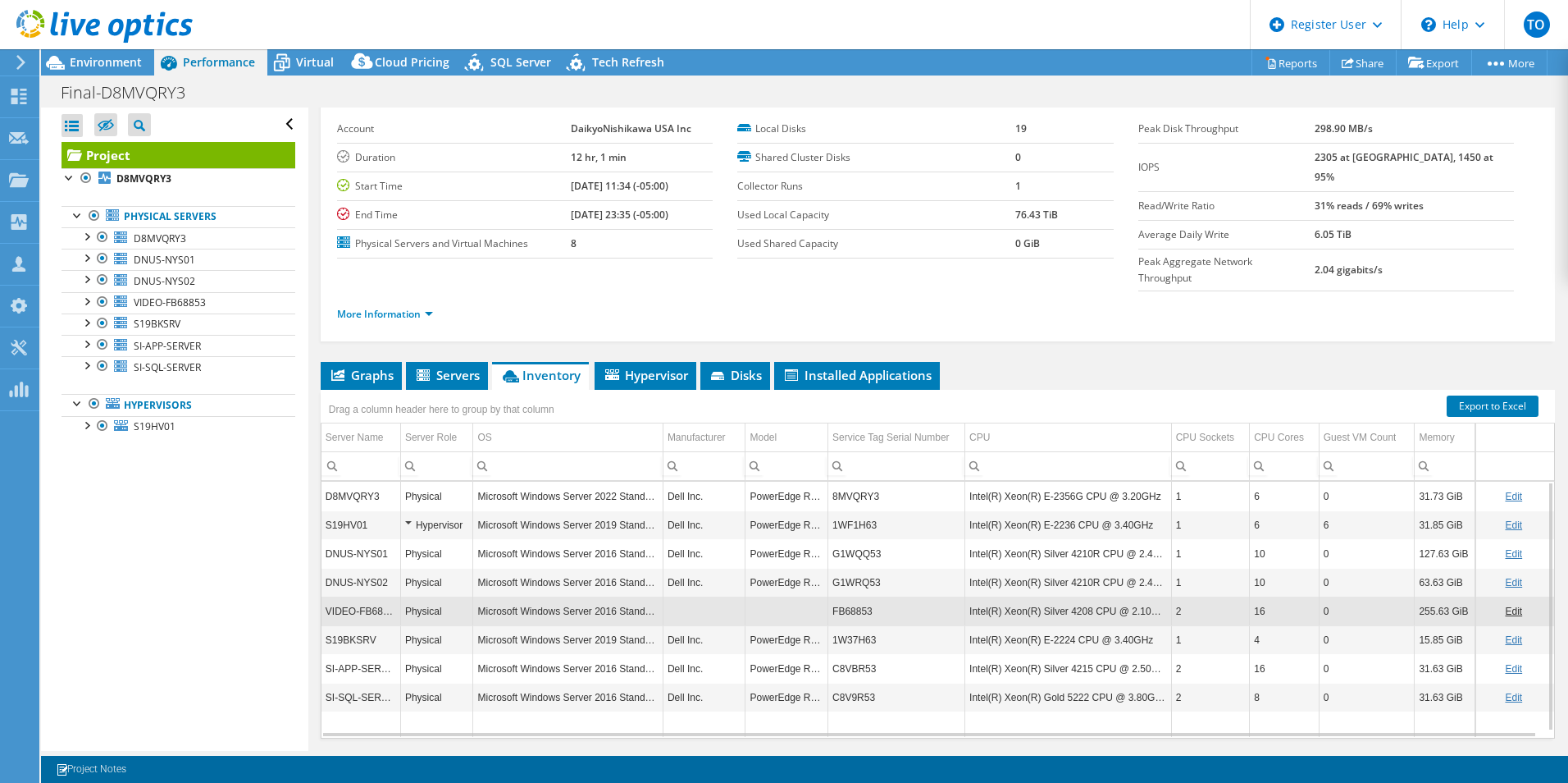
click at [275, 572] on div "Open All Close All Hide Excluded Nodes Project Tree Filter" at bounding box center [174, 429] width 267 height 643
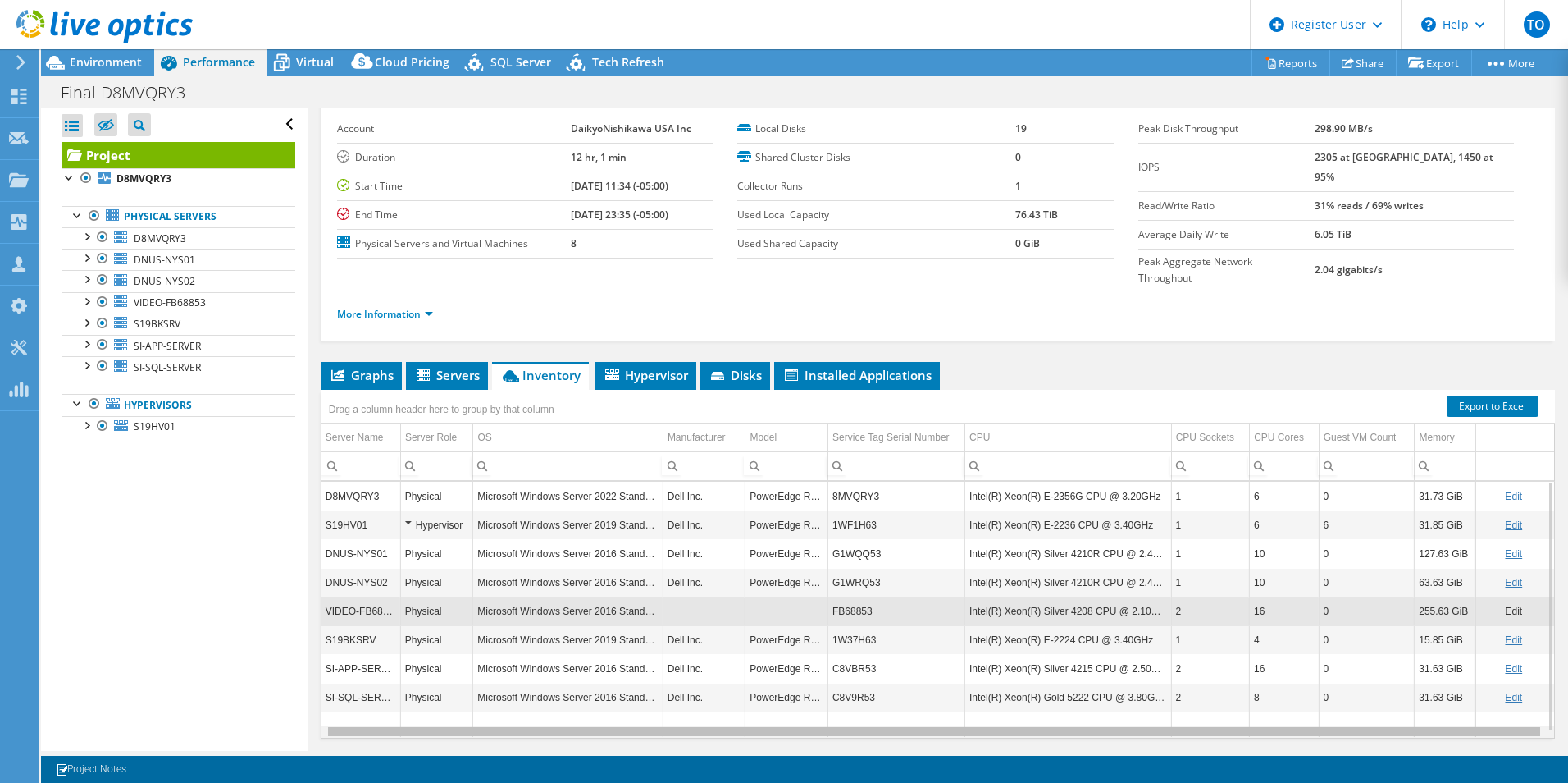
drag, startPoint x: 410, startPoint y: 703, endPoint x: 442, endPoint y: 708, distance: 32.4
click at [442, 708] on body "TO Dell User Tofi Oladipo Tofi.Oladipo@dell.com Dell My Profile Log Out \n Help…" at bounding box center [784, 391] width 1568 height 783
drag, startPoint x: 428, startPoint y: 701, endPoint x: 367, endPoint y: 697, distance: 61.1
click at [367, 697] on body "TO Dell User Tofi Oladipo Tofi.Oladipo@dell.com Dell My Profile Log Out \n Help…" at bounding box center [784, 391] width 1568 height 783
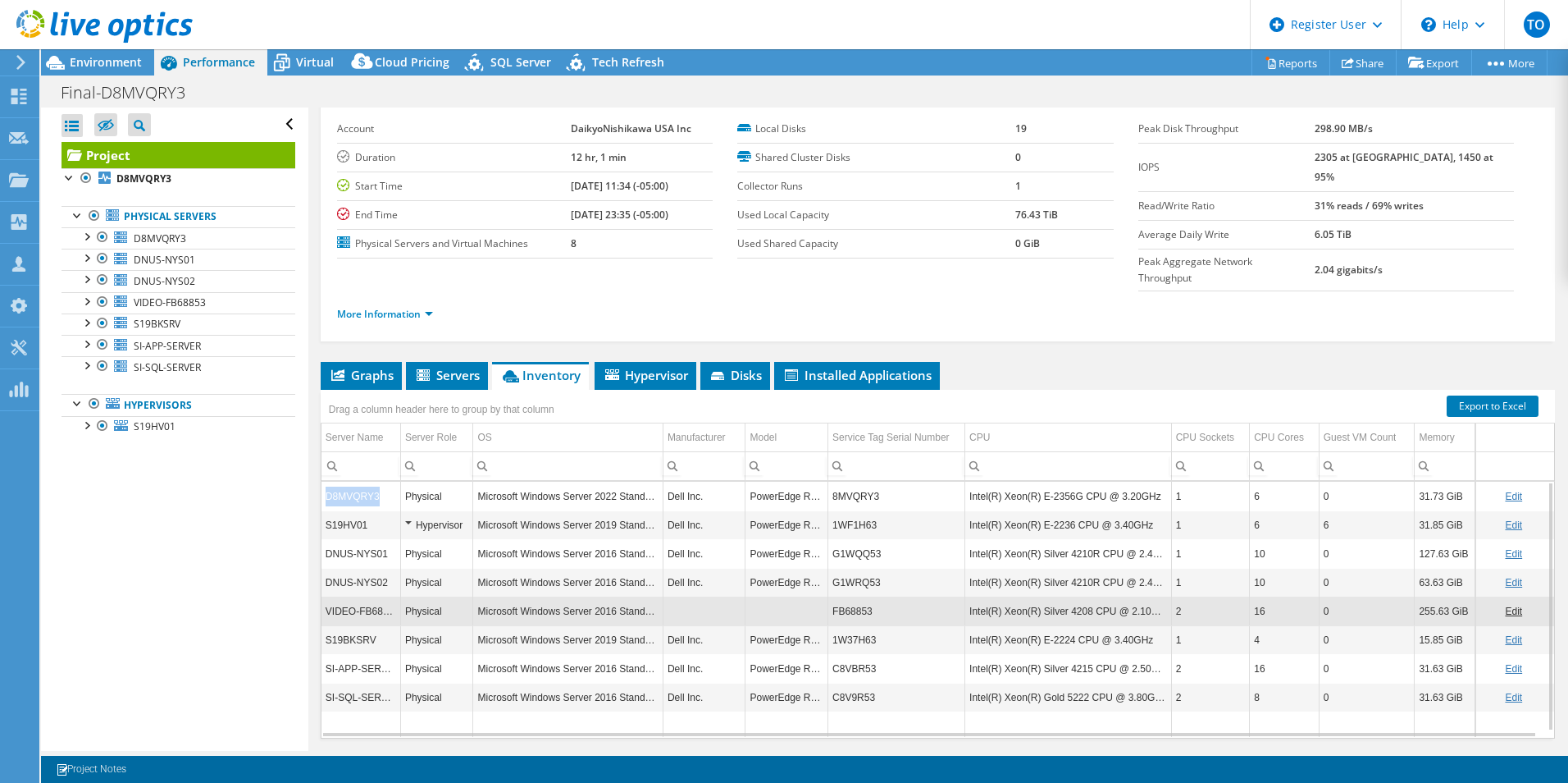
copy td "D8MVQRY3"
drag, startPoint x: 397, startPoint y: 449, endPoint x: 324, endPoint y: 456, distance: 73.3
click at [324, 481] on td "D8MVQRY3" at bounding box center [361, 496] width 80 height 29
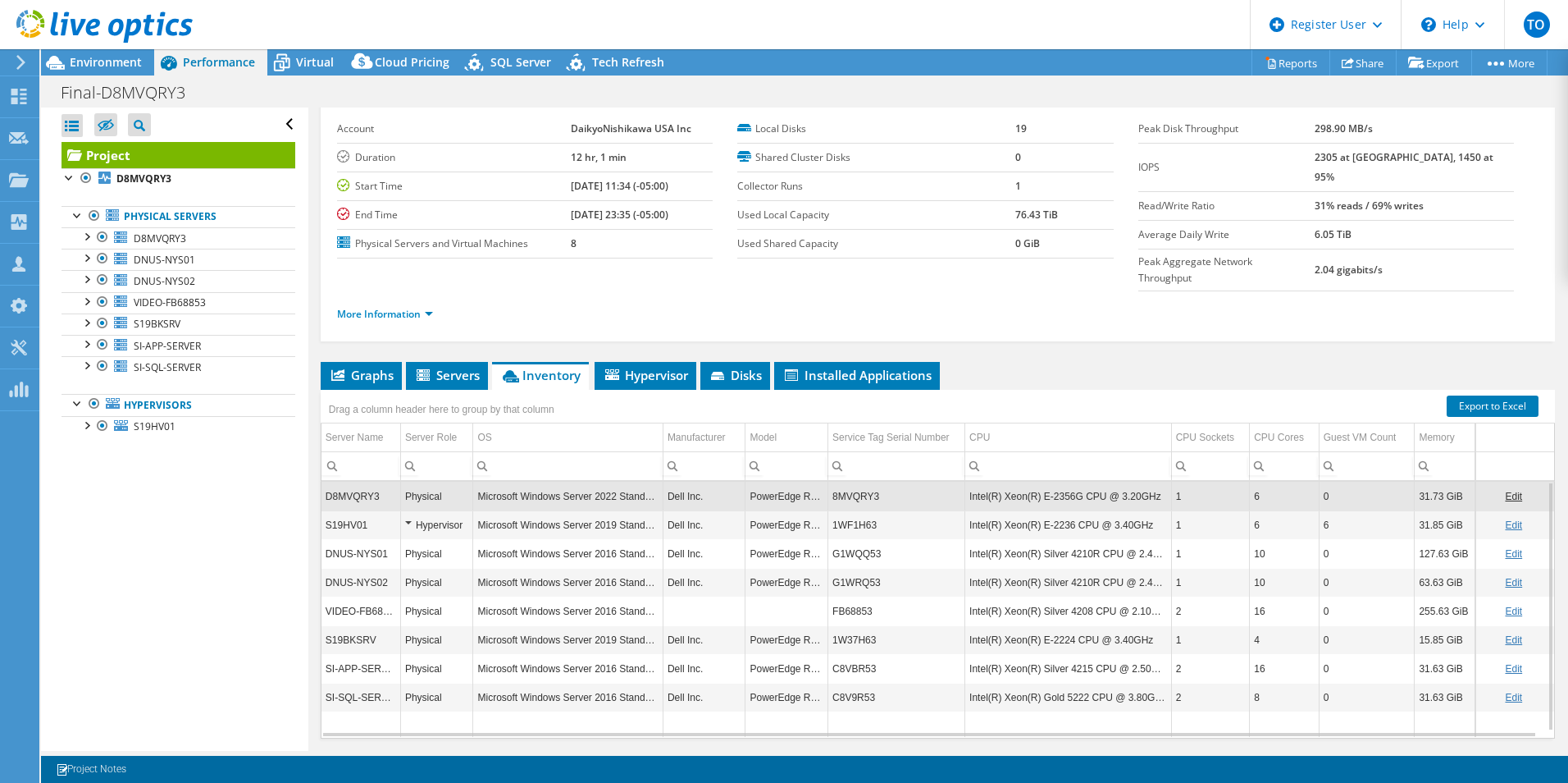
click at [252, 534] on div "Open All Close All Hide Excluded Nodes Project Tree Filter" at bounding box center [174, 429] width 267 height 643
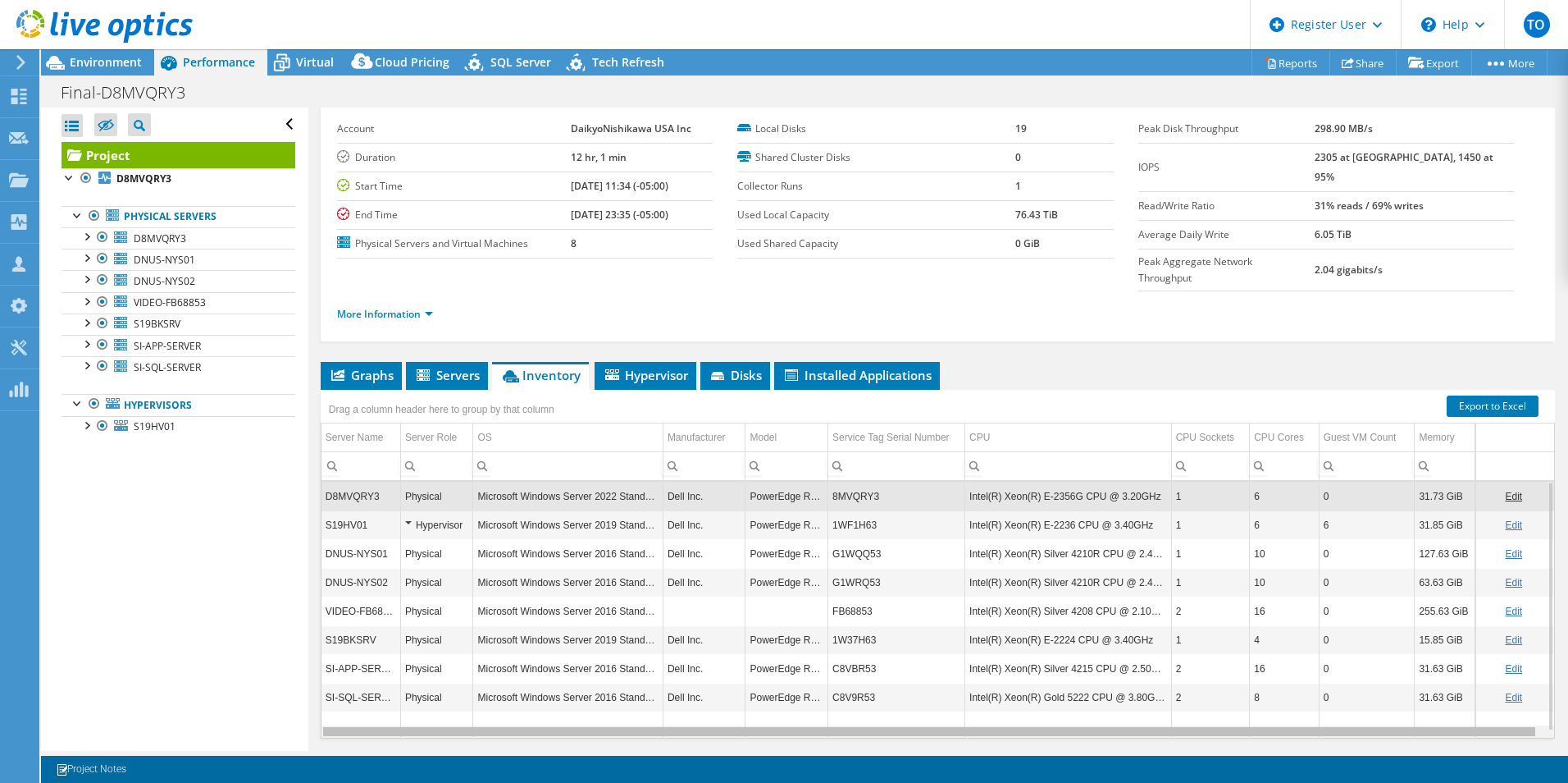
scroll to position [0, 5]
drag, startPoint x: 1161, startPoint y: 700, endPoint x: 1208, endPoint y: 701, distance: 47.0
click at [1208, 701] on body "TO Dell User Tofi Oladipo Tofi.Oladipo@dell.com Dell My Profile Log Out \n Help…" at bounding box center [784, 391] width 1568 height 783
drag, startPoint x: 827, startPoint y: 699, endPoint x: 800, endPoint y: 698, distance: 27.0
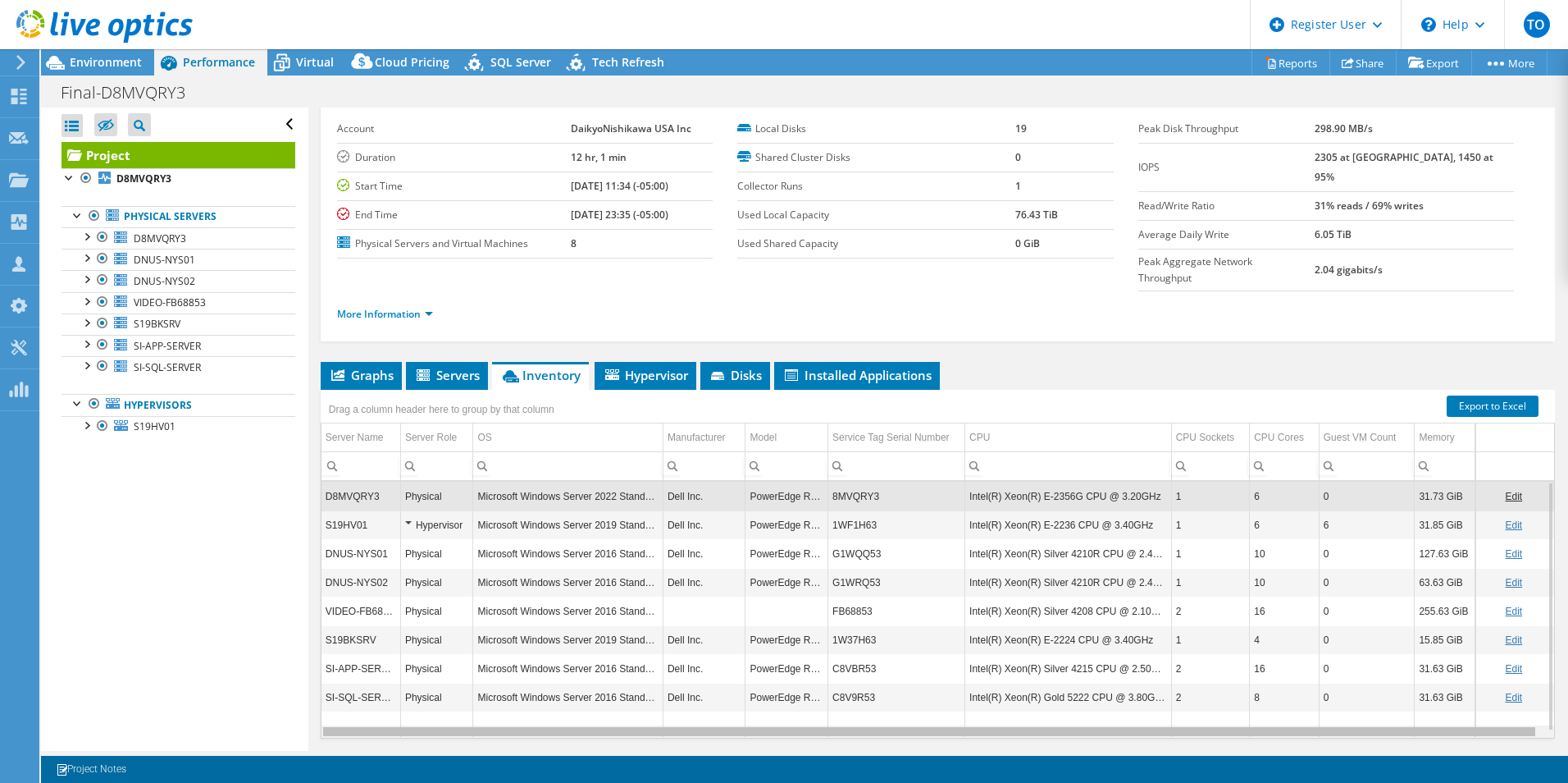
click at [800, 697] on body "TO Dell User Tofi Oladipo Tofi.Oladipo@dell.com Dell My Profile Log Out \n Help…" at bounding box center [784, 391] width 1568 height 783
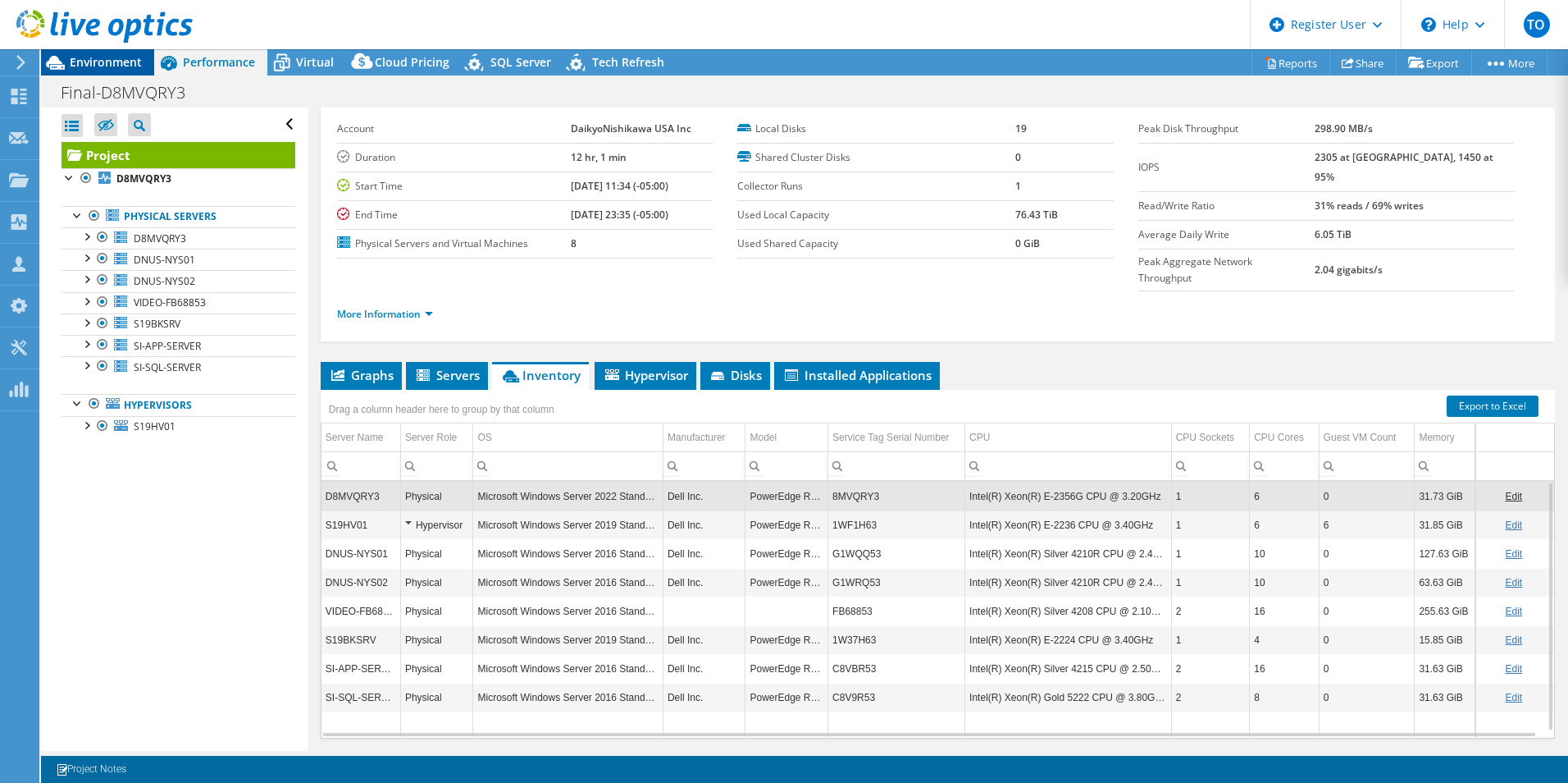
click at [133, 70] on div "Environment" at bounding box center [97, 62] width 113 height 26
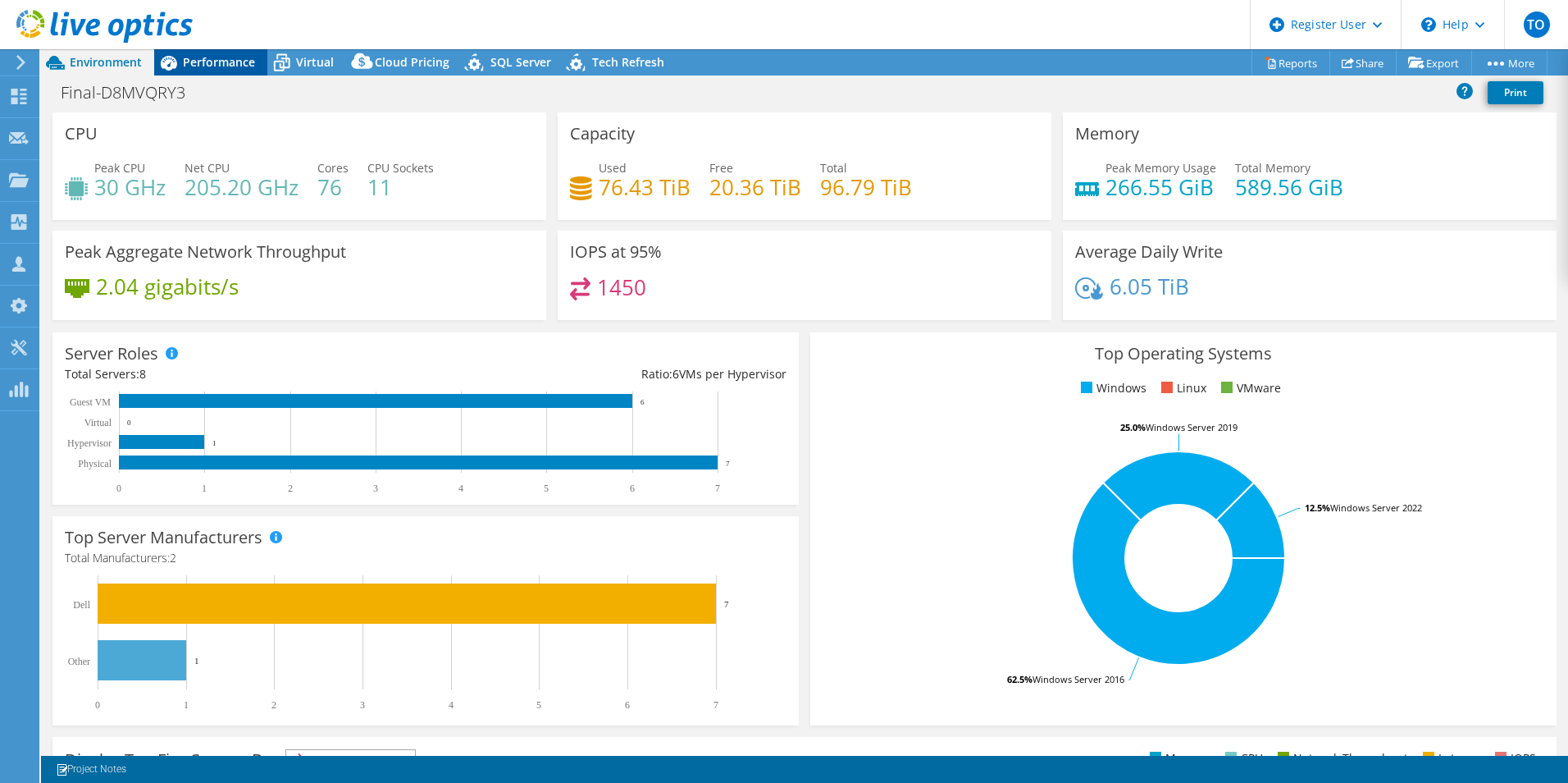
click at [221, 55] on span "Performance" at bounding box center [219, 62] width 72 height 16
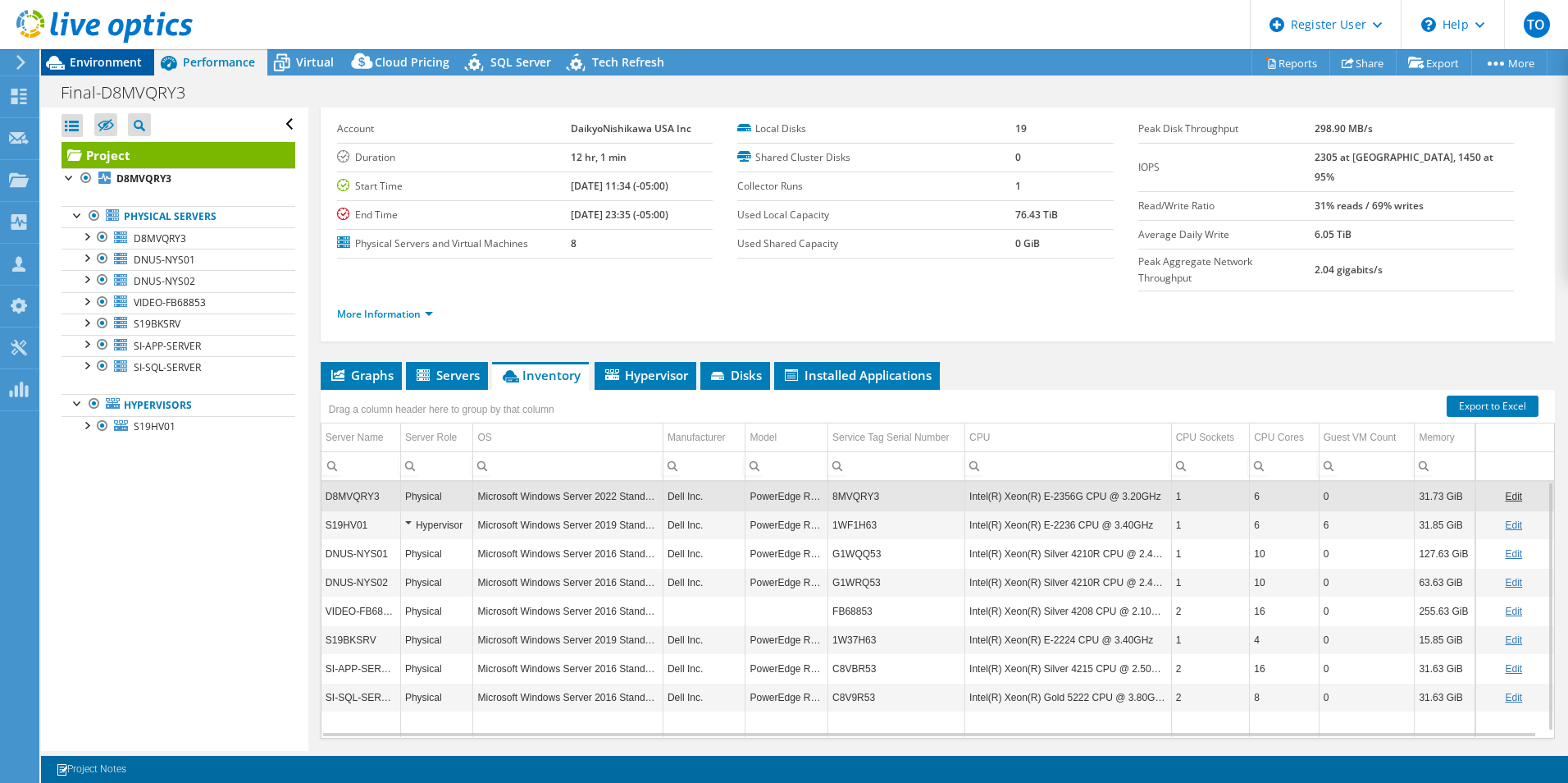
click at [129, 70] on div "Environment" at bounding box center [97, 62] width 113 height 26
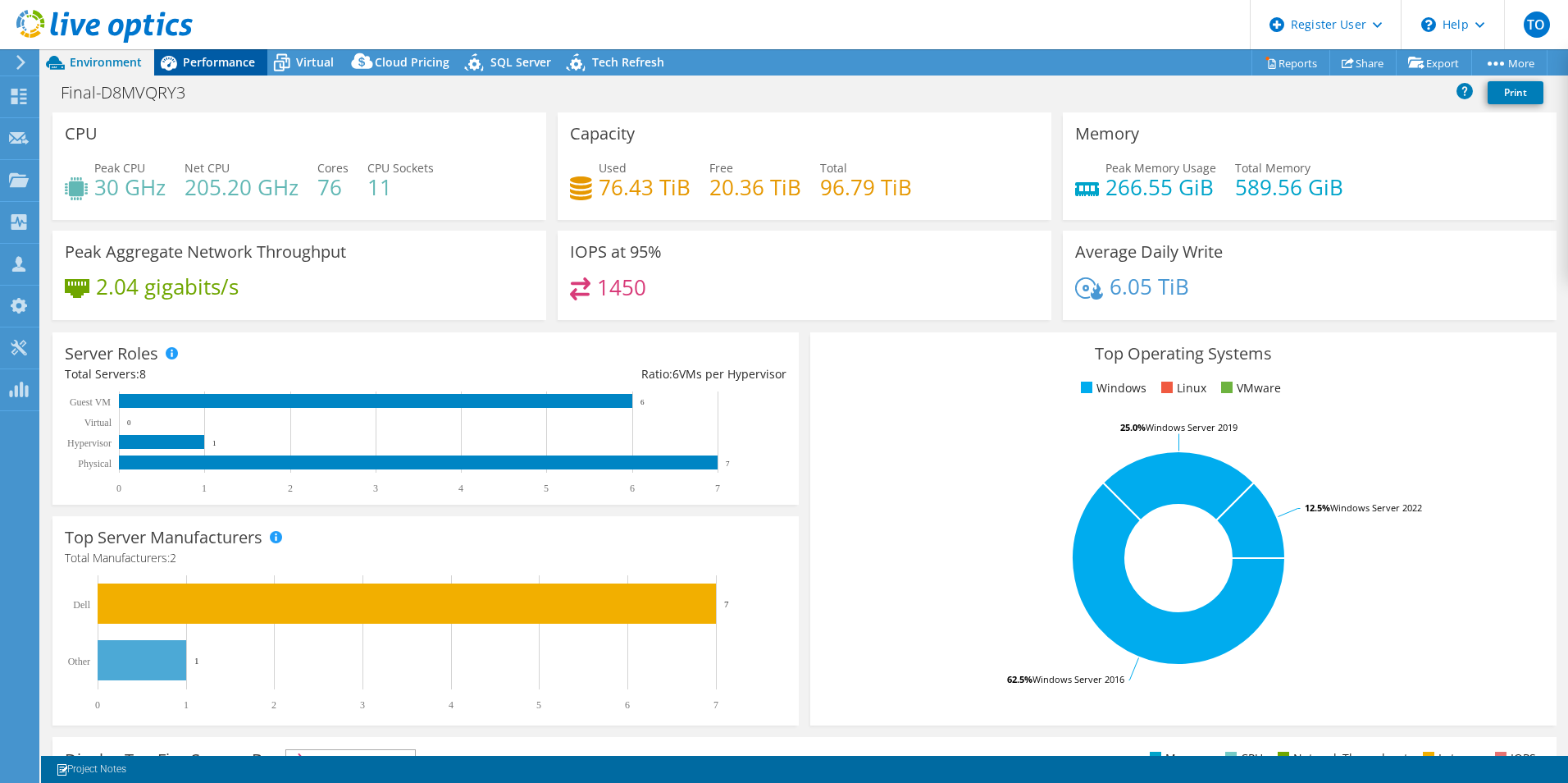
click at [184, 59] on span "Performance" at bounding box center [219, 62] width 72 height 16
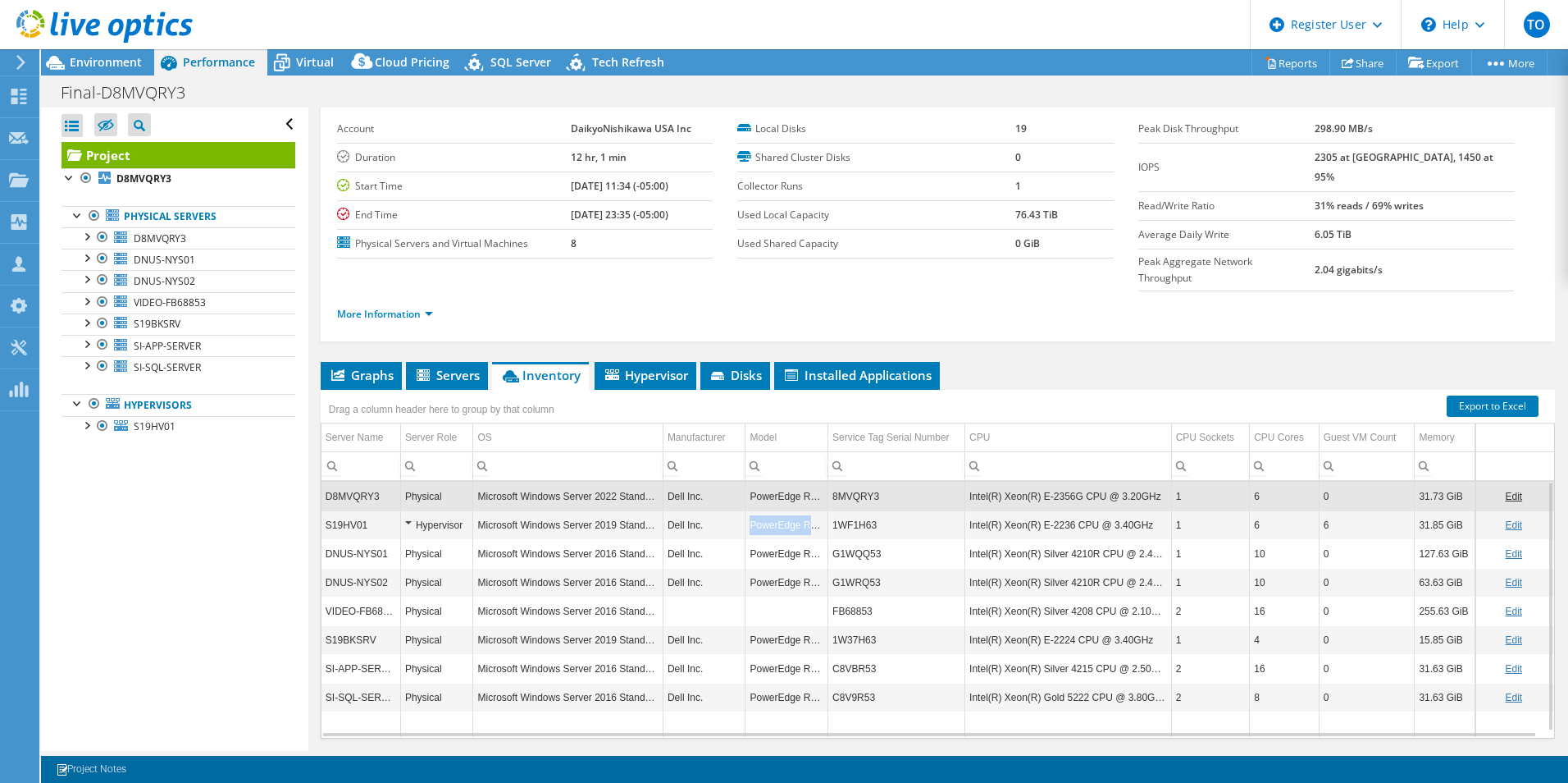
copy td "PowerEdge R340"
drag, startPoint x: 746, startPoint y: 490, endPoint x: 820, endPoint y: 500, distance: 74.7
click at [820, 510] on td "PowerEdge R340" at bounding box center [786, 525] width 82 height 29
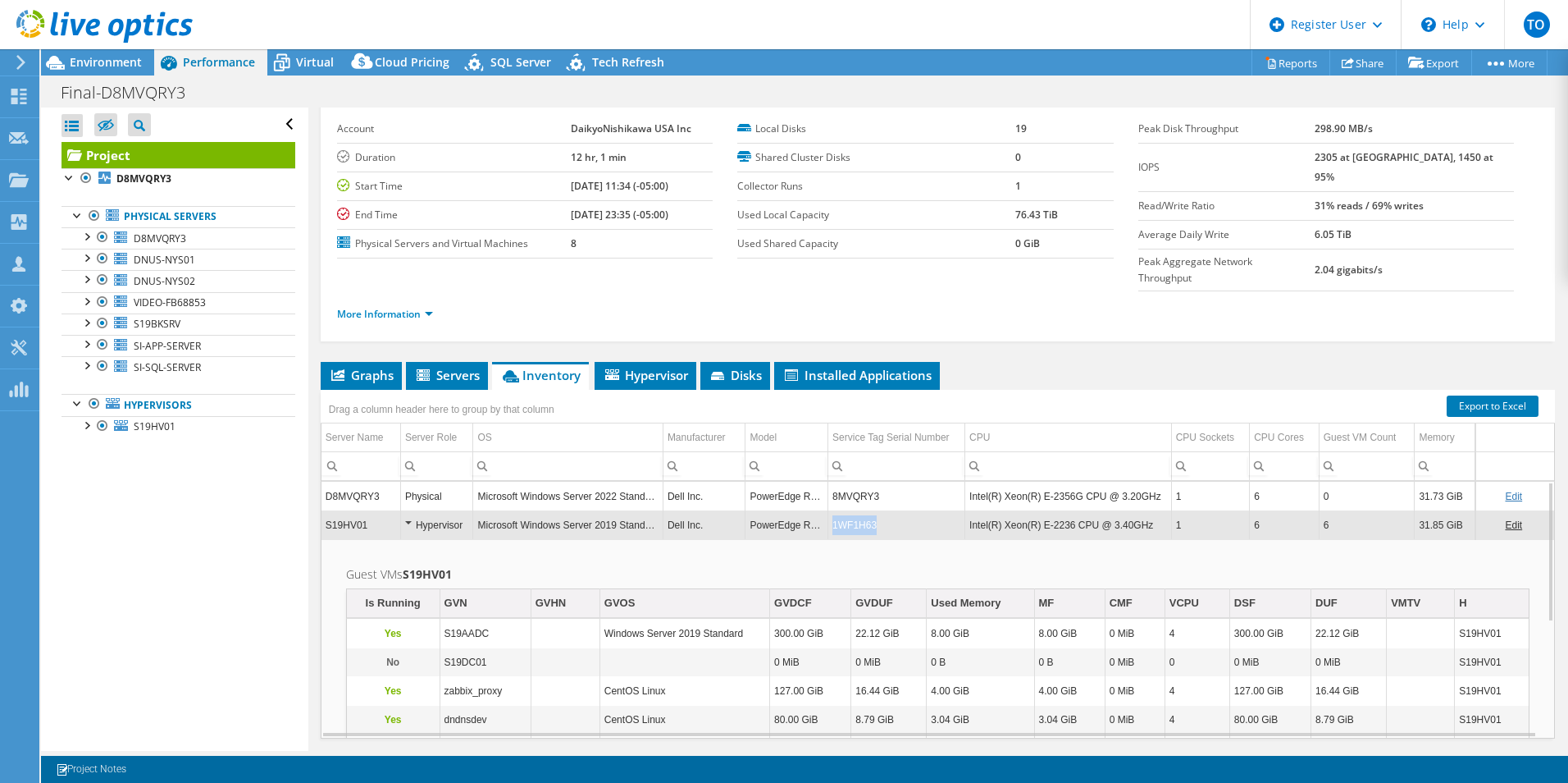
copy td "1WF1H63"
drag, startPoint x: 910, startPoint y: 493, endPoint x: 827, endPoint y: 491, distance: 83.0
click at [828, 510] on td "1WF1H63" at bounding box center [896, 525] width 137 height 29
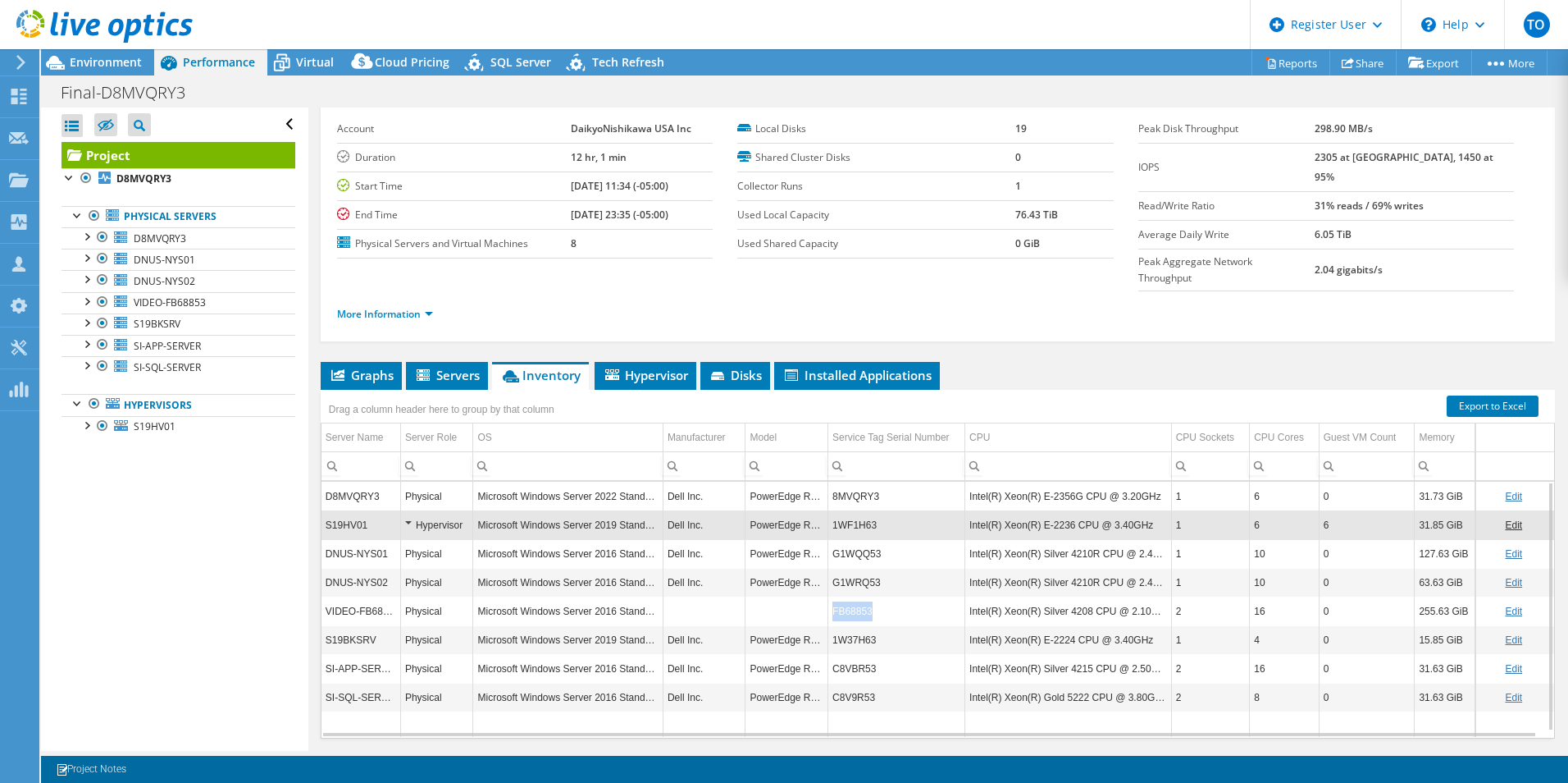
copy td "FB68853"
drag, startPoint x: 869, startPoint y: 581, endPoint x: 829, endPoint y: 574, distance: 40.6
click at [829, 597] on td "FB68853" at bounding box center [896, 611] width 137 height 29
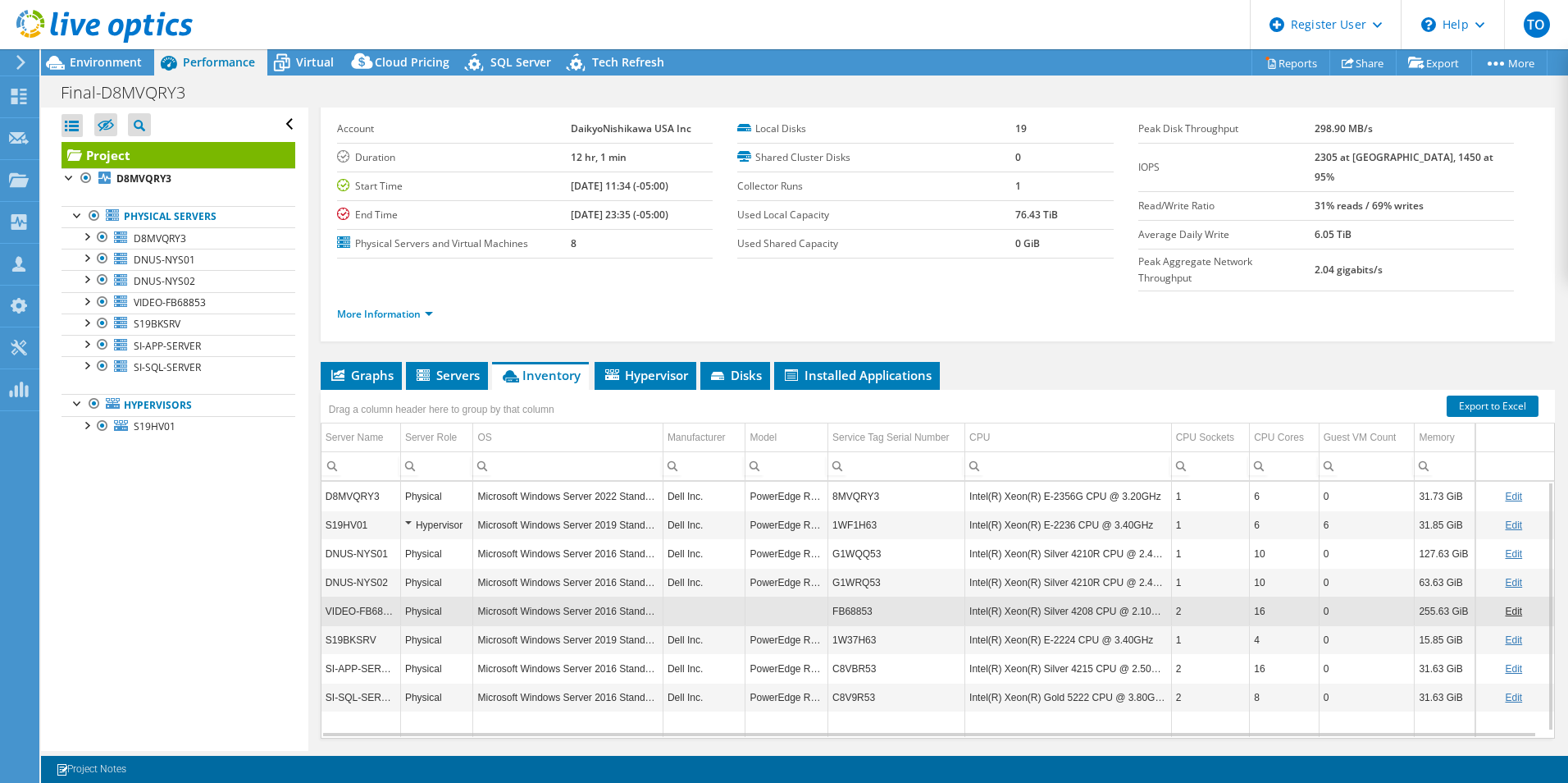
click at [377, 390] on div "Drag a column header here to group by that column" at bounding box center [441, 408] width 241 height 35
click at [368, 367] on span "Graphs" at bounding box center [361, 375] width 65 height 16
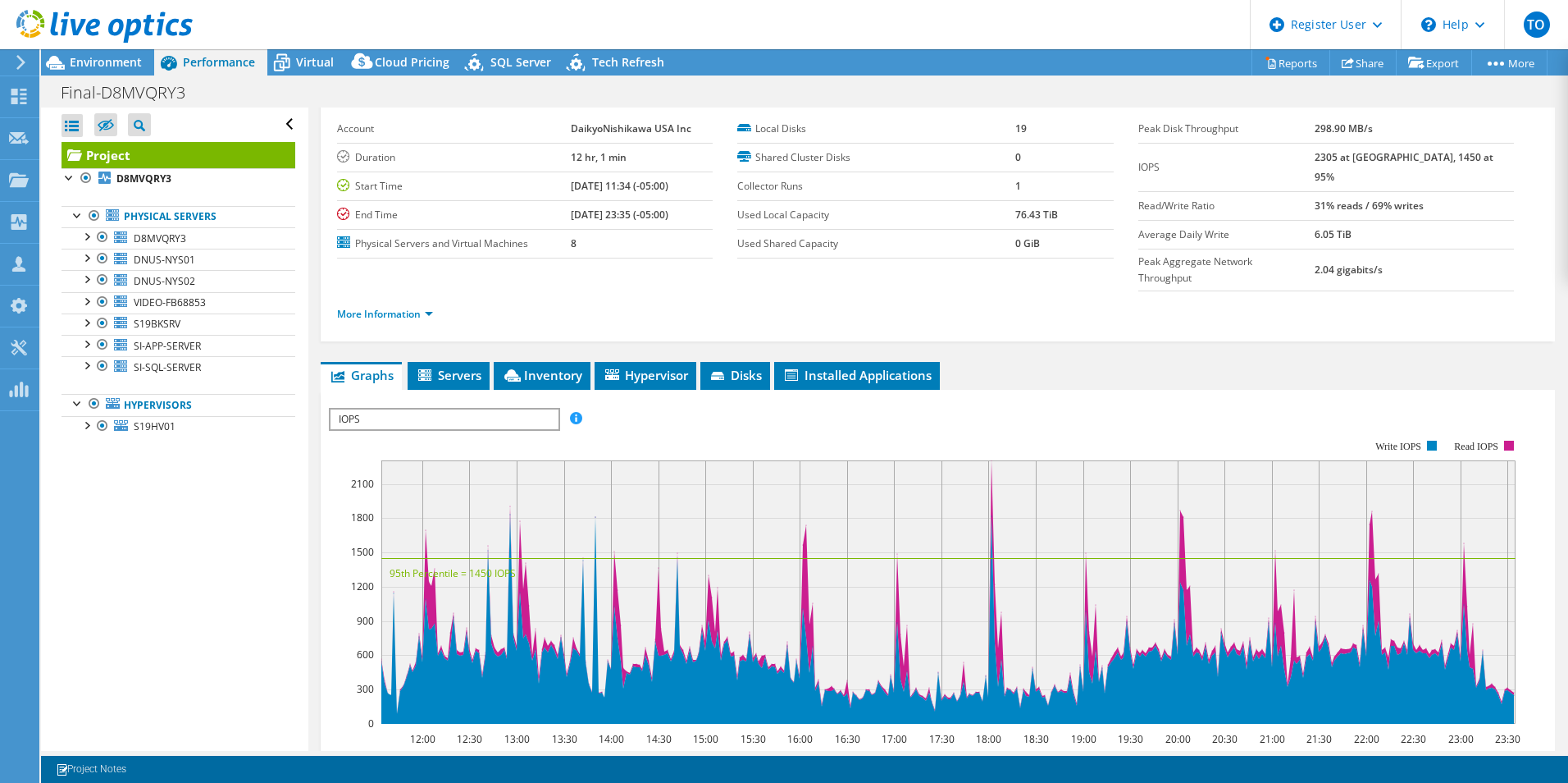
drag, startPoint x: 452, startPoint y: 448, endPoint x: 444, endPoint y: 482, distance: 34.9
click at [445, 482] on rect at bounding box center [947, 591] width 1134 height 263
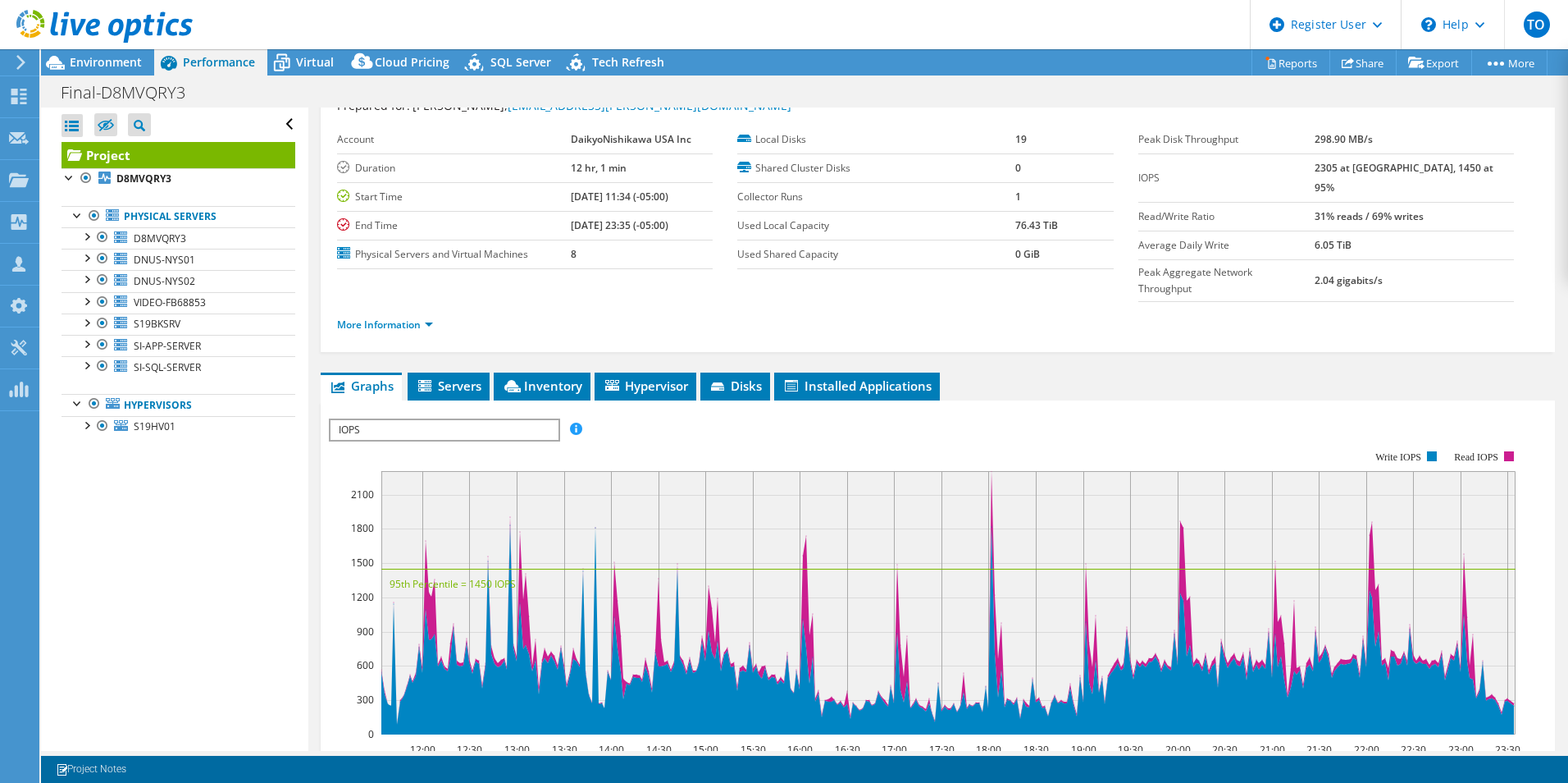
scroll to position [82, 0]
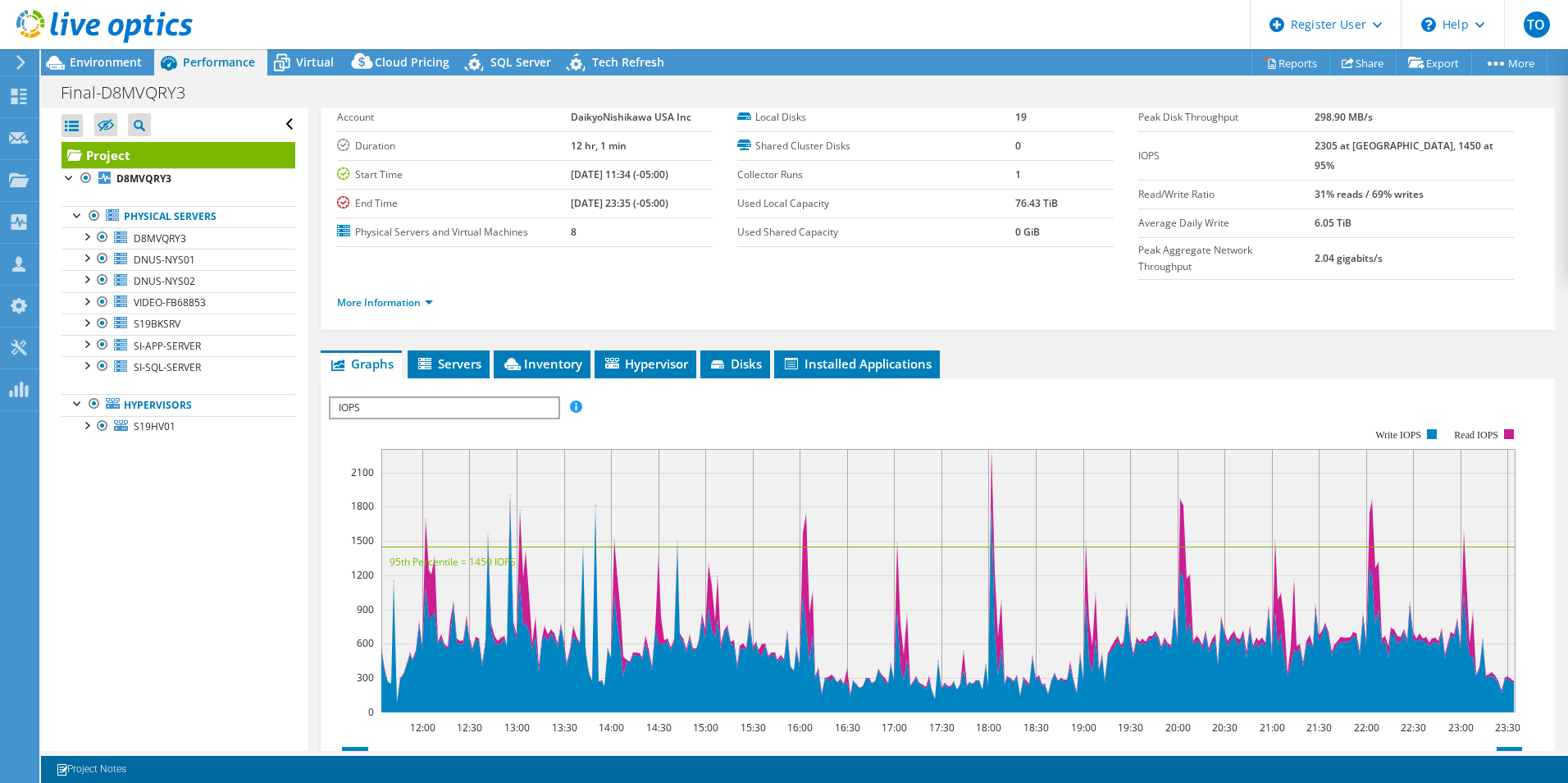
click at [433, 407] on rect at bounding box center [925, 571] width 1193 height 328
click at [428, 398] on span "IOPS" at bounding box center [444, 408] width 227 height 19
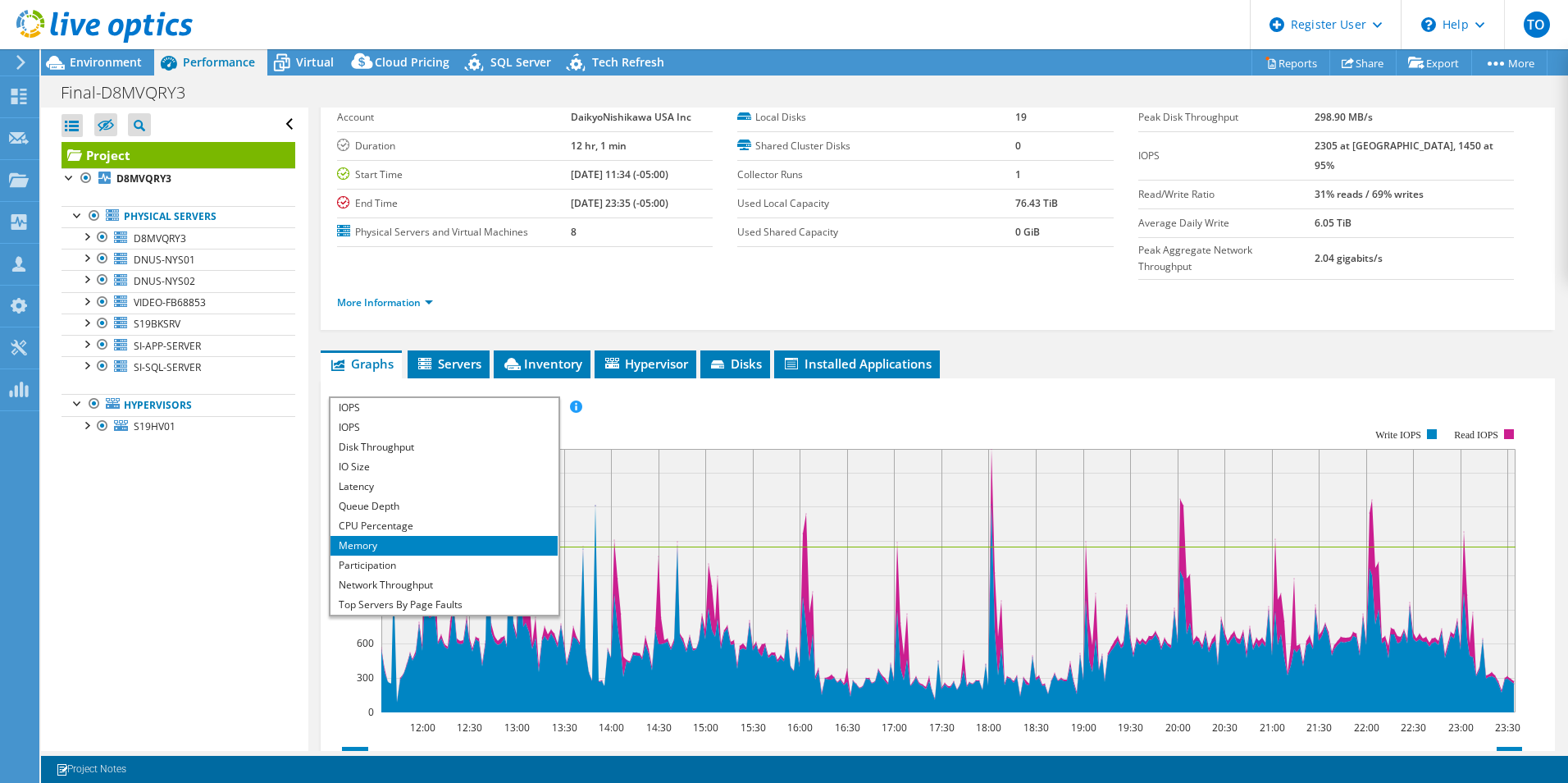
click at [422, 398] on span "IOPS" at bounding box center [444, 408] width 227 height 19
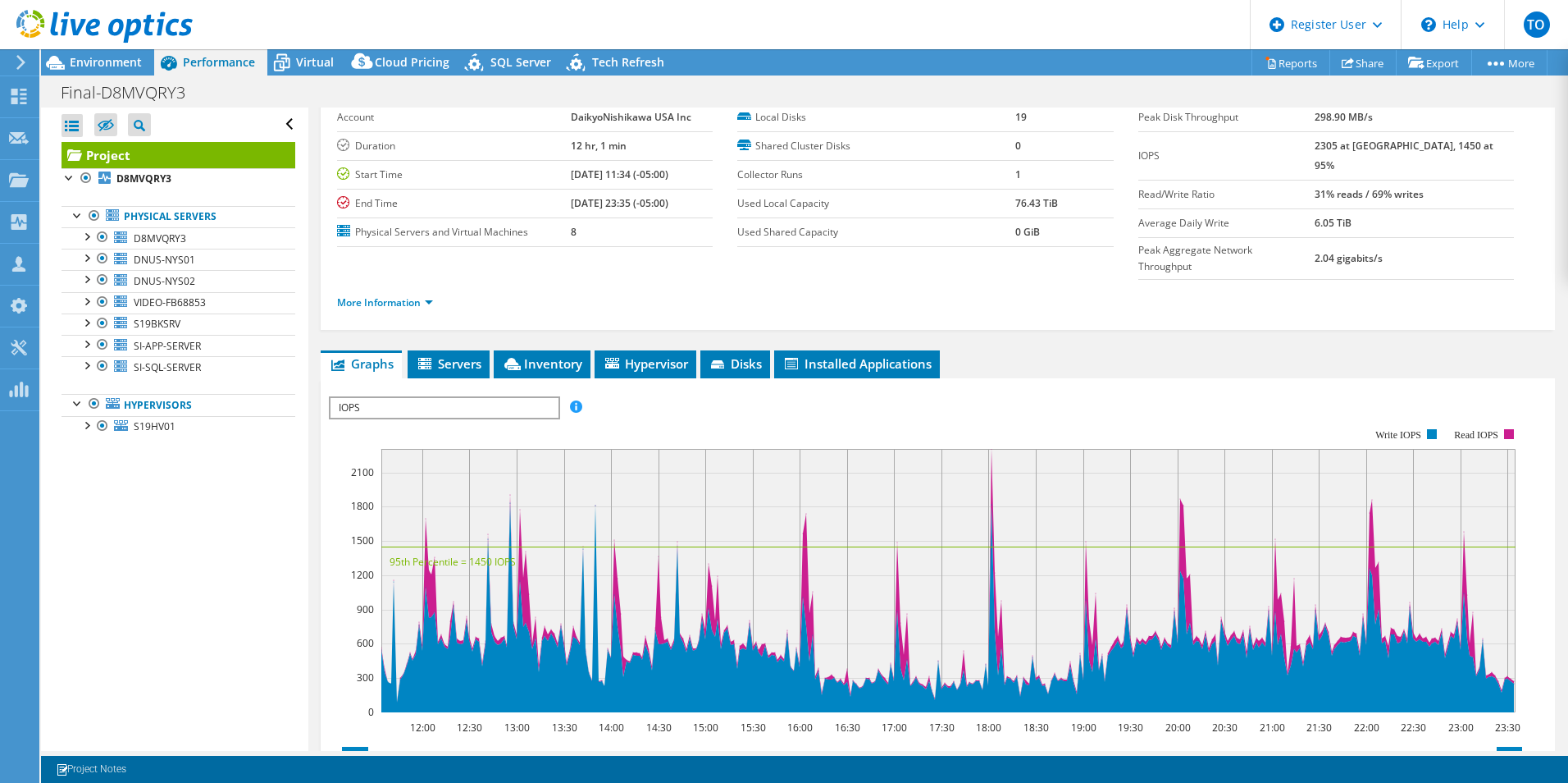
click at [422, 398] on span "IOPS" at bounding box center [444, 408] width 227 height 19
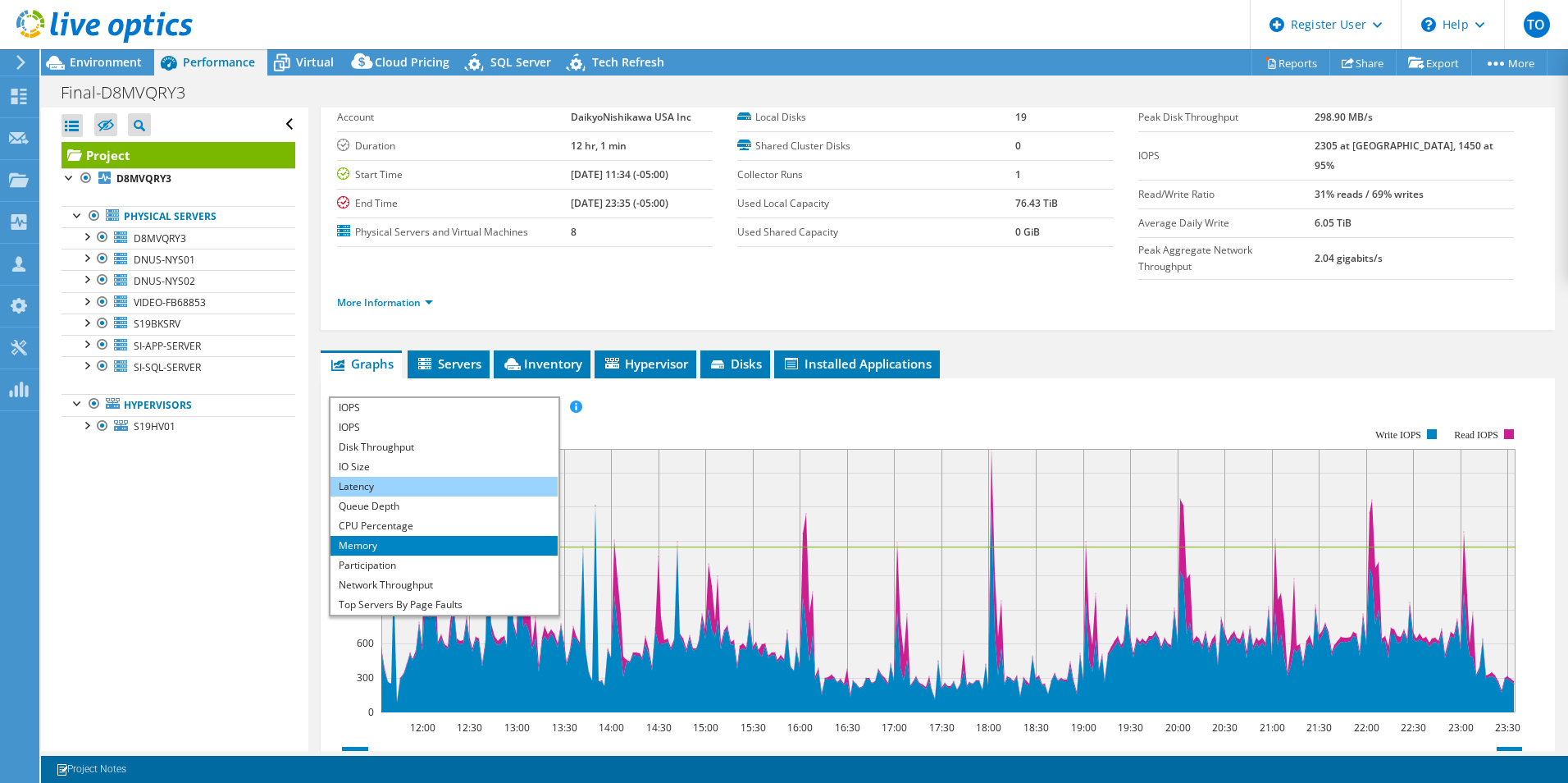
click at [400, 476] on li "Latency" at bounding box center [444, 486] width 227 height 19
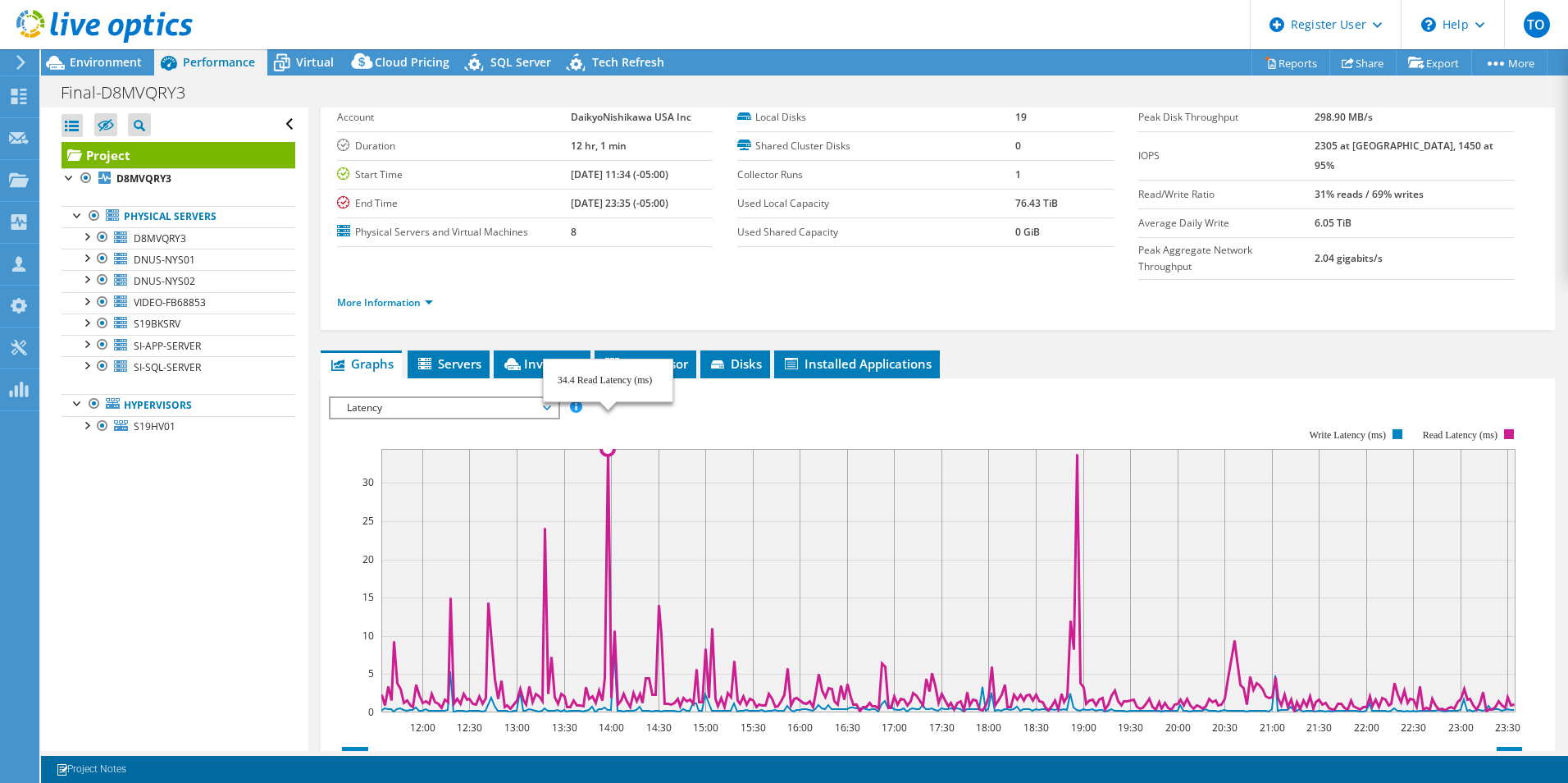
click at [608, 449] on icon at bounding box center [947, 580] width 1133 height 262
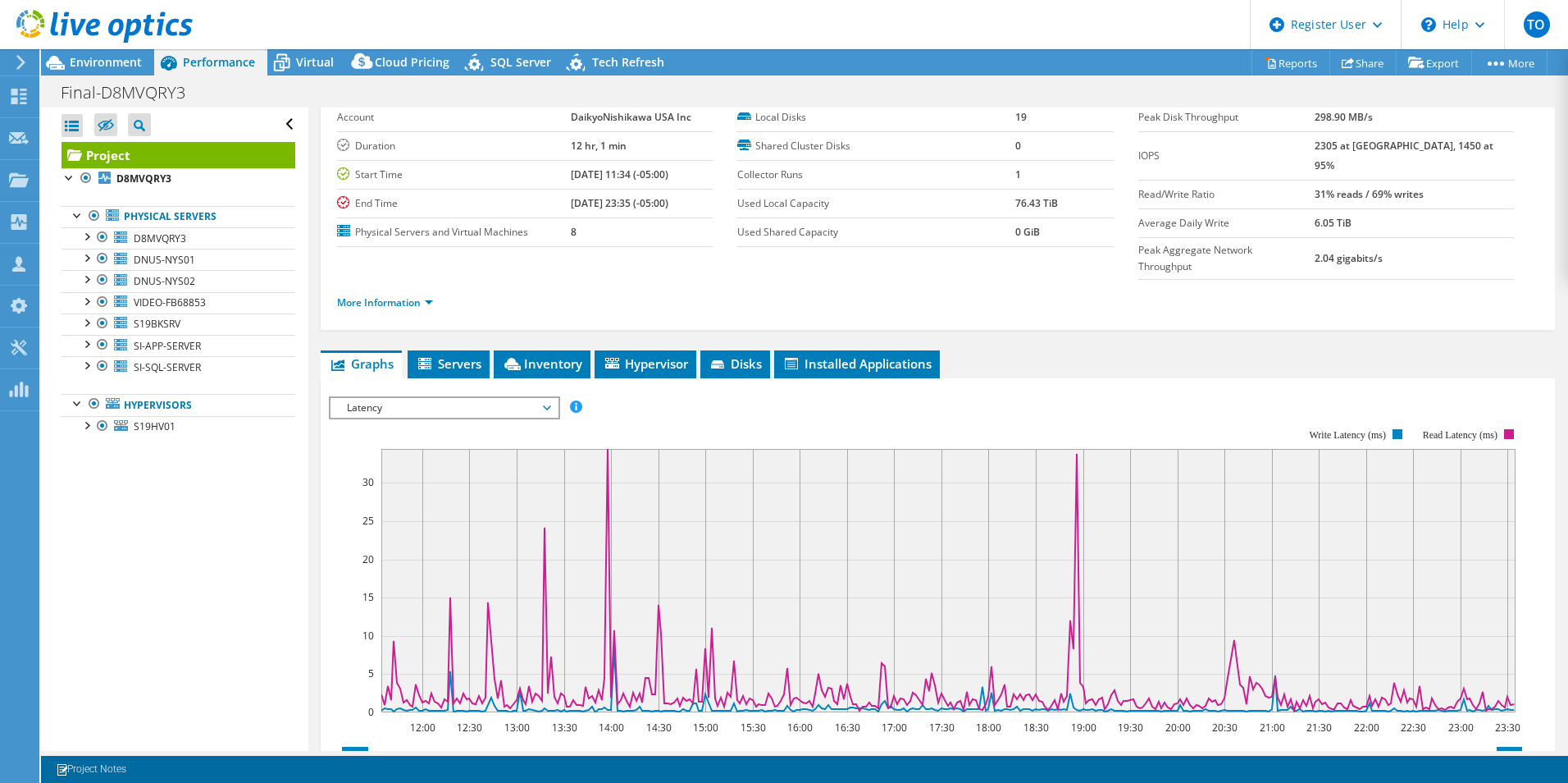
click at [480, 398] on span "Latency" at bounding box center [443, 408] width 210 height 19
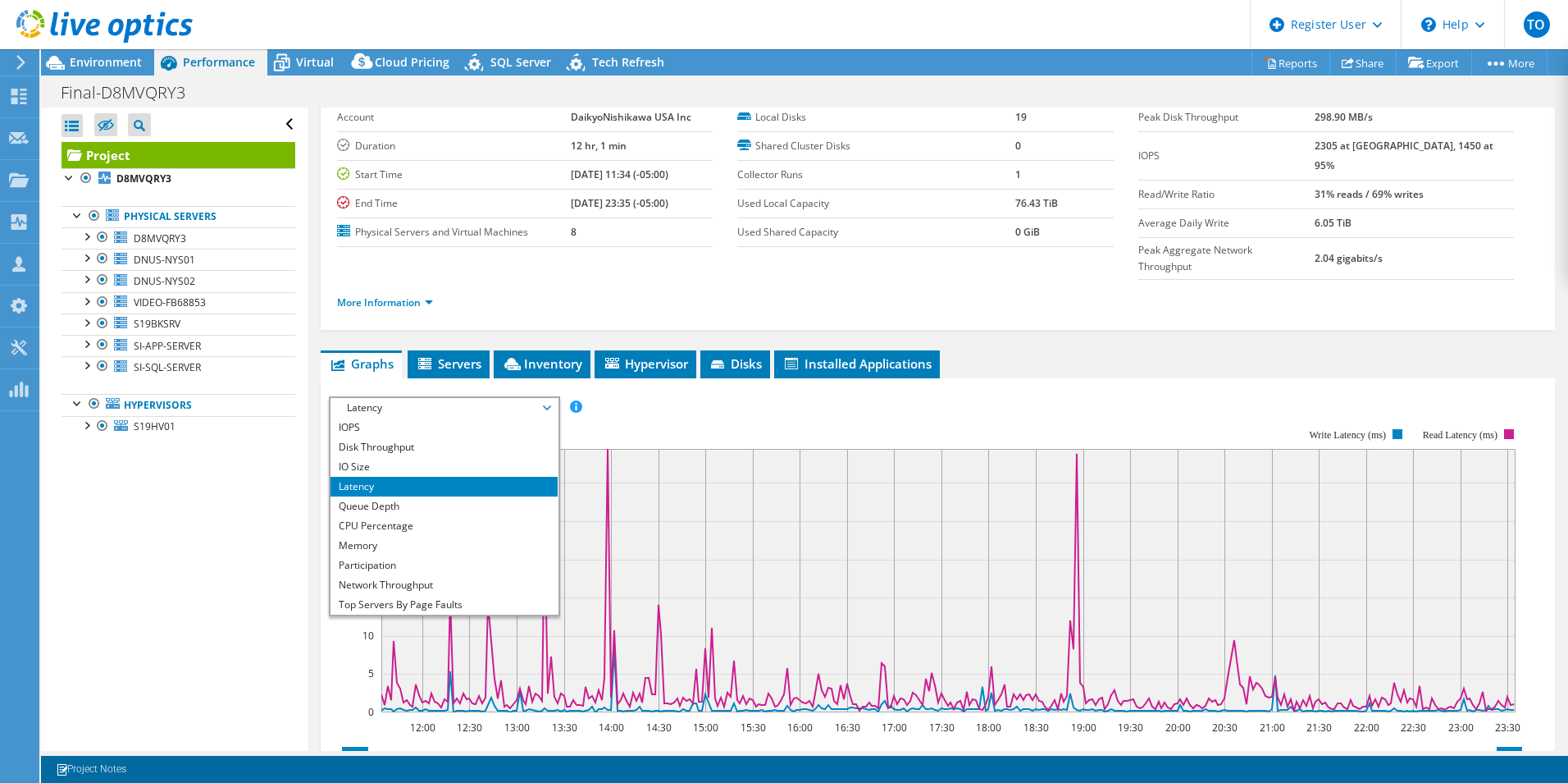
scroll to position [59, 0]
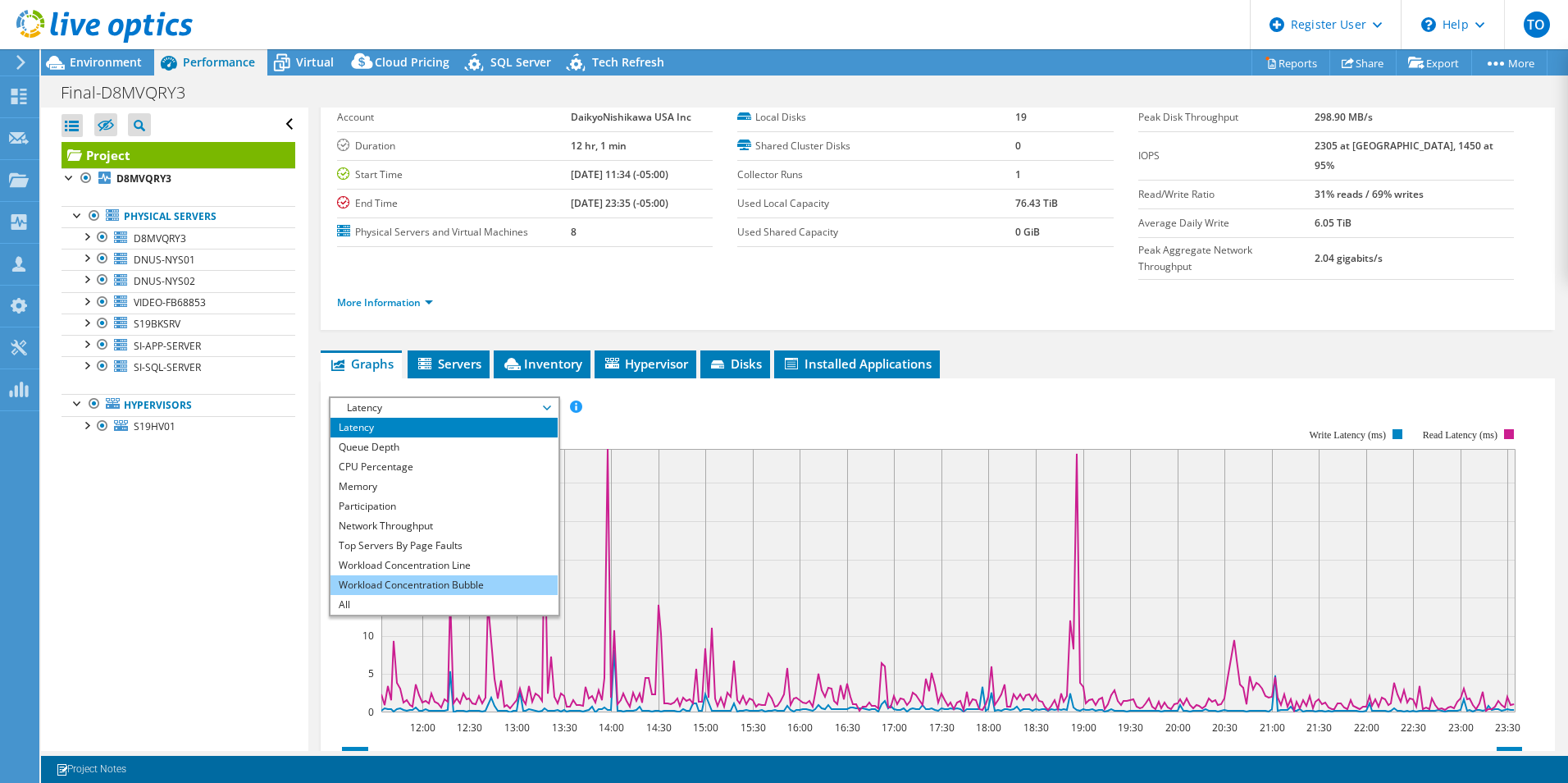
click at [480, 575] on li "Workload Concentration Bubble" at bounding box center [444, 585] width 227 height 19
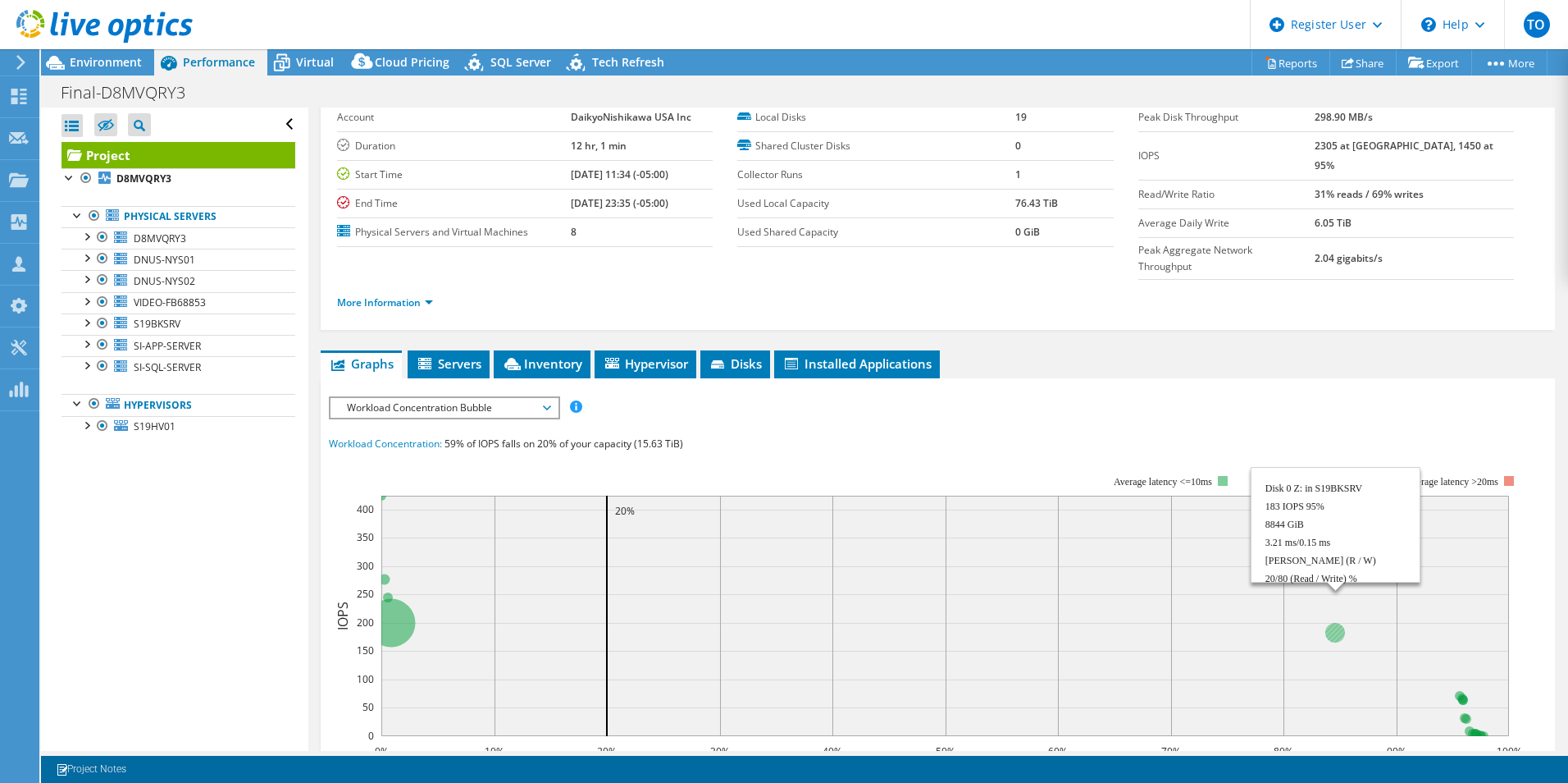
click at [1331, 623] on circle at bounding box center [1334, 633] width 19 height 19
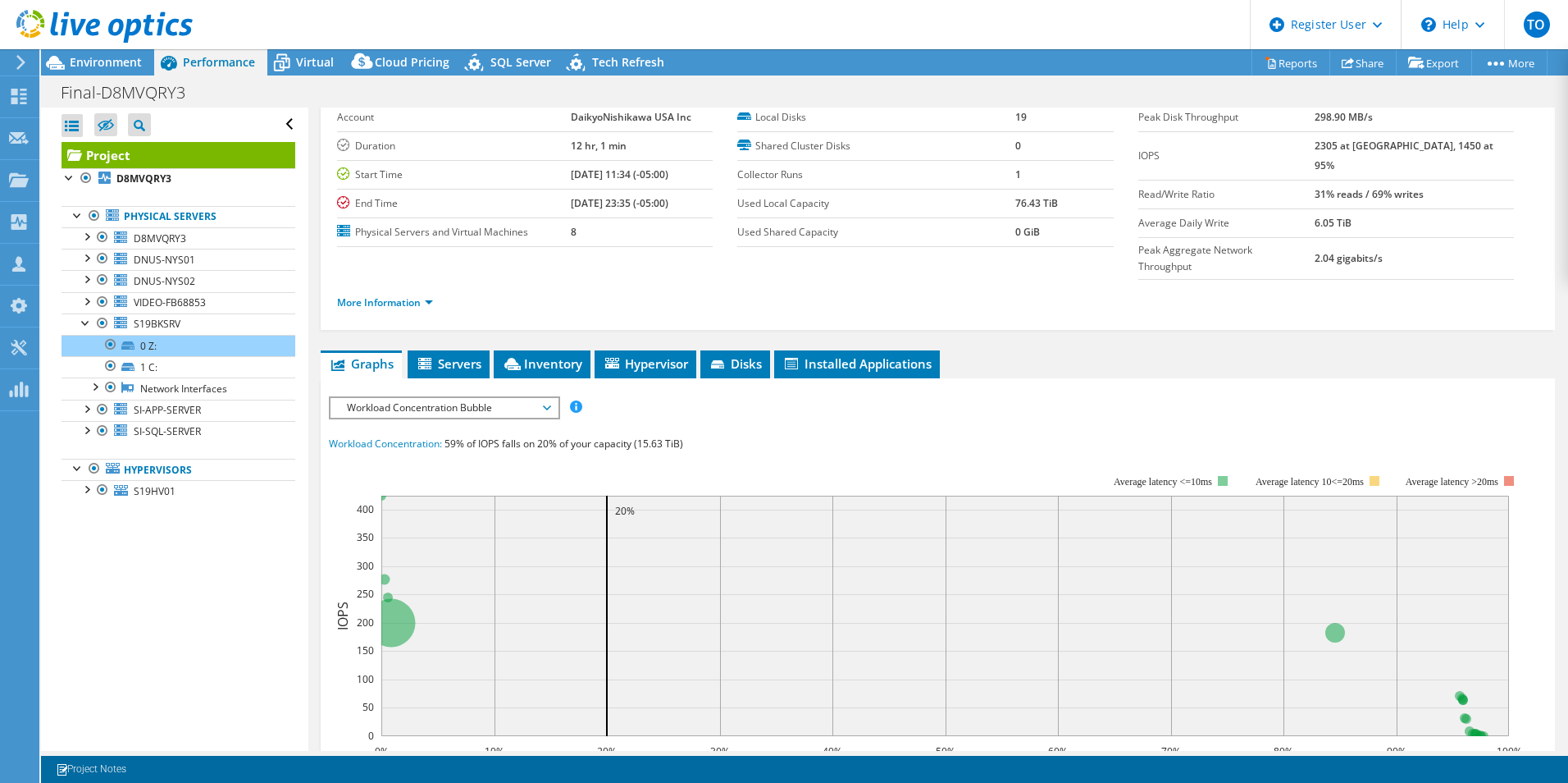
click at [513, 396] on div "IOPS Disk Throughput IO Size Latency Queue Depth CPU Percentage Memory Page Fau…" at bounding box center [938, 700] width 1218 height 607
click at [521, 398] on span "Workload Concentration Bubble" at bounding box center [443, 408] width 210 height 19
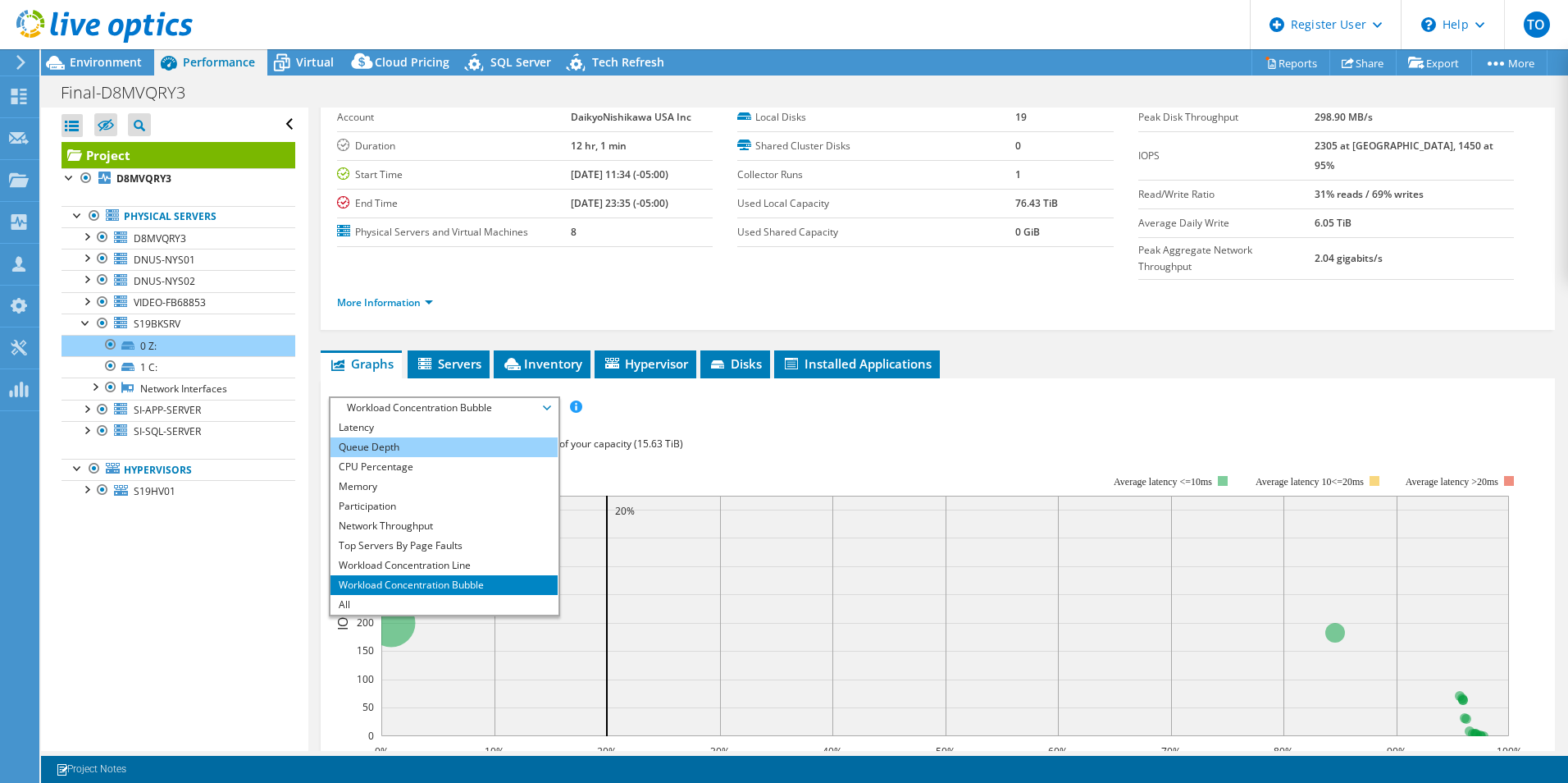
click at [432, 438] on li "Queue Depth" at bounding box center [444, 447] width 227 height 19
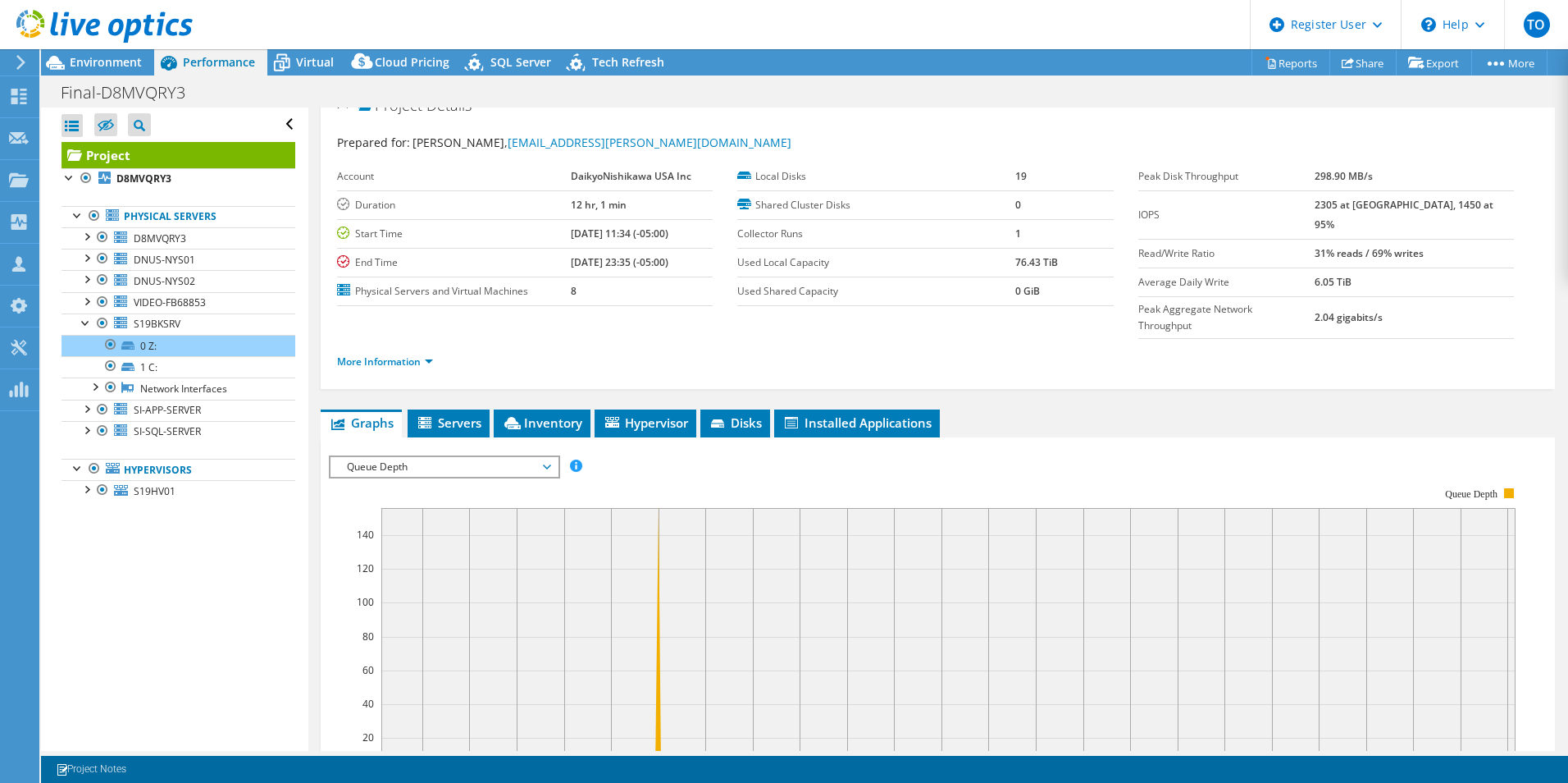
scroll to position [0, 0]
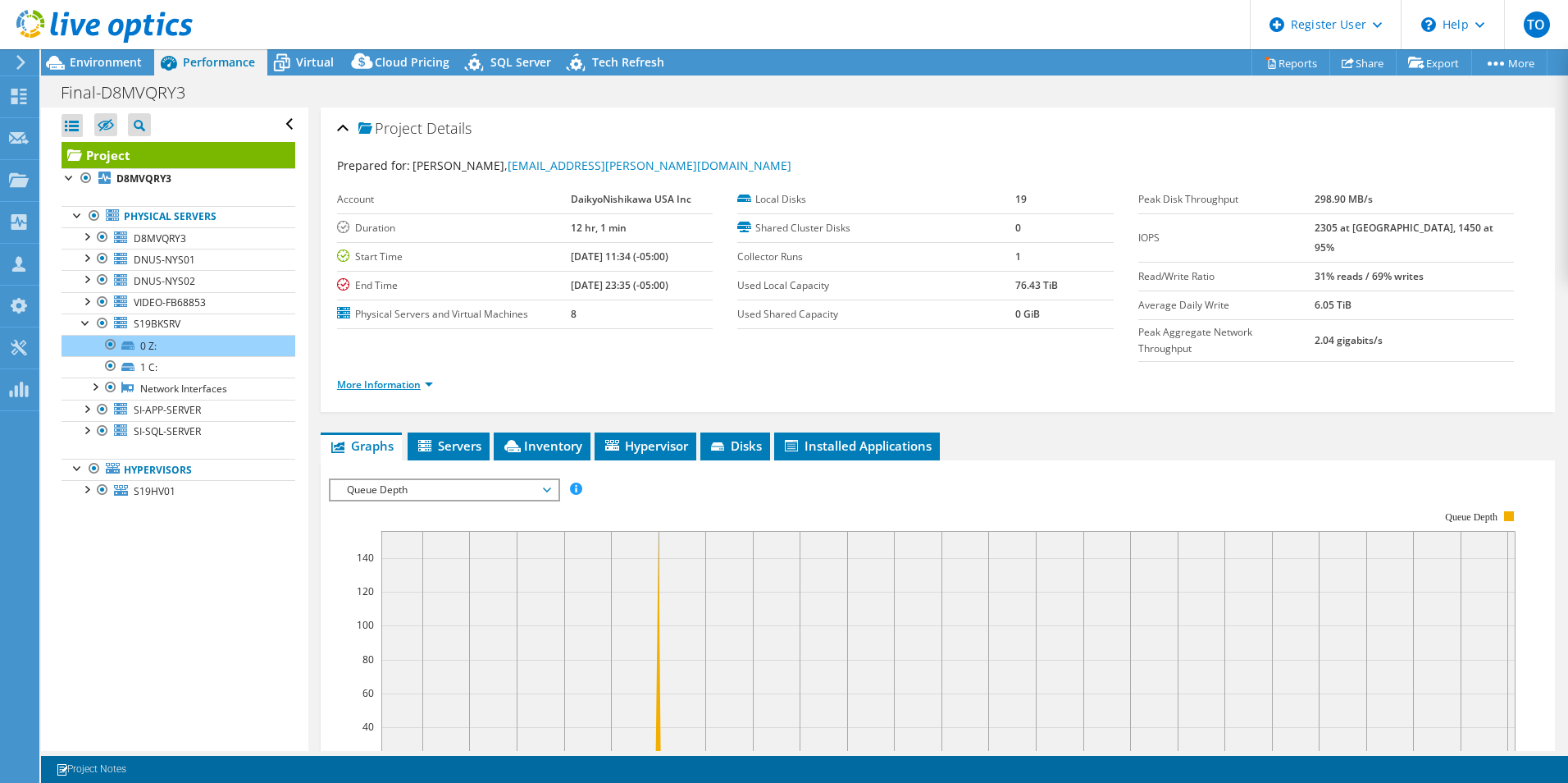
click at [406, 377] on link "More Information" at bounding box center [385, 384] width 96 height 14
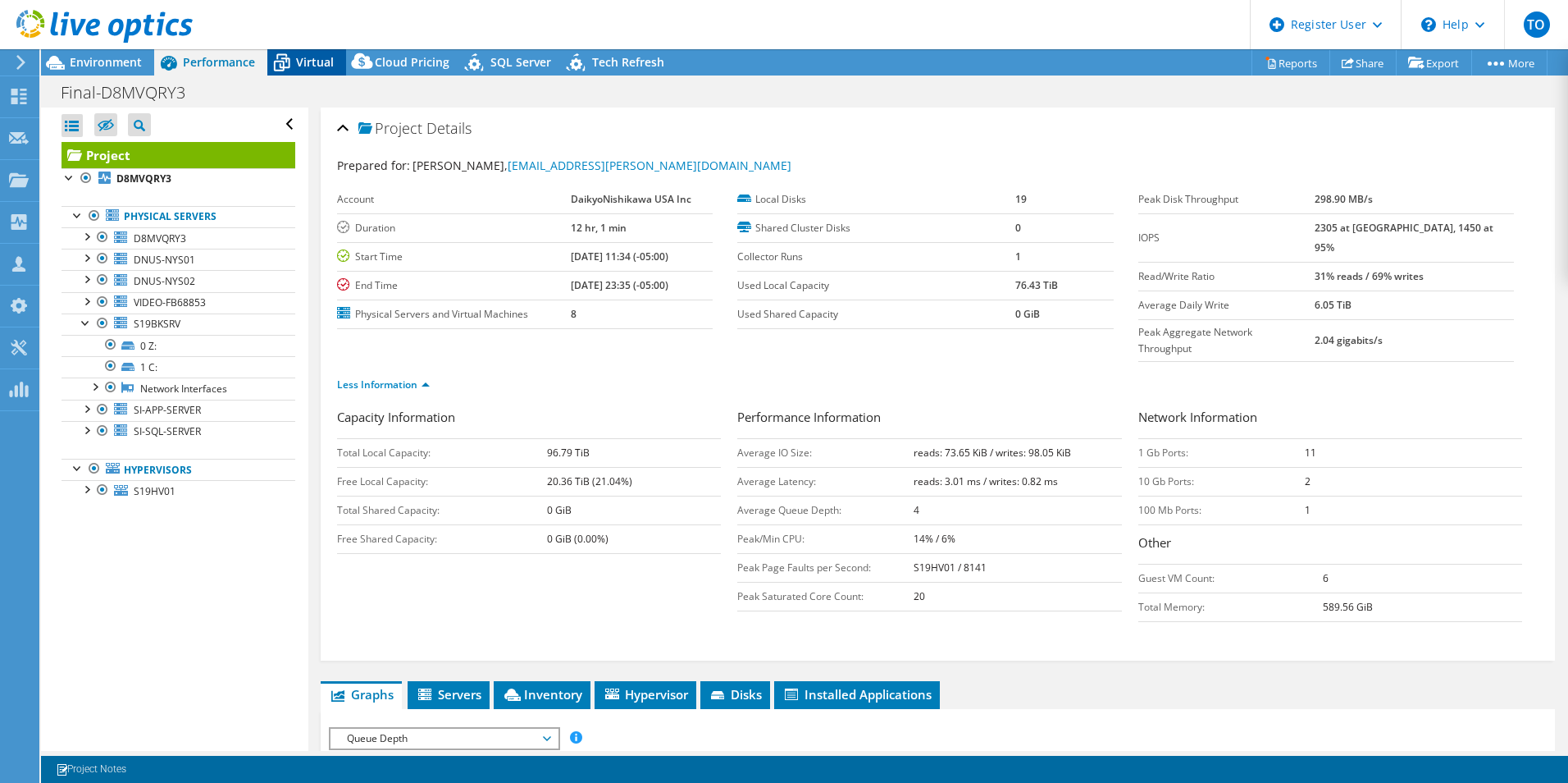
click at [309, 54] on span "Virtual" at bounding box center [314, 62] width 38 height 16
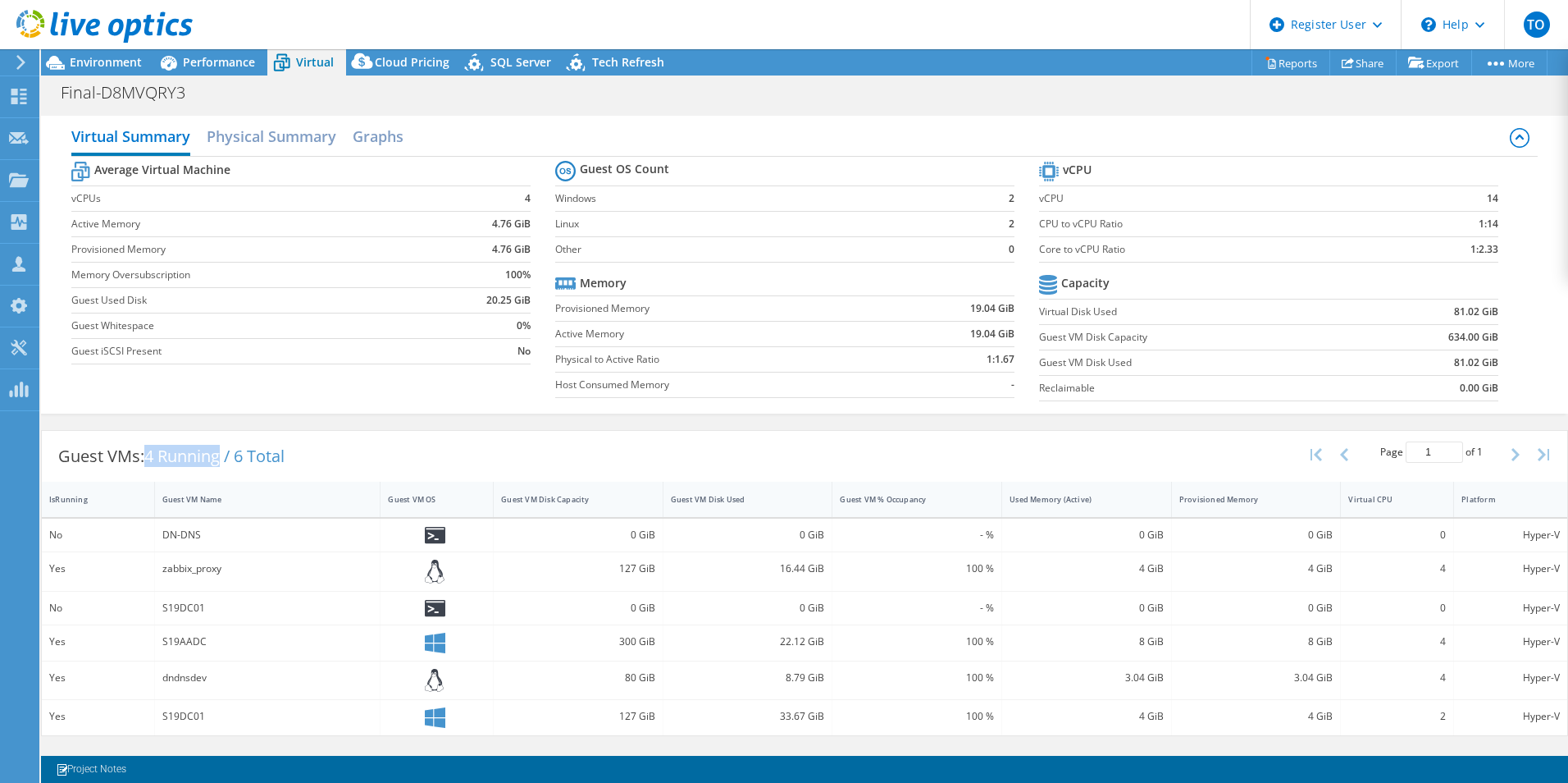
drag, startPoint x: 148, startPoint y: 456, endPoint x: 224, endPoint y: 464, distance: 76.4
click at [224, 464] on span "4 Running / 6 Total" at bounding box center [214, 455] width 141 height 22
click at [228, 460] on span "4 Running / 6 Total" at bounding box center [214, 455] width 141 height 22
drag, startPoint x: 232, startPoint y: 455, endPoint x: 147, endPoint y: 446, distance: 85.5
click at [147, 446] on span "4 Running / 6 Total" at bounding box center [214, 455] width 141 height 22
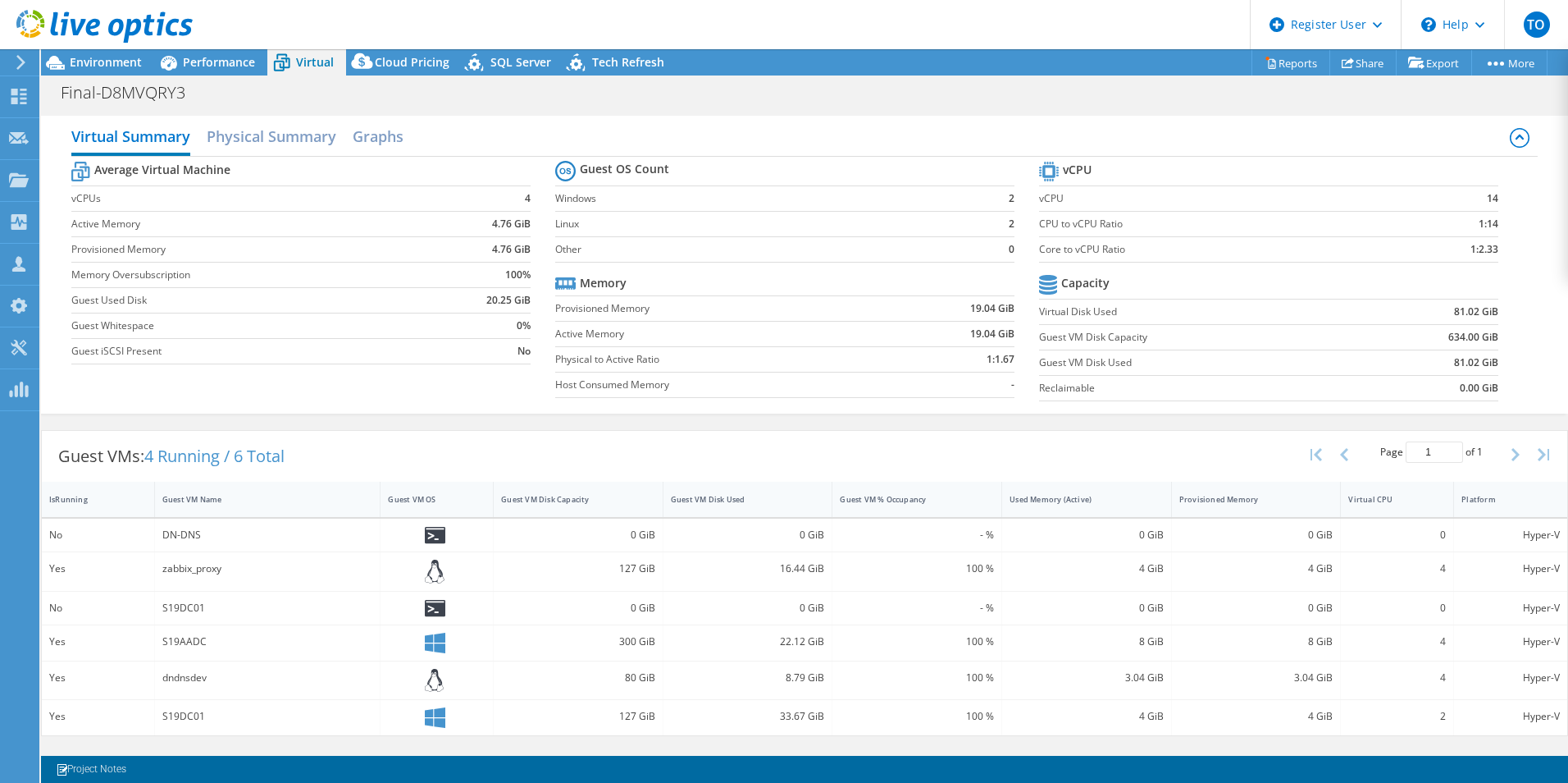
drag, startPoint x: 147, startPoint y: 446, endPoint x: 429, endPoint y: 431, distance: 282.4
click at [429, 431] on div "Guest VMs: 4 Running / 6 Total Page 1 of 1 5 rows 10 rows 20 rows 25 rows 50 ro…" at bounding box center [804, 456] width 1525 height 50
drag, startPoint x: 223, startPoint y: 449, endPoint x: 147, endPoint y: 436, distance: 77.1
click at [147, 436] on div "Guest VMs: 4 Running / 6 Total" at bounding box center [171, 456] width 259 height 50
drag, startPoint x: 147, startPoint y: 436, endPoint x: 294, endPoint y: 465, distance: 149.8
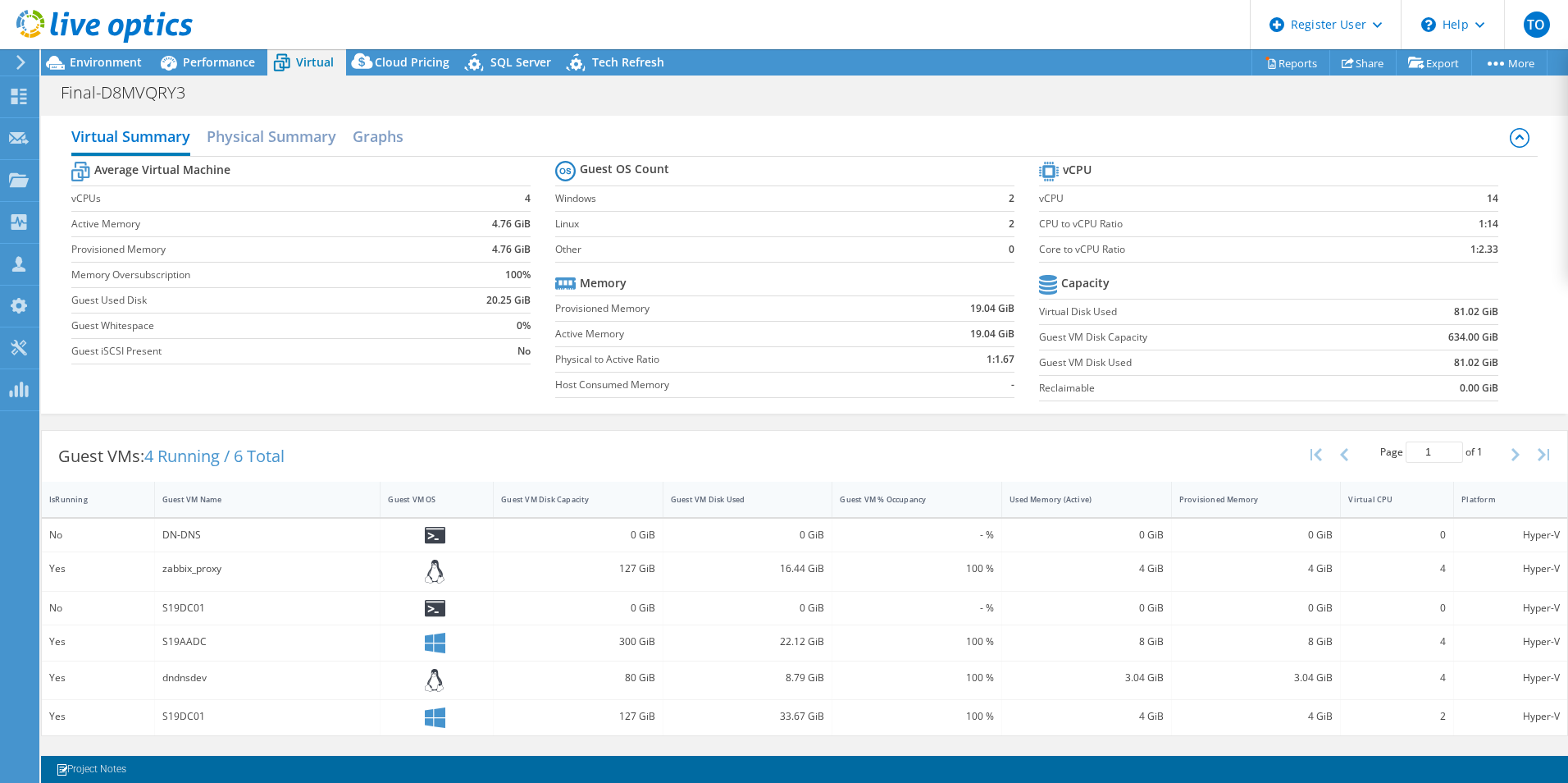
click at [294, 465] on div "Guest VMs: 4 Running / 6 Total" at bounding box center [171, 456] width 259 height 50
copy div "S19DC01"
drag, startPoint x: 208, startPoint y: 713, endPoint x: 158, endPoint y: 711, distance: 50.0
click at [158, 711] on div "S19DC01" at bounding box center [268, 717] width 226 height 35
click at [178, 634] on div "S19AADC" at bounding box center [268, 642] width 226 height 35
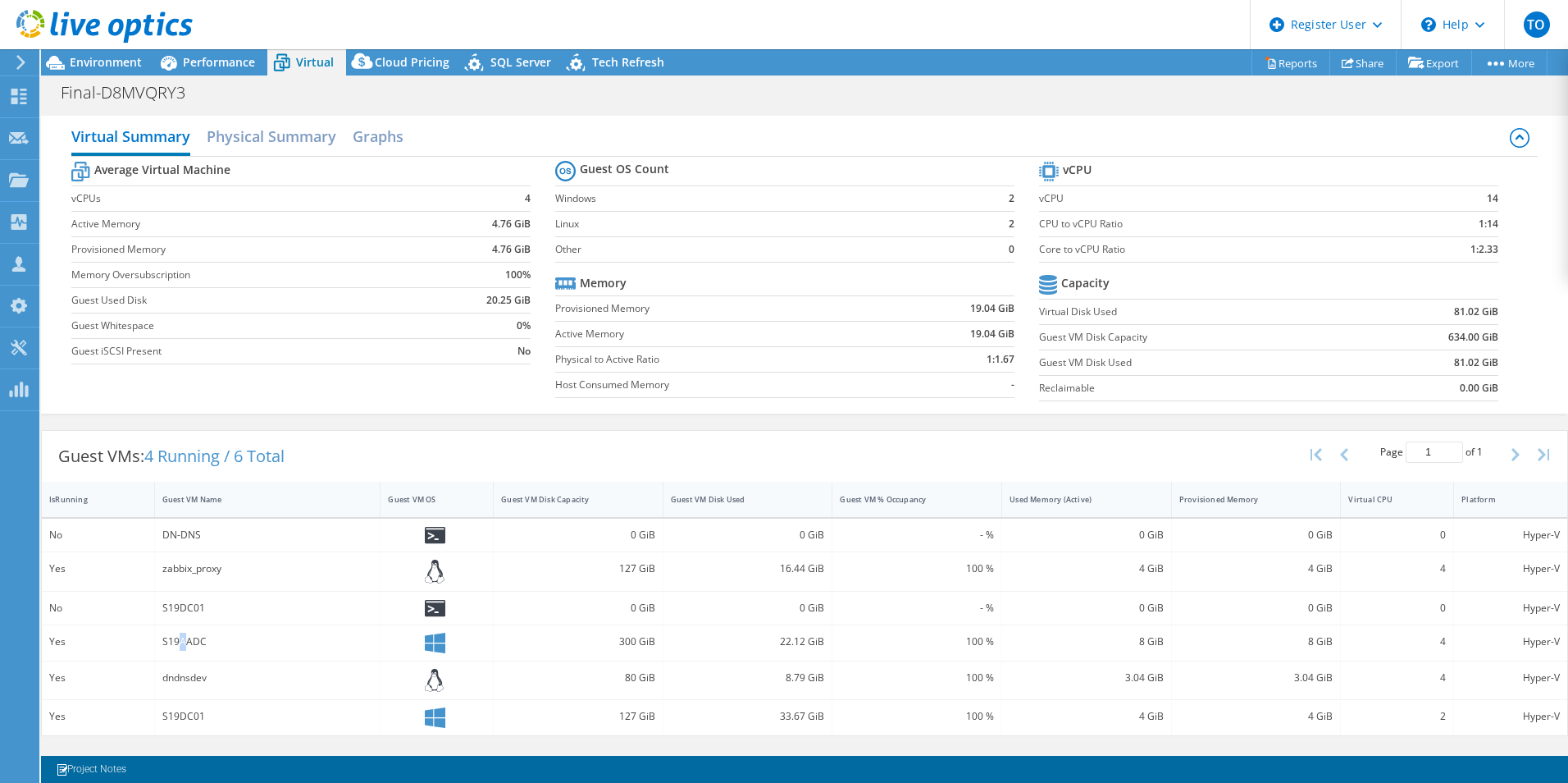
click at [178, 635] on div "S19AADC" at bounding box center [267, 641] width 210 height 18
click at [720, 506] on div "Guest VM Disk Used" at bounding box center [738, 499] width 149 height 25
click at [719, 506] on div "Guest VM Disk Used" at bounding box center [738, 499] width 149 height 25
click at [165, 651] on div "dndnsdev" at bounding box center [268, 649] width 226 height 39
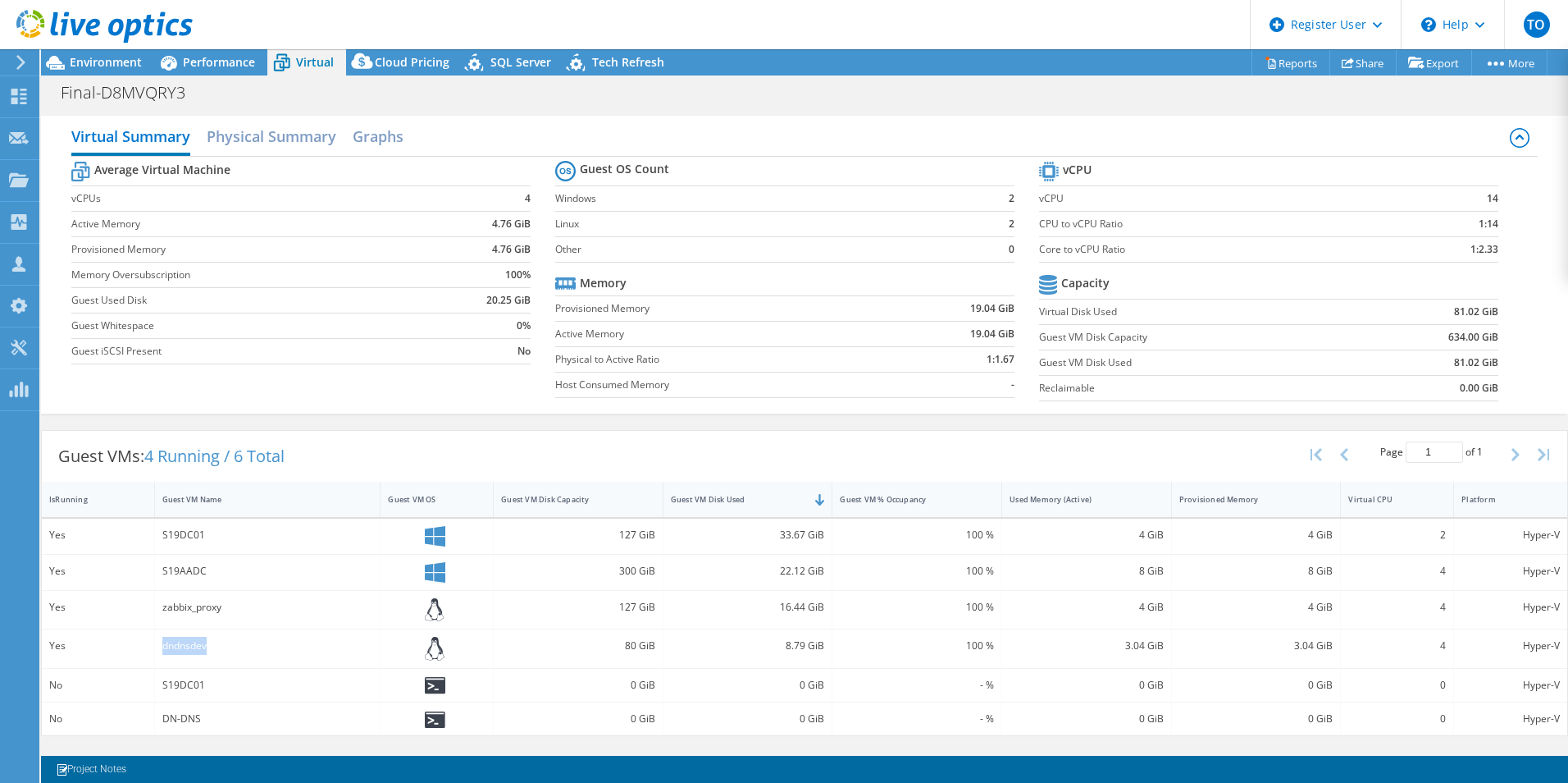
drag, startPoint x: 165, startPoint y: 651, endPoint x: 200, endPoint y: 647, distance: 35.2
click at [200, 647] on div "dndnsdev" at bounding box center [267, 645] width 210 height 18
copy div "dndnsdev"
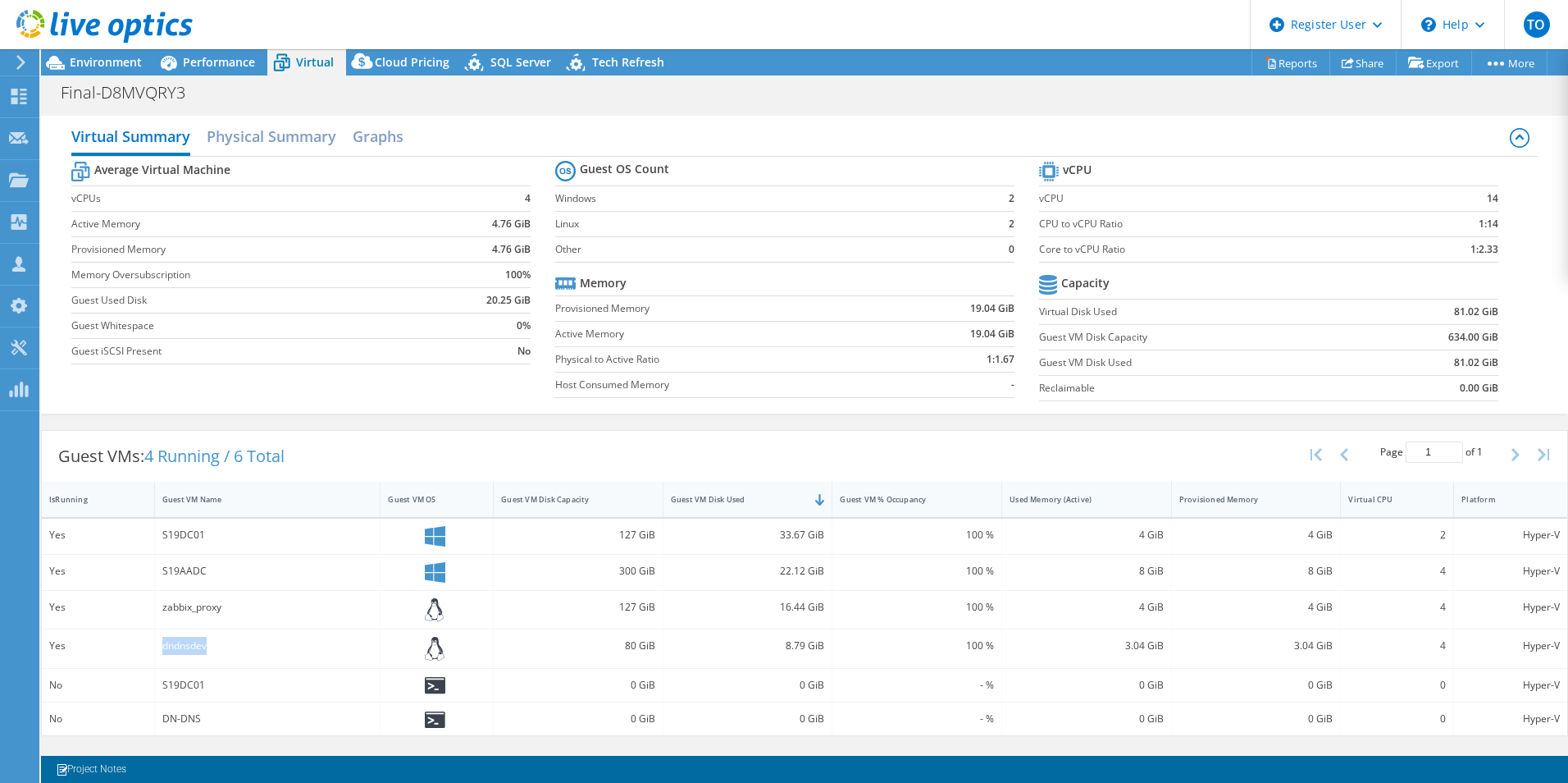
click at [221, 653] on div "dndnsdev" at bounding box center [267, 645] width 210 height 18
drag, startPoint x: 209, startPoint y: 723, endPoint x: 47, endPoint y: 687, distance: 166.0
click at [47, 687] on div "Yes S19DC01 127 GiB 33.67 GiB 100 % 4 GiB 4 GiB 2 Hyper-V Yes S19AADC 300 GiB 2…" at bounding box center [804, 627] width 1525 height 217
drag, startPoint x: 773, startPoint y: 701, endPoint x: 571, endPoint y: 716, distance: 202.6
click at [772, 701] on div "0 GiB" at bounding box center [748, 685] width 170 height 33
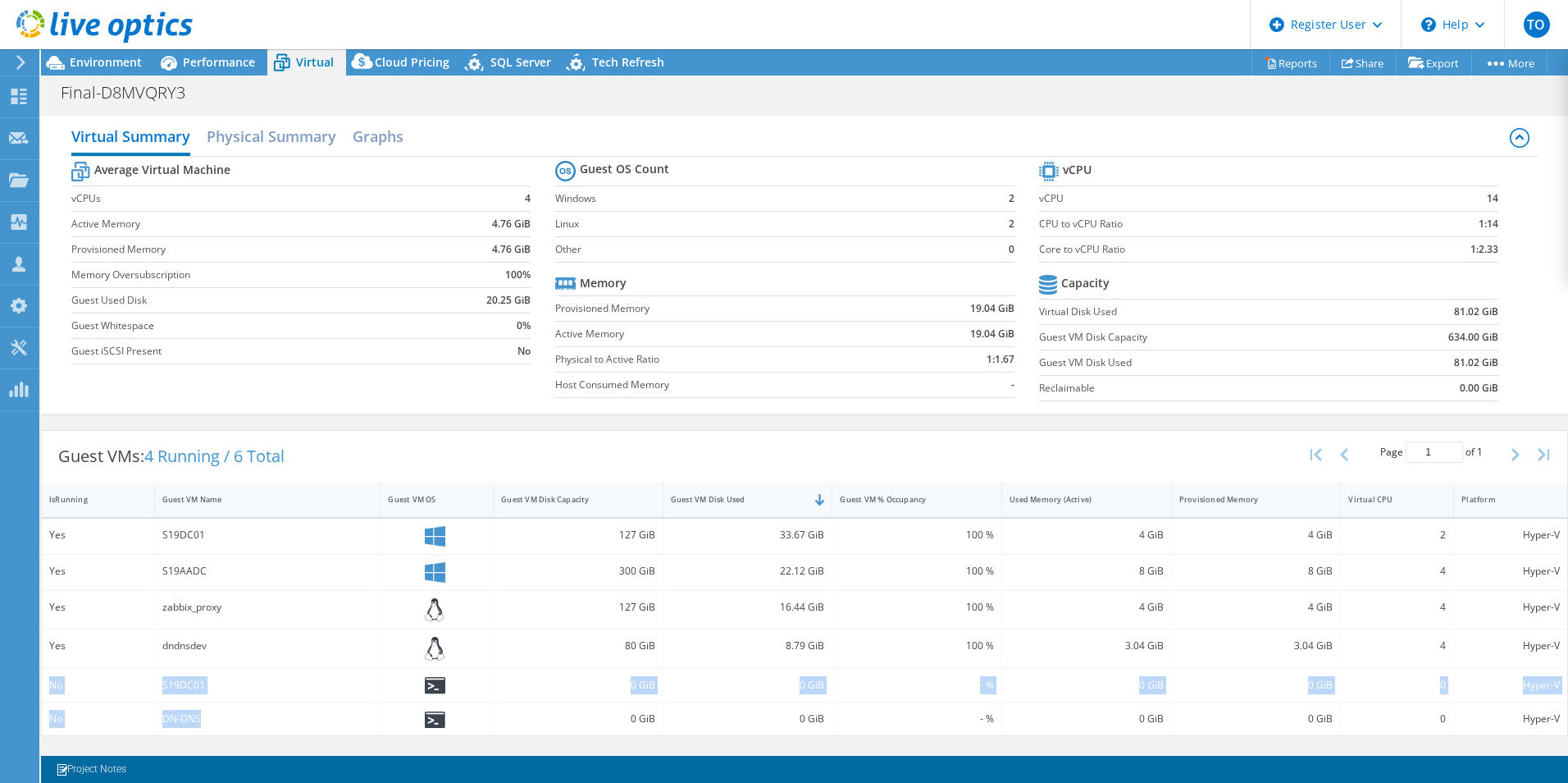
click at [117, 725] on div "No" at bounding box center [98, 718] width 98 height 18
drag, startPoint x: 1016, startPoint y: 348, endPoint x: 1067, endPoint y: 364, distance: 53.5
drag, startPoint x: 145, startPoint y: 645, endPoint x: 204, endPoint y: 654, distance: 59.7
click at [204, 654] on div "Yes dndnsdev 80 GiB 8.79 GiB 100 % 3.04 GiB 3.04 GiB 4 Hyper-V" at bounding box center [804, 649] width 1525 height 39
drag, startPoint x: 204, startPoint y: 654, endPoint x: 184, endPoint y: 675, distance: 29.0
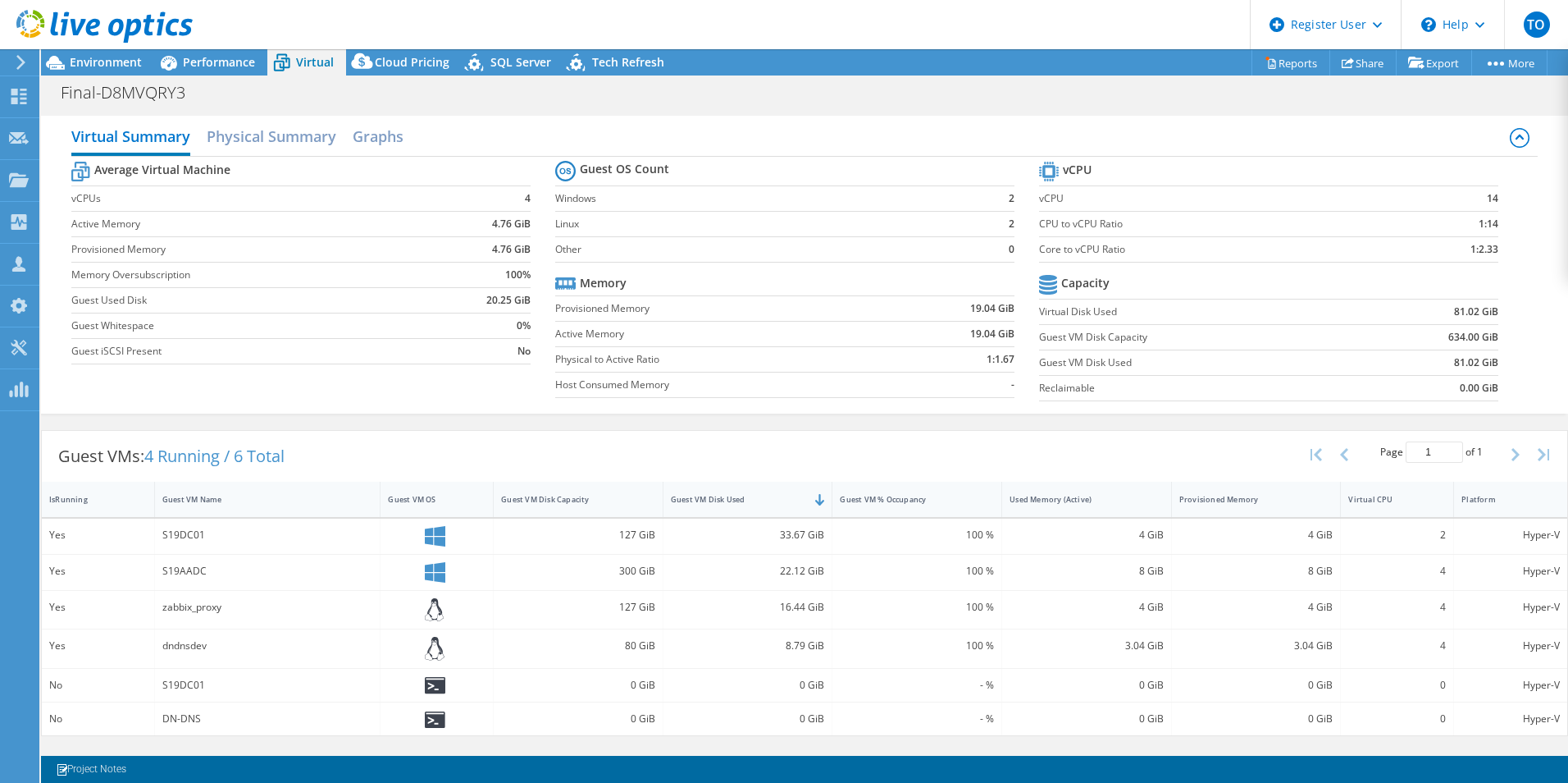
click at [185, 674] on div "S19DC01" at bounding box center [268, 685] width 226 height 33
drag, startPoint x: 159, startPoint y: 680, endPoint x: 221, endPoint y: 723, distance: 75.5
click at [221, 723] on div "Yes S19DC01 127 GiB 33.67 GiB 100 % 4 GiB 4 GiB 2 Hyper-V Yes S19AADC 300 GiB 2…" at bounding box center [804, 627] width 1525 height 217
click at [214, 720] on div "DN-DNS" at bounding box center [267, 718] width 210 height 18
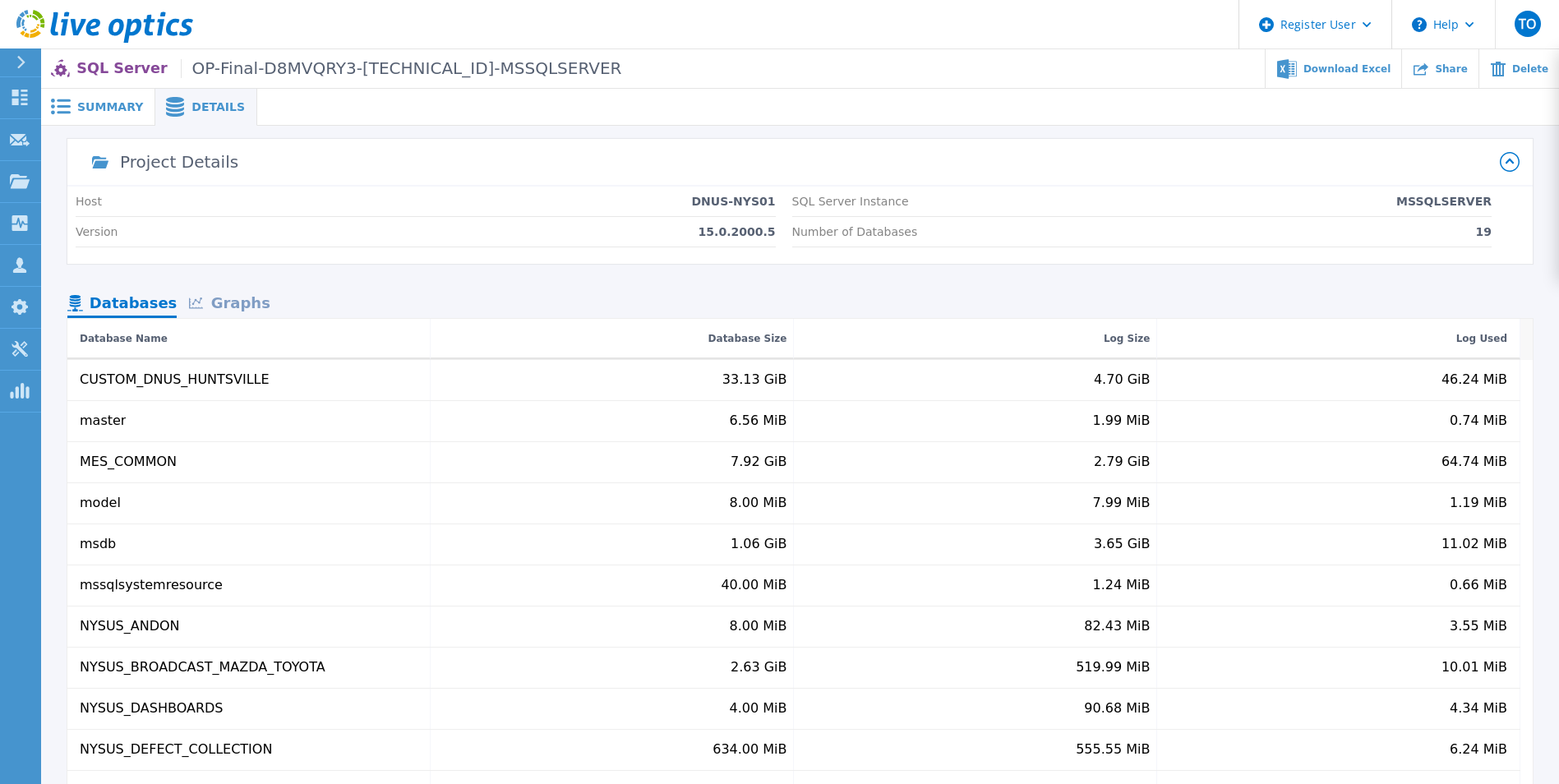
click at [123, 105] on span "Summary" at bounding box center [110, 107] width 66 height 12
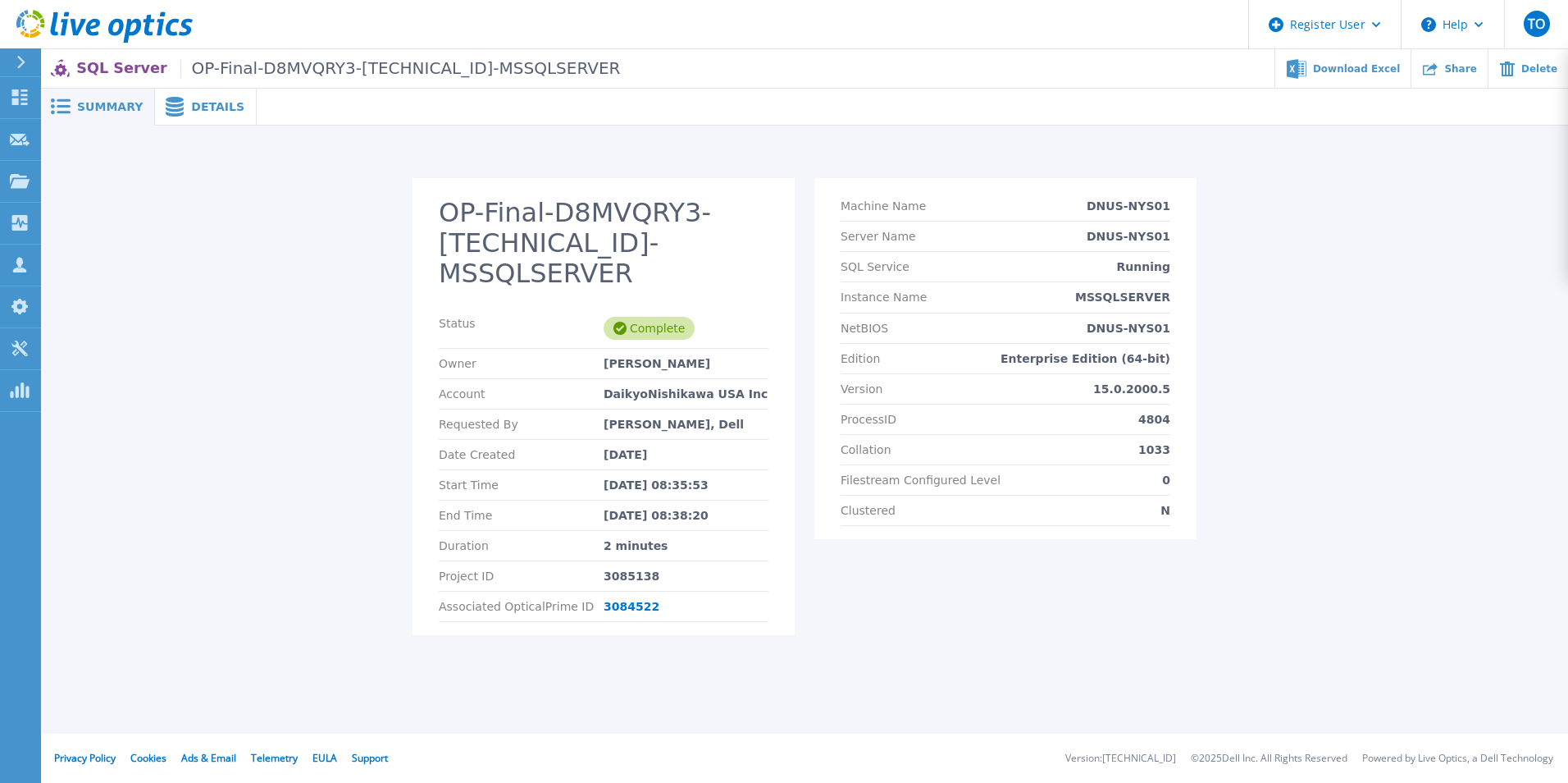
click at [198, 111] on span "Details" at bounding box center [217, 107] width 53 height 12
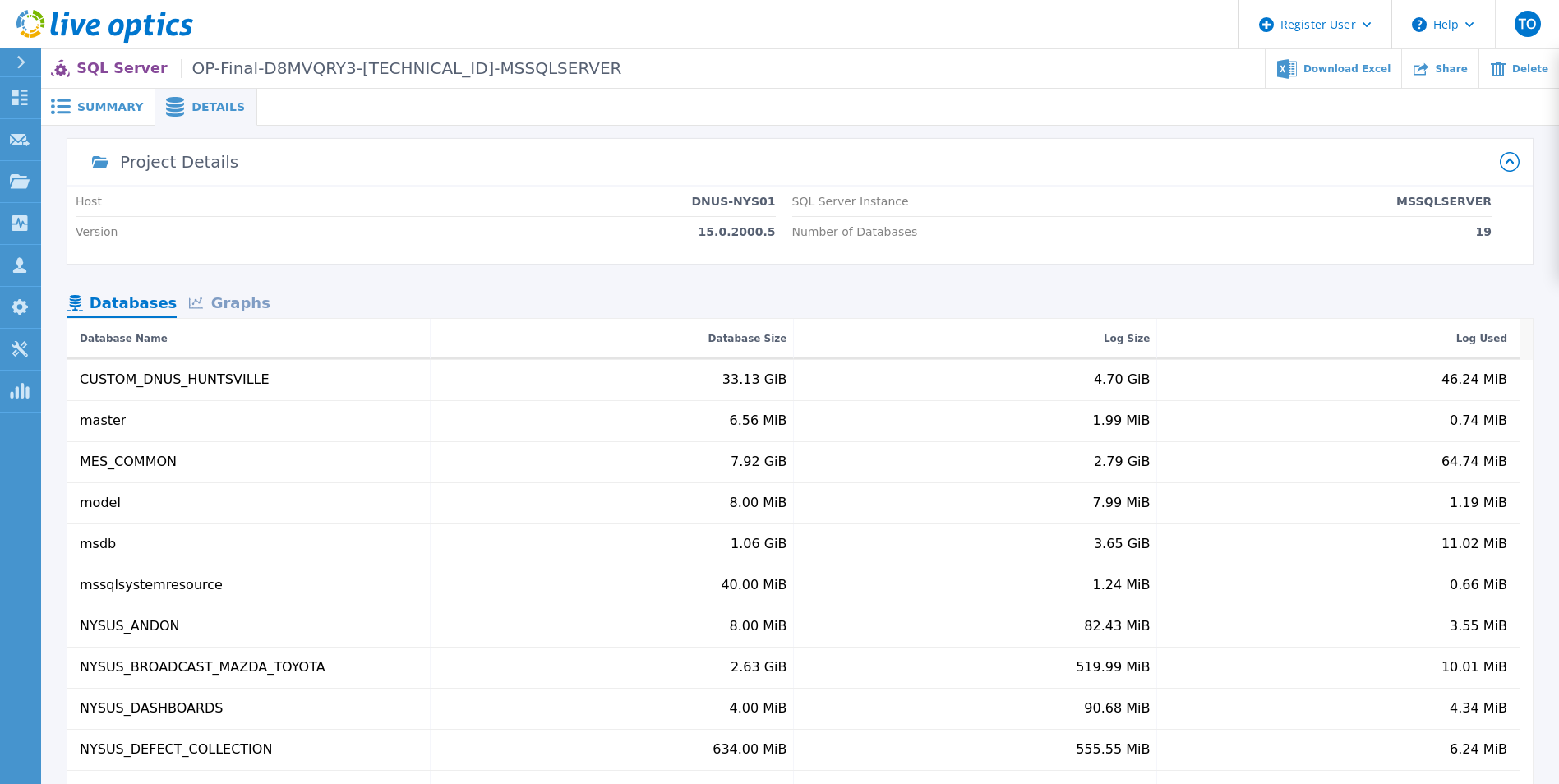
click at [224, 295] on div "Graphs" at bounding box center [229, 304] width 105 height 29
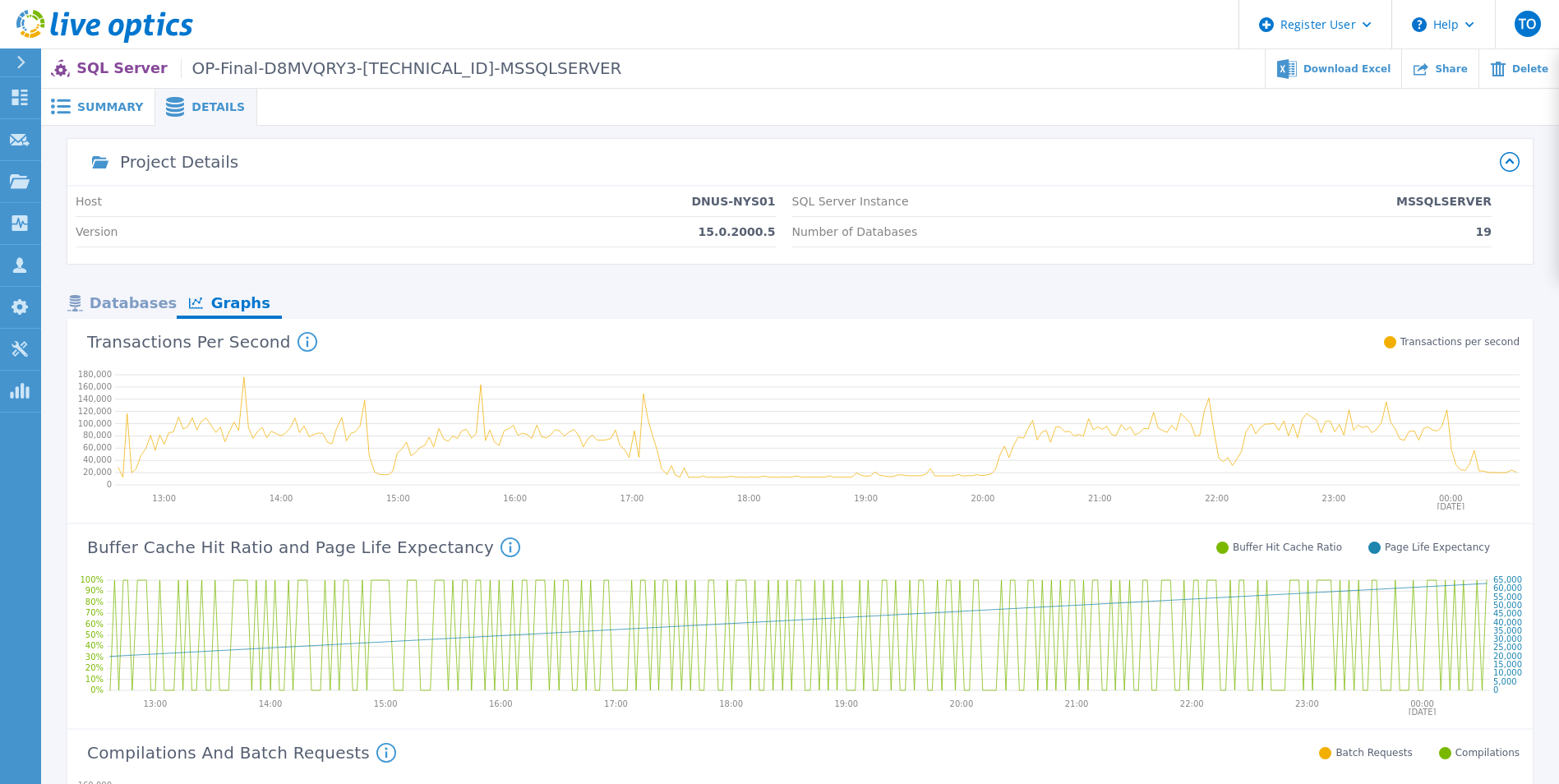
click at [85, 103] on span "Summary" at bounding box center [110, 107] width 66 height 12
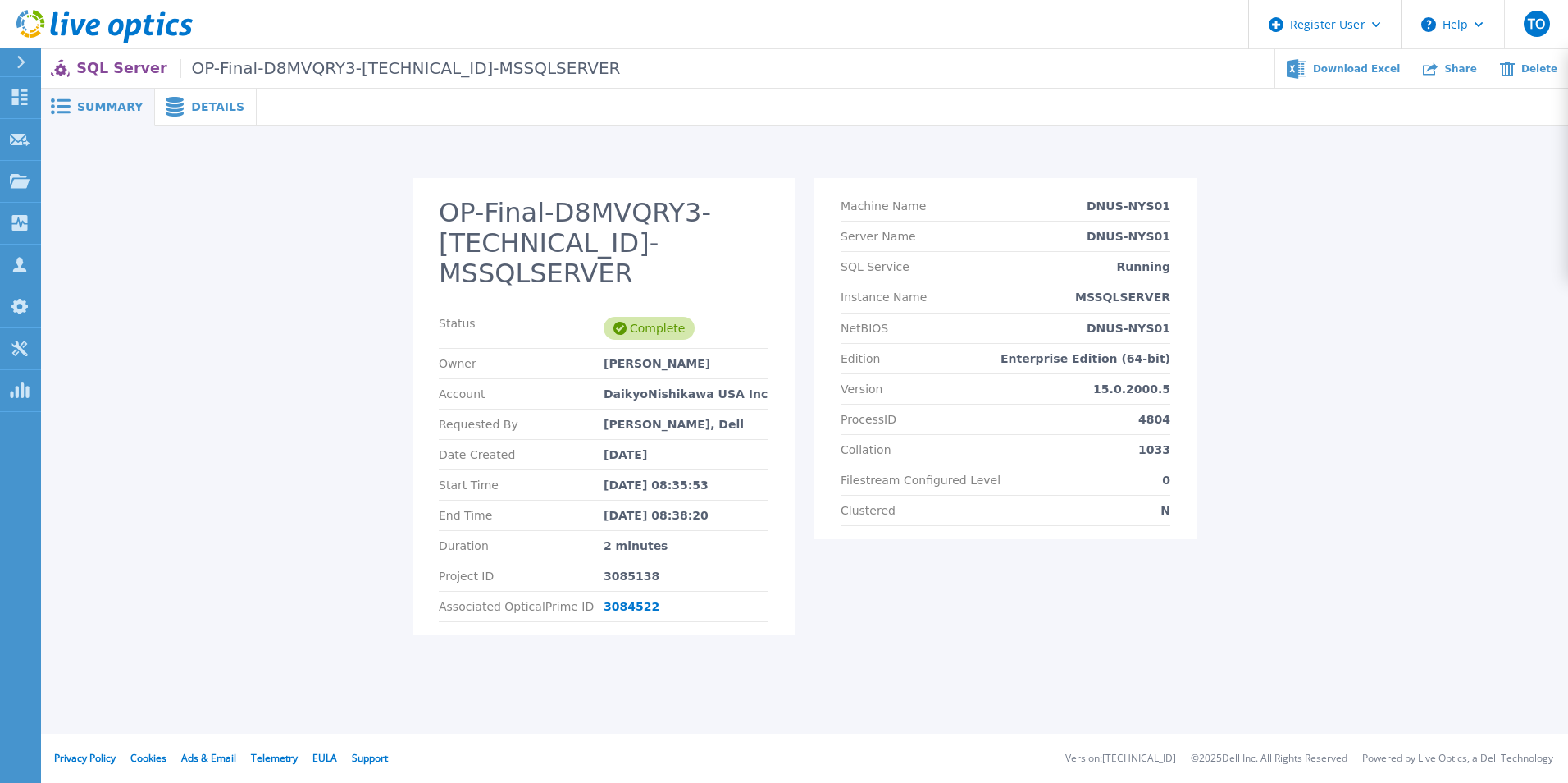
click at [616, 387] on div "DaikyoNishikawa USA Inc" at bounding box center [686, 394] width 165 height 14
click at [592, 501] on div "End Time Oct 09, 2025 08:38:20" at bounding box center [603, 515] width 330 height 30
click at [610, 531] on div "Duration 2 minutes" at bounding box center [603, 545] width 330 height 30
drag, startPoint x: 610, startPoint y: 513, endPoint x: 604, endPoint y: 446, distance: 67.3
click at [604, 478] on div "Oct 09, 2025 08:35:53" at bounding box center [686, 485] width 165 height 14
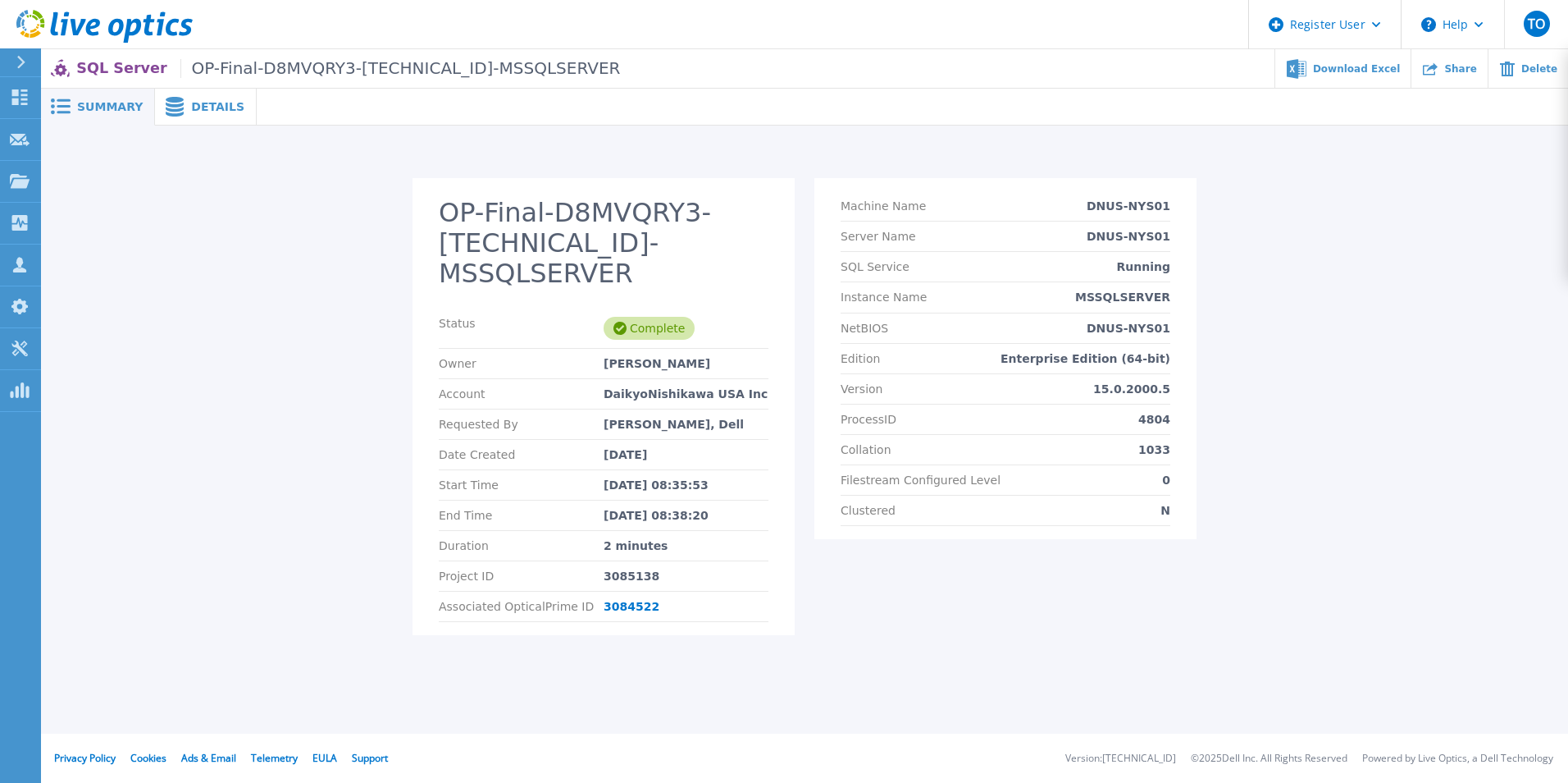
click at [999, 385] on div "Version 15.0.2000.5" at bounding box center [1006, 389] width 330 height 30
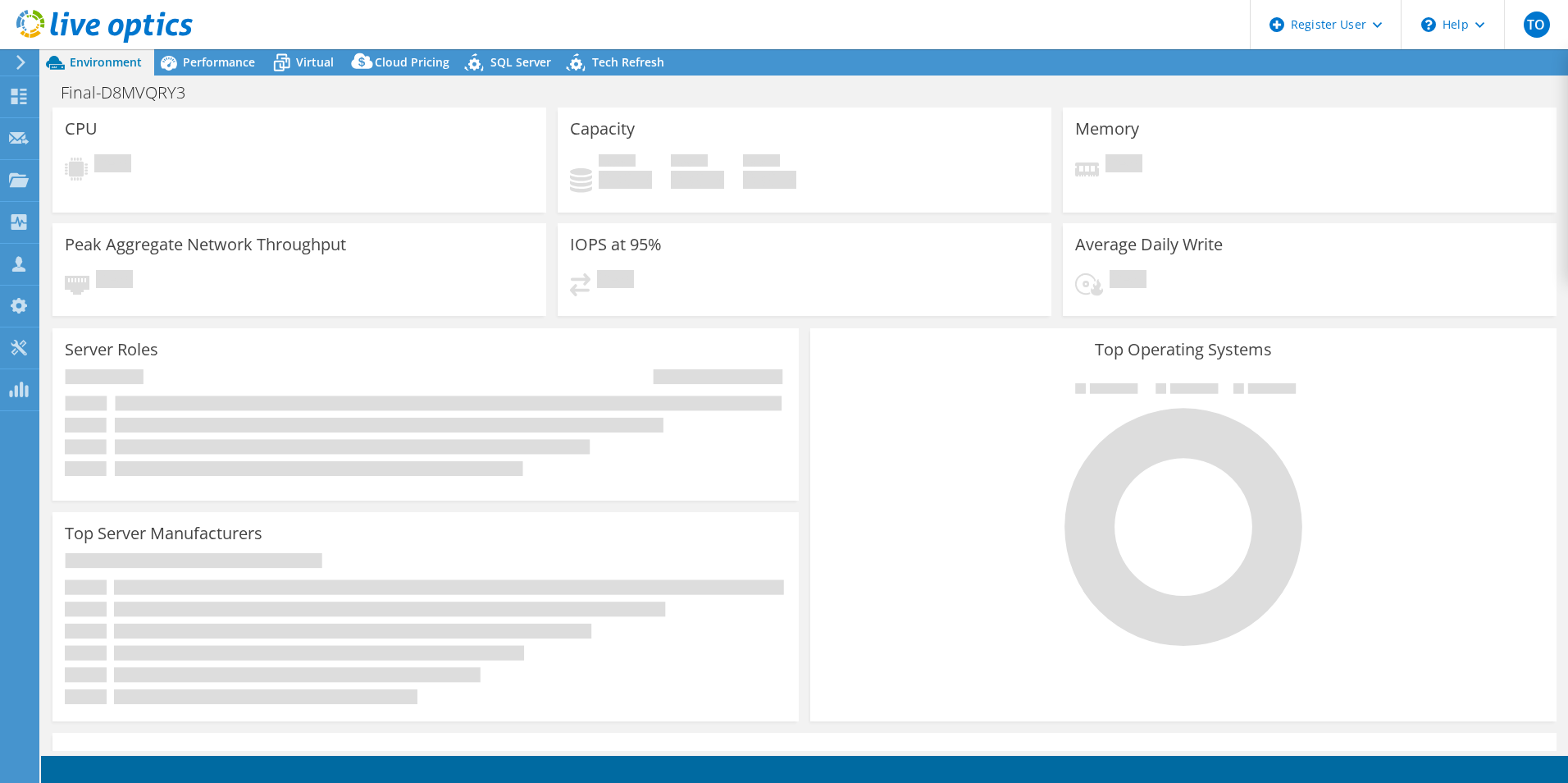
select select "USD"
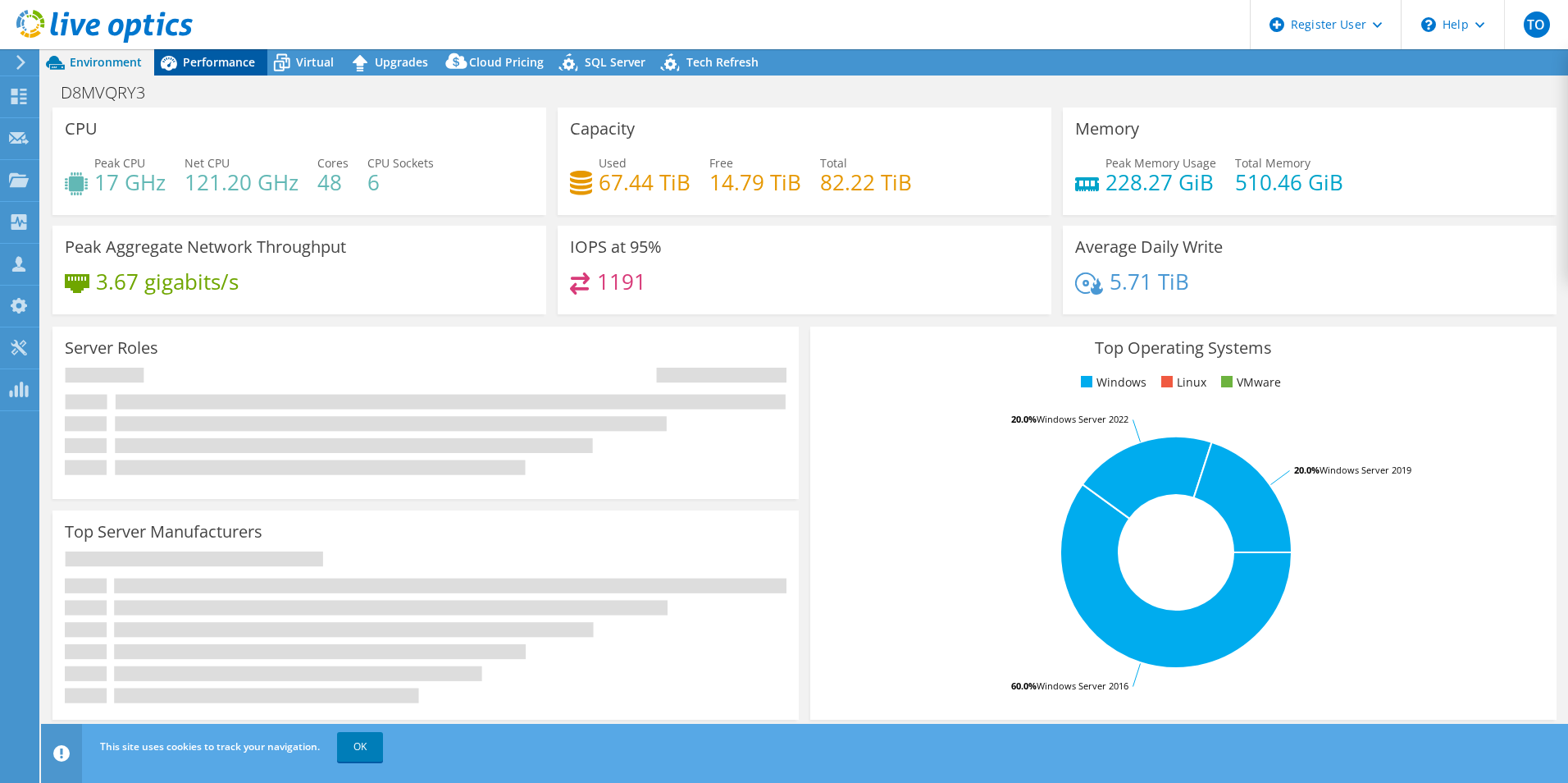
click at [203, 66] on span "Performance" at bounding box center [219, 62] width 72 height 16
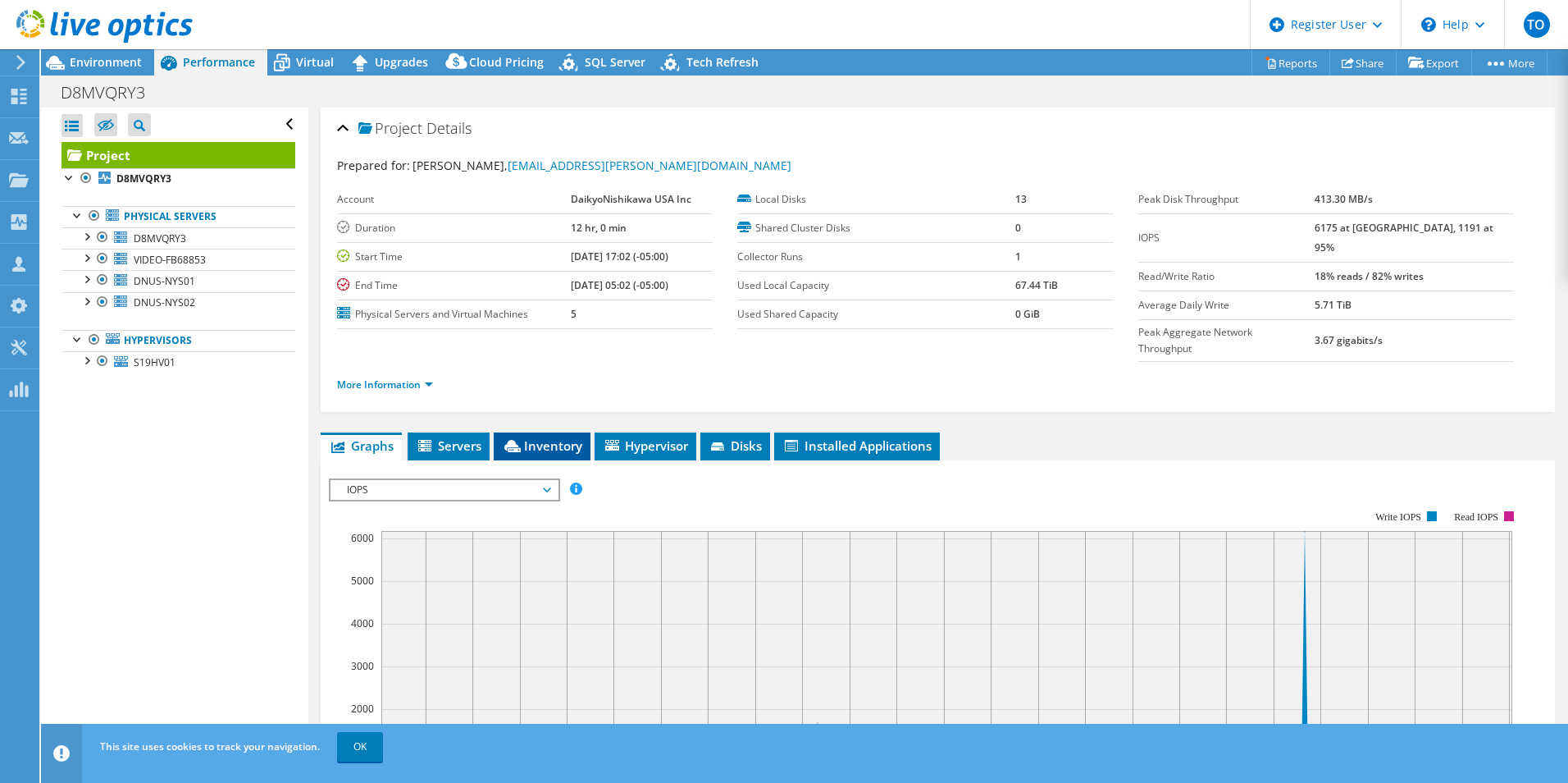
click at [578, 438] on span "Inventory" at bounding box center [541, 445] width 80 height 16
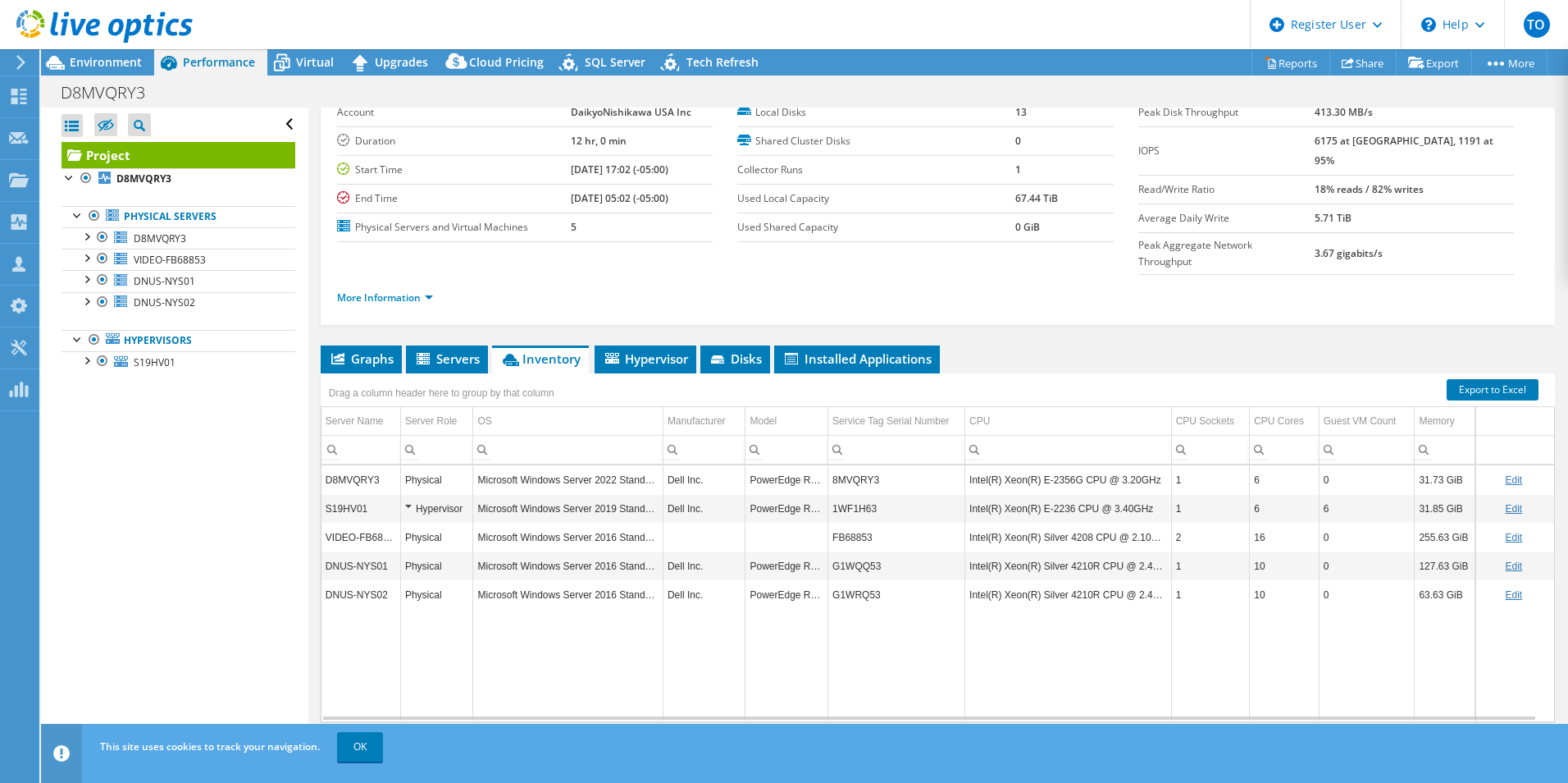
scroll to position [87, 0]
click at [359, 71] on icon at bounding box center [360, 63] width 15 height 16
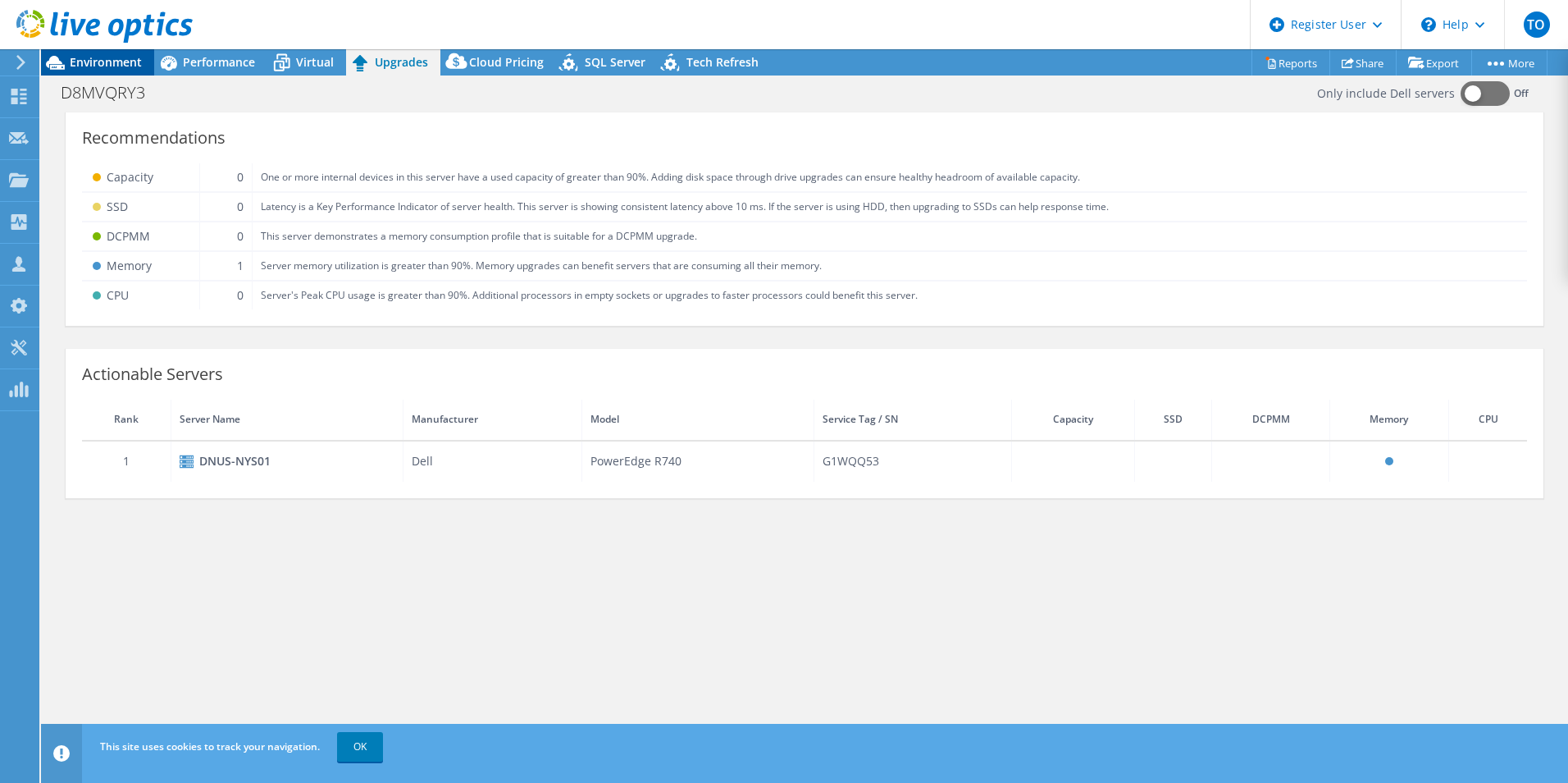
click at [125, 66] on span "Environment" at bounding box center [106, 62] width 72 height 16
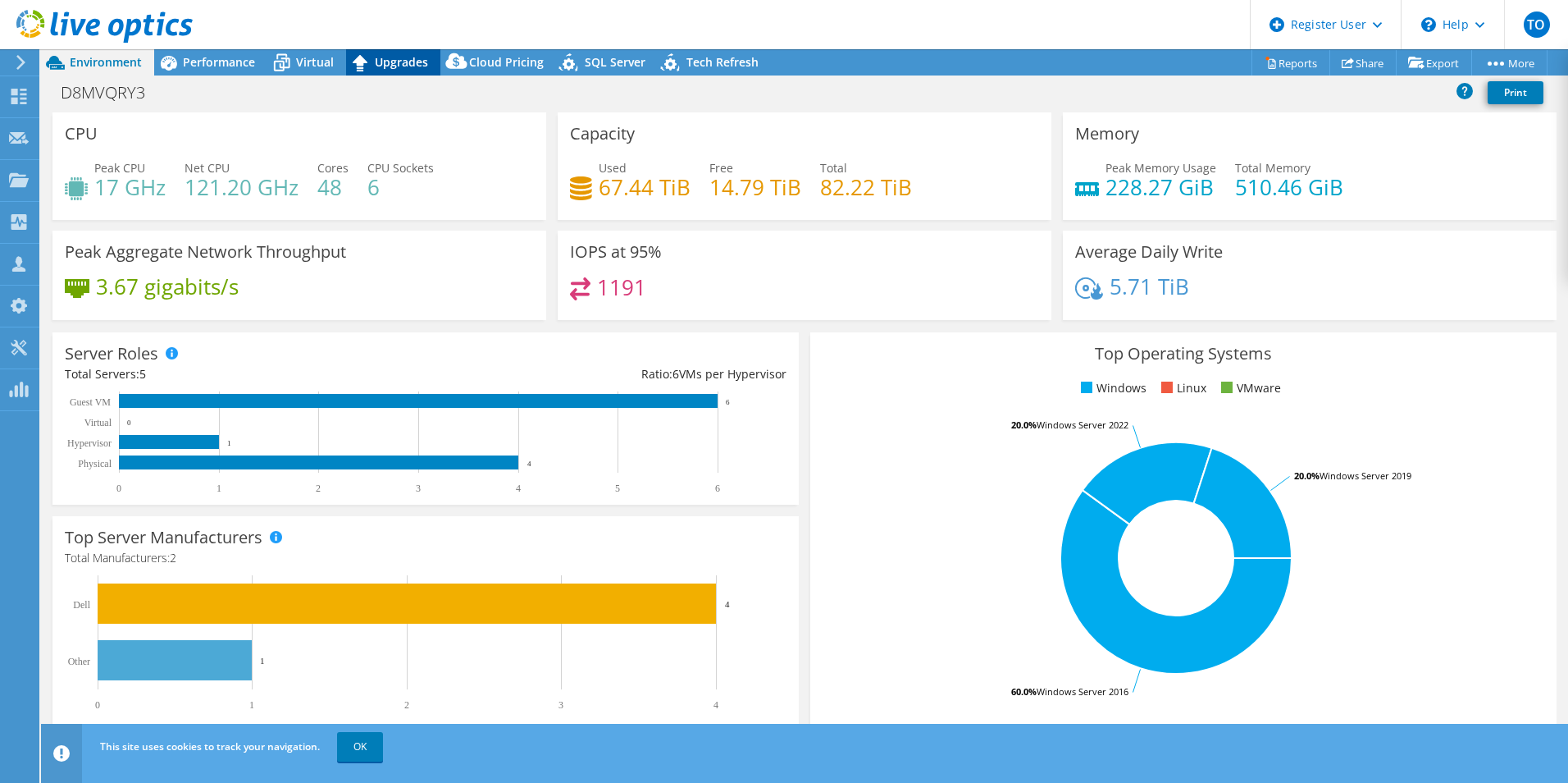
click at [407, 55] on span "Upgrades" at bounding box center [400, 62] width 53 height 16
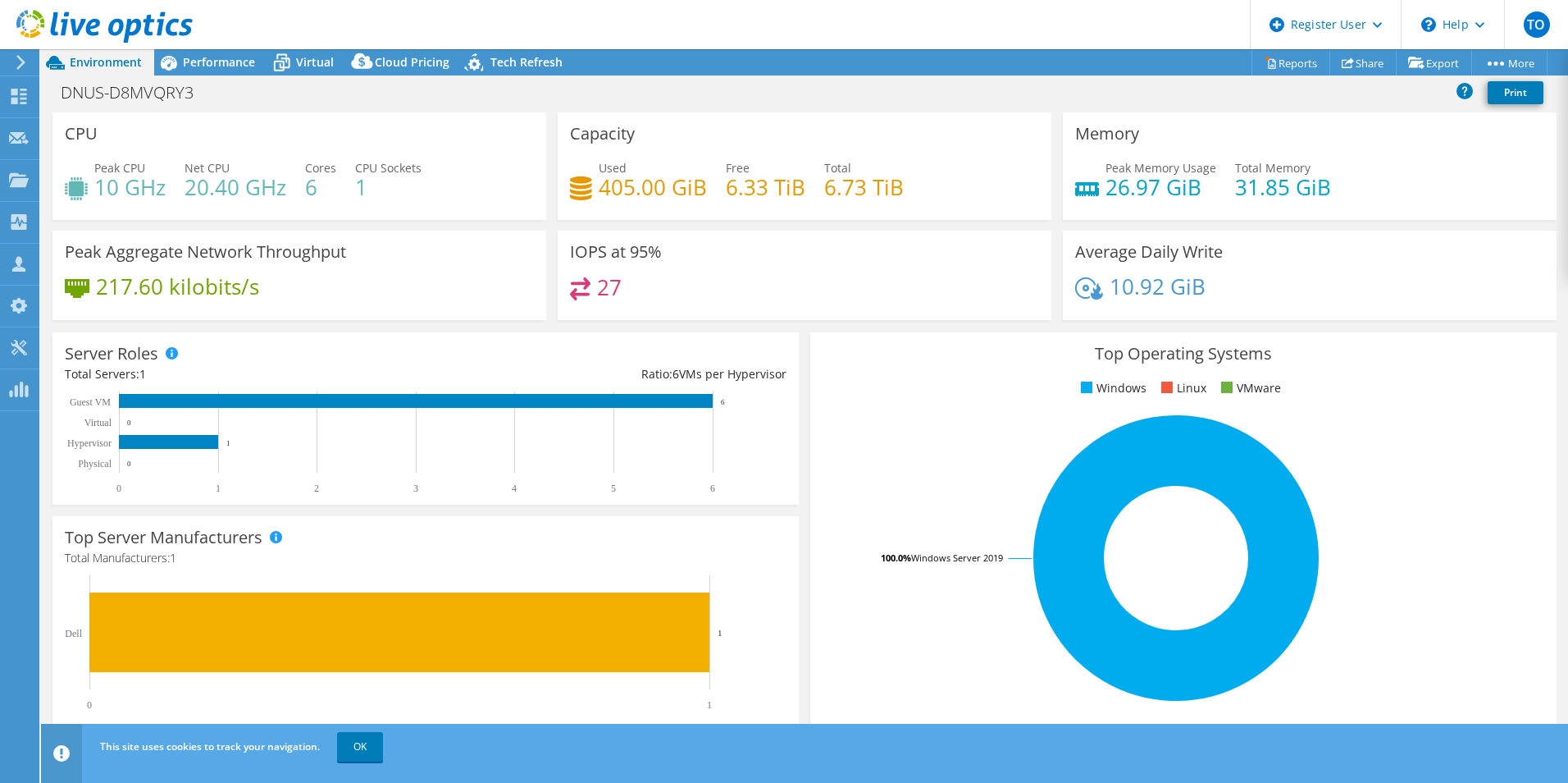
select select "USD"
click at [199, 61] on span "Performance" at bounding box center [219, 62] width 72 height 16
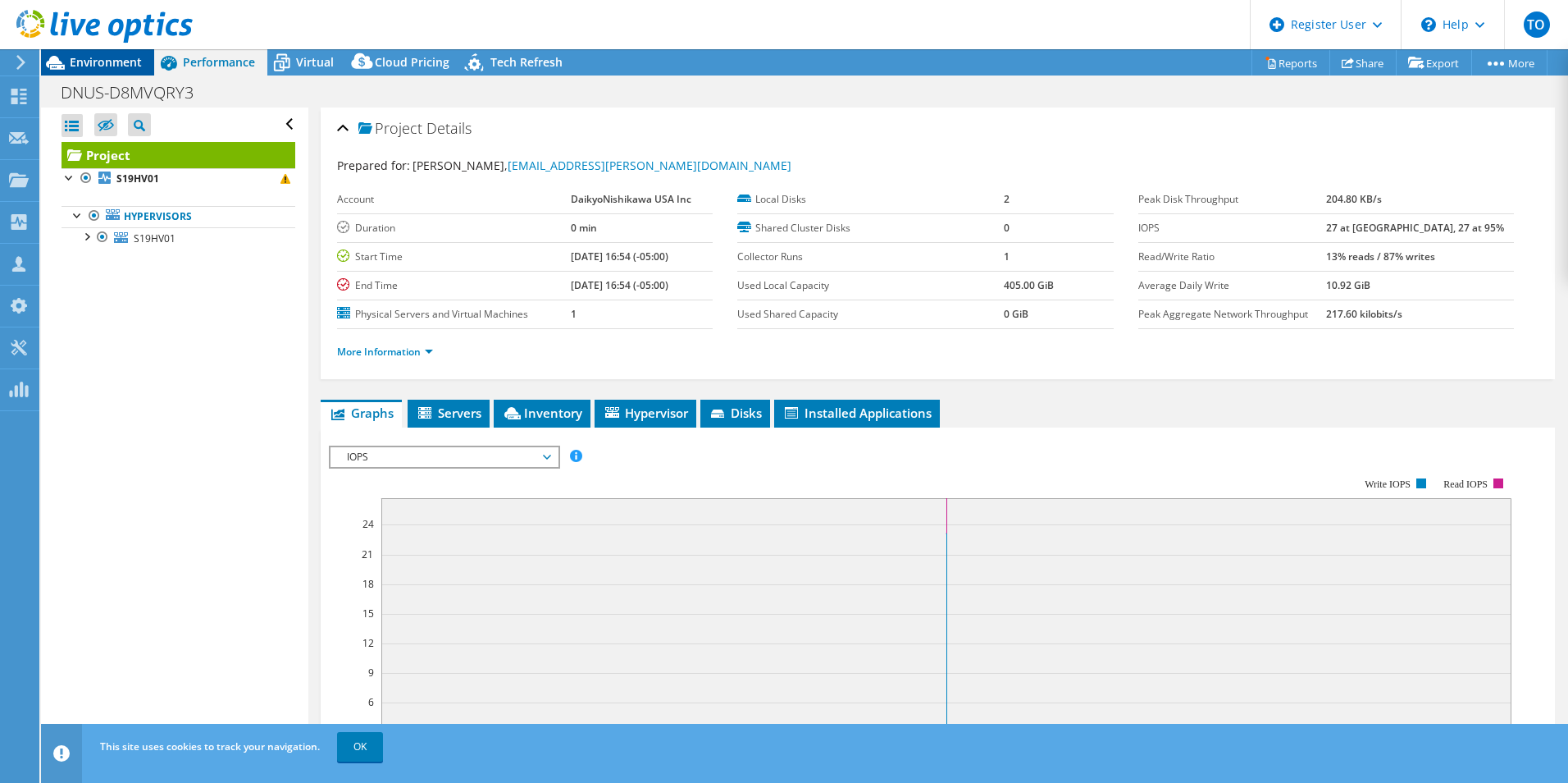
click at [113, 63] on span "Environment" at bounding box center [106, 62] width 72 height 16
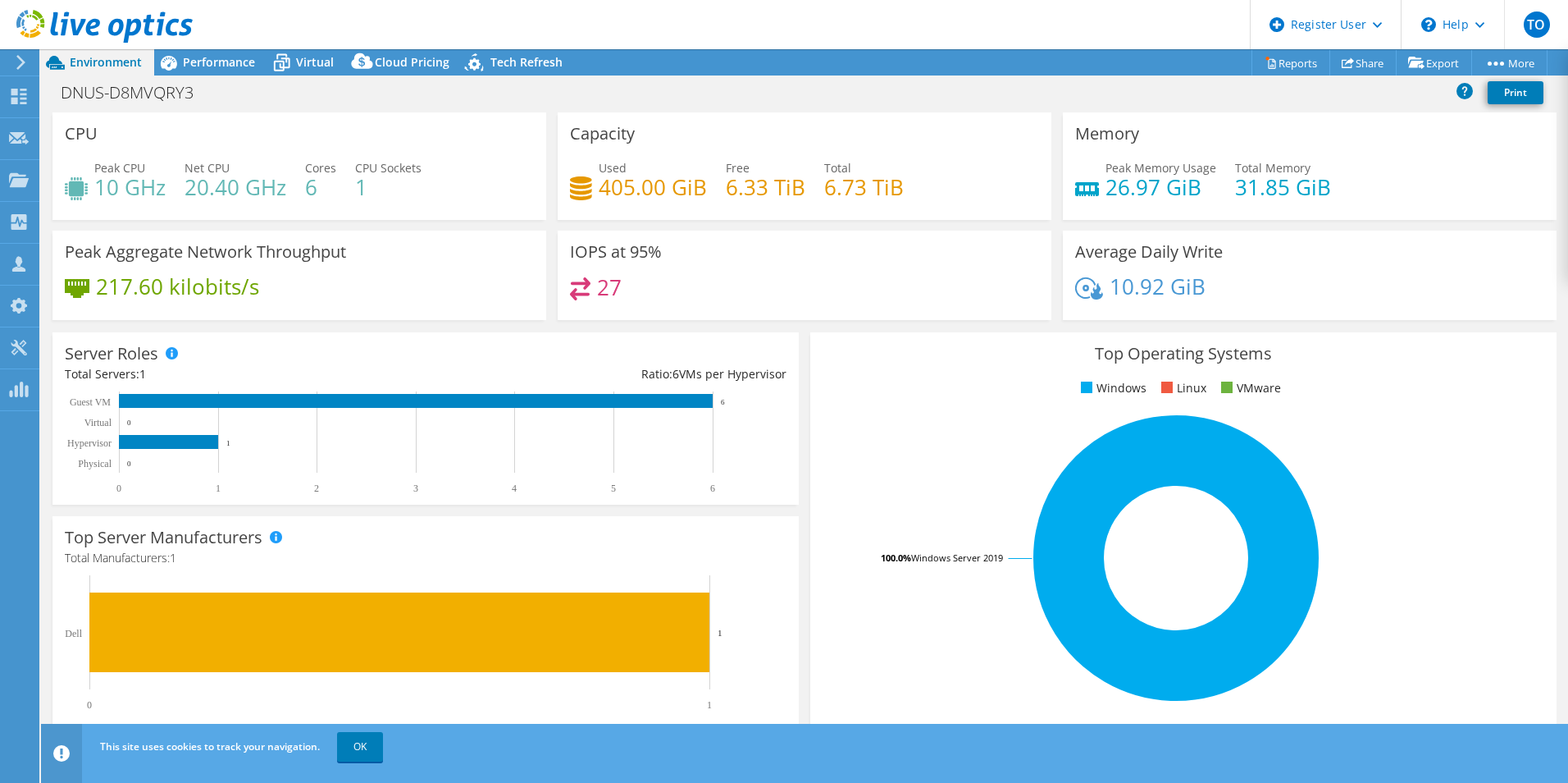
click at [237, 76] on div "DNUS-D8MVQRY3 Print" at bounding box center [804, 94] width 1526 height 37
click at [237, 66] on span "Performance" at bounding box center [219, 62] width 72 height 16
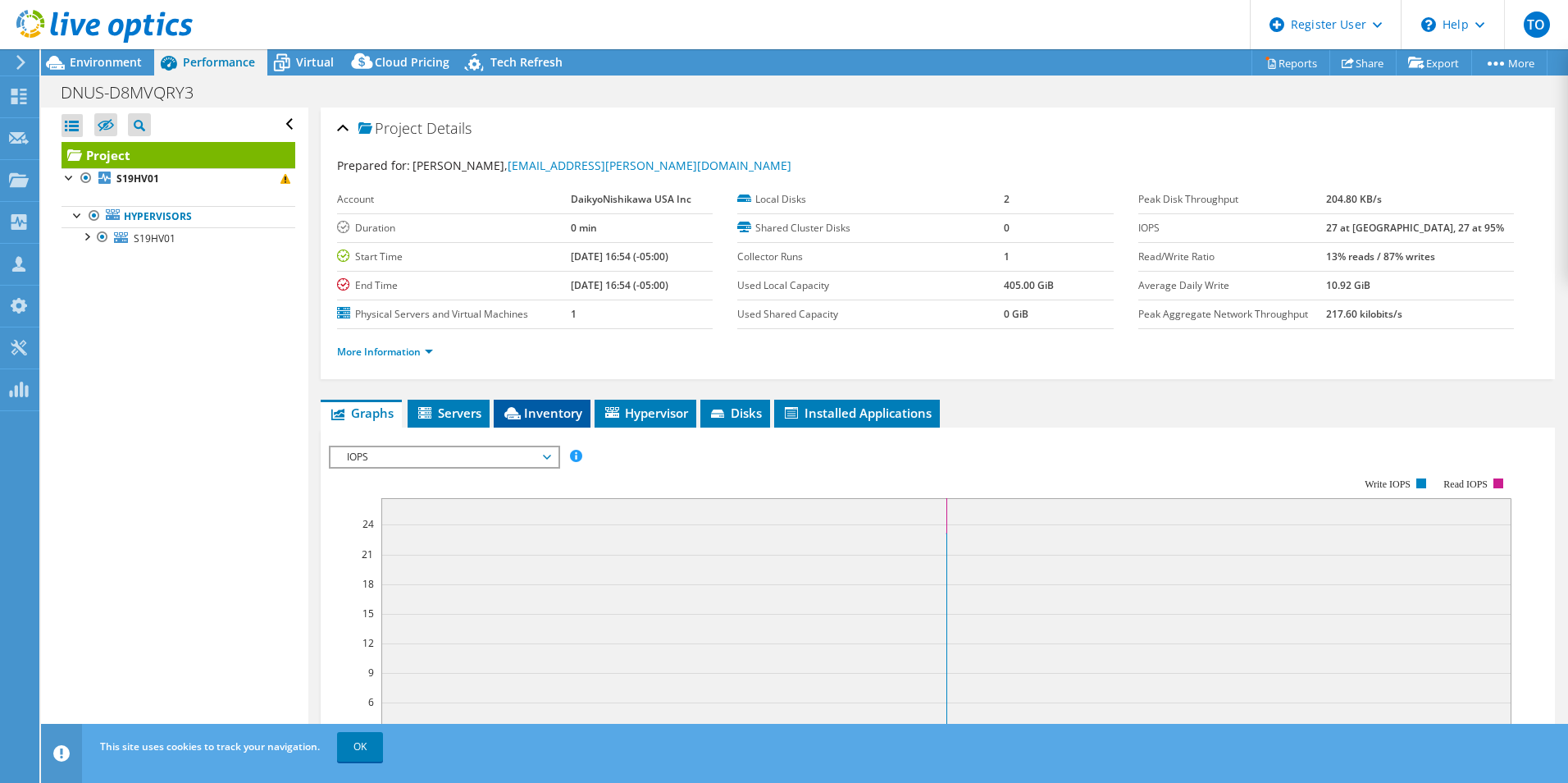
click at [554, 423] on li "Inventory" at bounding box center [542, 413] width 97 height 28
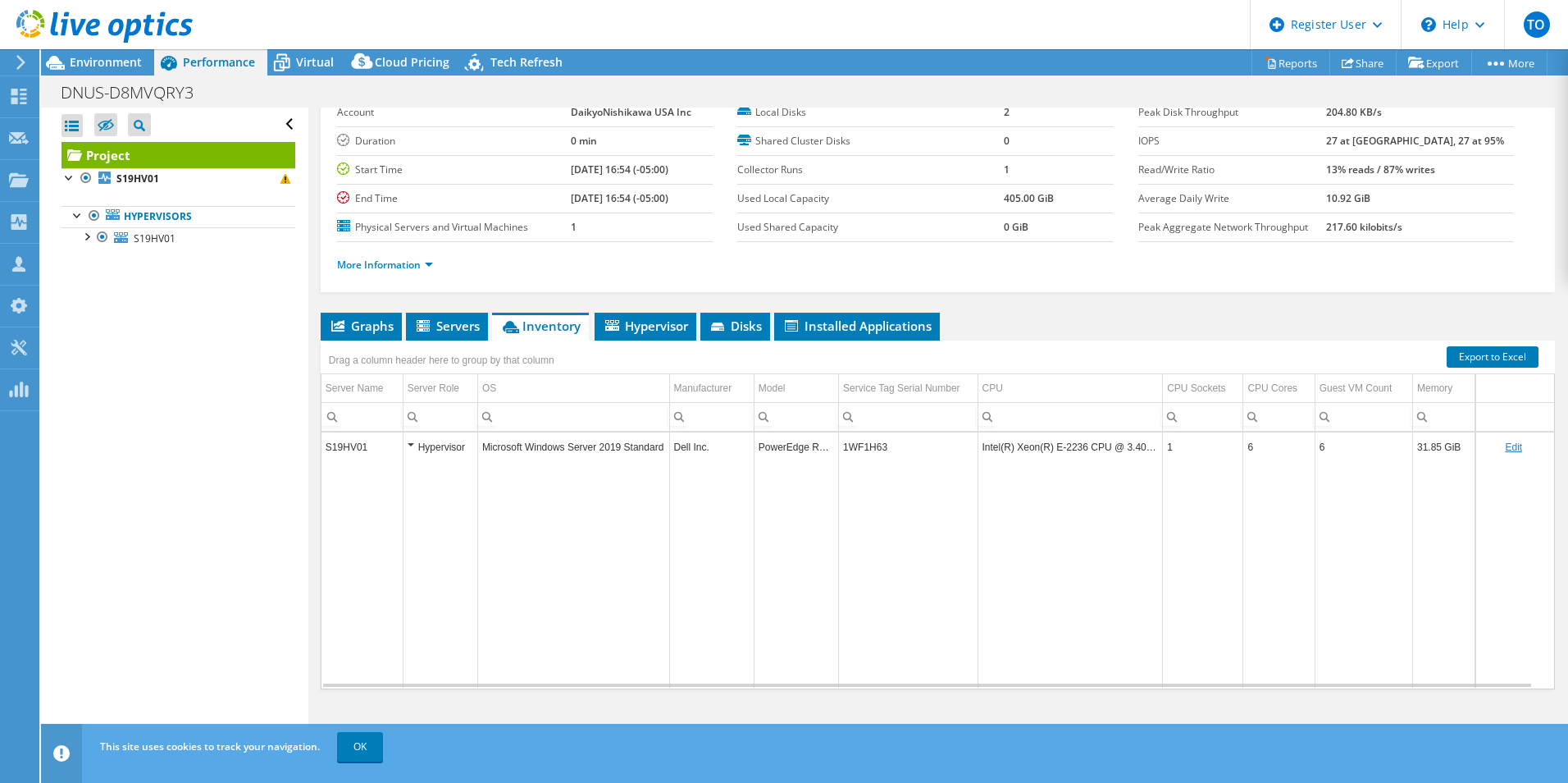
scroll to position [87, 0]
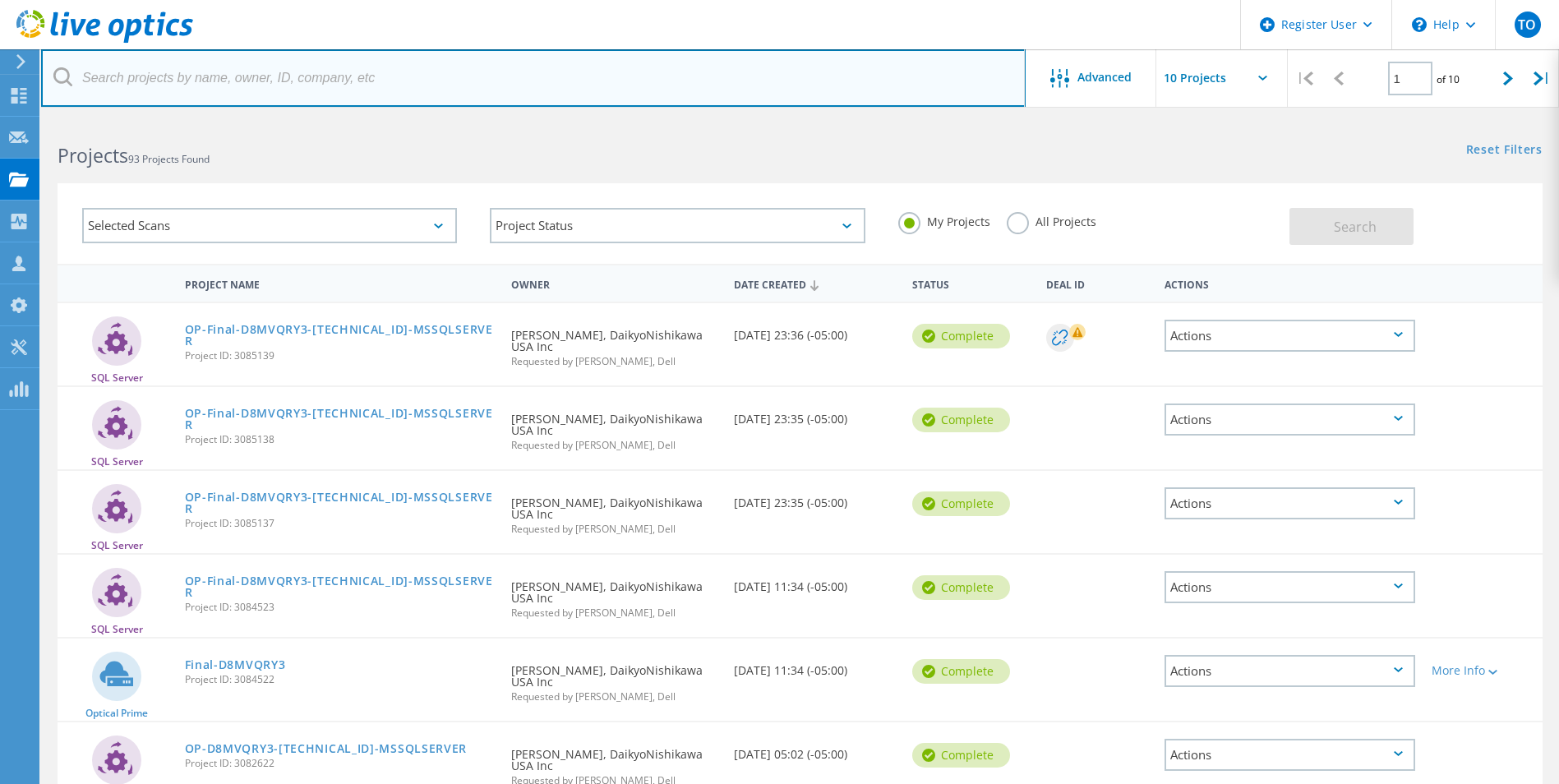
click at [462, 88] on input "text" at bounding box center [533, 78] width 985 height 57
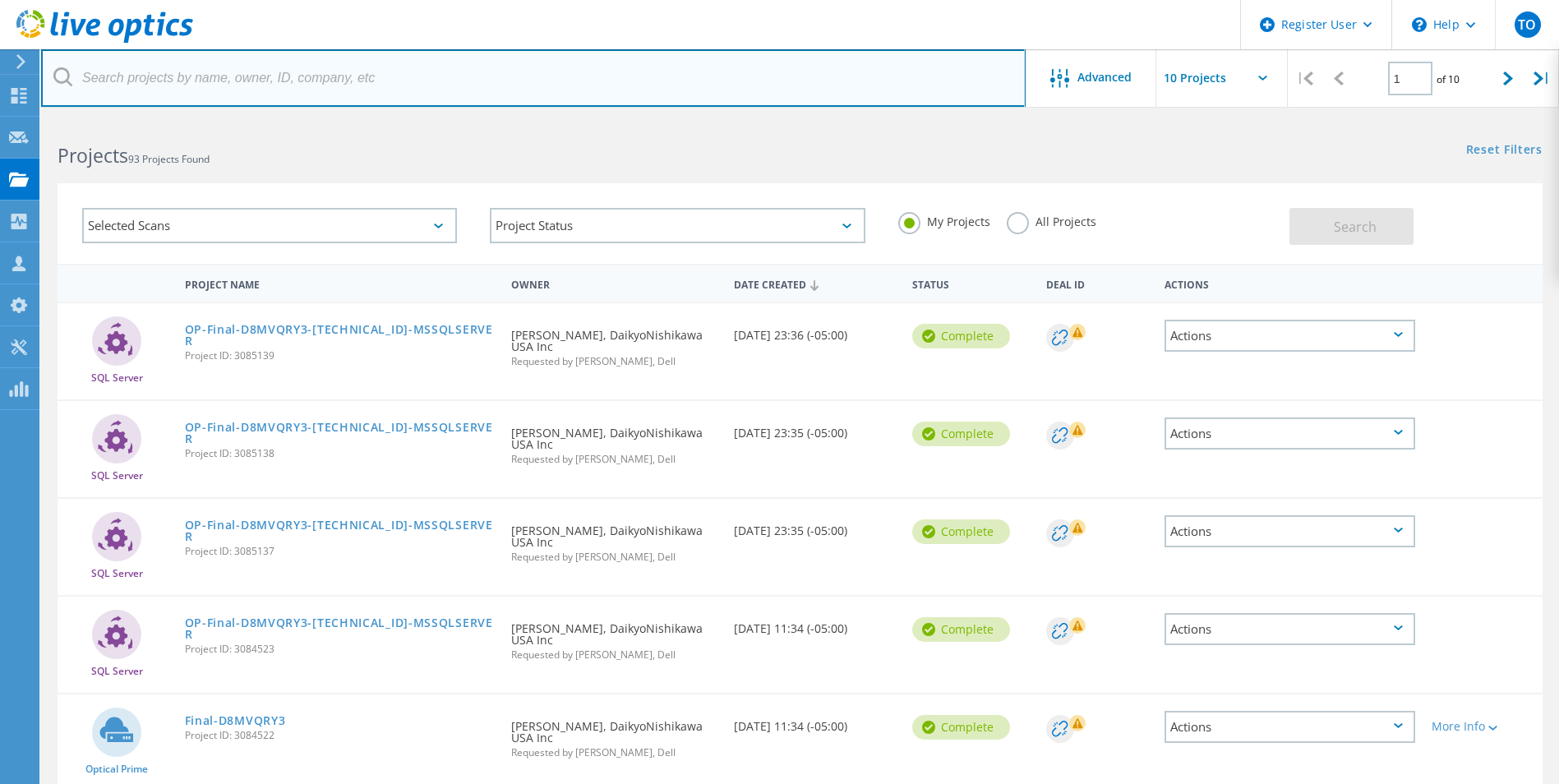
paste input "[EMAIL_ADDRESS][PERSON_NAME][DOMAIN_NAME]"
type input "[EMAIL_ADDRESS][PERSON_NAME][DOMAIN_NAME]"
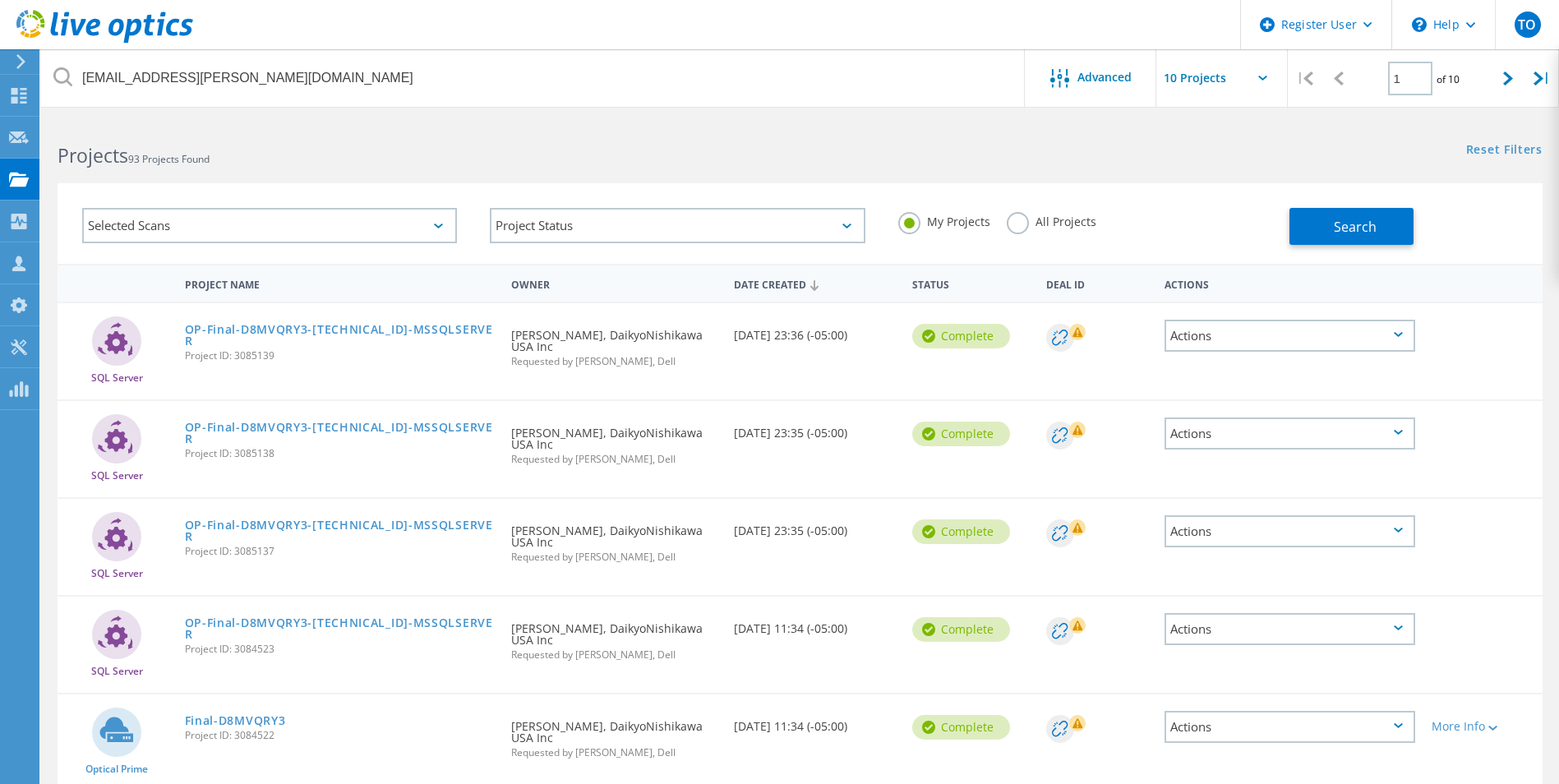
click at [1083, 216] on label "All Projects" at bounding box center [1052, 220] width 89 height 16
click at [0, 0] on input "All Projects" at bounding box center [0, 0] width 0 height 0
click at [1380, 217] on button "Search" at bounding box center [1352, 226] width 124 height 37
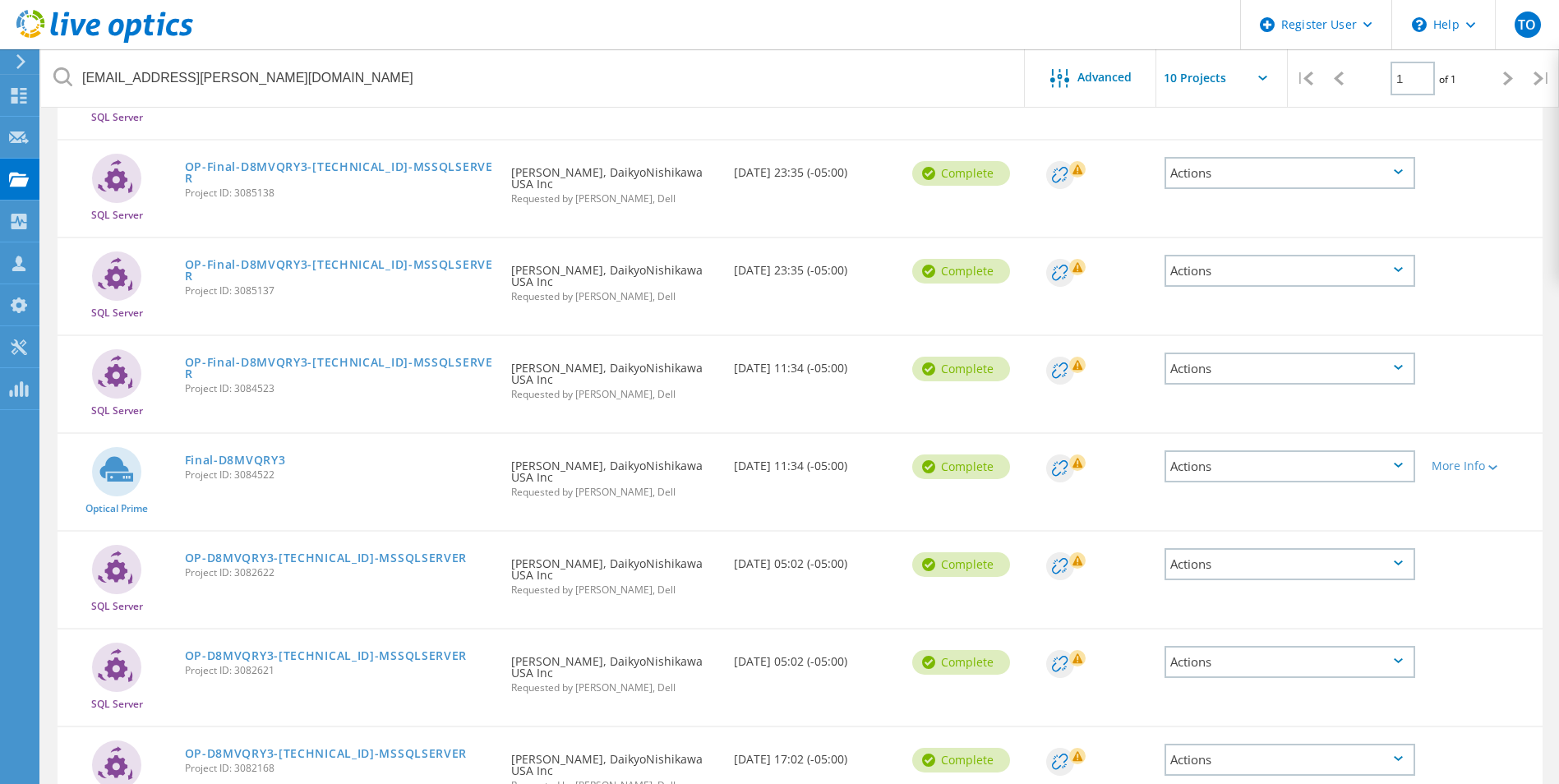
scroll to position [328, 0]
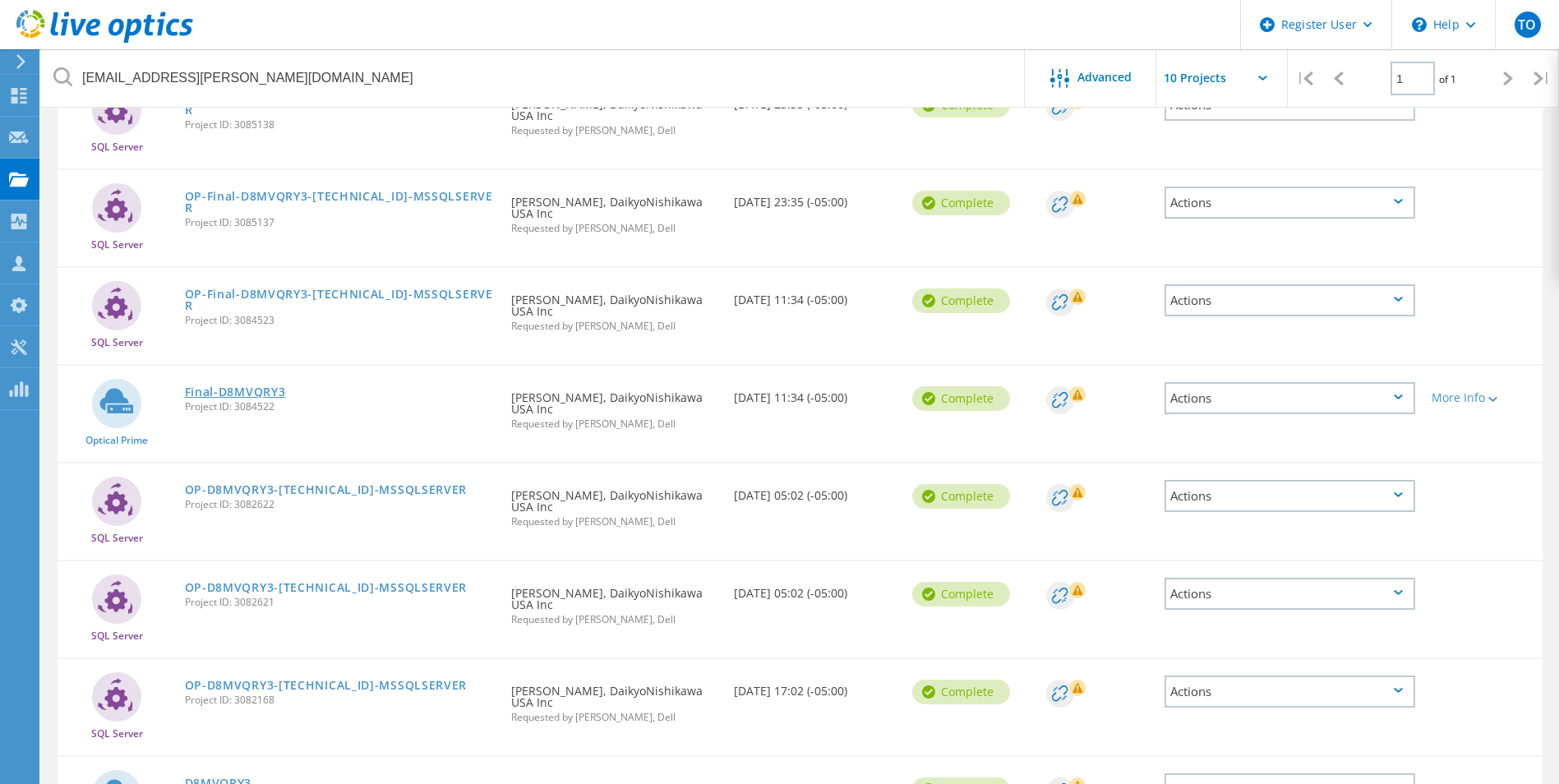
click at [259, 386] on link "Final-D8MVQRY3" at bounding box center [235, 392] width 101 height 12
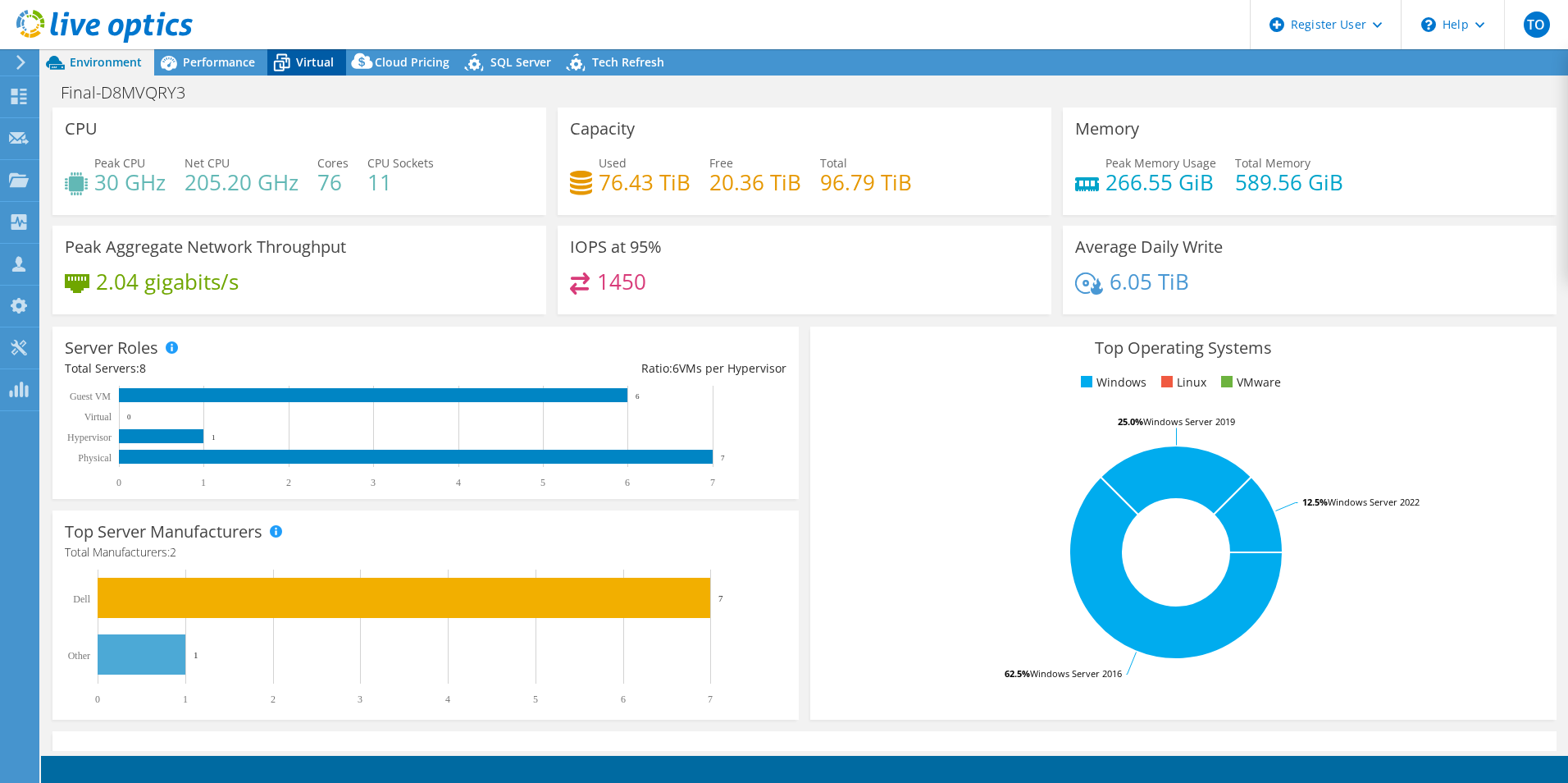
click at [295, 61] on icon at bounding box center [282, 63] width 29 height 29
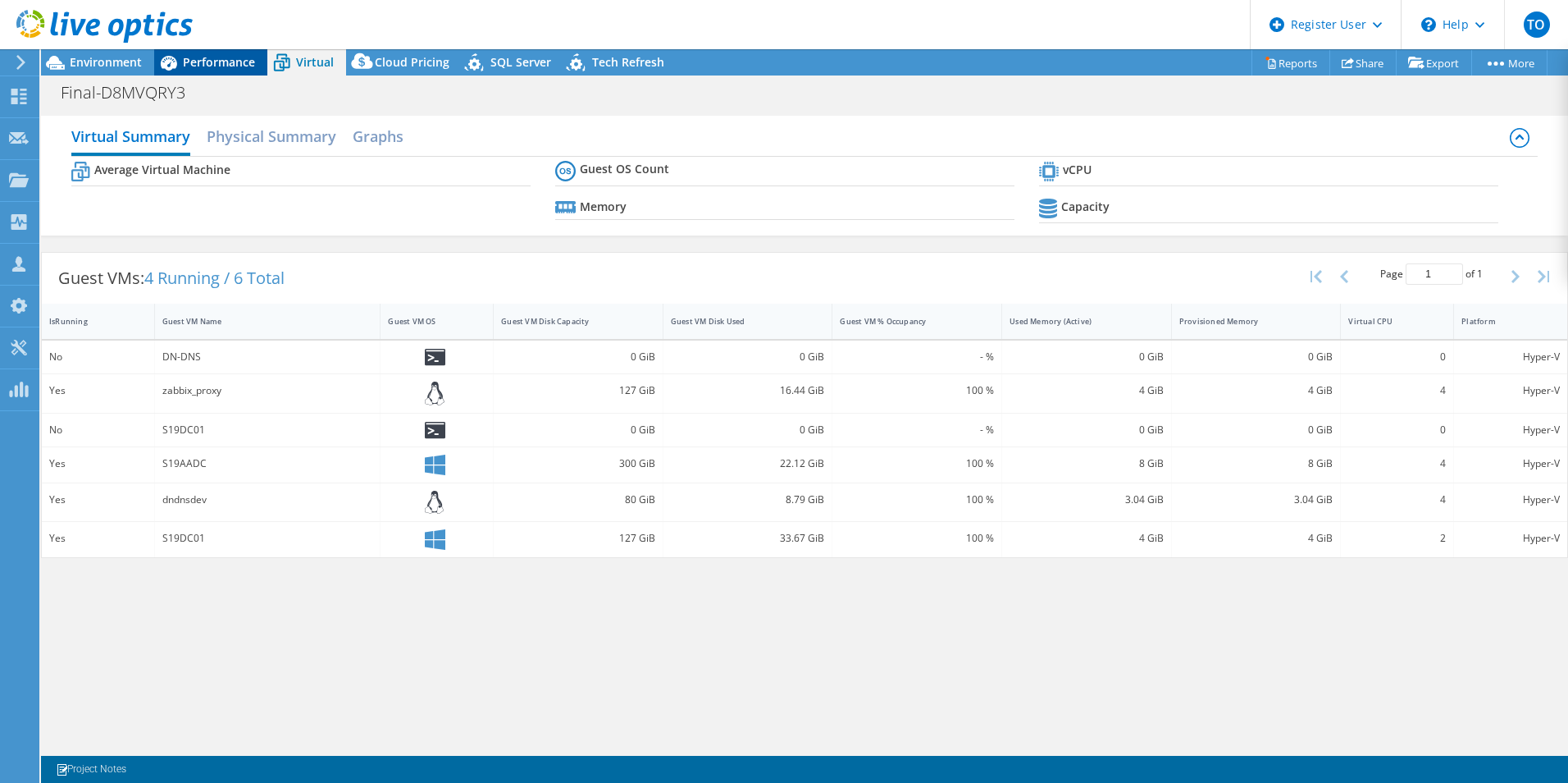
click at [237, 70] on div "Performance" at bounding box center [210, 62] width 113 height 26
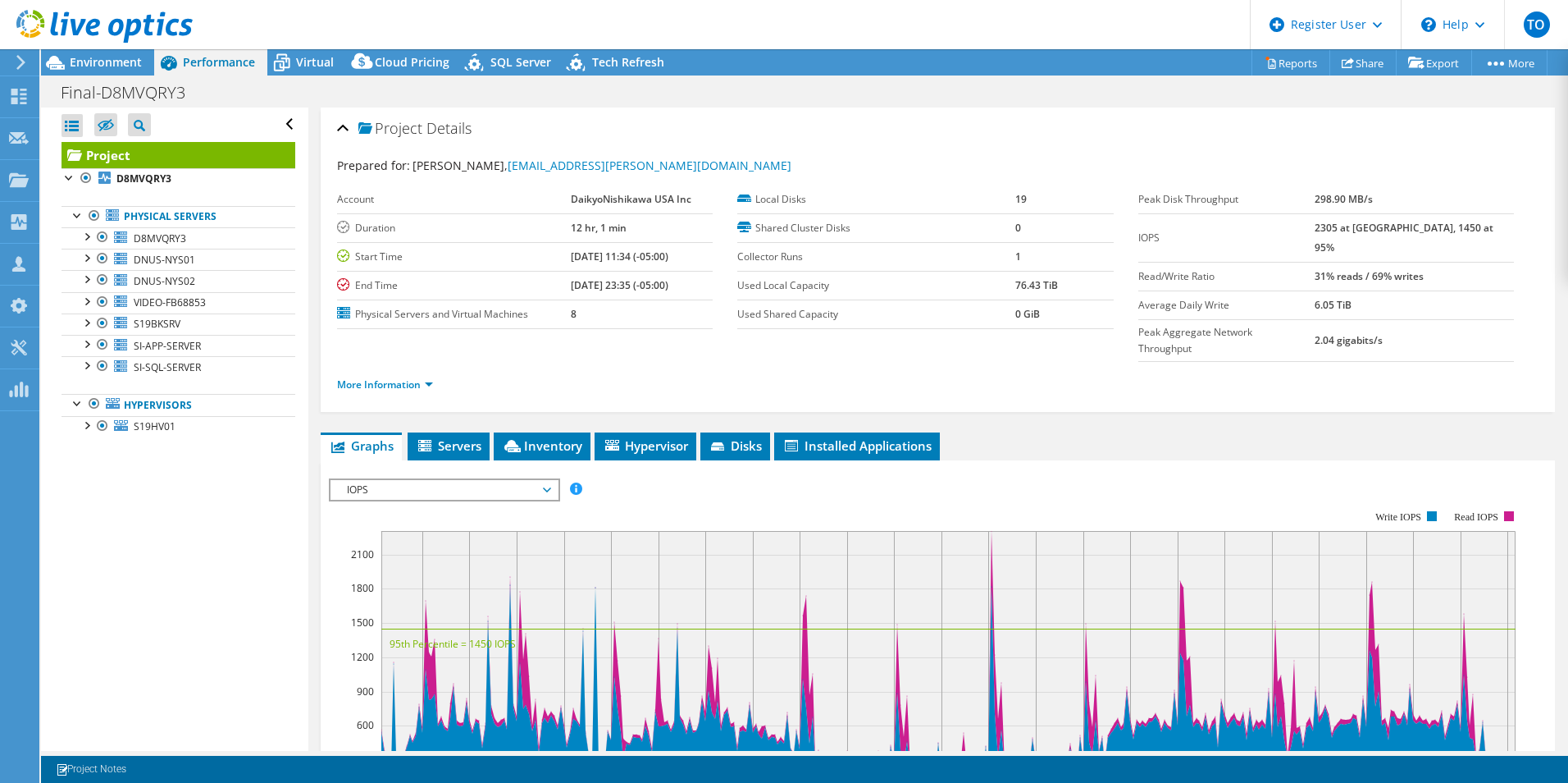
click at [81, 49] on div at bounding box center [96, 27] width 193 height 55
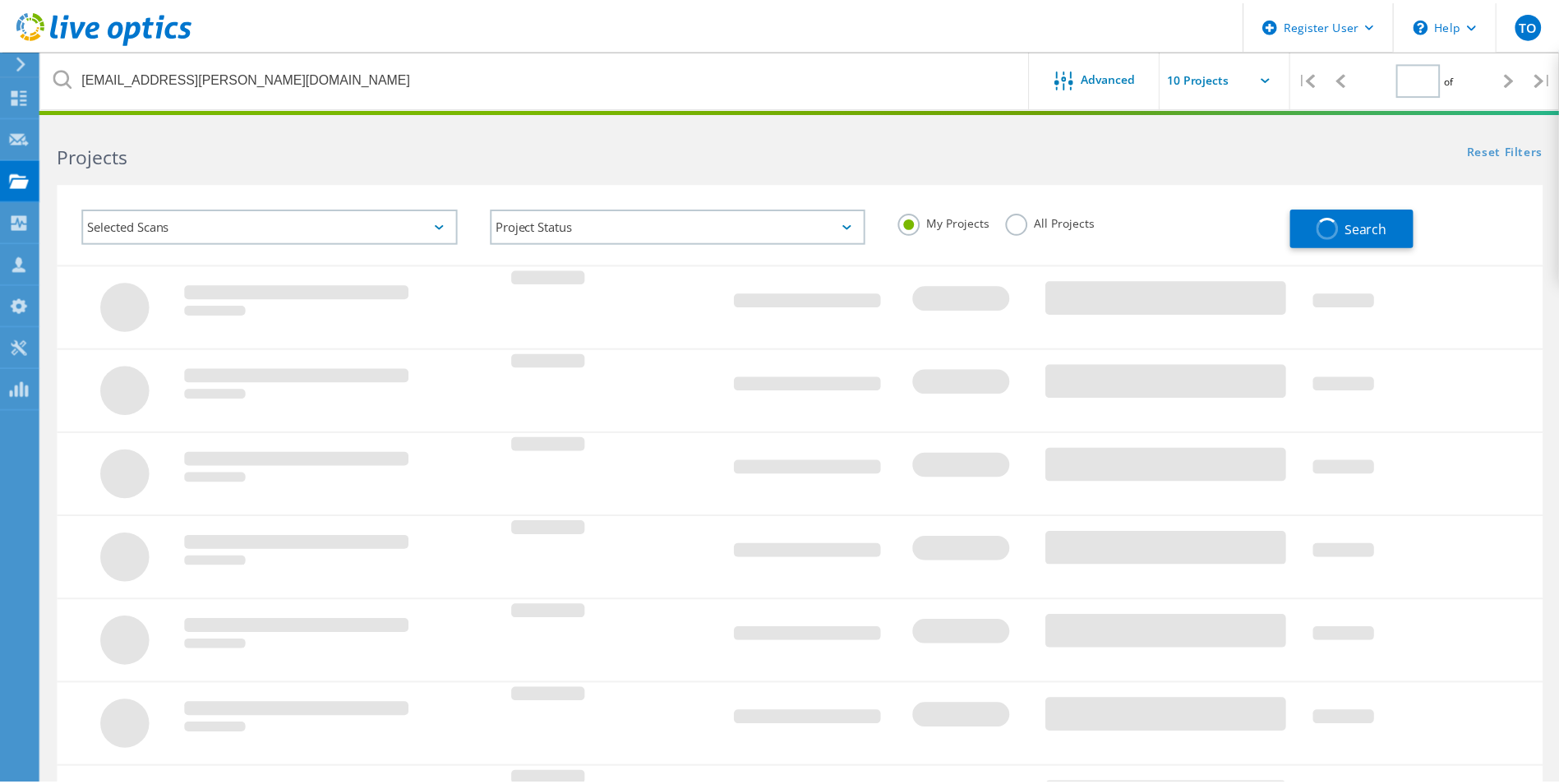
scroll to position [328, 0]
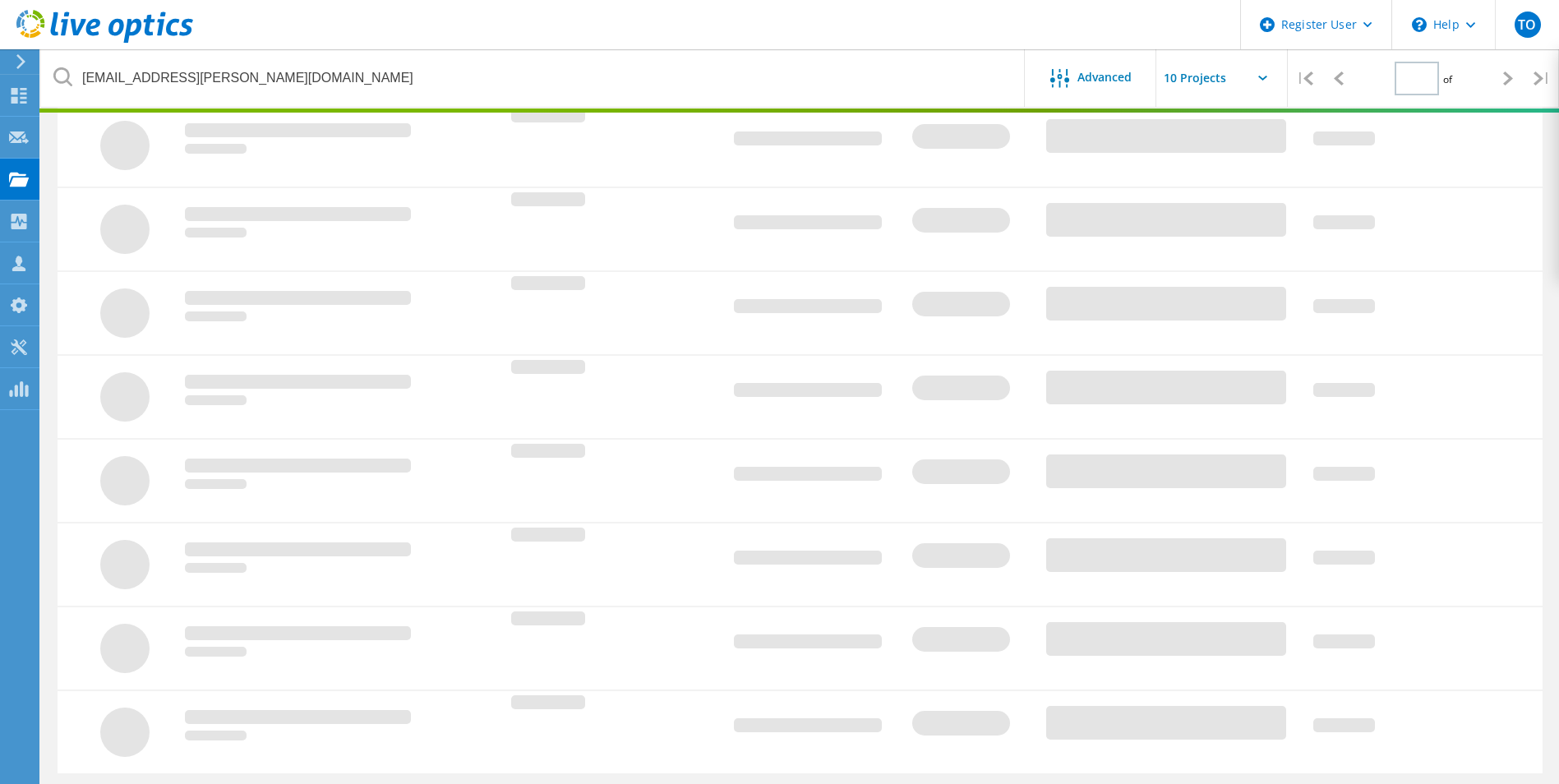
type input "1"
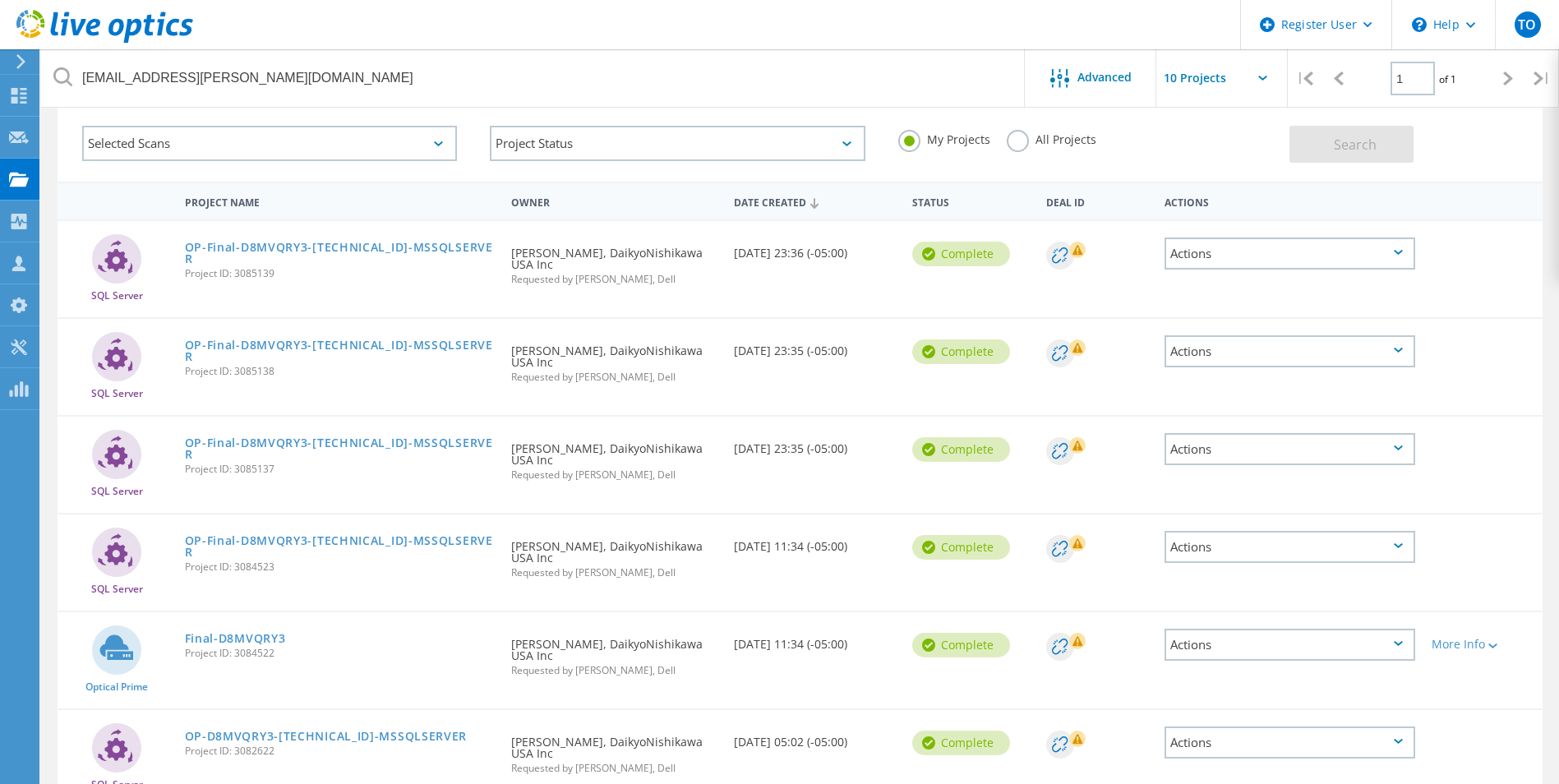
scroll to position [0, 0]
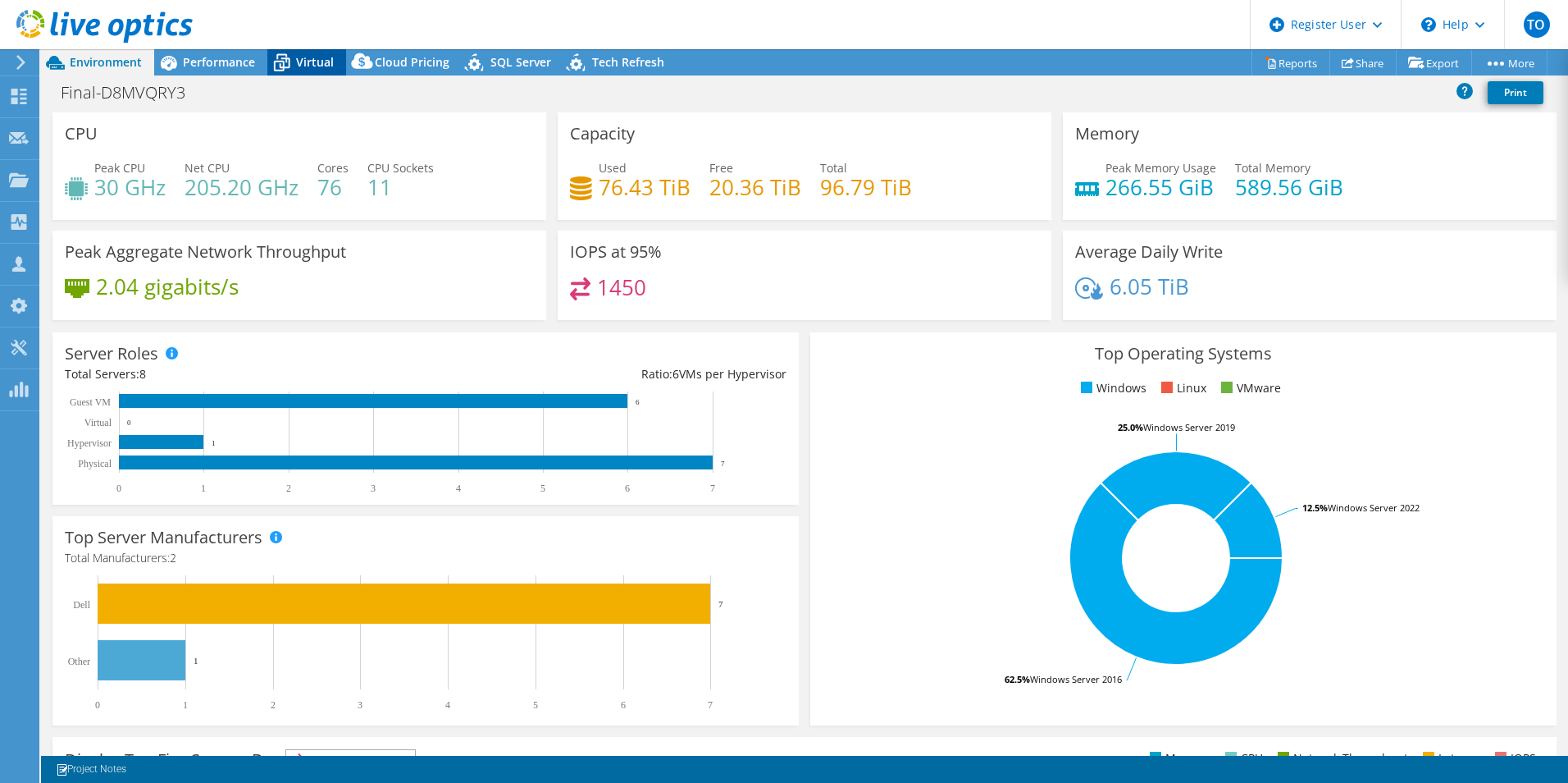
click at [315, 59] on span "Virtual" at bounding box center [314, 62] width 38 height 16
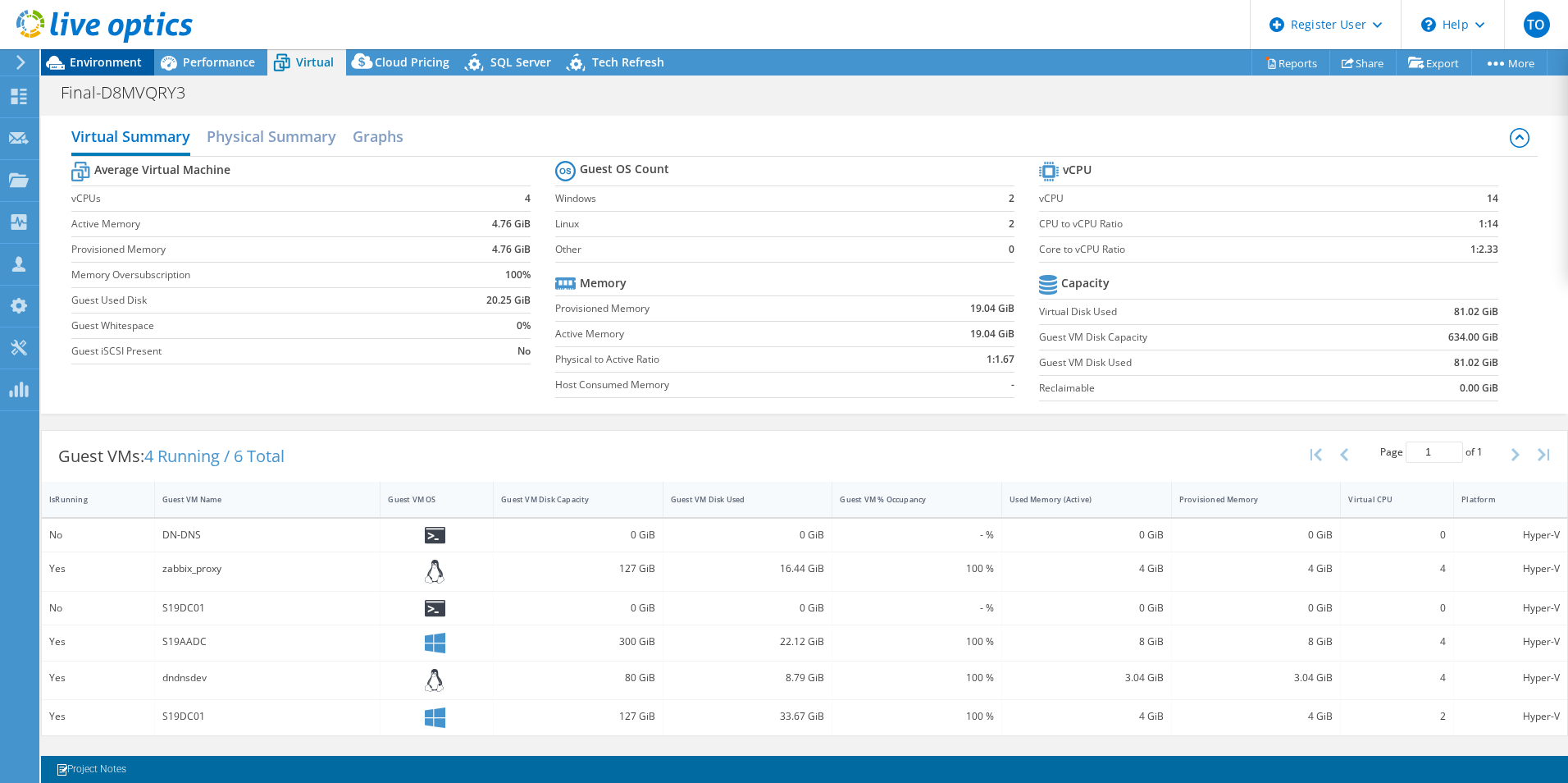
click at [117, 63] on span "Environment" at bounding box center [106, 62] width 72 height 16
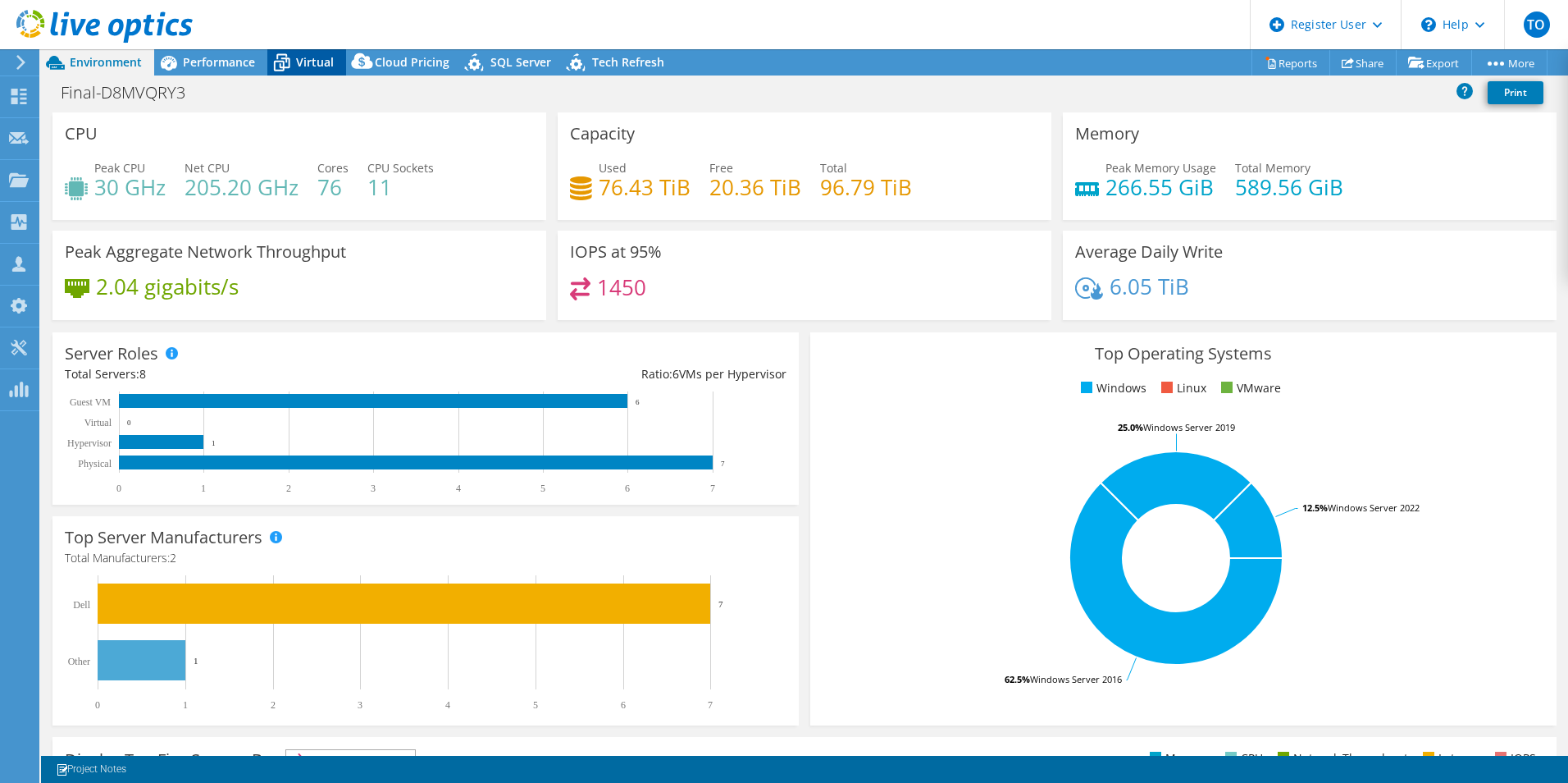
click at [316, 59] on span "Virtual" at bounding box center [314, 62] width 38 height 16
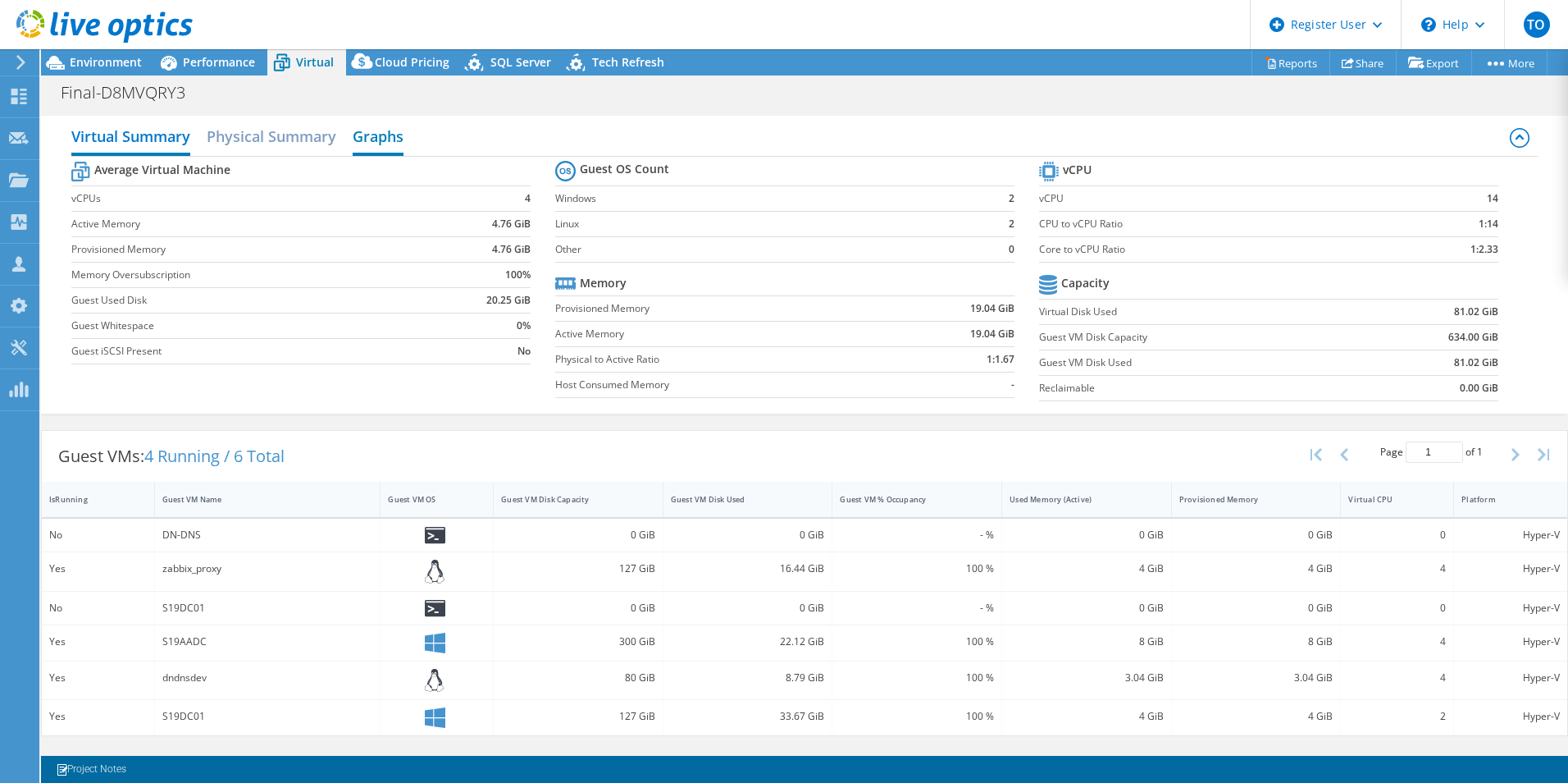
click at [370, 137] on h2 "Graphs" at bounding box center [378, 137] width 50 height 36
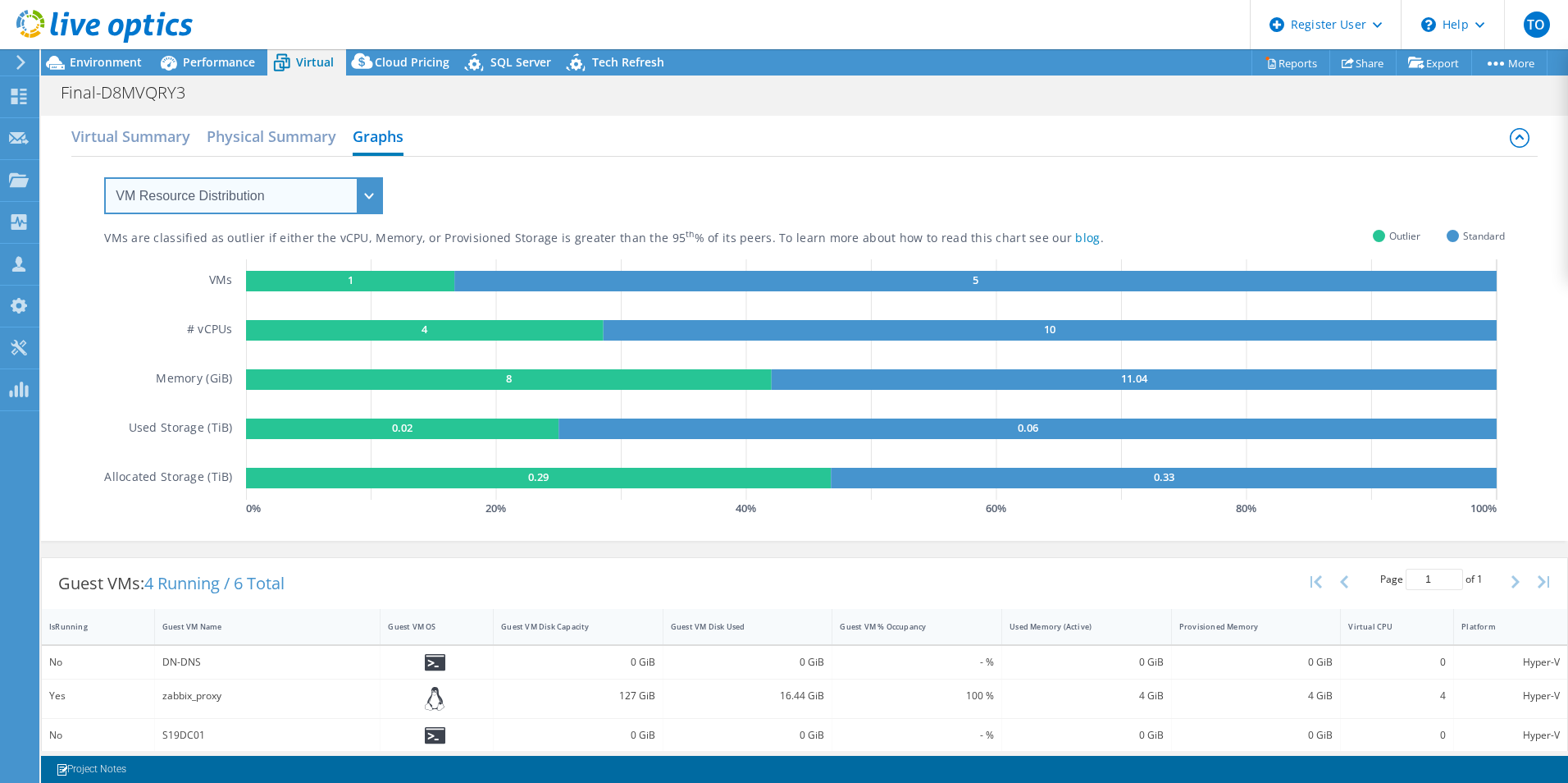
click at [368, 187] on select "VM Resource Distribution Provisioning Contrast Over Provisioning" at bounding box center [242, 196] width 278 height 37
select select "Over Provisioning"
click at [104, 178] on select "VM Resource Distribution Provisioning Contrast Over Provisioning" at bounding box center [242, 196] width 278 height 37
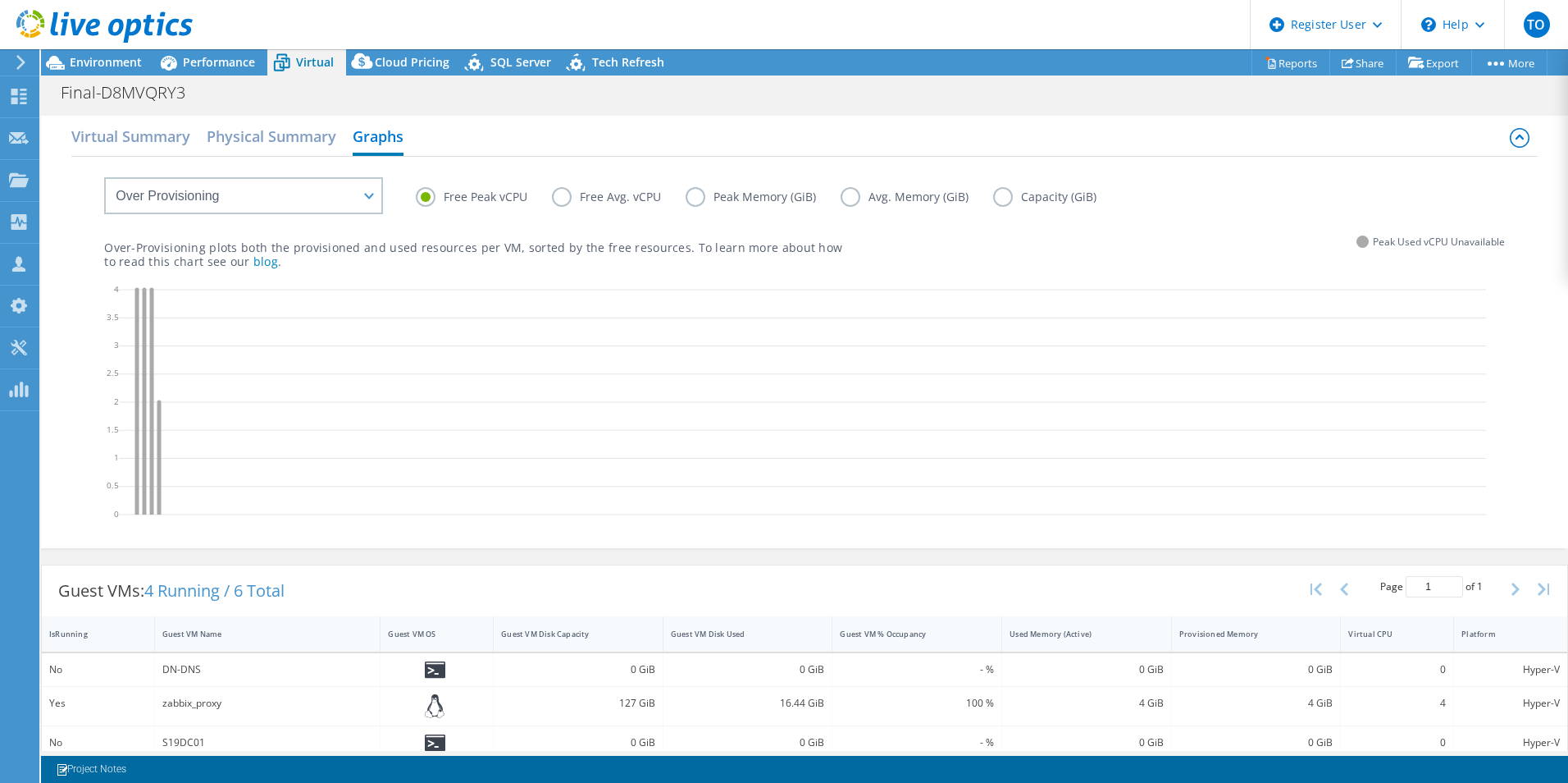
click at [608, 196] on label "Free Avg. vCPU" at bounding box center [619, 197] width 134 height 19
click at [0, 0] on input "Free Avg. vCPU" at bounding box center [0, 0] width 0 height 0
click at [753, 198] on label "Peak Memory (GiB)" at bounding box center [763, 197] width 155 height 19
click at [0, 0] on input "Peak Memory (GiB)" at bounding box center [0, 0] width 0 height 0
click at [847, 193] on label "Avg. Memory (GiB)" at bounding box center [916, 197] width 152 height 19
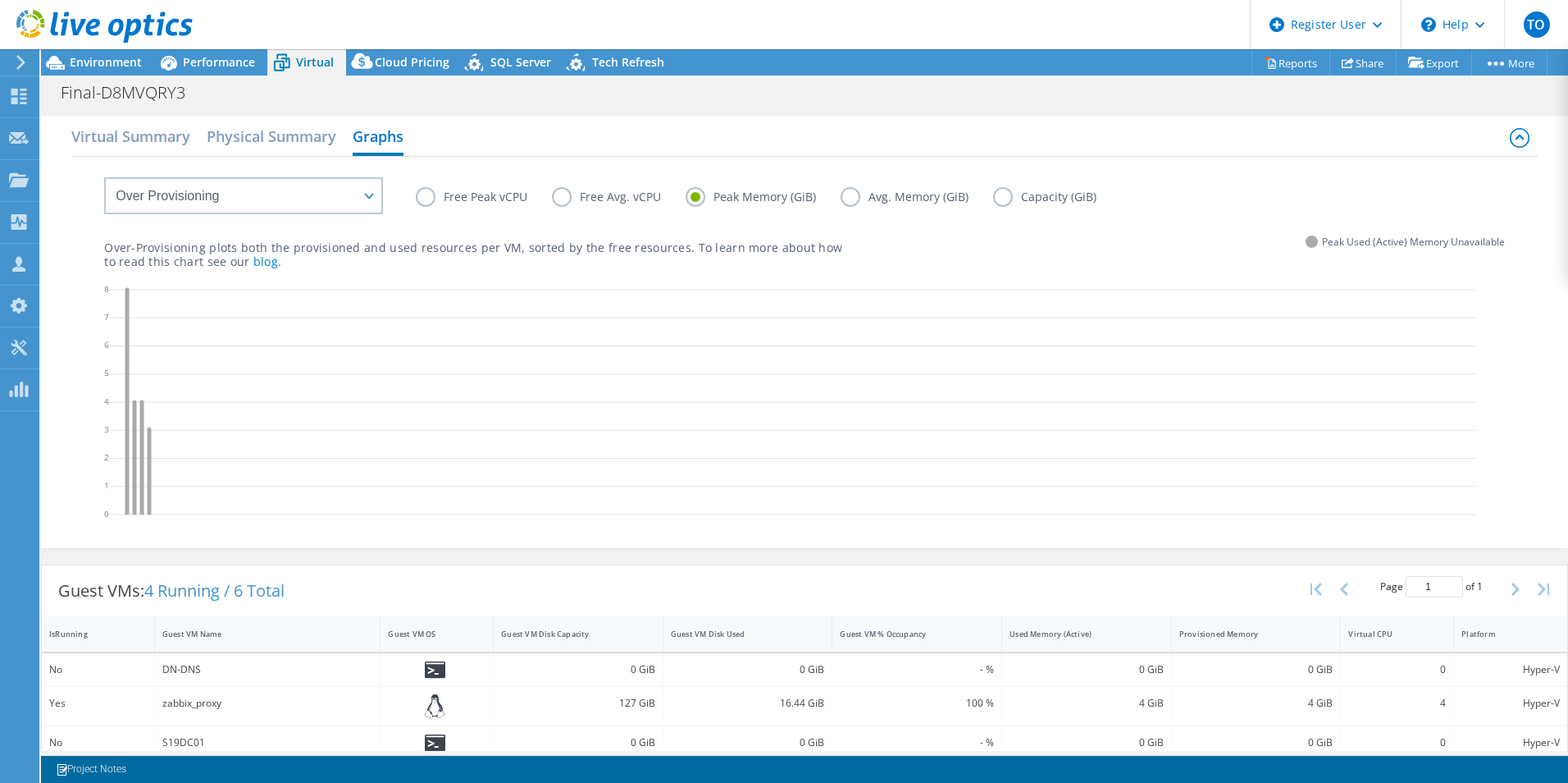
click at [0, 0] on input "Avg. Memory (GiB)" at bounding box center [0, 0] width 0 height 0
click at [996, 199] on label "Capacity (GiB)" at bounding box center [1057, 197] width 128 height 19
click at [0, 0] on input "Capacity (GiB)" at bounding box center [0, 0] width 0 height 0
click at [575, 199] on label "Free Avg. vCPU" at bounding box center [619, 197] width 134 height 19
click at [0, 0] on input "Free Avg. vCPU" at bounding box center [0, 0] width 0 height 0
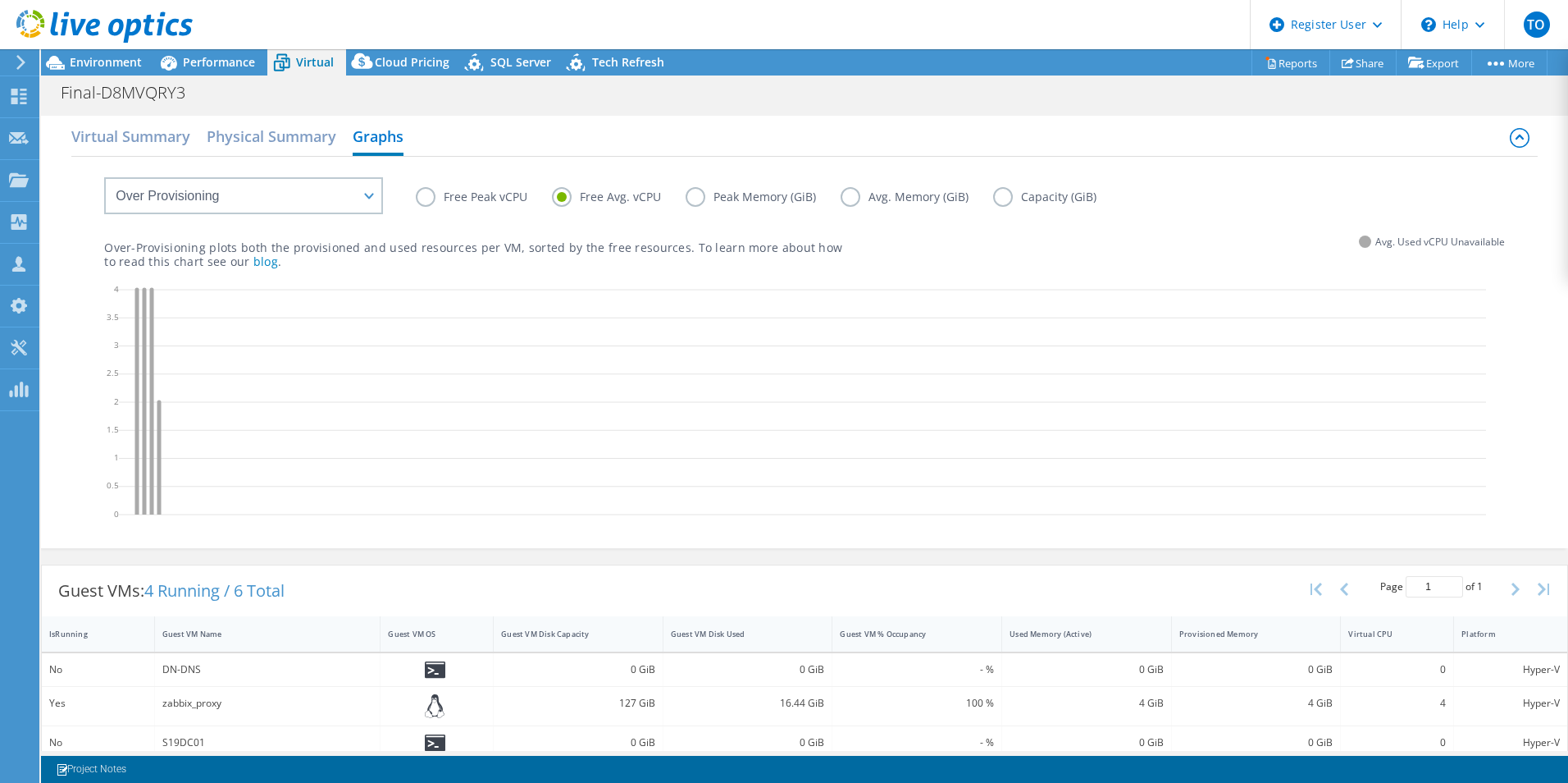
click at [745, 205] on label "Peak Memory (GiB)" at bounding box center [763, 197] width 155 height 19
click at [0, 0] on input "Peak Memory (GiB)" at bounding box center [0, 0] width 0 height 0
click at [903, 194] on label "Avg. Memory (GiB)" at bounding box center [916, 197] width 152 height 19
click at [0, 0] on input "Avg. Memory (GiB)" at bounding box center [0, 0] width 0 height 0
click at [1023, 202] on label "Capacity (GiB)" at bounding box center [1057, 197] width 128 height 19
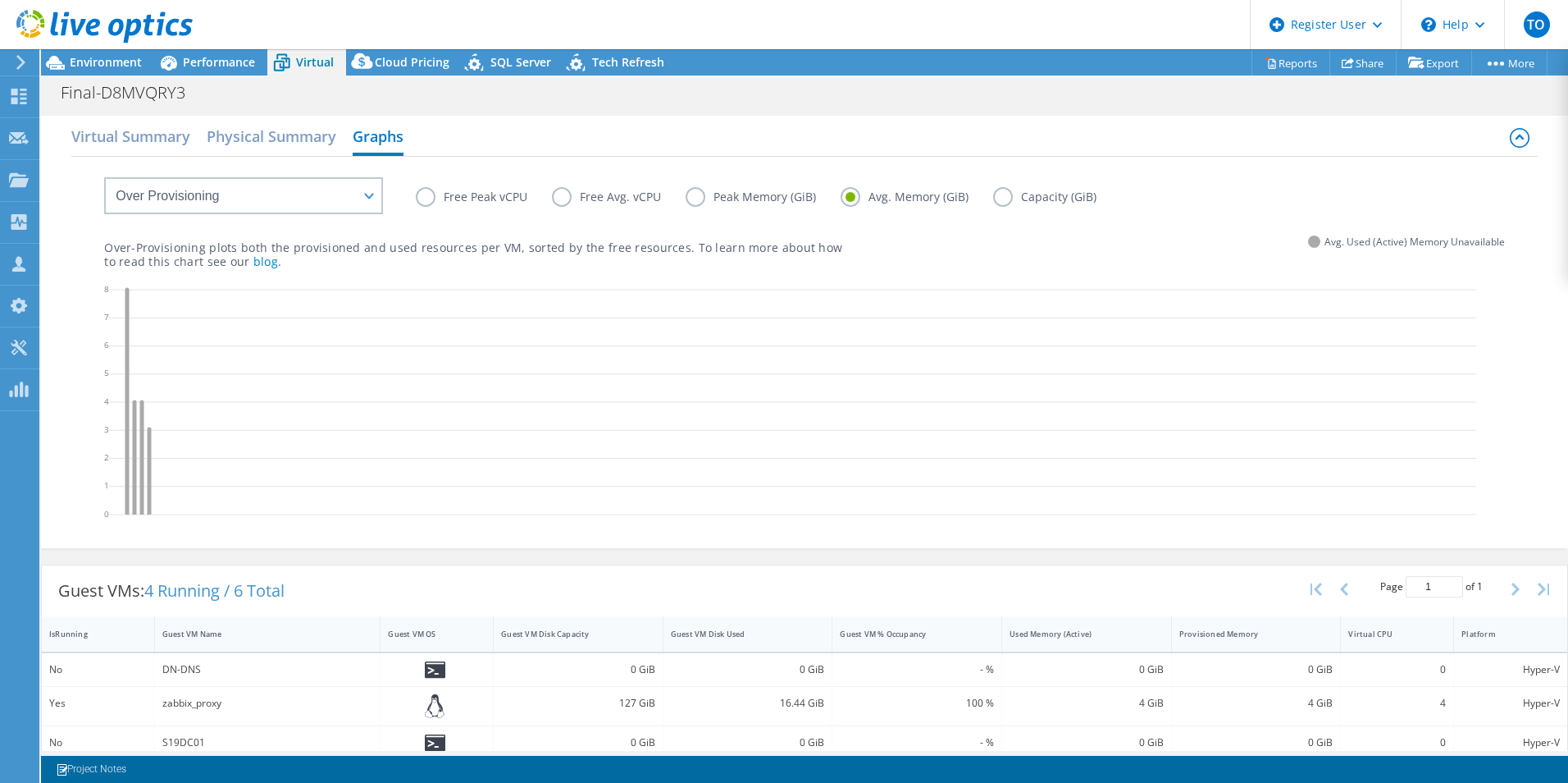
click at [0, 0] on input "Capacity (GiB)" at bounding box center [0, 0] width 0 height 0
click at [98, 72] on div "Environment" at bounding box center [97, 62] width 113 height 26
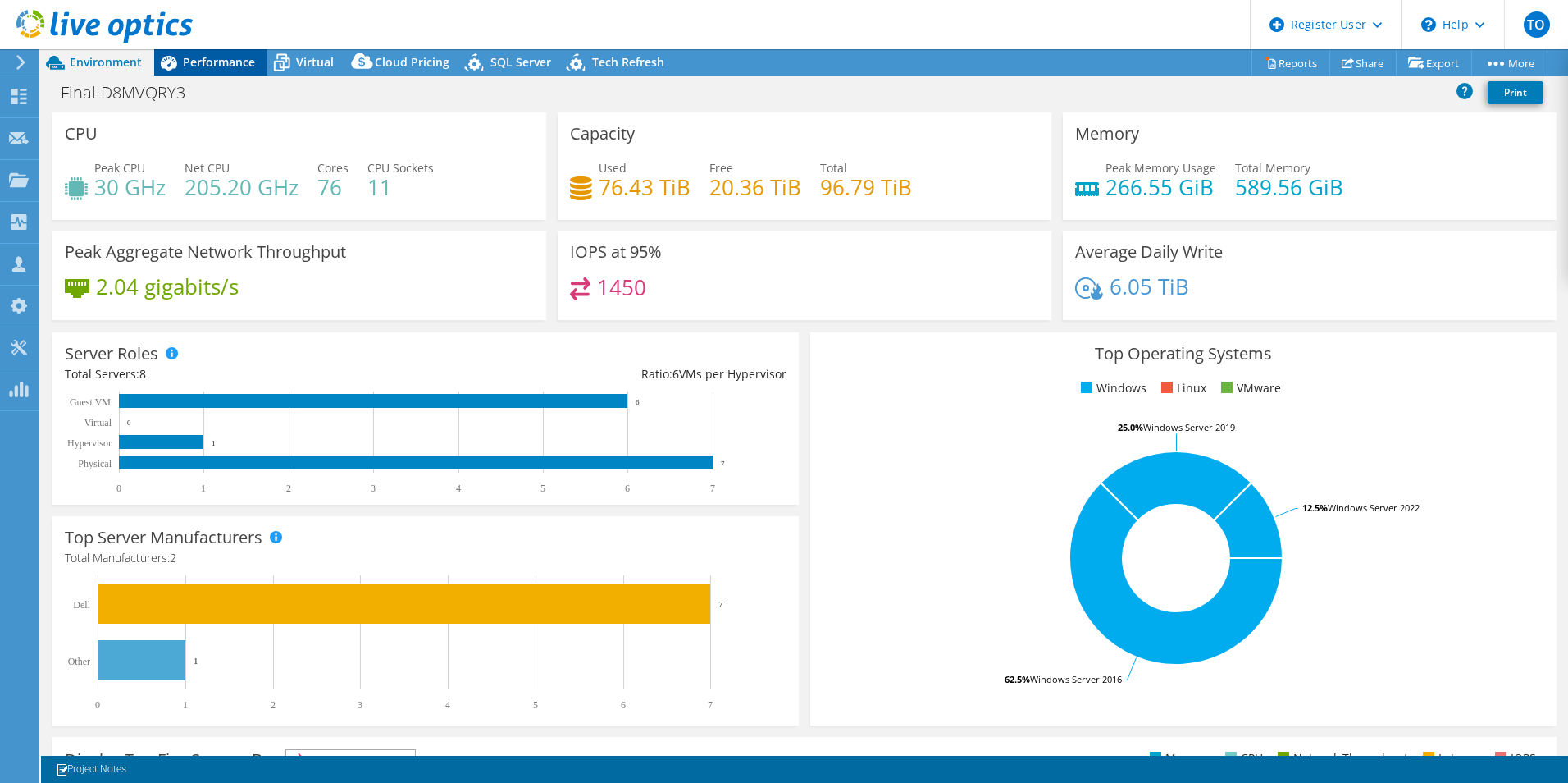
click at [195, 55] on span "Performance" at bounding box center [219, 62] width 72 height 16
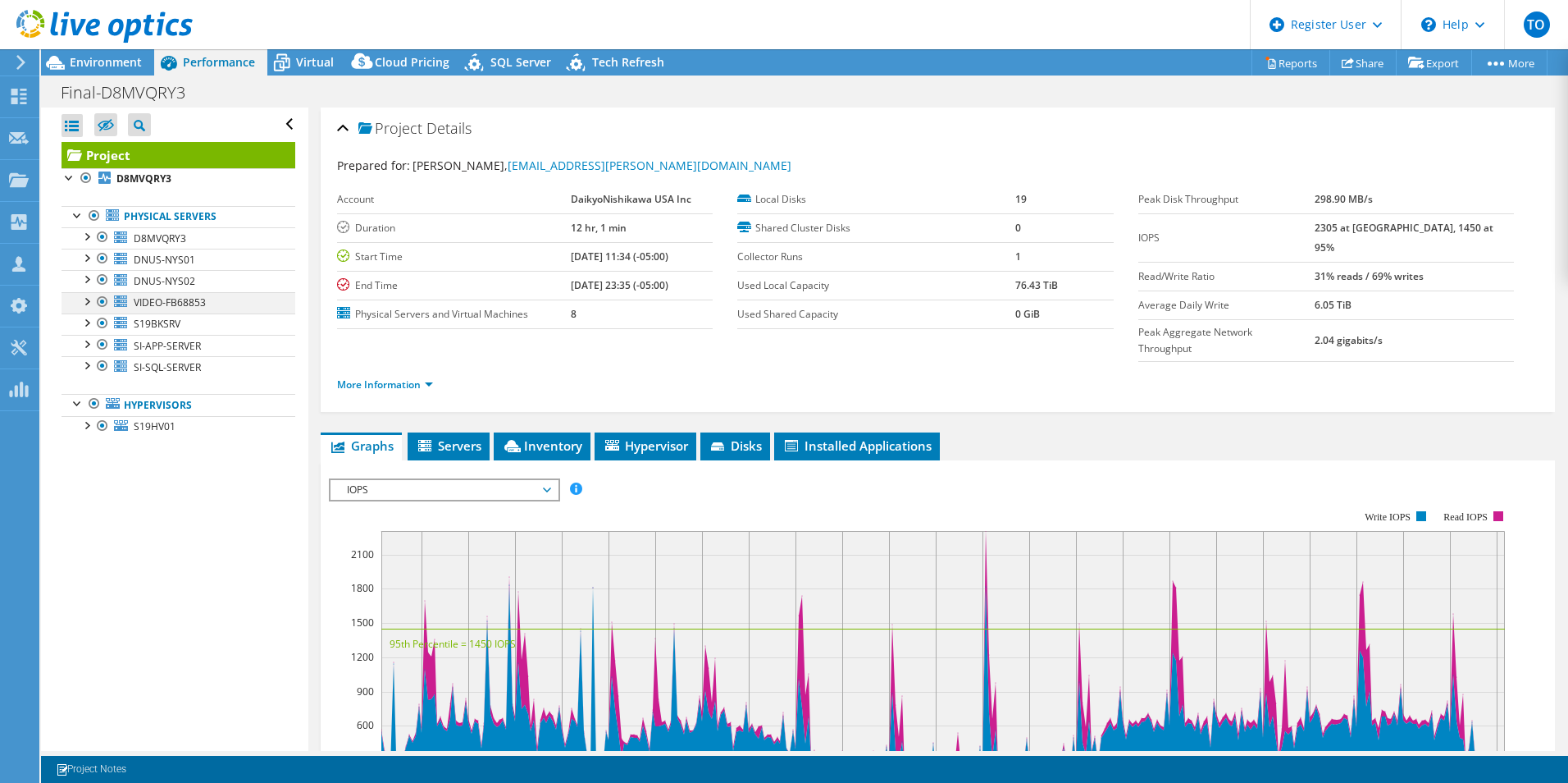
click at [83, 303] on div at bounding box center [85, 300] width 16 height 16
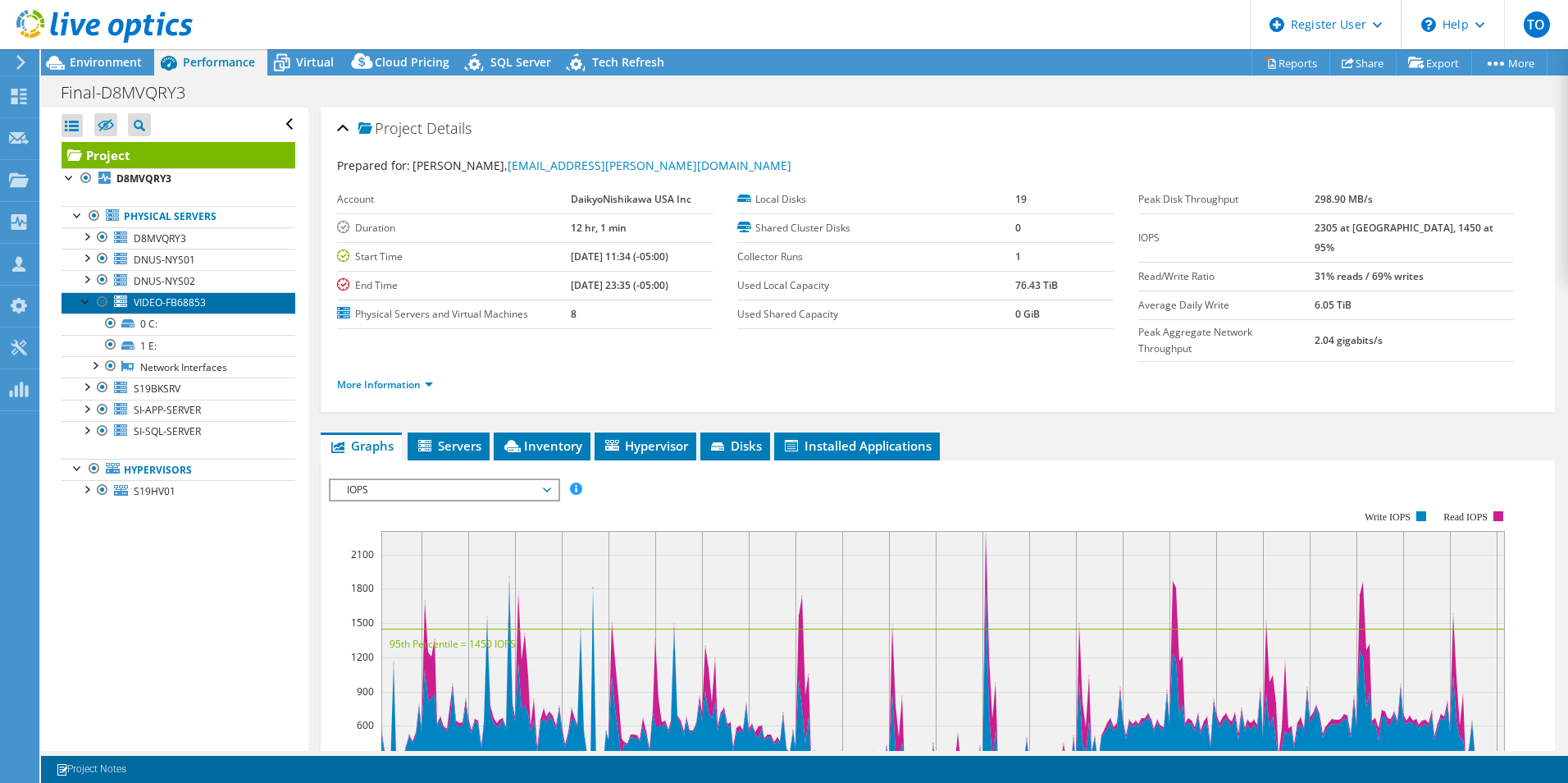
click at [176, 310] on link "VIDEO-FB68853" at bounding box center [177, 303] width 234 height 21
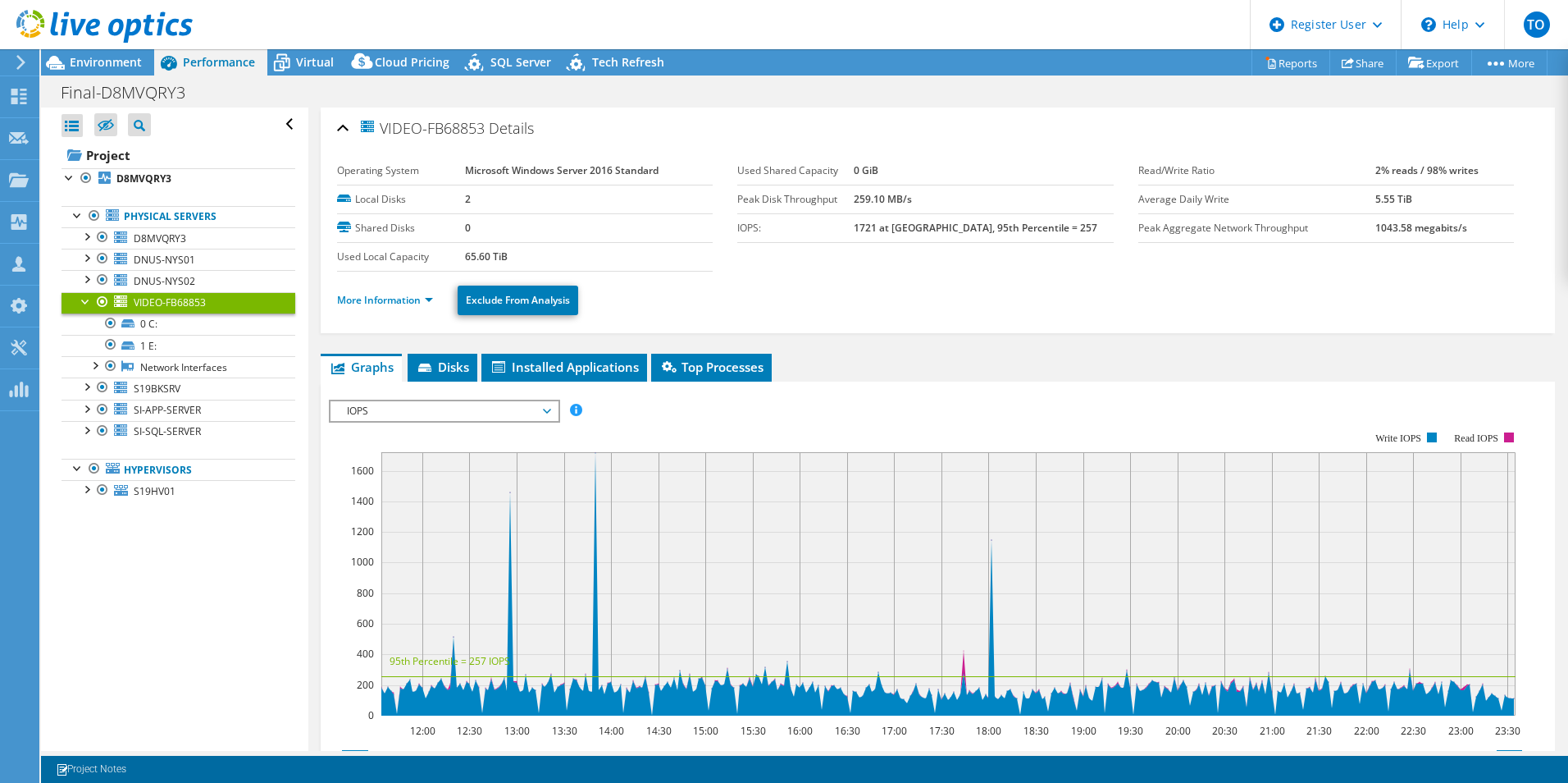
drag, startPoint x: 440, startPoint y: 256, endPoint x: 512, endPoint y: 262, distance: 72.2
click at [512, 262] on tr "Used Local Capacity 65.60 TiB" at bounding box center [525, 256] width 375 height 29
click at [421, 361] on span "Disks" at bounding box center [442, 367] width 53 height 16
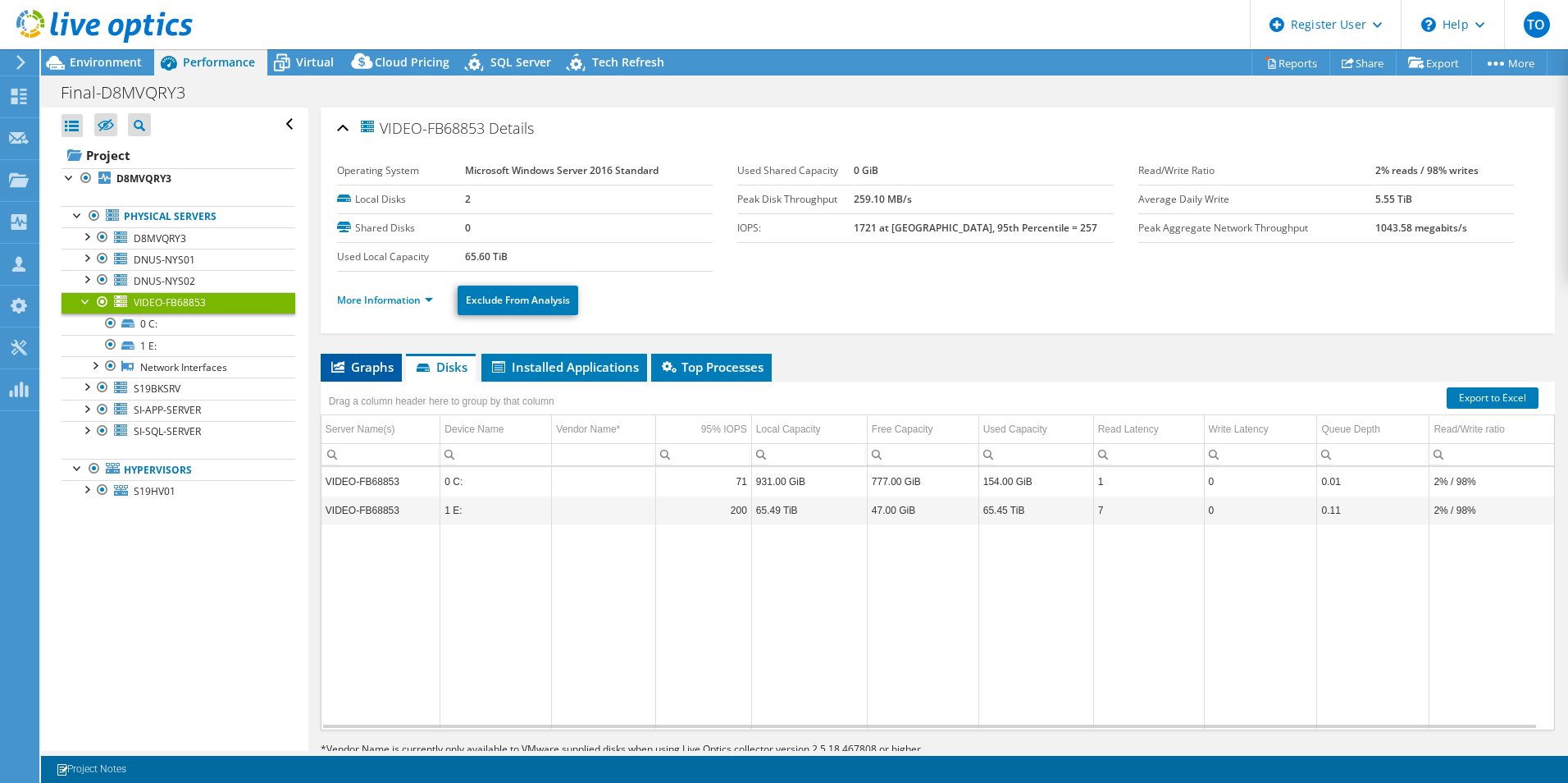
click at [395, 375] on li "Graphs" at bounding box center [362, 367] width 81 height 28
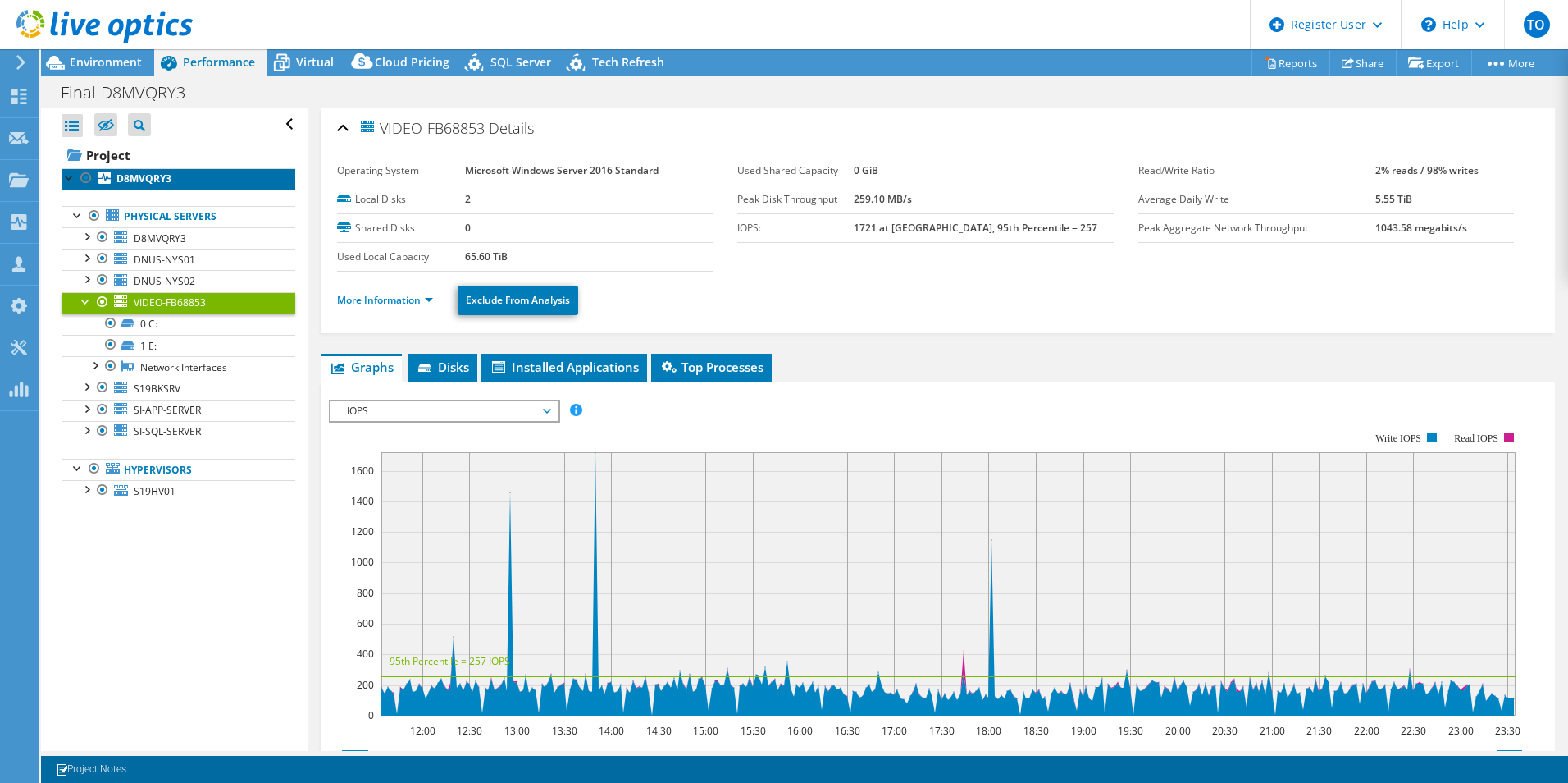
click at [241, 188] on link "D8MVQRY3" at bounding box center [177, 179] width 234 height 21
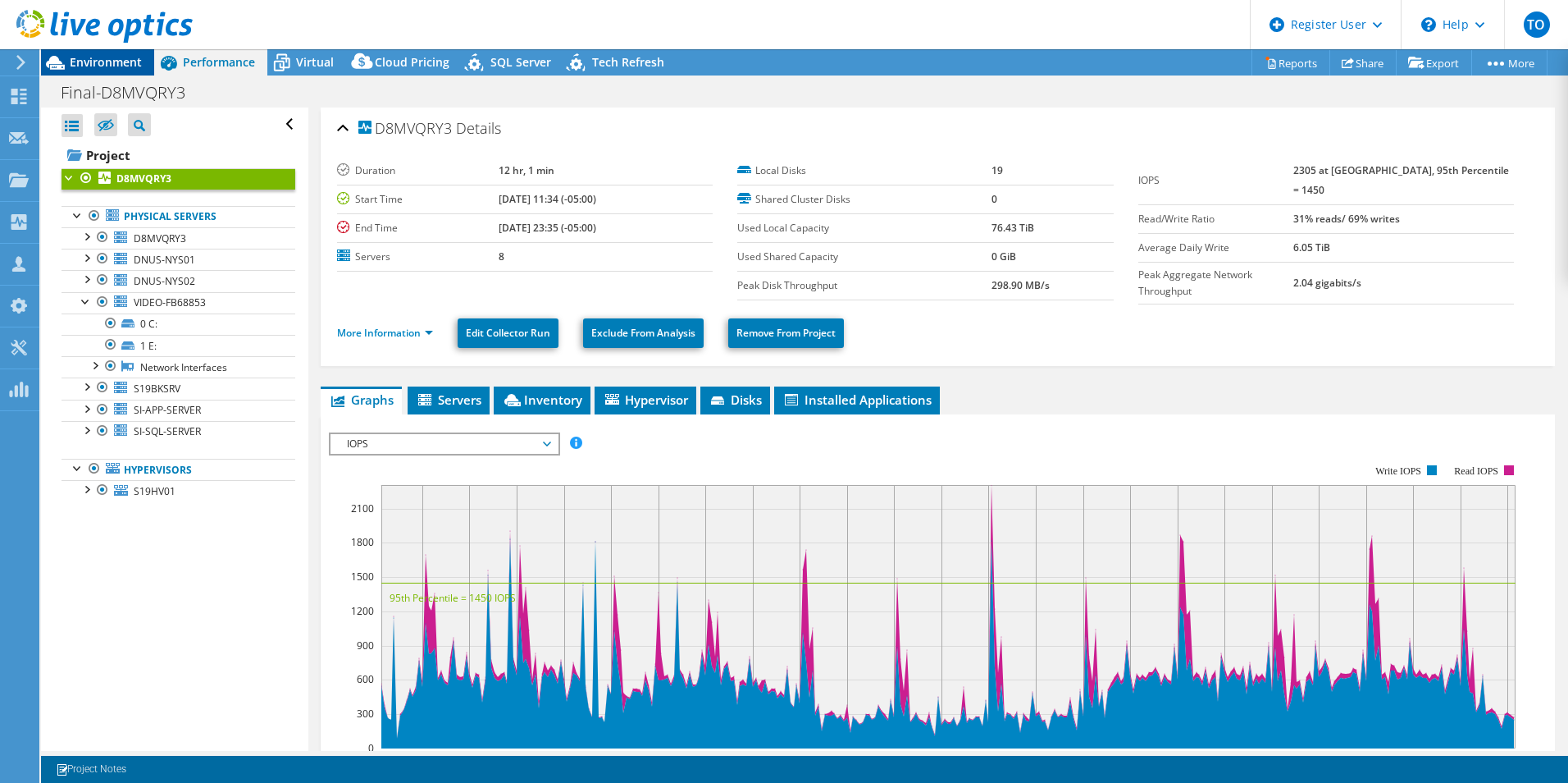
click at [80, 64] on span "Environment" at bounding box center [106, 62] width 72 height 16
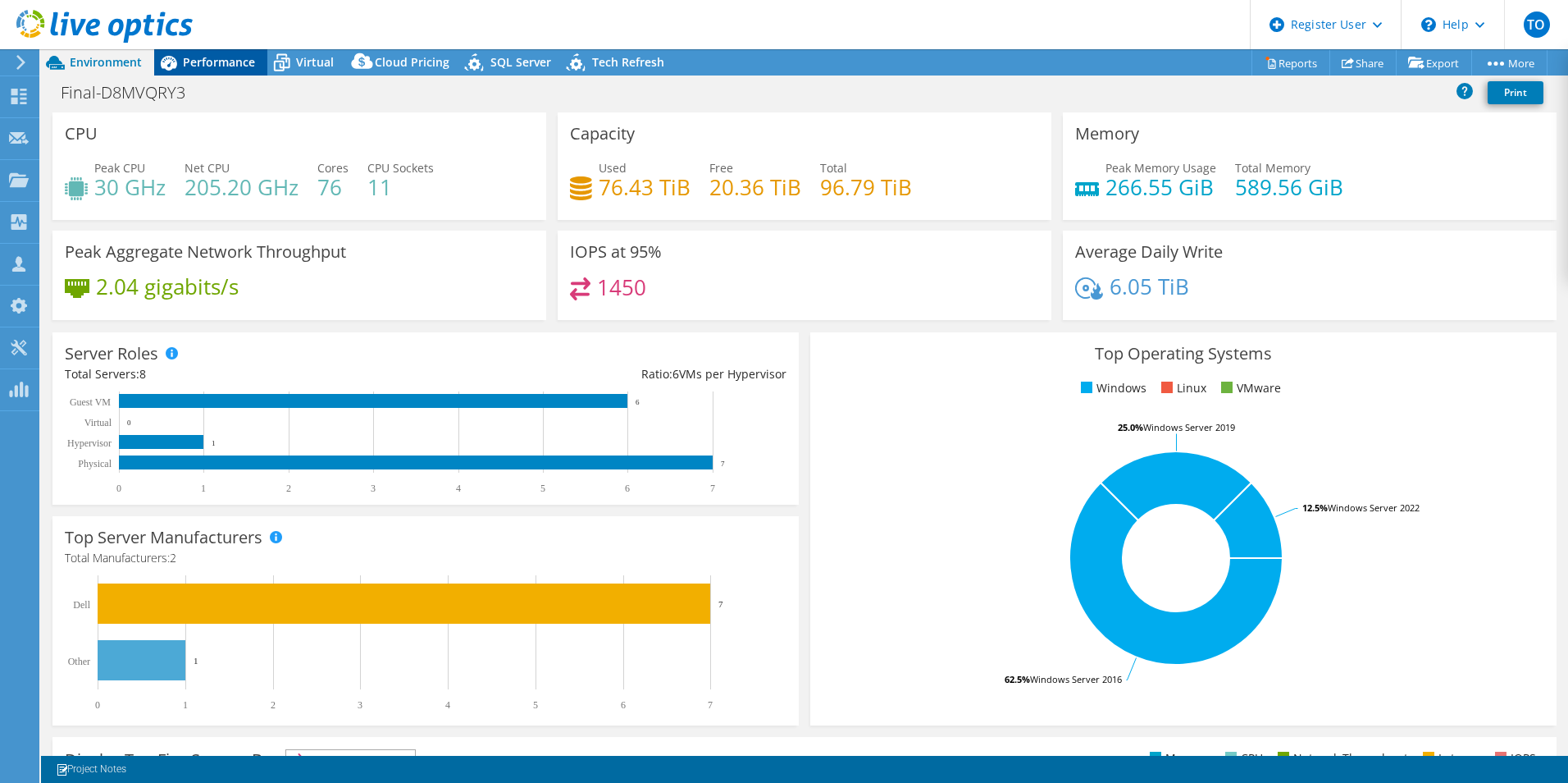
click at [181, 70] on icon at bounding box center [169, 63] width 29 height 29
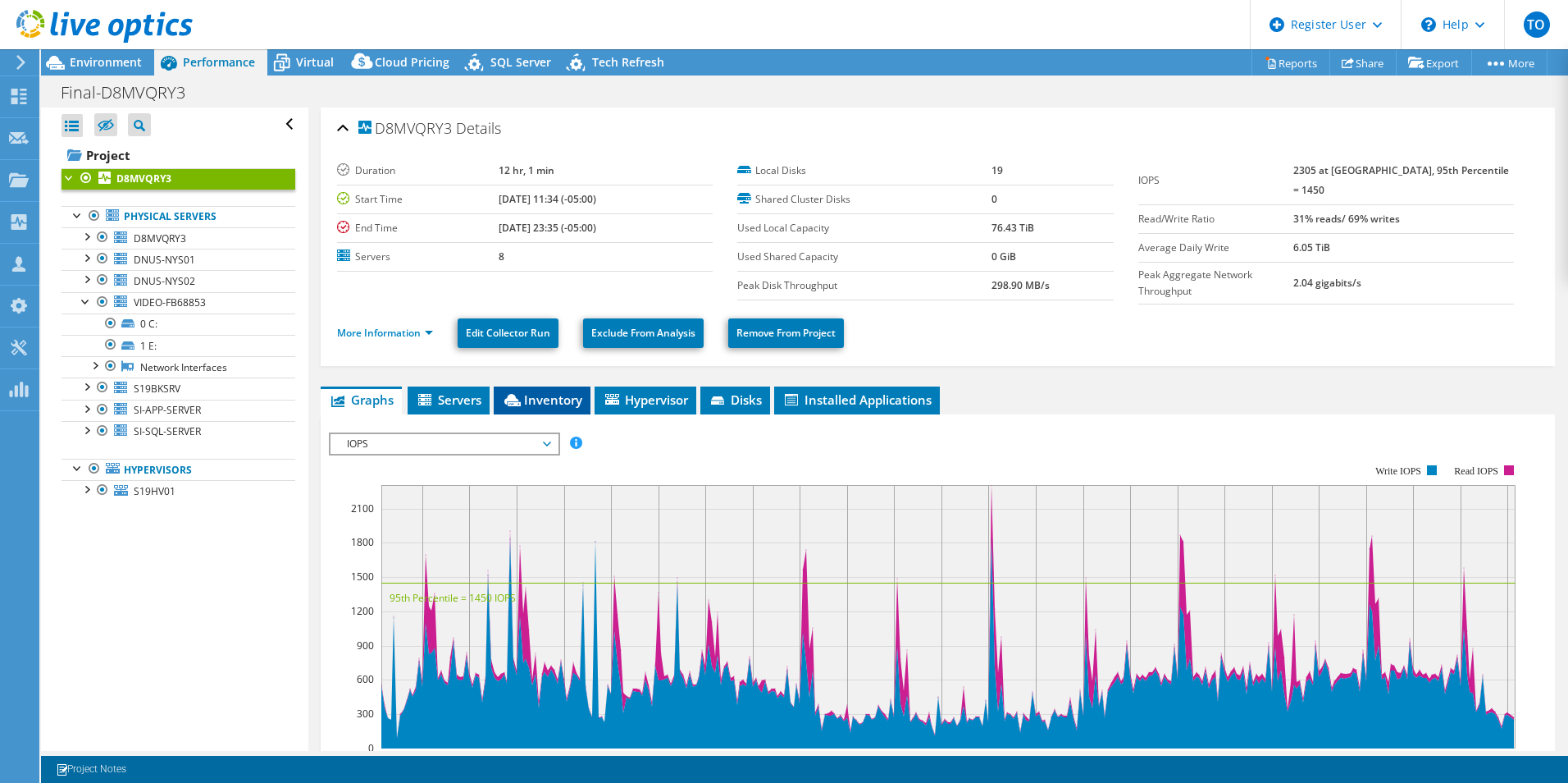
click at [534, 397] on span "Inventory" at bounding box center [541, 399] width 80 height 16
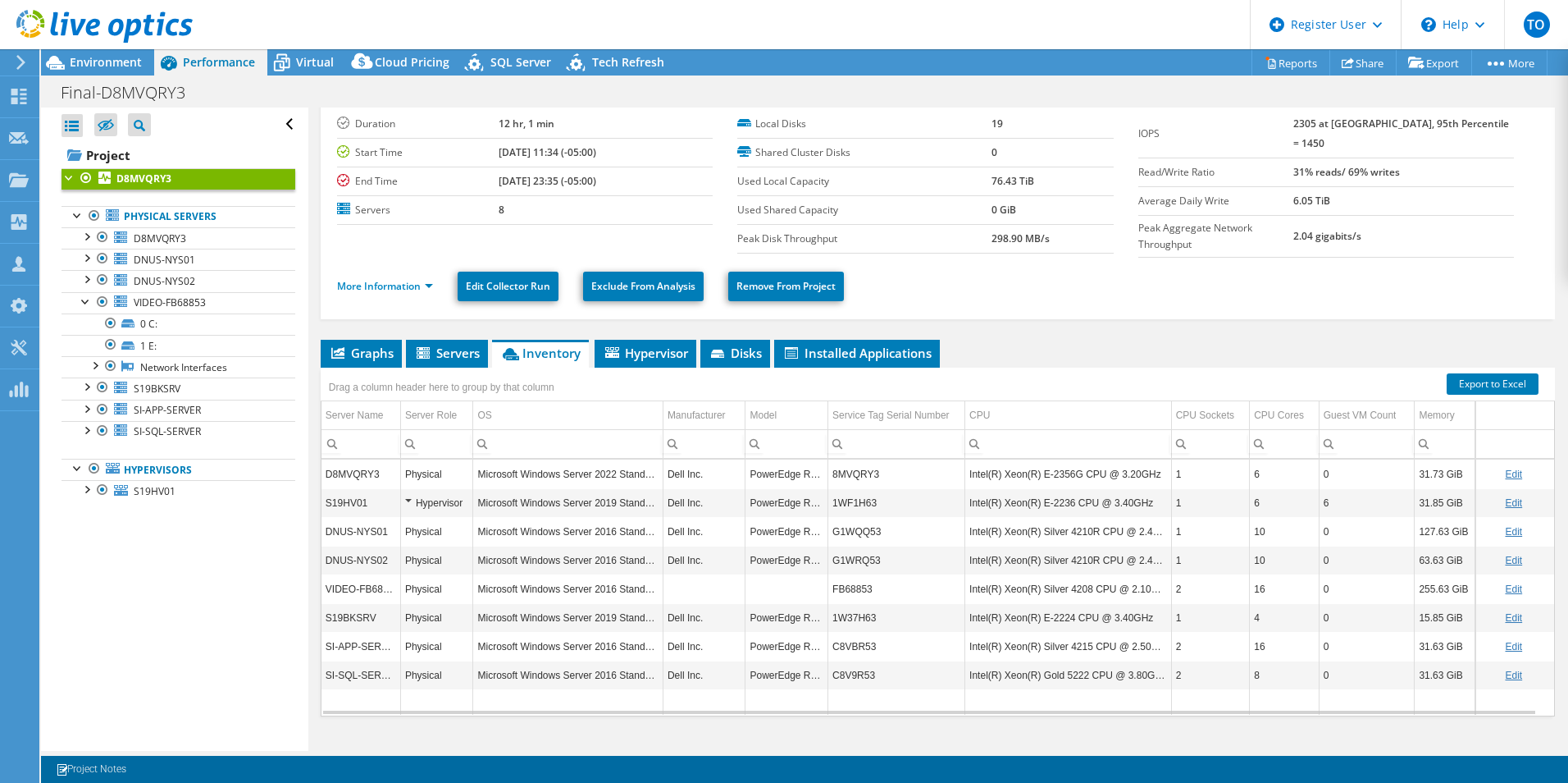
scroll to position [71, 0]
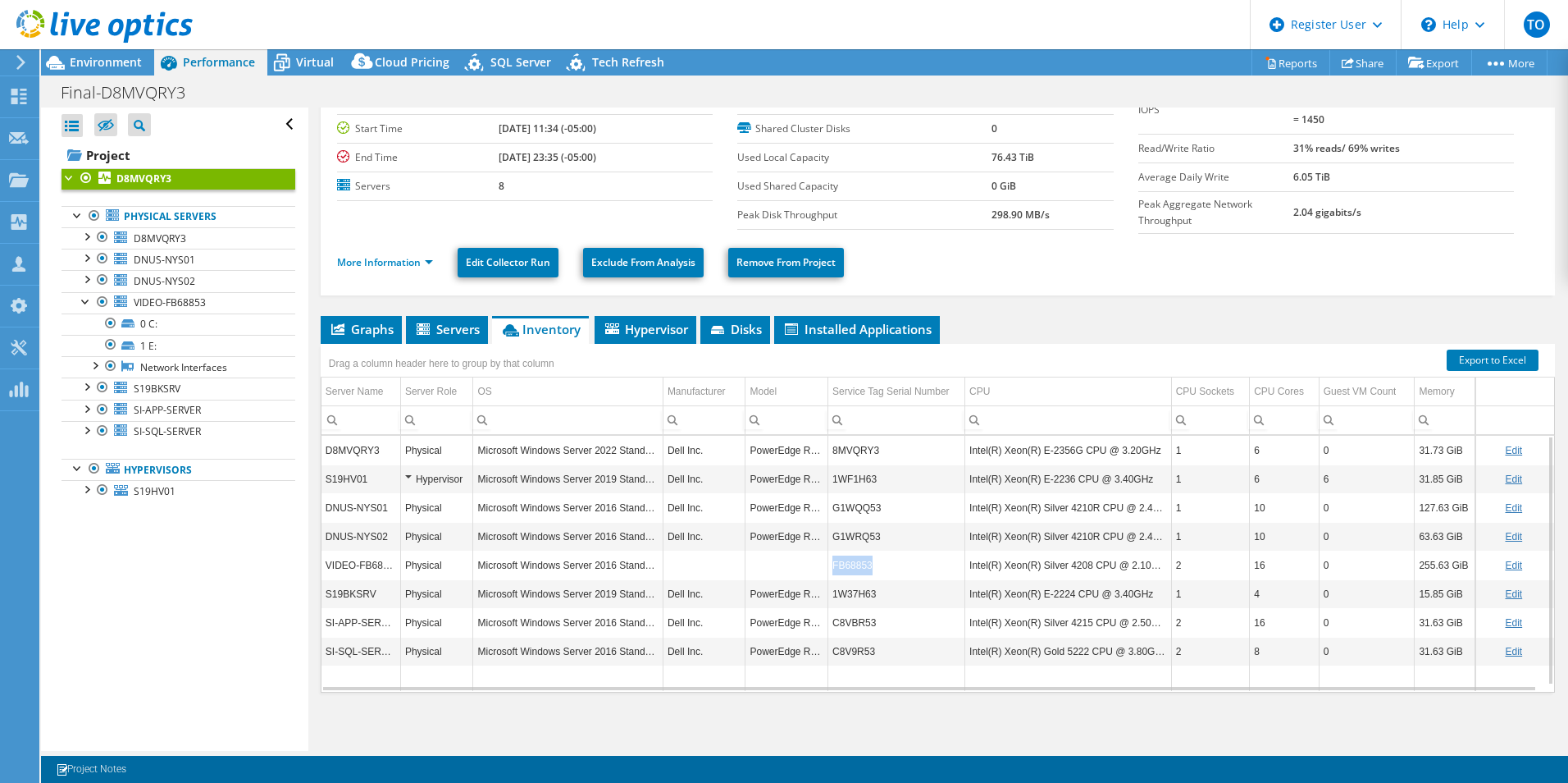
copy td "FB68853"
drag, startPoint x: 885, startPoint y: 569, endPoint x: 828, endPoint y: 573, distance: 57.1
click at [828, 573] on td "FB68853" at bounding box center [896, 565] width 137 height 29
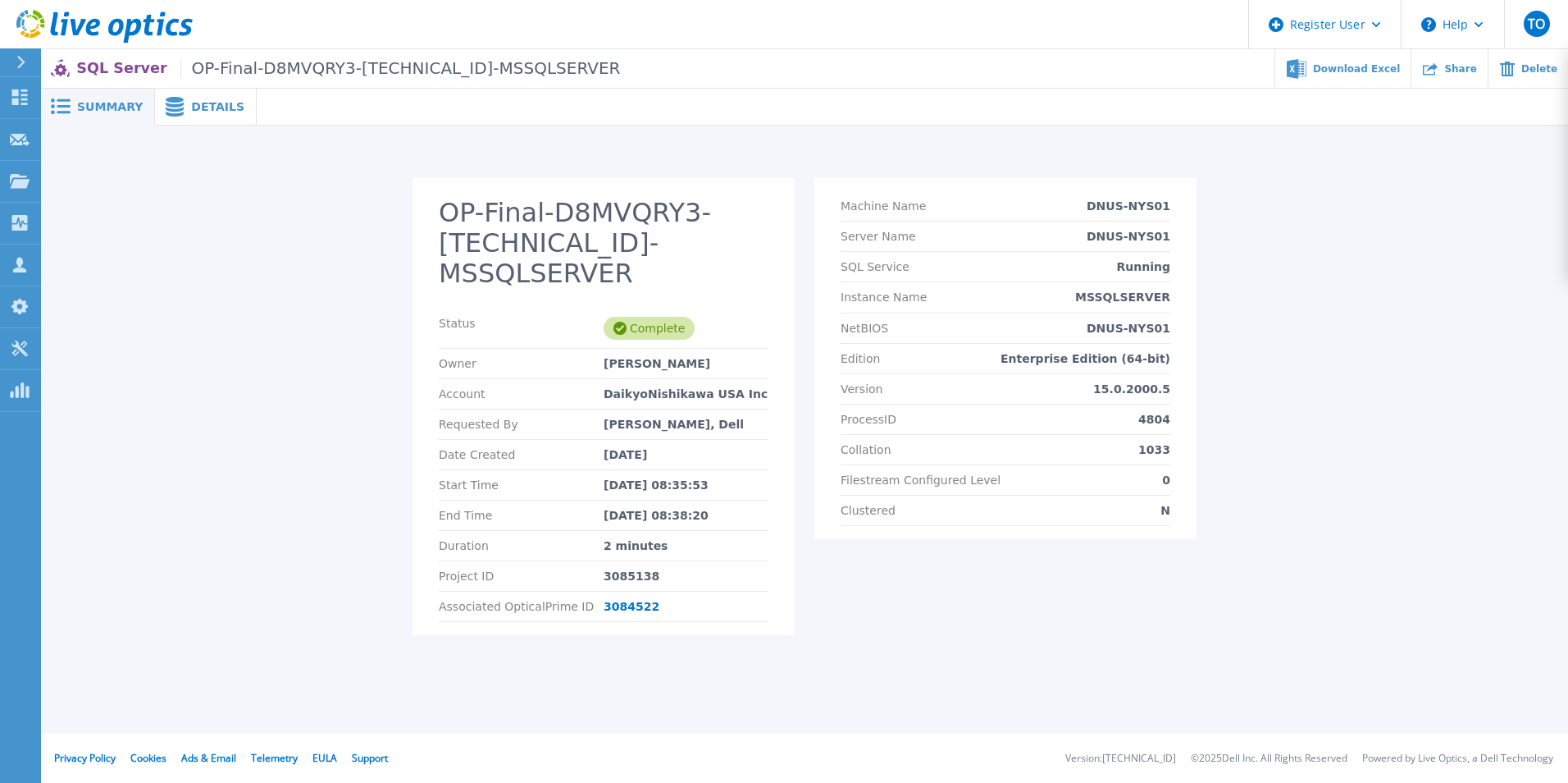
click at [105, 106] on span "Summary" at bounding box center [110, 107] width 66 height 12
click at [118, 102] on span "Summary" at bounding box center [110, 107] width 66 height 12
